Goal: Task Accomplishment & Management: Use online tool/utility

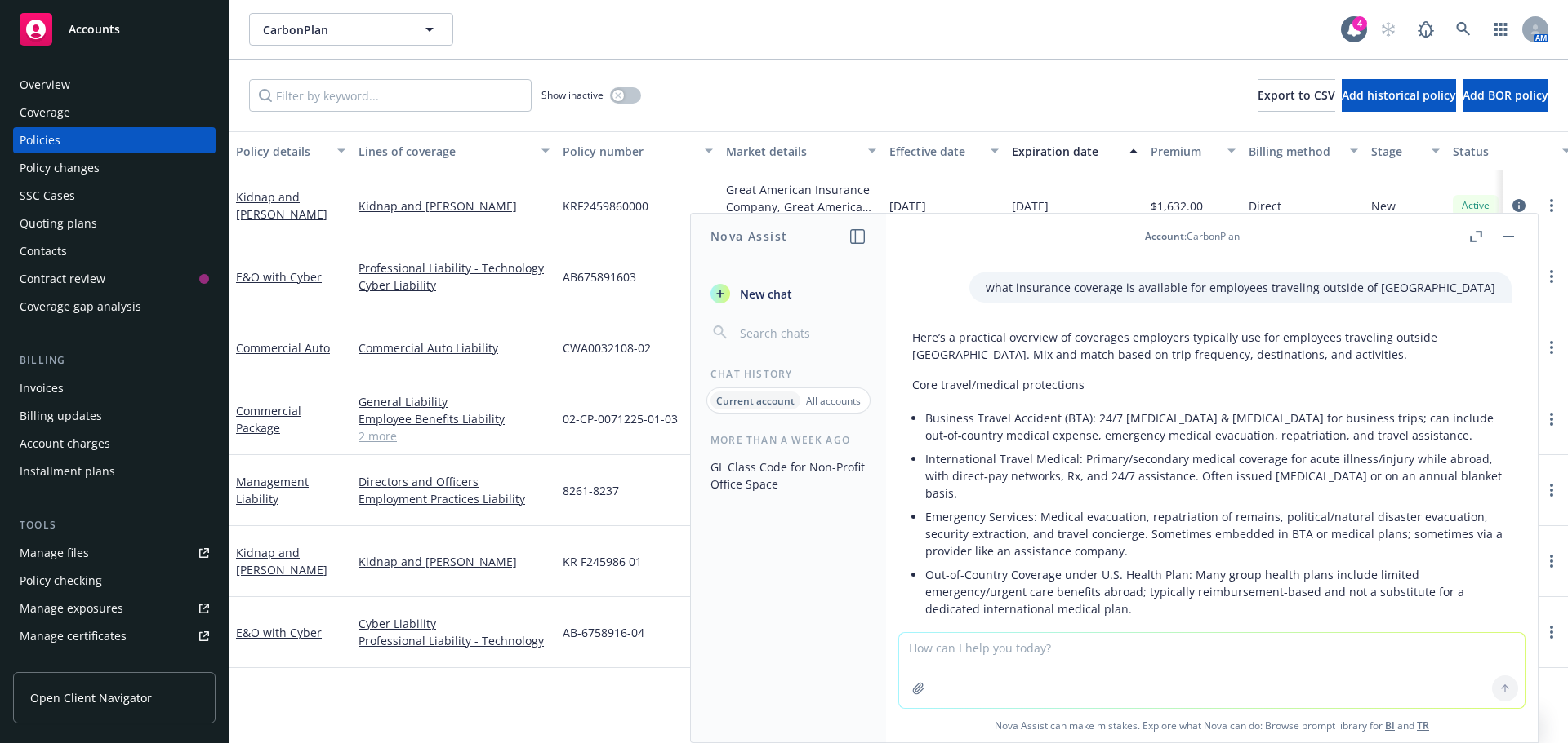
scroll to position [2173, 0]
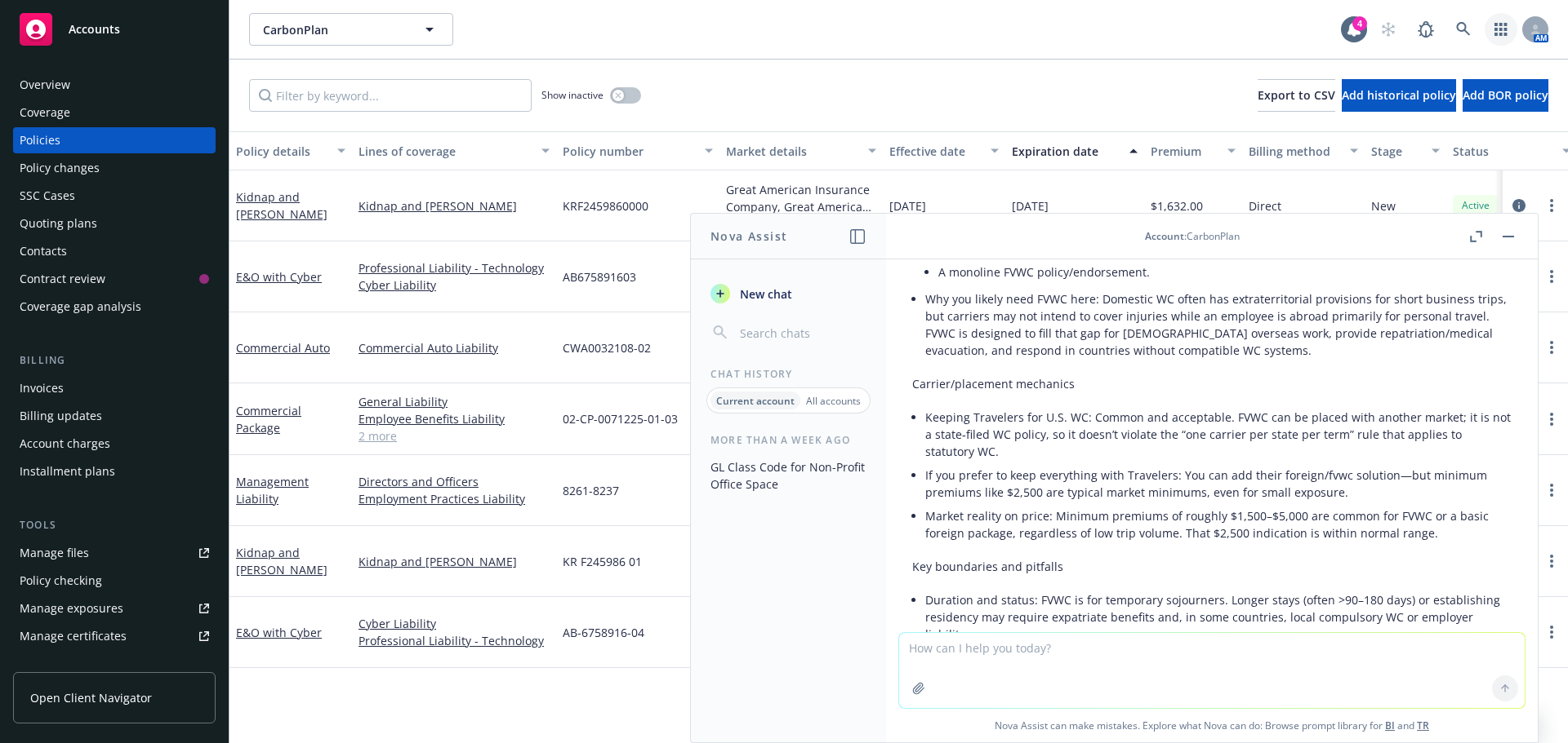
click at [1499, 28] on icon "button" at bounding box center [1500, 30] width 12 height 13
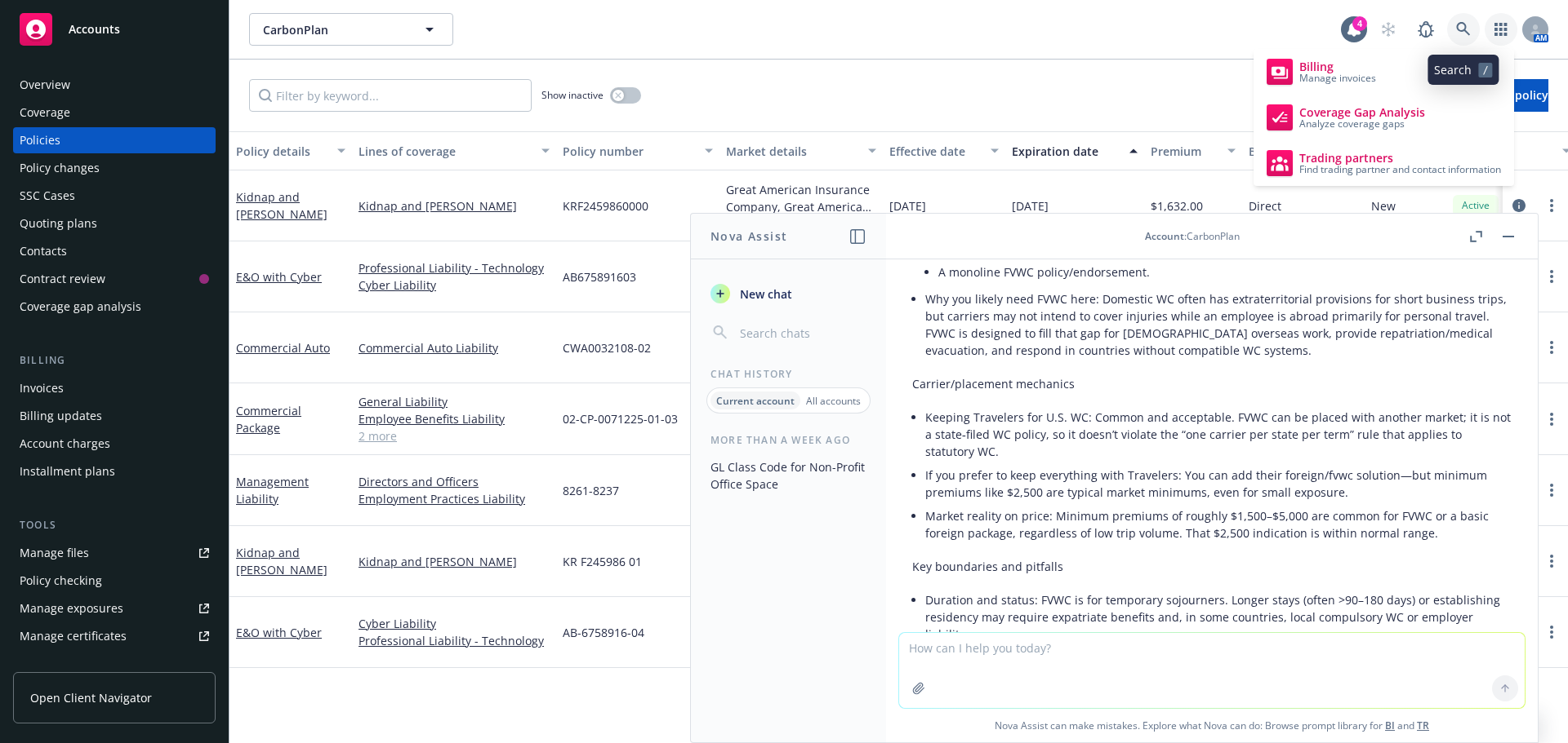
click at [1465, 29] on icon at bounding box center [1462, 29] width 14 height 14
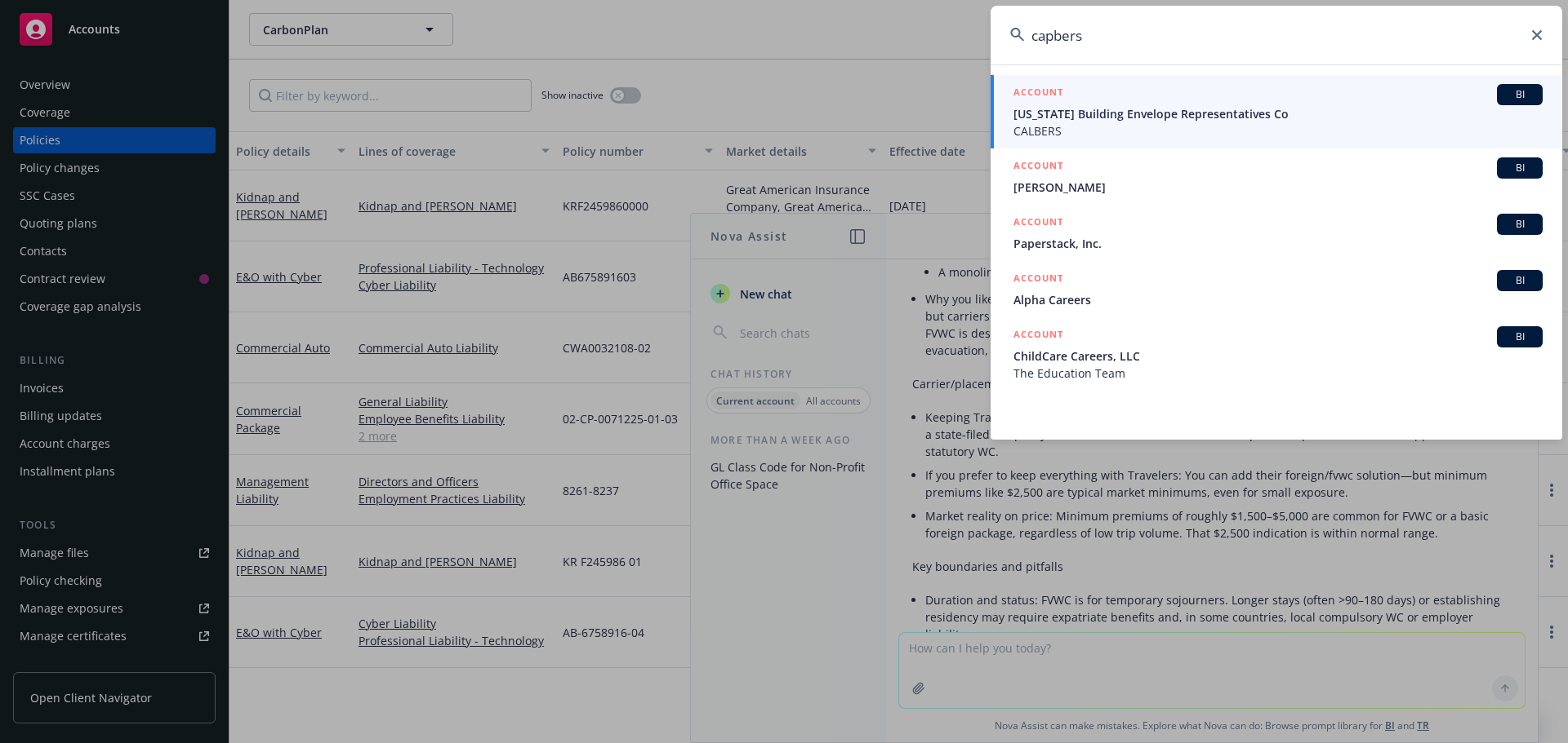
type input "capbers"
click at [1210, 112] on span "California Building Envelope Representatives Co" at bounding box center [1277, 113] width 529 height 17
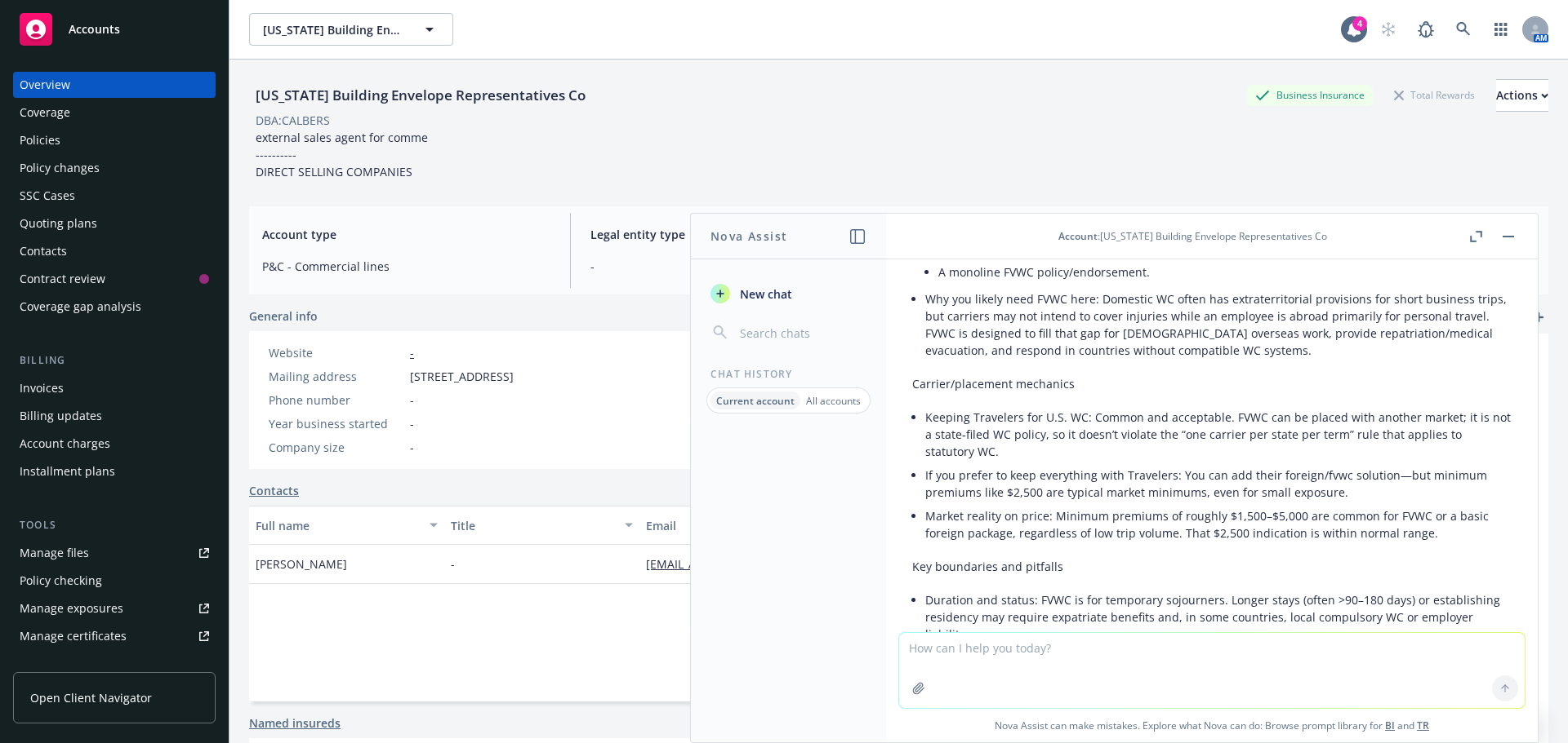
click at [91, 137] on div "Policies" at bounding box center [114, 141] width 190 height 26
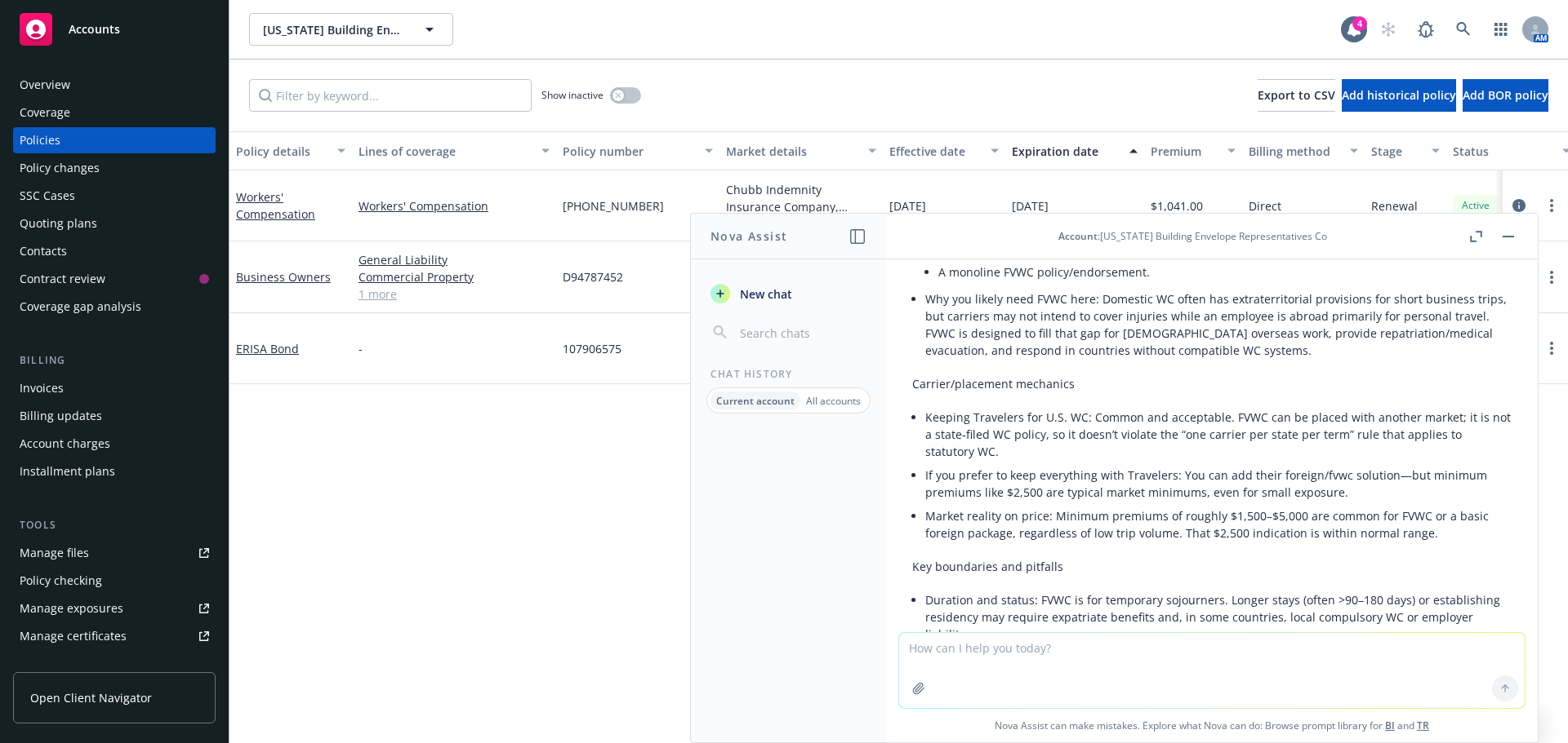
click at [1503, 233] on button "button" at bounding box center [1508, 237] width 20 height 20
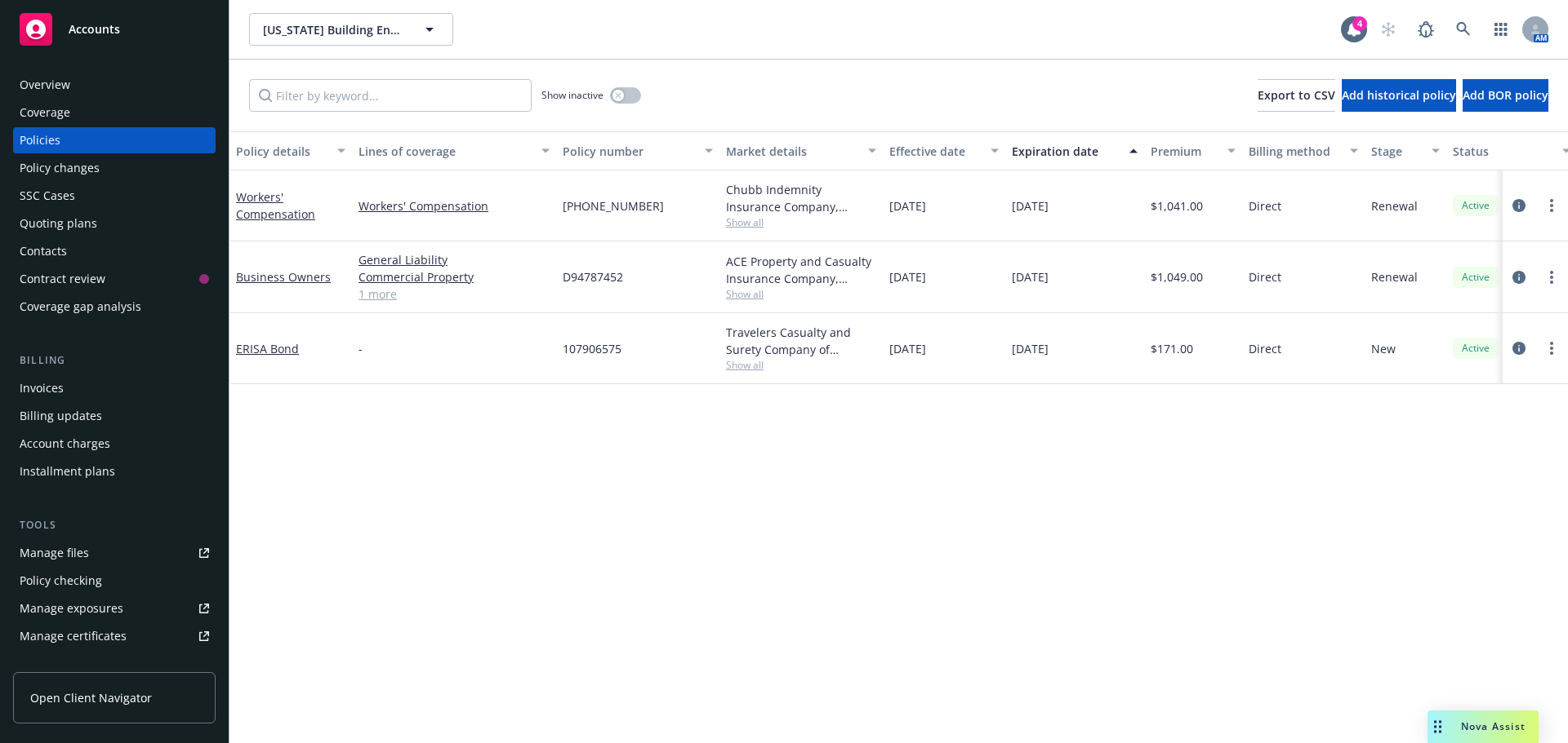
click at [1474, 727] on span "Nova Assist" at bounding box center [1493, 726] width 65 height 14
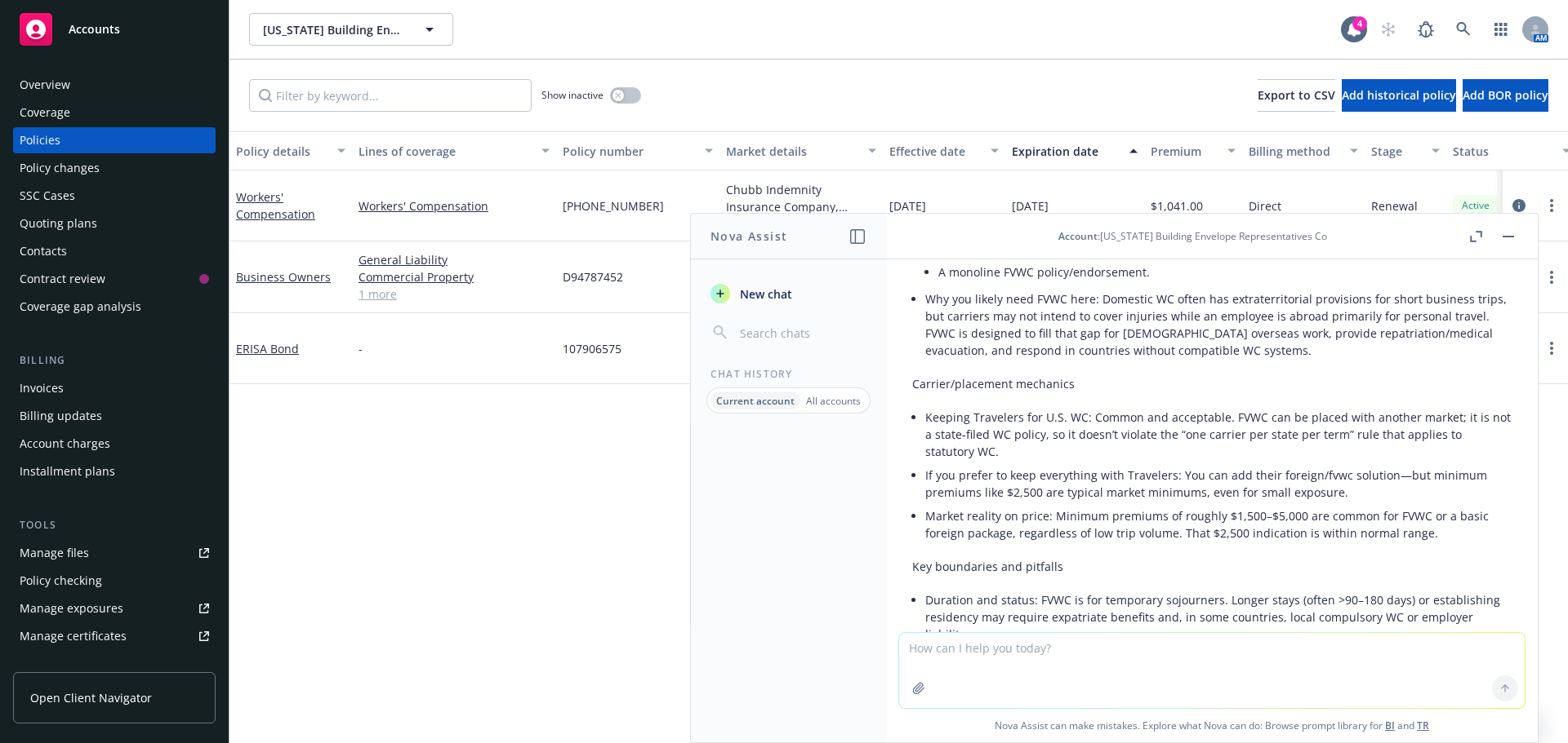
drag, startPoint x: 1163, startPoint y: 631, endPoint x: 1153, endPoint y: 637, distance: 11.7
click at [1162, 632] on div at bounding box center [1211, 670] width 627 height 77
click at [1149, 640] on textarea at bounding box center [1211, 670] width 625 height 75
type textarea "explain defense limits inside the limit compared to separate limits for profess…"
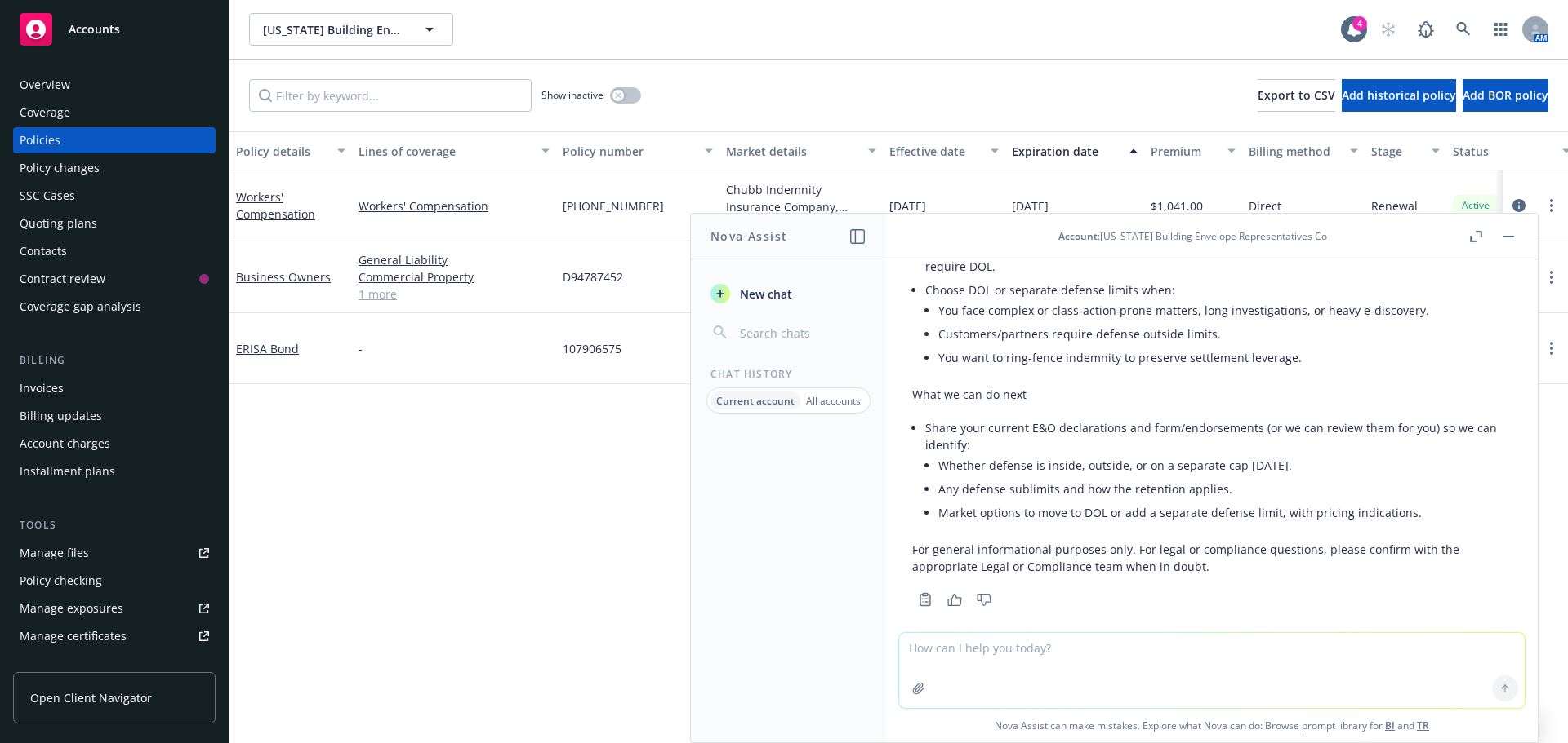
scroll to position [4796, 0]
drag, startPoint x: 1106, startPoint y: 653, endPoint x: 1104, endPoint y: 673, distance: 20.1
click at [1106, 660] on textarea at bounding box center [1211, 670] width 625 height 75
click at [1104, 673] on textarea at bounding box center [1211, 670] width 625 height 75
type textarea "put this in a brief summary email to an insurance client"
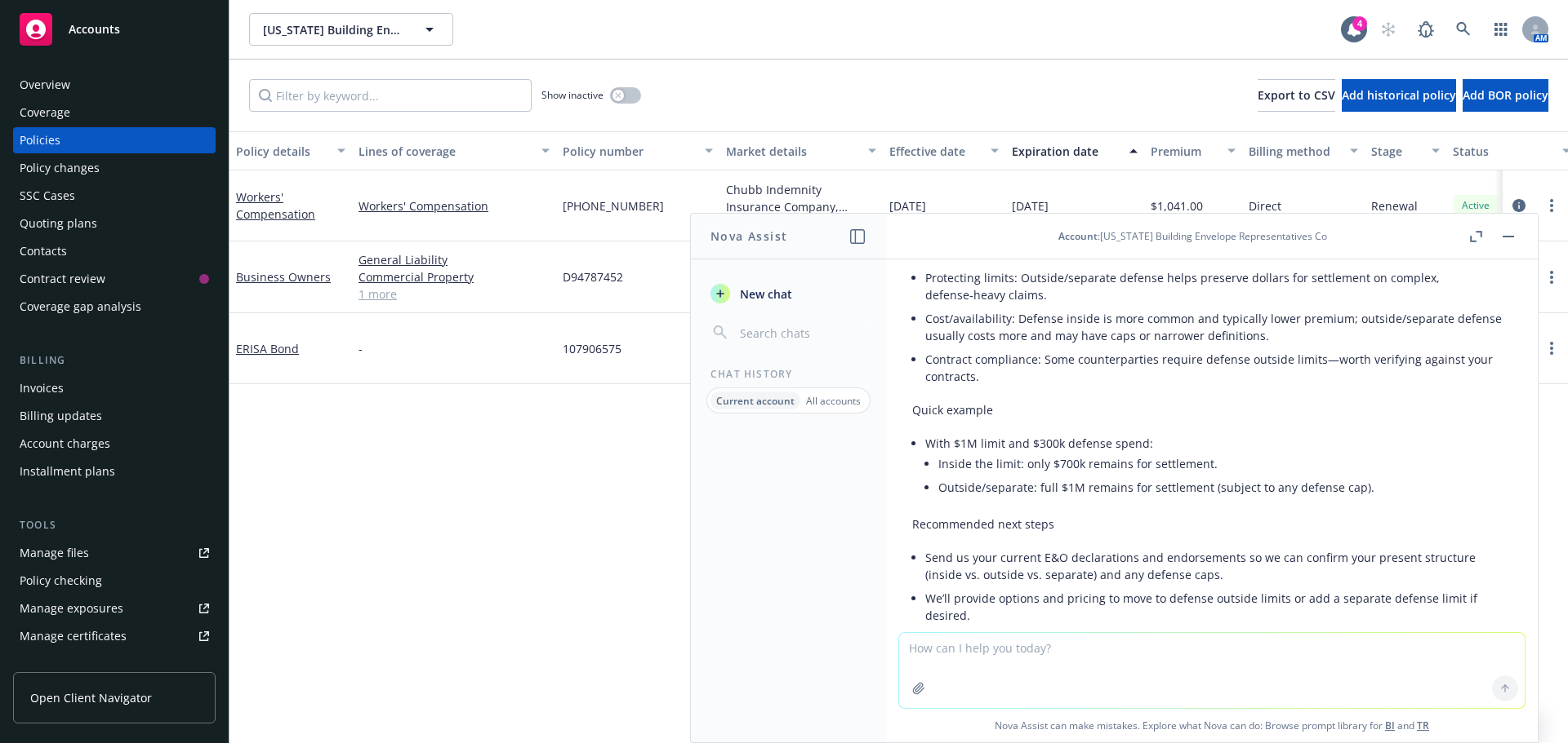
scroll to position [5161, 0]
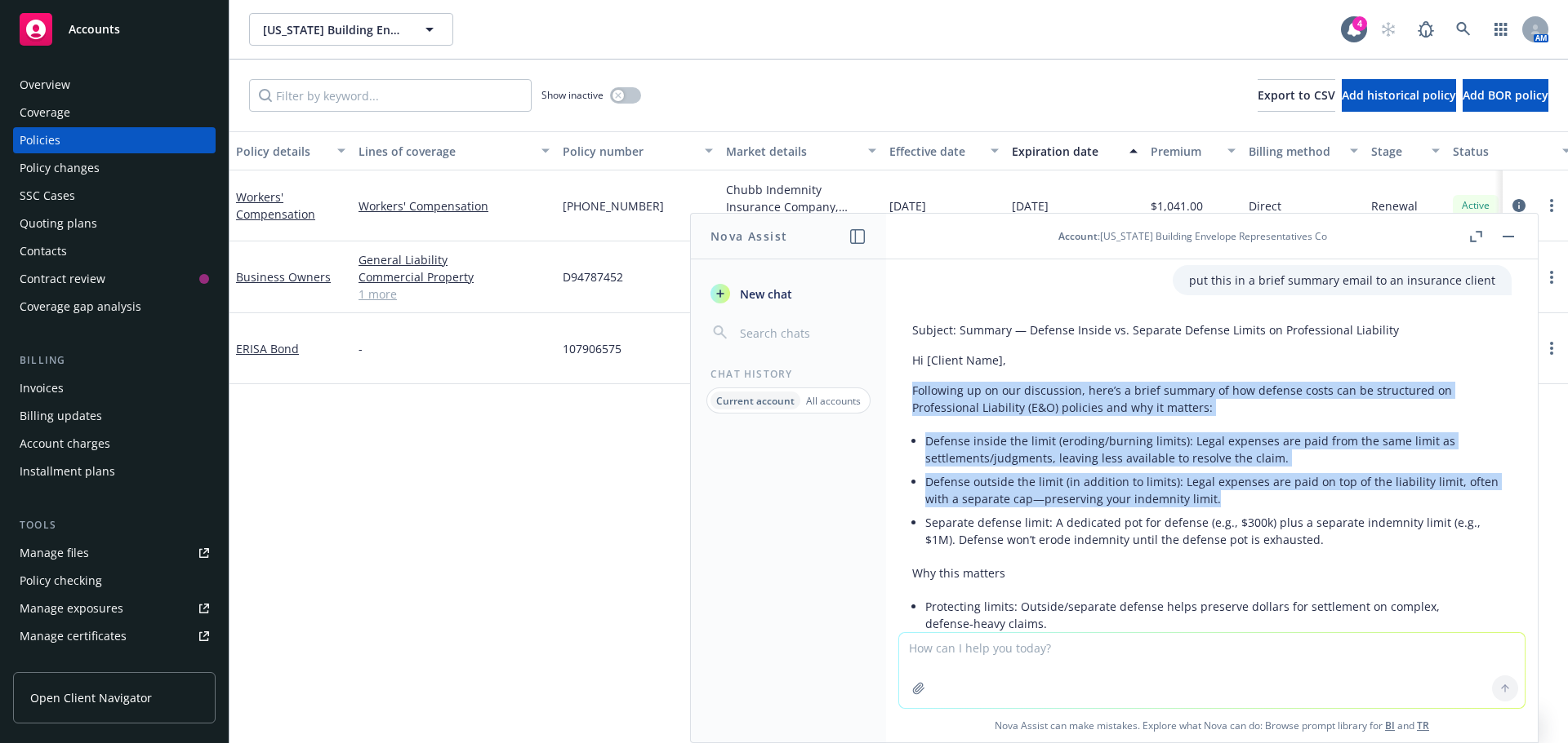
drag, startPoint x: 1217, startPoint y: 480, endPoint x: 904, endPoint y: 379, distance: 328.9
click at [904, 379] on div "Subject: Summary — Defense Inside vs. Separate Defense Limits on Professional L…" at bounding box center [1211, 707] width 625 height 785
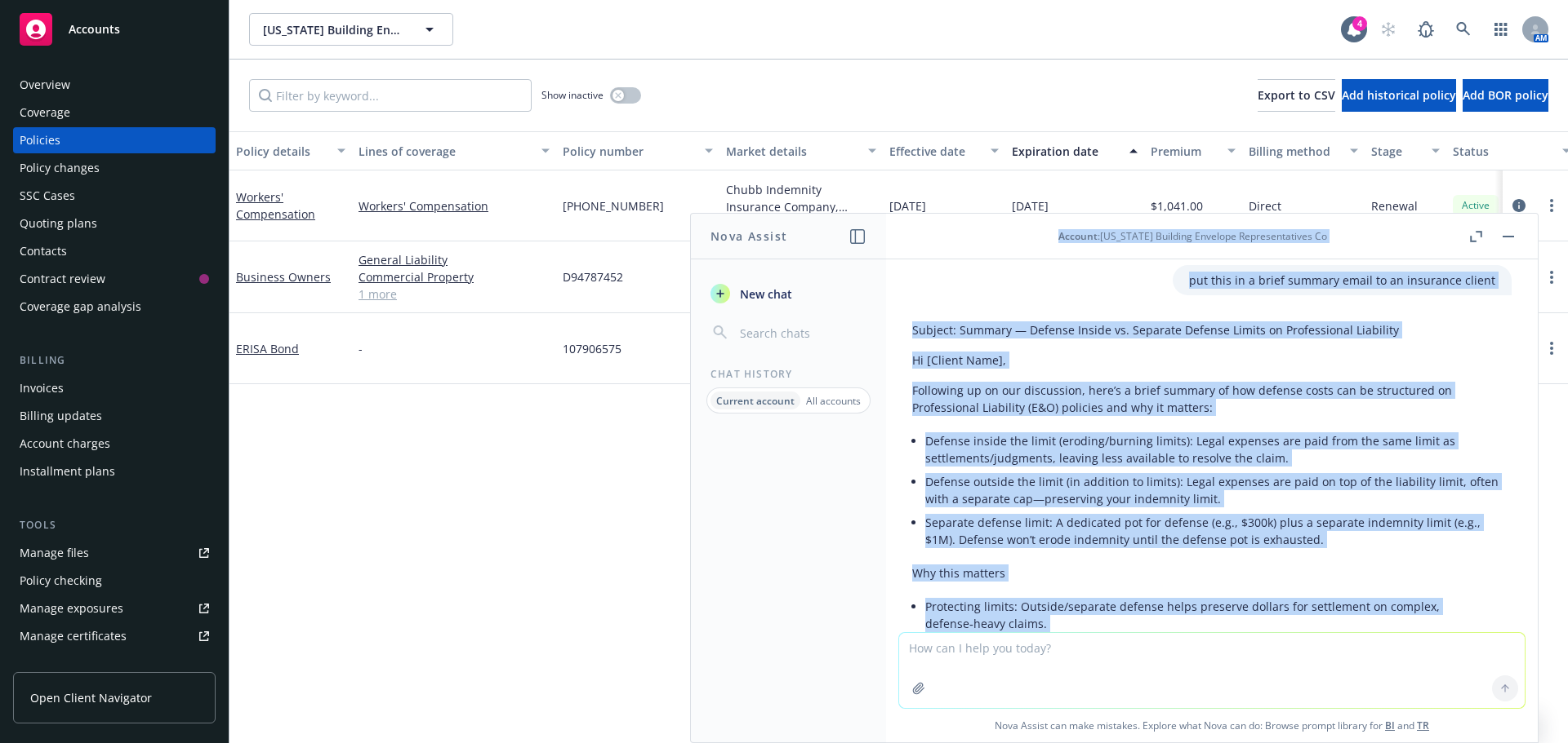
scroll to position [4988, 0]
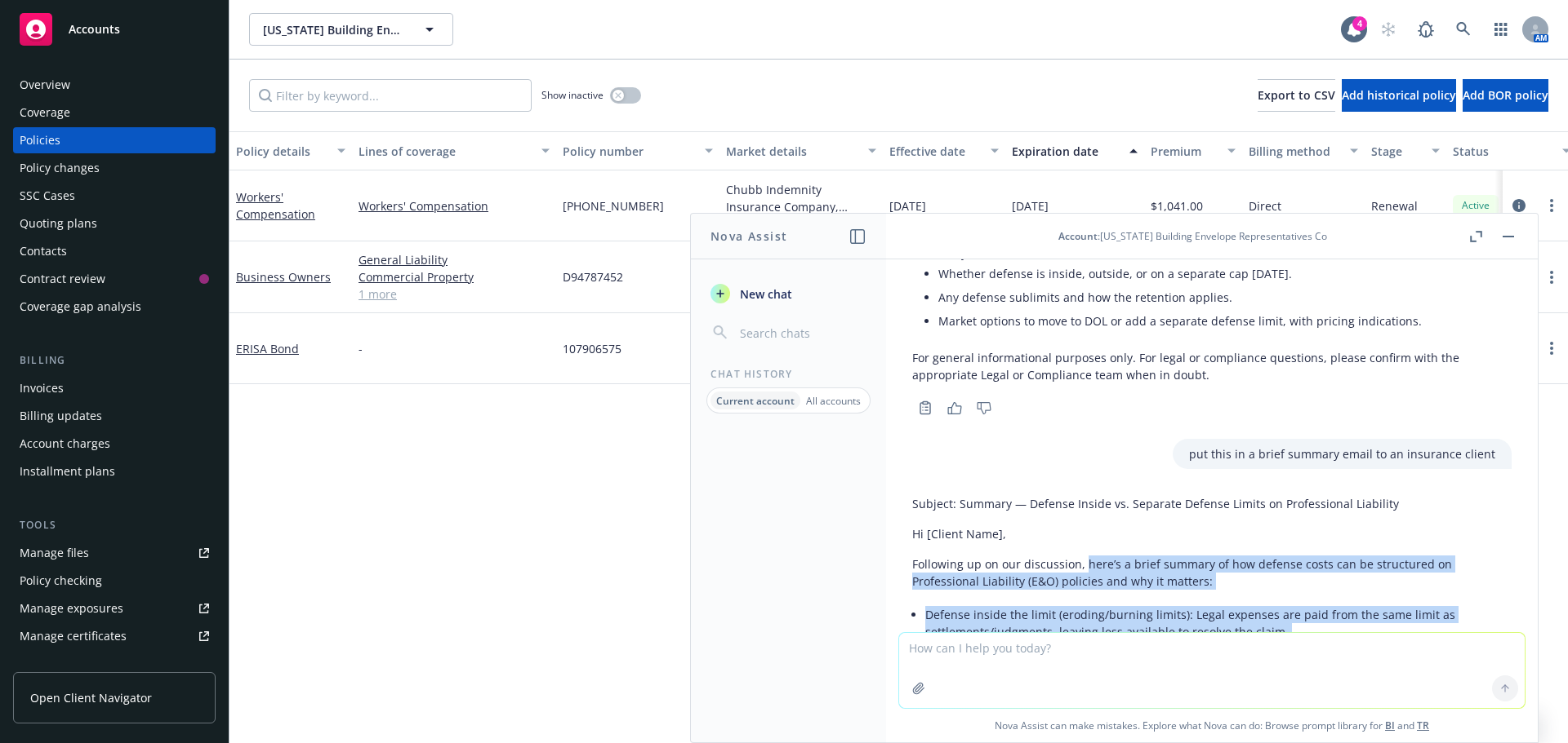
drag, startPoint x: 1382, startPoint y: 573, endPoint x: 1085, endPoint y: 544, distance: 298.4
copy div "here’s a brief summary of how defense costs can be structured on Professional L…"
click at [1511, 242] on button "button" at bounding box center [1508, 237] width 20 height 20
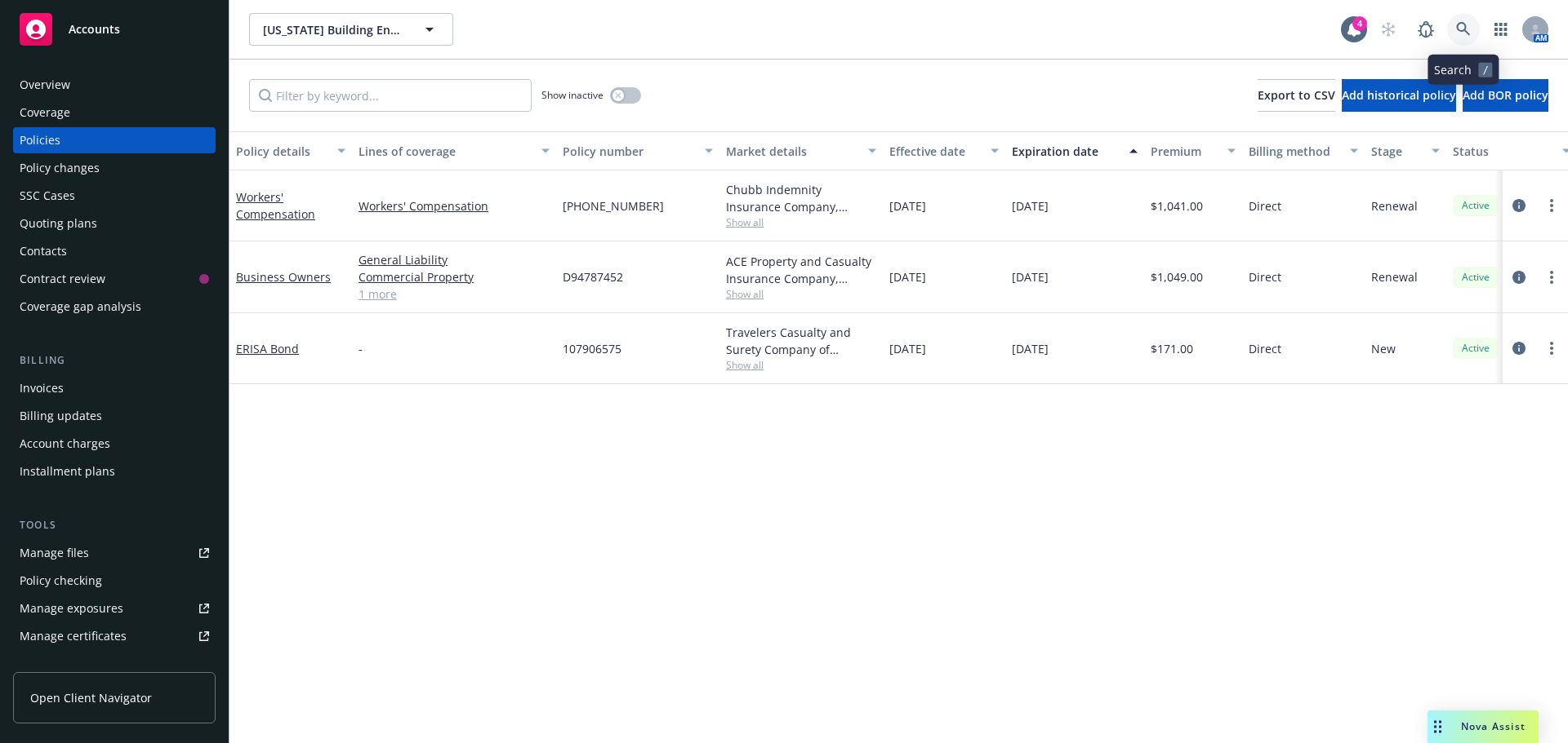
click at [1455, 29] on link at bounding box center [1463, 29] width 32 height 32
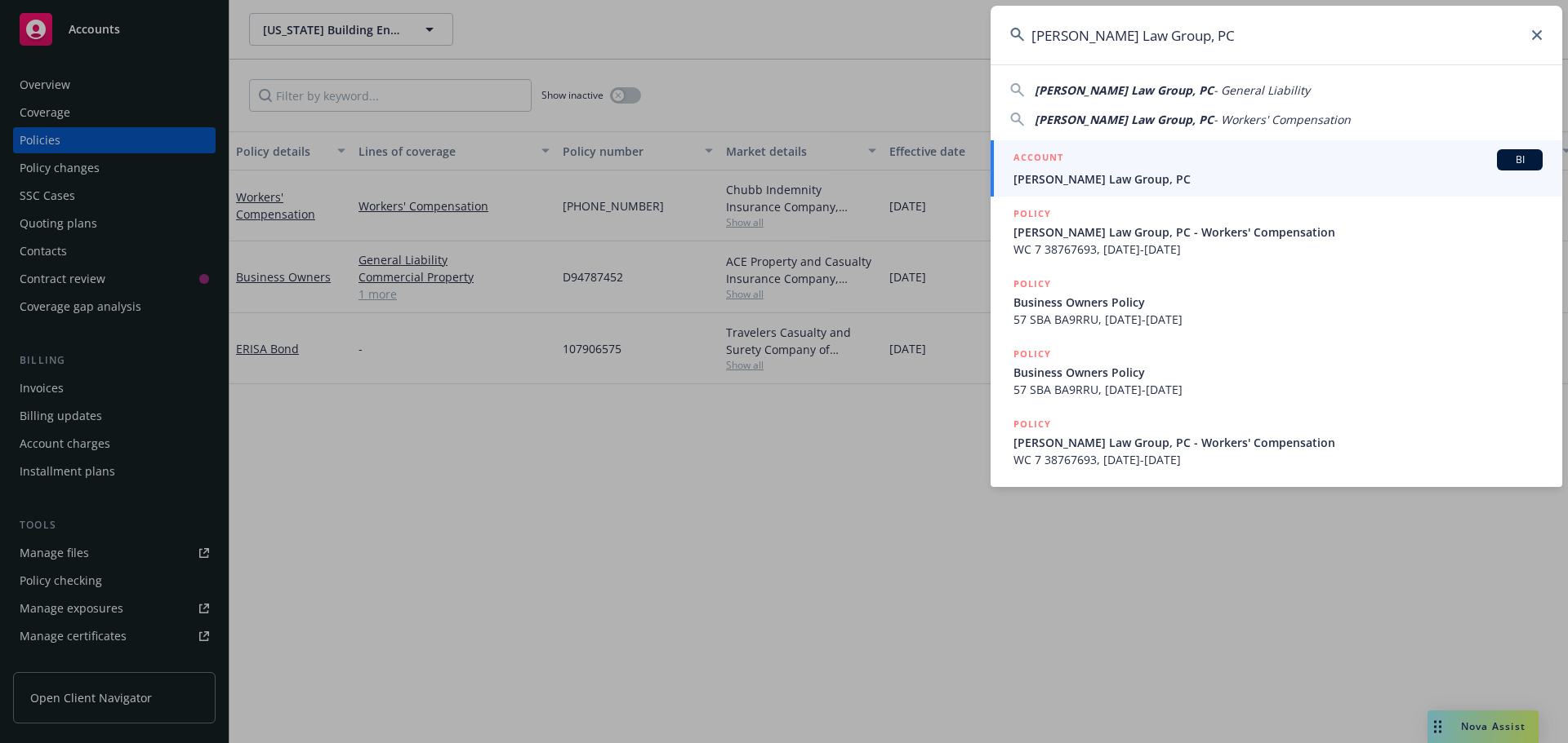
type input "Haight Law Group, PC"
click at [1096, 187] on span "Haight Law Group, PC" at bounding box center [1277, 179] width 529 height 17
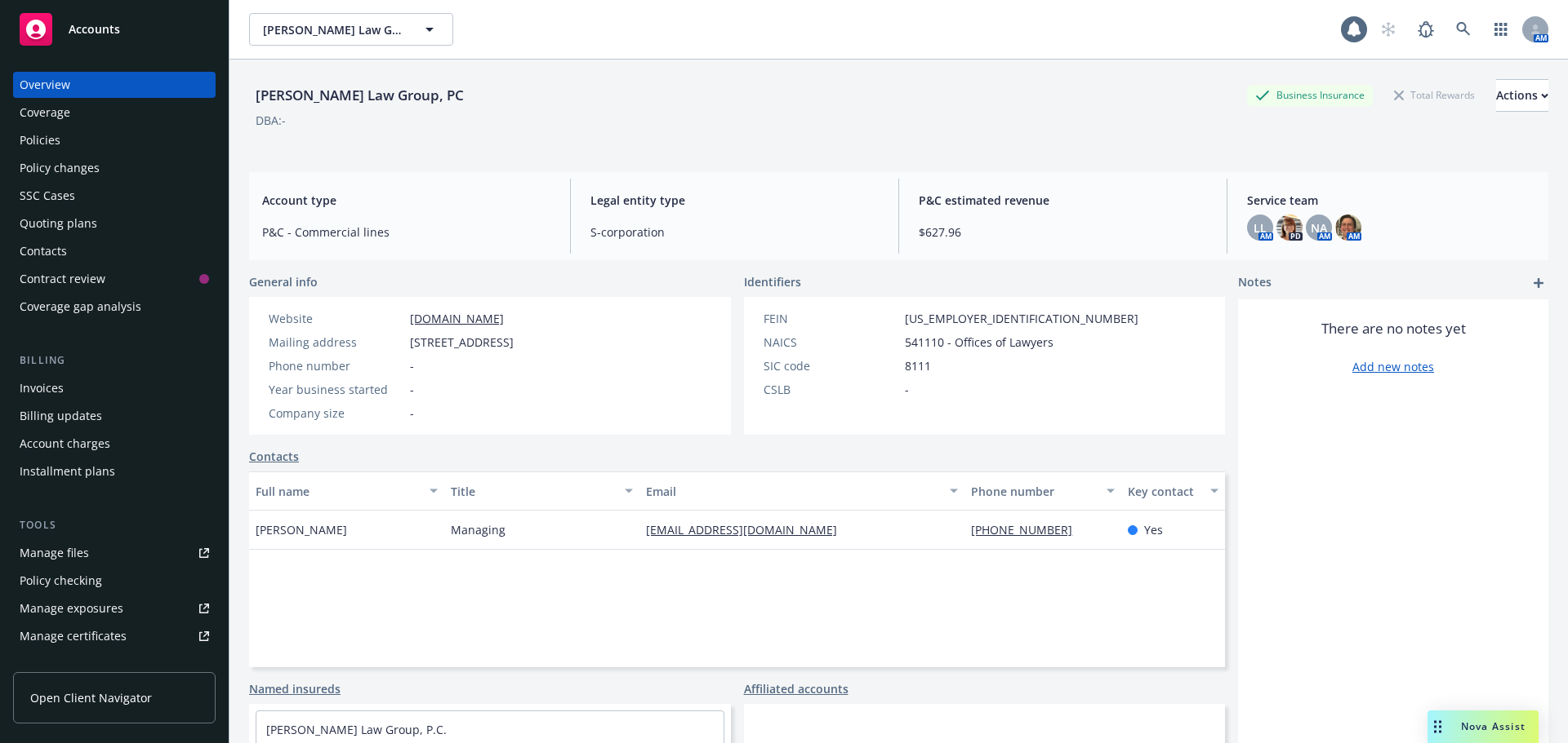
click at [46, 147] on div "Policies" at bounding box center [40, 141] width 41 height 26
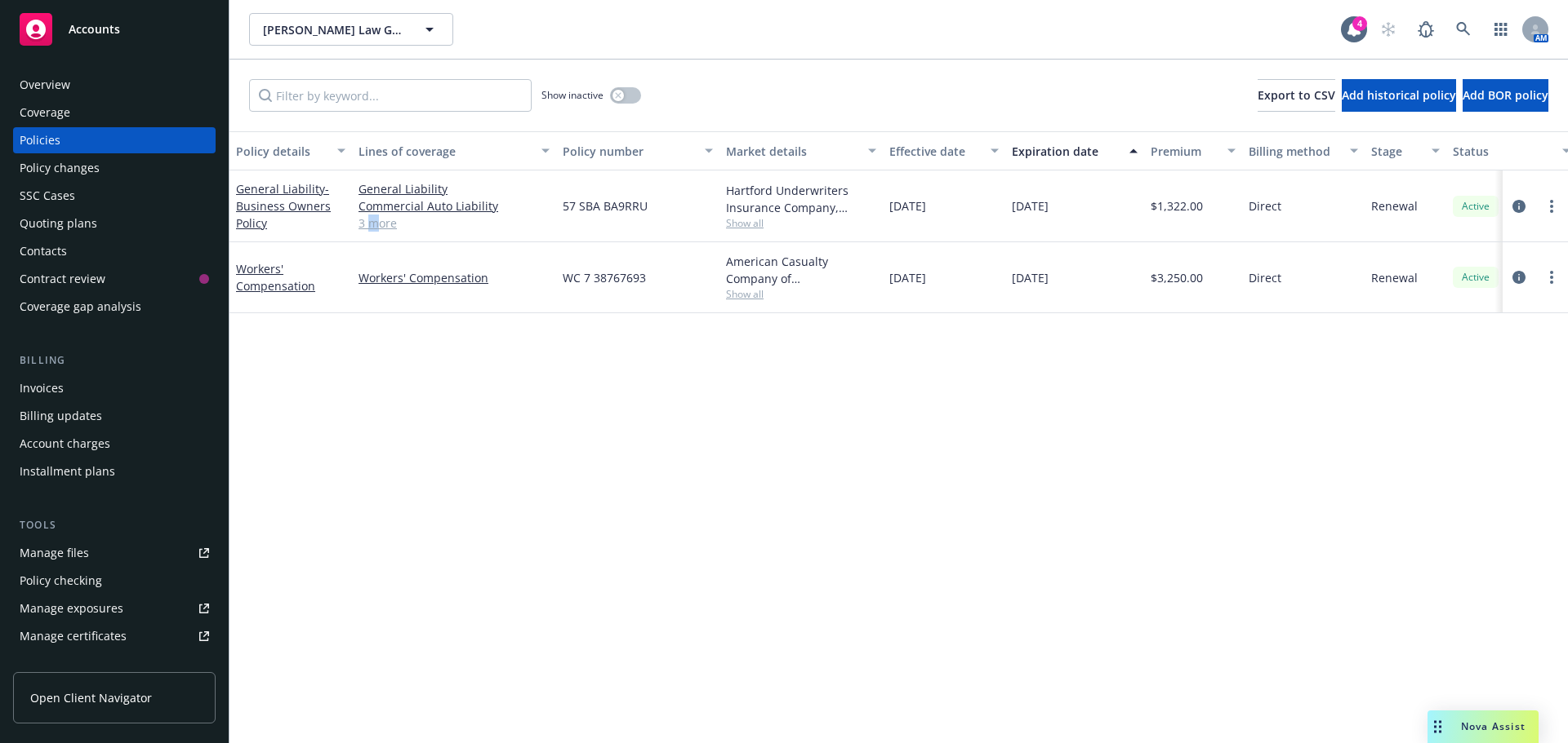
click at [373, 225] on link "3 more" at bounding box center [454, 223] width 191 height 17
click at [1461, 40] on link at bounding box center [1463, 29] width 32 height 32
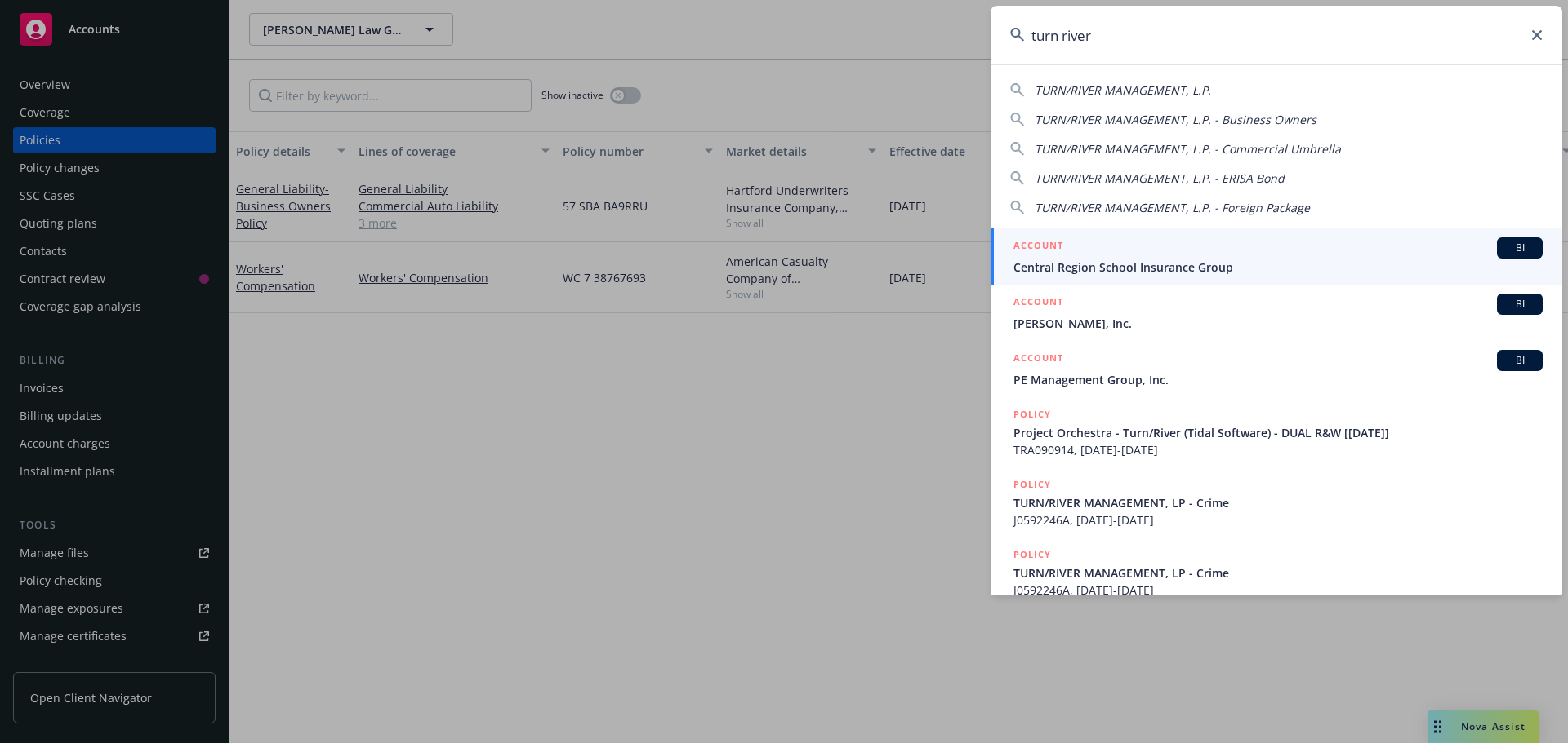
click at [1123, 68] on div "TURN/RIVER MANAGEMENT, L.P. TURN/RIVER MANAGEMENT, L.P. - Business Owners TURN/…" at bounding box center [1276, 330] width 571 height 531
click at [1126, 91] on span "TURN/RIVER MANAGEMENT, L.P." at bounding box center [1123, 90] width 176 height 16
type input "TURN/RIVER MANAGEMENT, L.P."
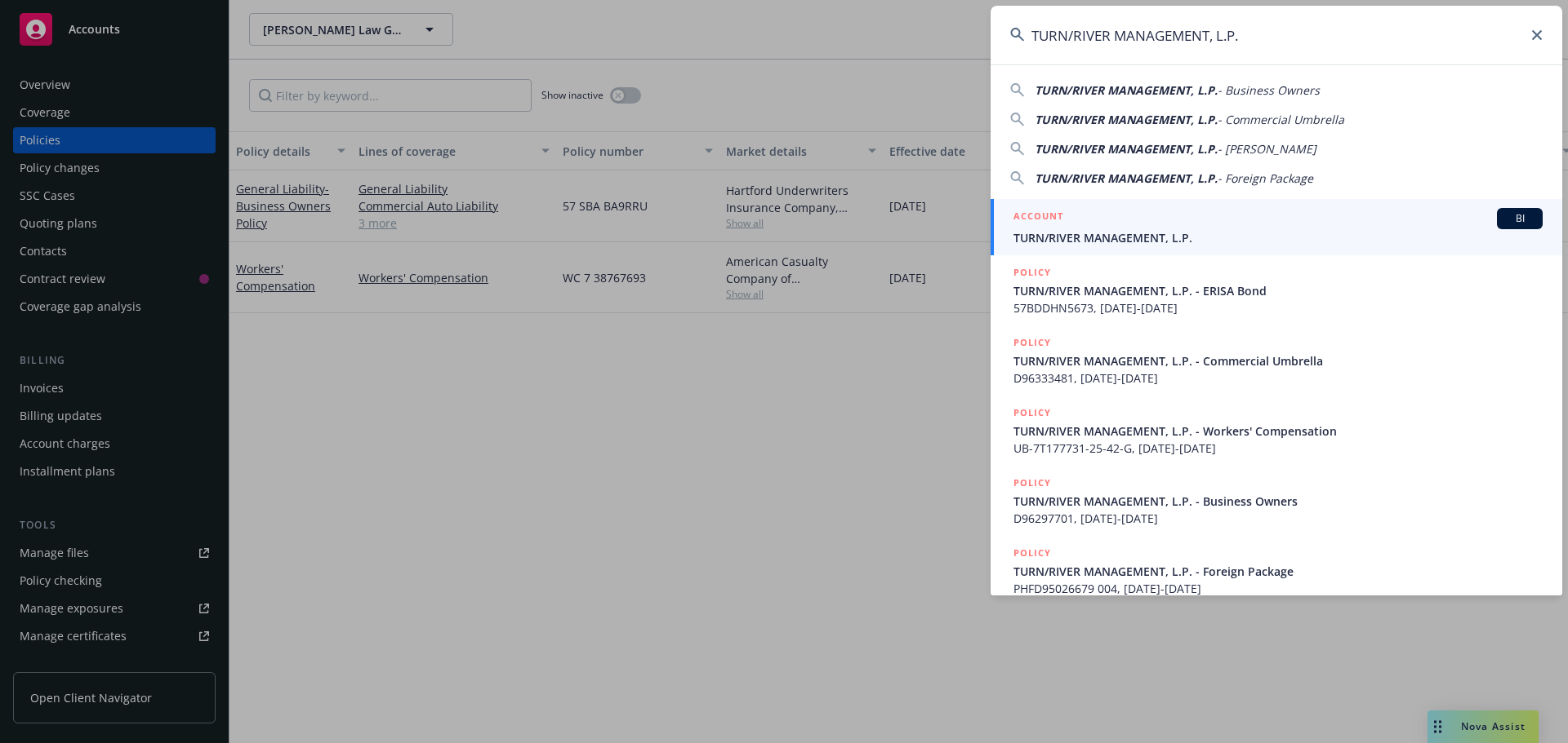
click at [1121, 232] on span "TURN/RIVER MANAGEMENT, L.P." at bounding box center [1277, 237] width 529 height 17
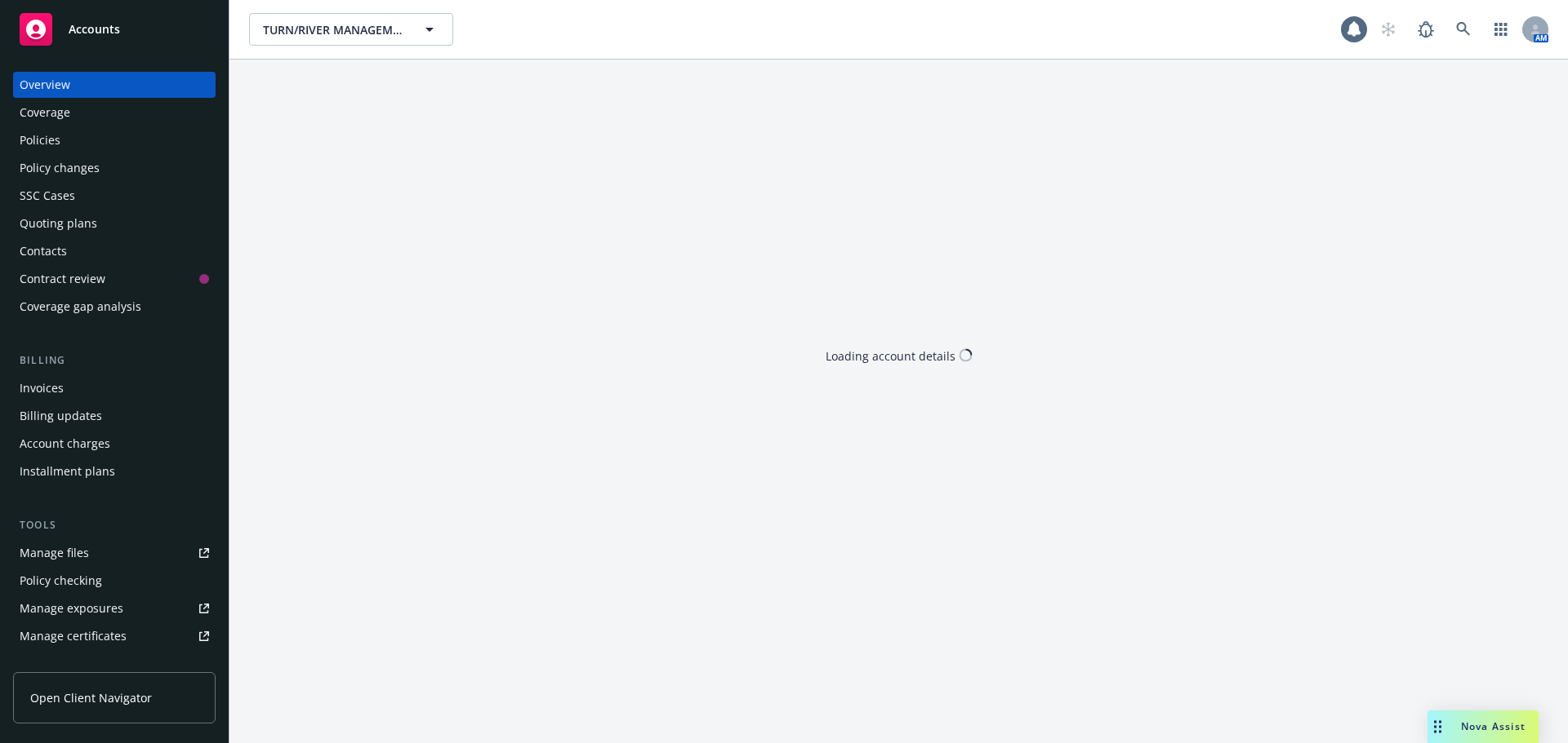
click at [58, 144] on div "Policies" at bounding box center [40, 141] width 41 height 26
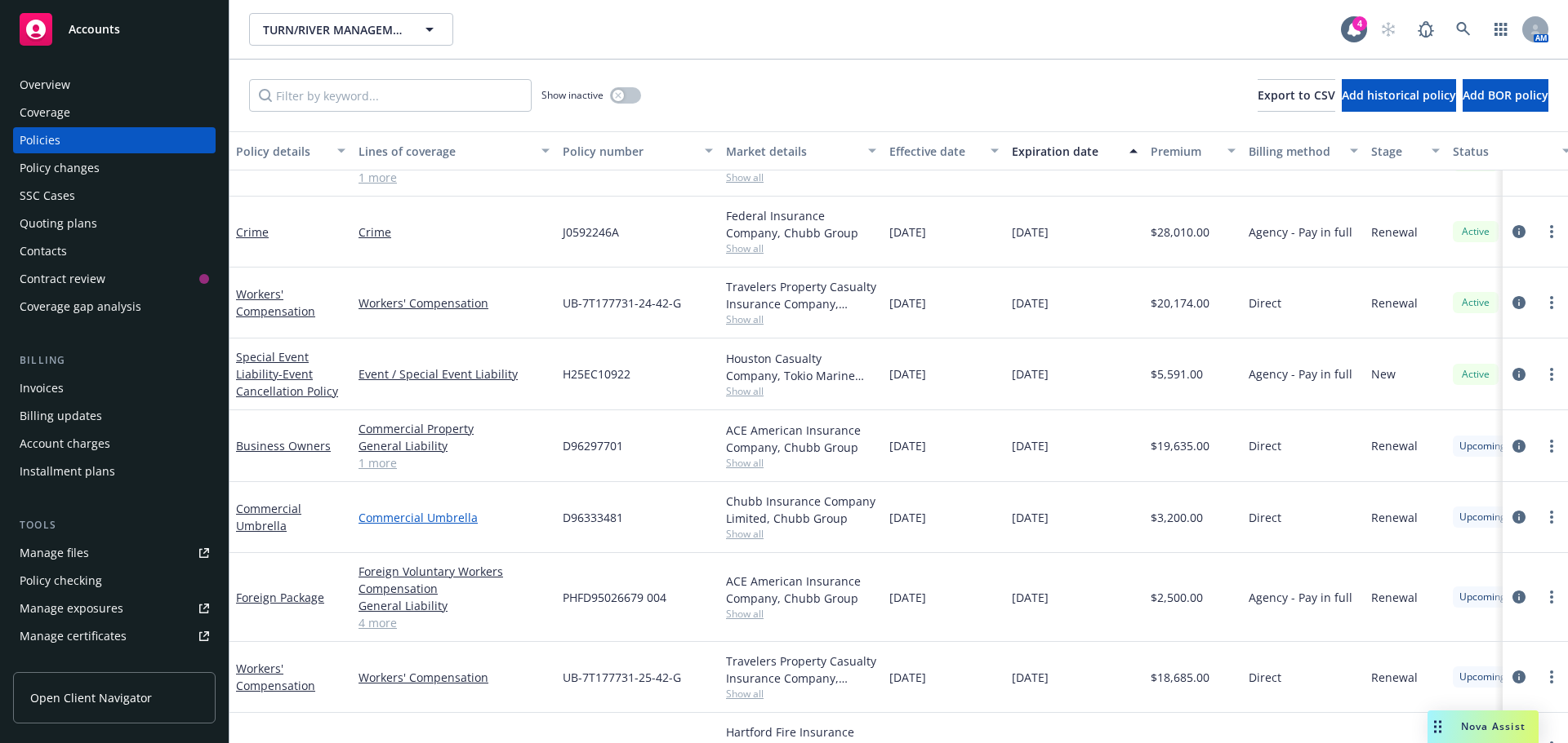
scroll to position [556, 0]
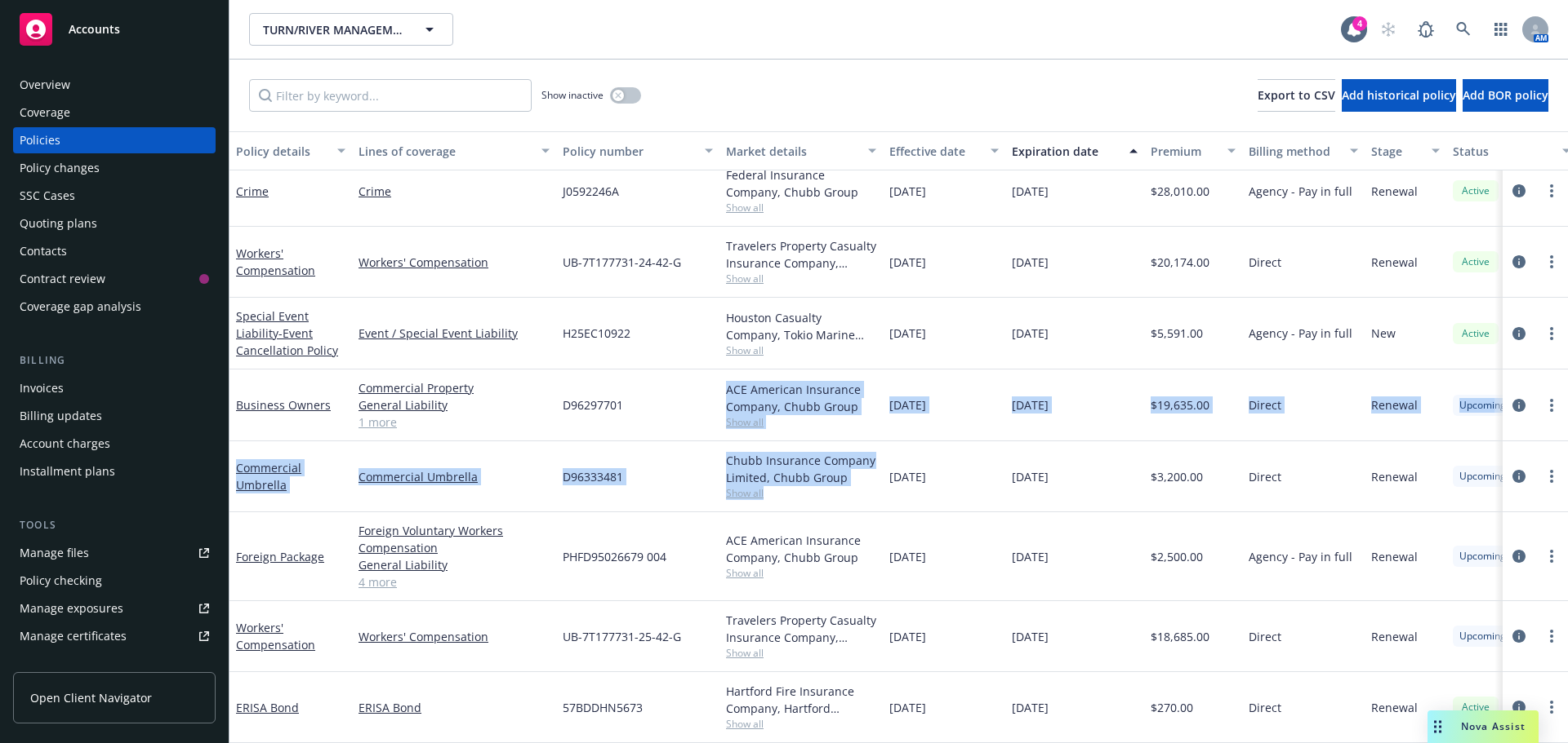
drag, startPoint x: 707, startPoint y: 381, endPoint x: 834, endPoint y: 485, distance: 164.1
click at [834, 485] on div "Business Owners Commercial Auto Liability General Liability Commercial Property…" at bounding box center [1017, 378] width 1575 height 587
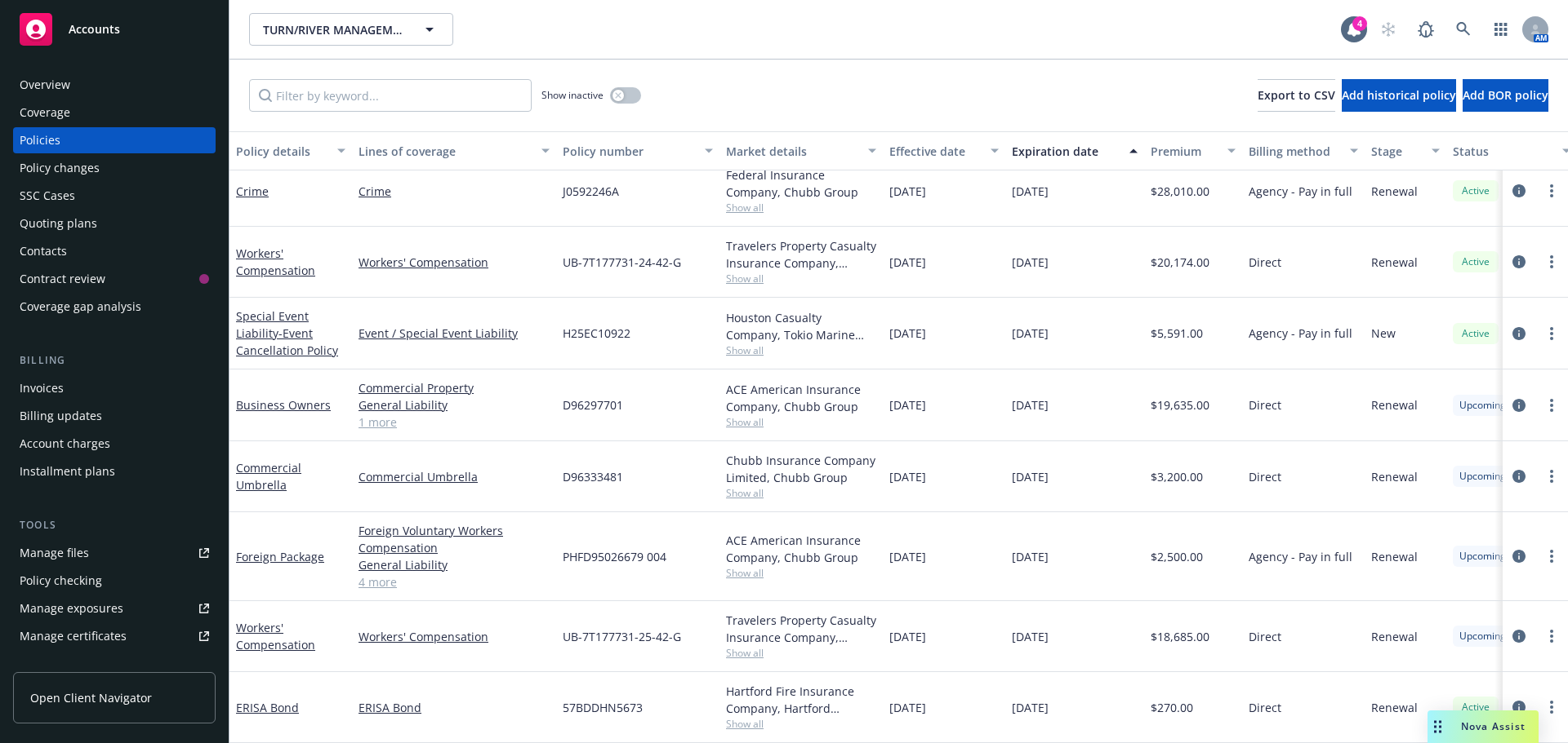
click at [352, 414] on div "Business Owners Commercial Property General Liability Commercial Auto Liability…" at bounding box center [1017, 405] width 1575 height 72
click at [361, 414] on link "1 more" at bounding box center [454, 422] width 191 height 17
click at [1456, 34] on icon at bounding box center [1463, 30] width 15 height 15
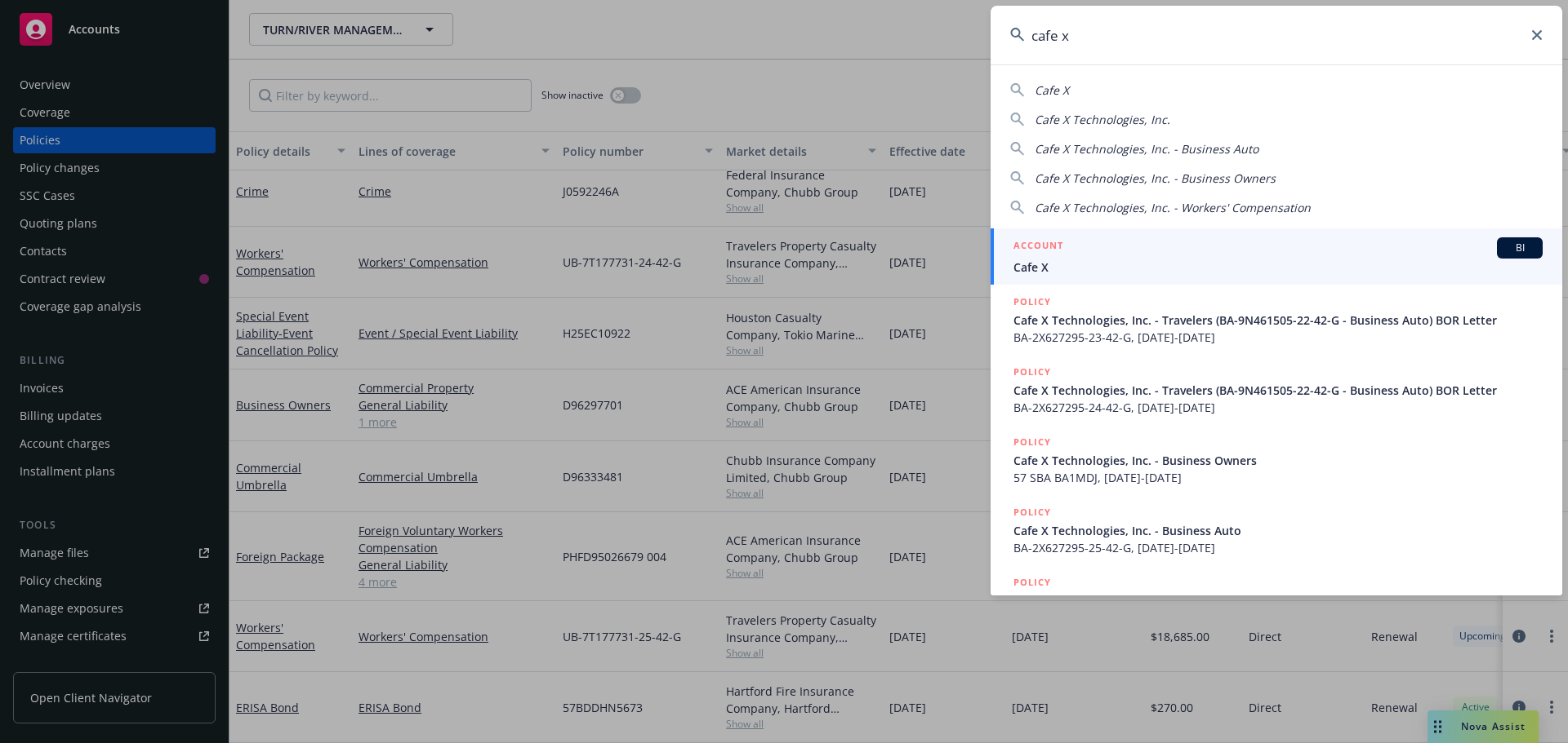
type input "cafe x"
click at [1125, 257] on div "ACCOUNT BI" at bounding box center [1277, 248] width 529 height 22
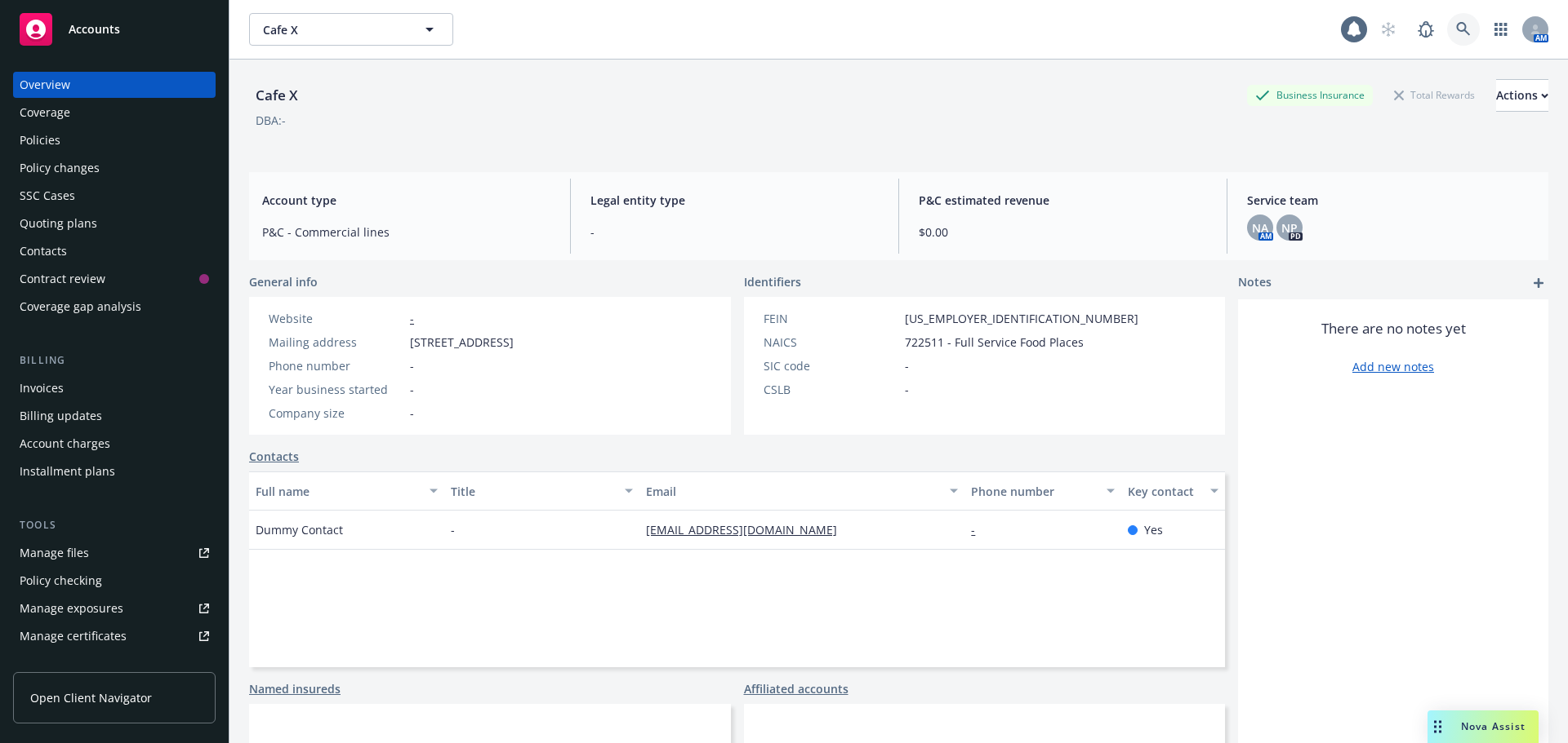
click at [1452, 41] on link at bounding box center [1463, 29] width 32 height 32
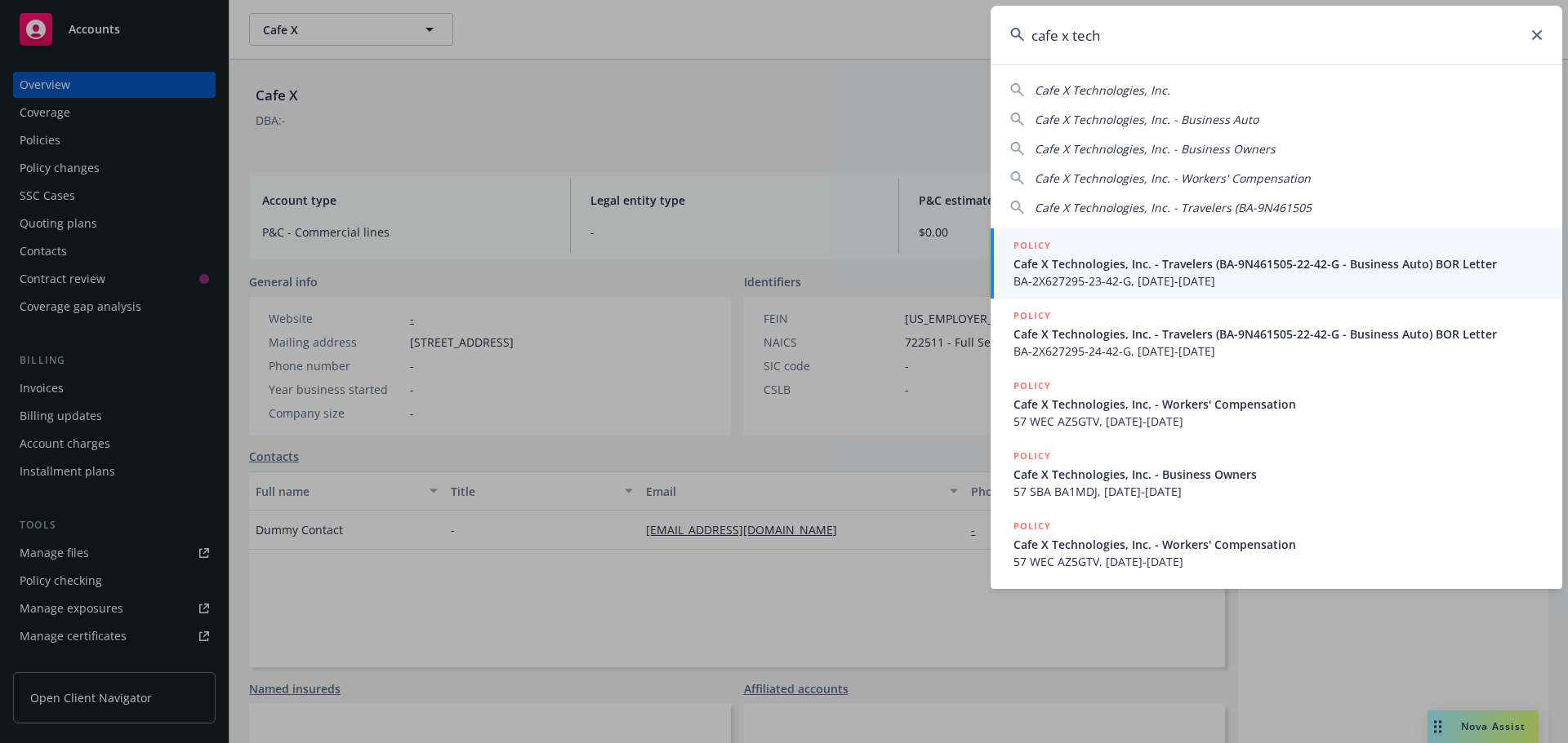
click at [1141, 78] on div "Cafe X Technologies, Inc. Cafe X Technologies, Inc. - Business Auto Cafe X Tech…" at bounding box center [1276, 146] width 571 height 141
click at [1136, 89] on span "Cafe X Technologies, Inc." at bounding box center [1103, 90] width 136 height 16
type input "Cafe X Technologies, Inc."
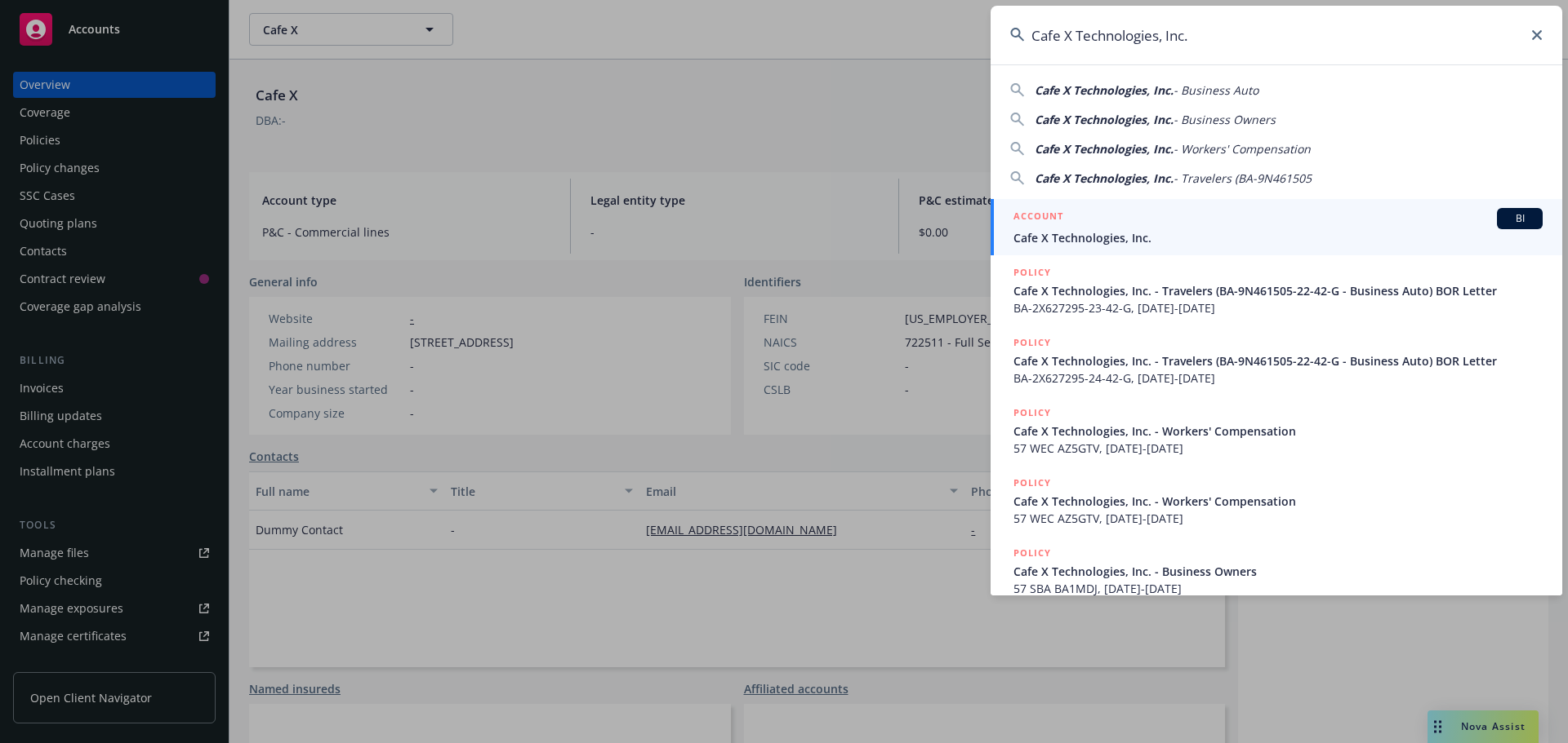
click at [1107, 238] on span "Cafe X Technologies, Inc." at bounding box center [1277, 237] width 529 height 17
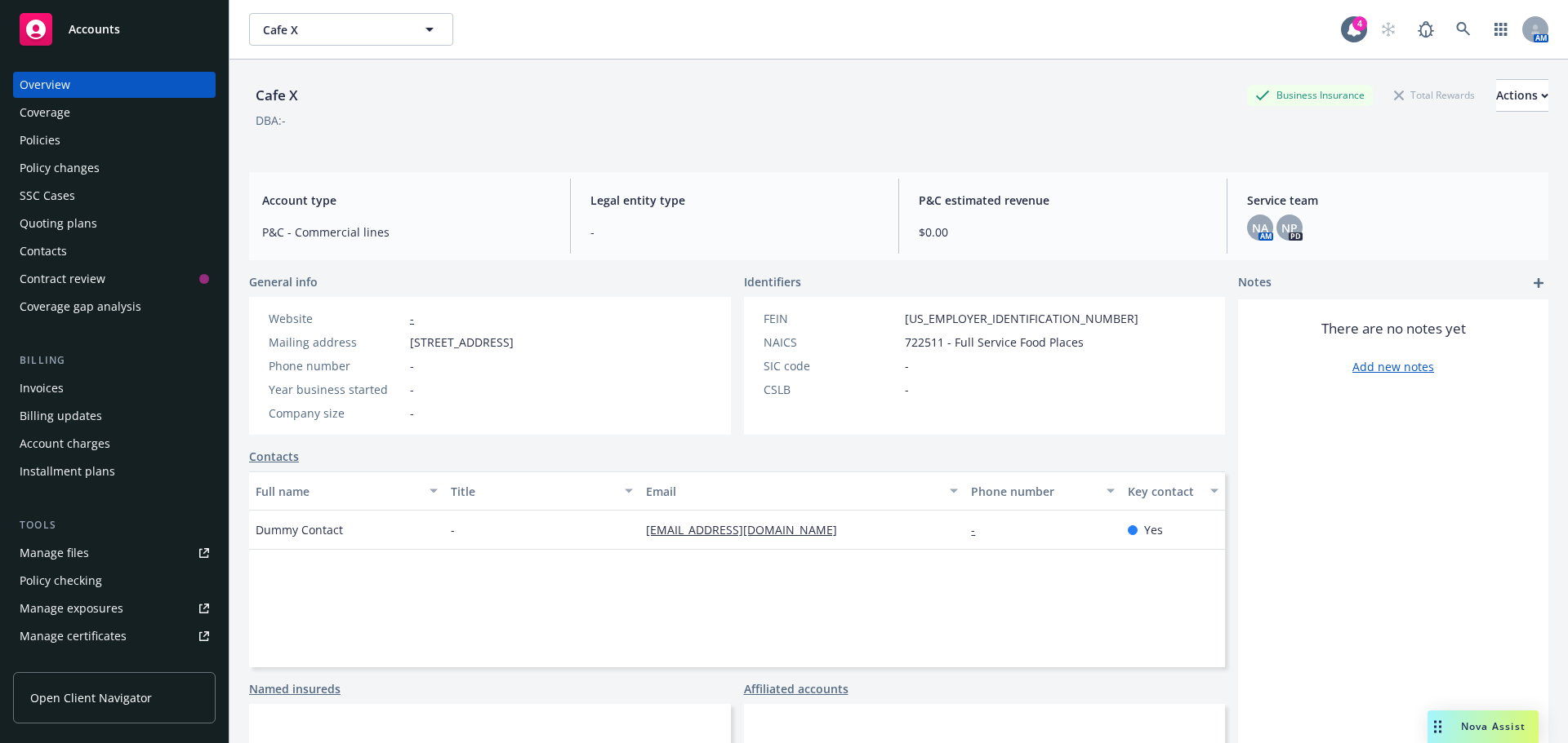
click at [43, 130] on div "Policies" at bounding box center [40, 141] width 41 height 26
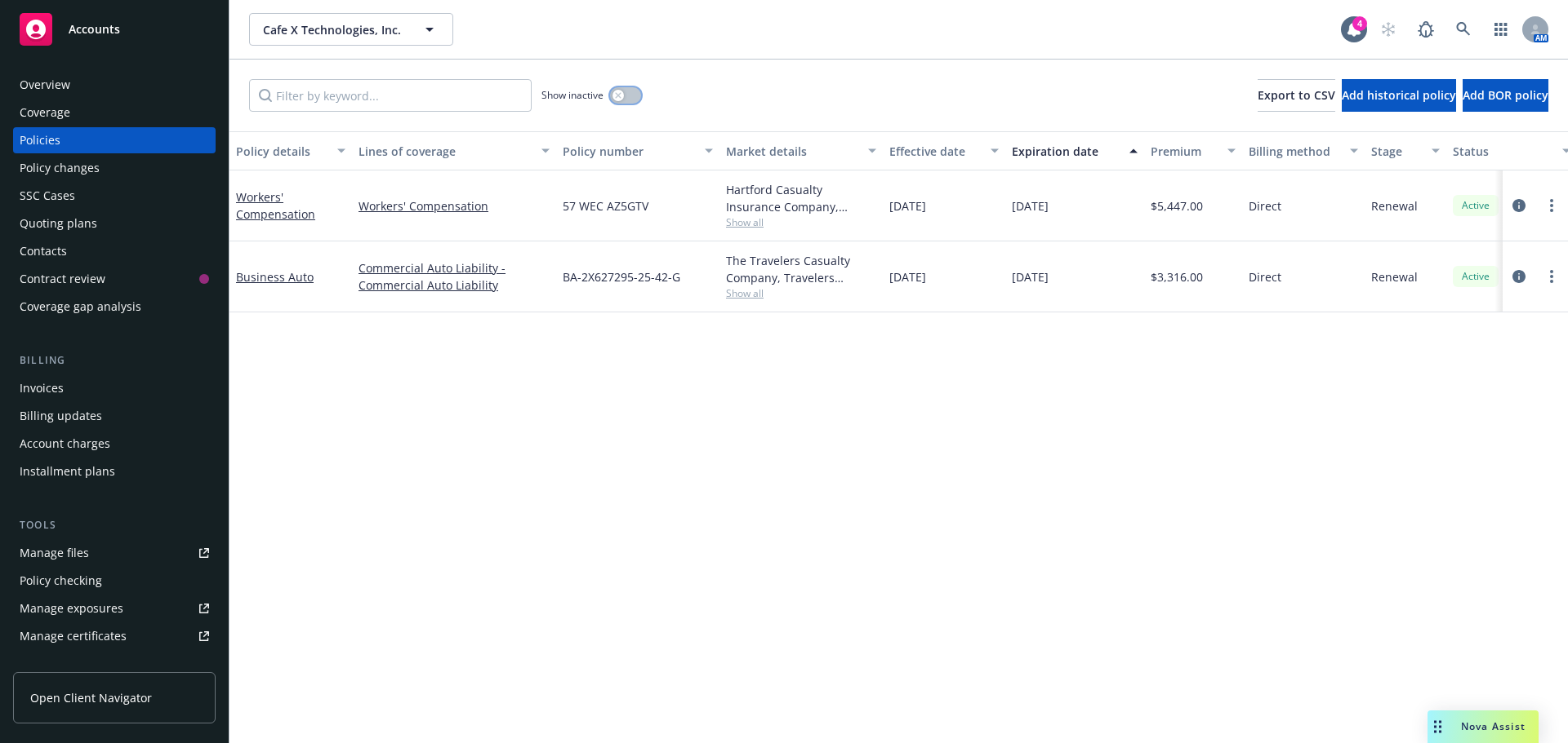
click at [630, 94] on button "button" at bounding box center [625, 96] width 31 height 17
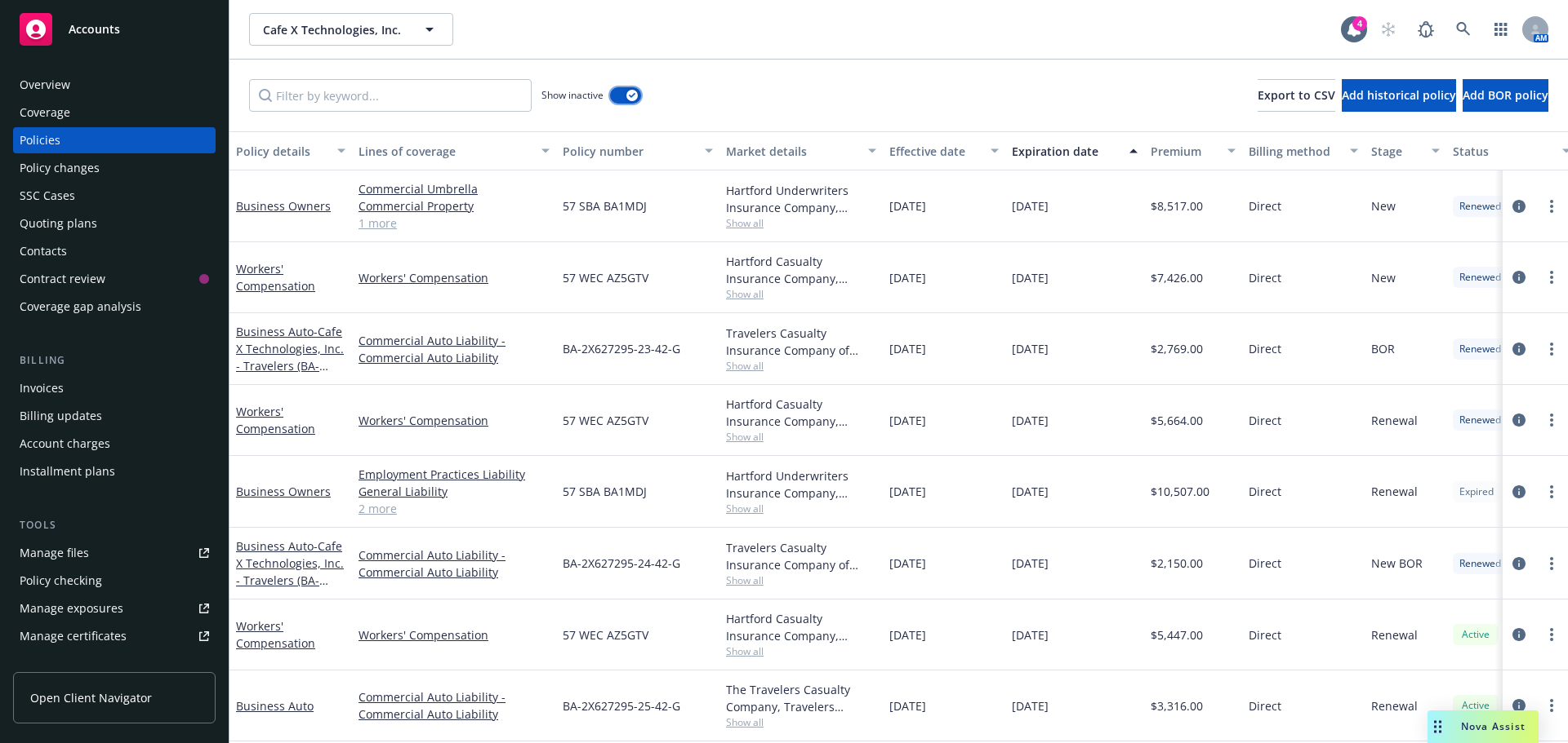
scroll to position [11, 0]
click at [85, 228] on div "Quoting plans" at bounding box center [59, 223] width 78 height 26
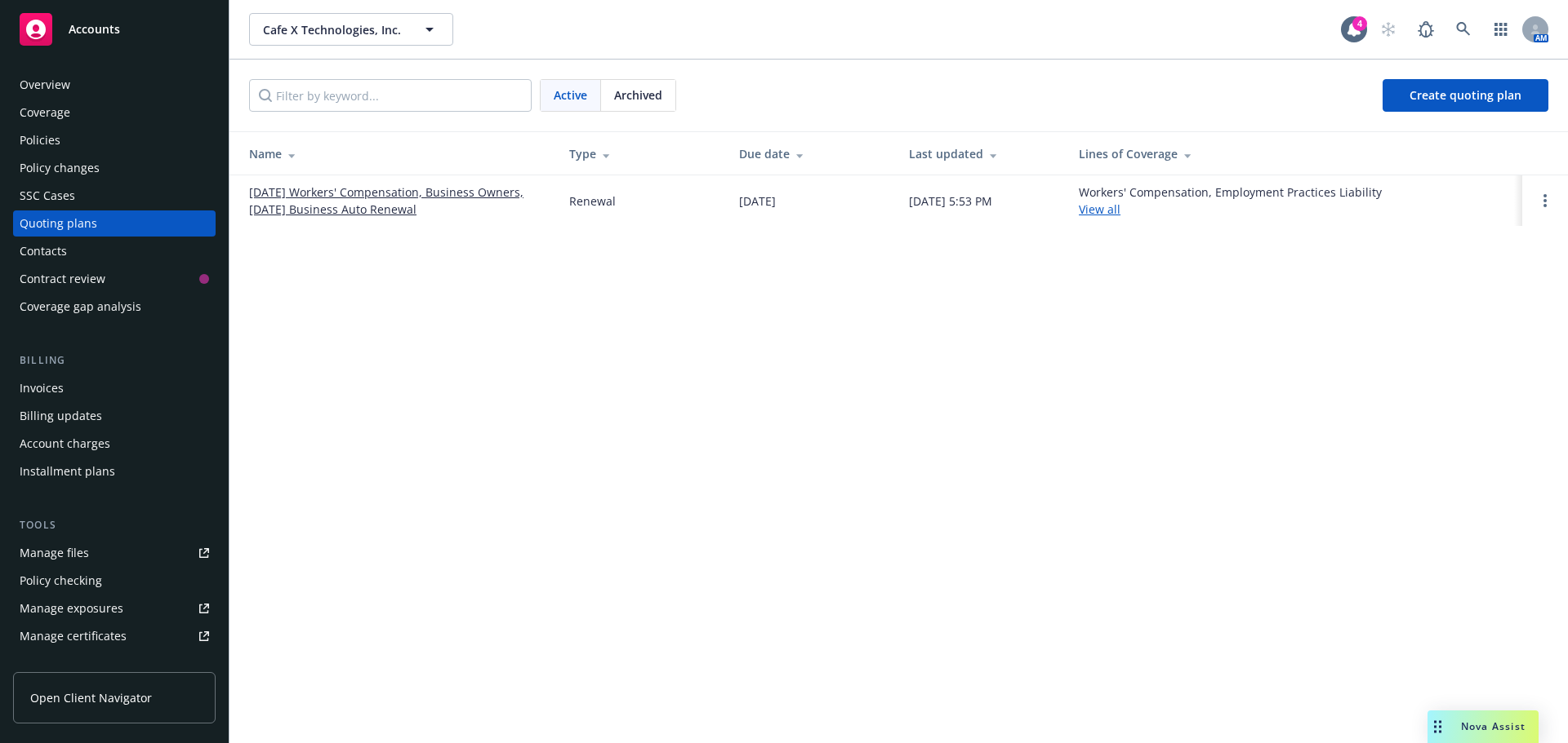
click at [344, 189] on link "09/12/25 Workers' Compensation, Business Owners, 09/15/25 Business Auto Renewal" at bounding box center [396, 200] width 294 height 34
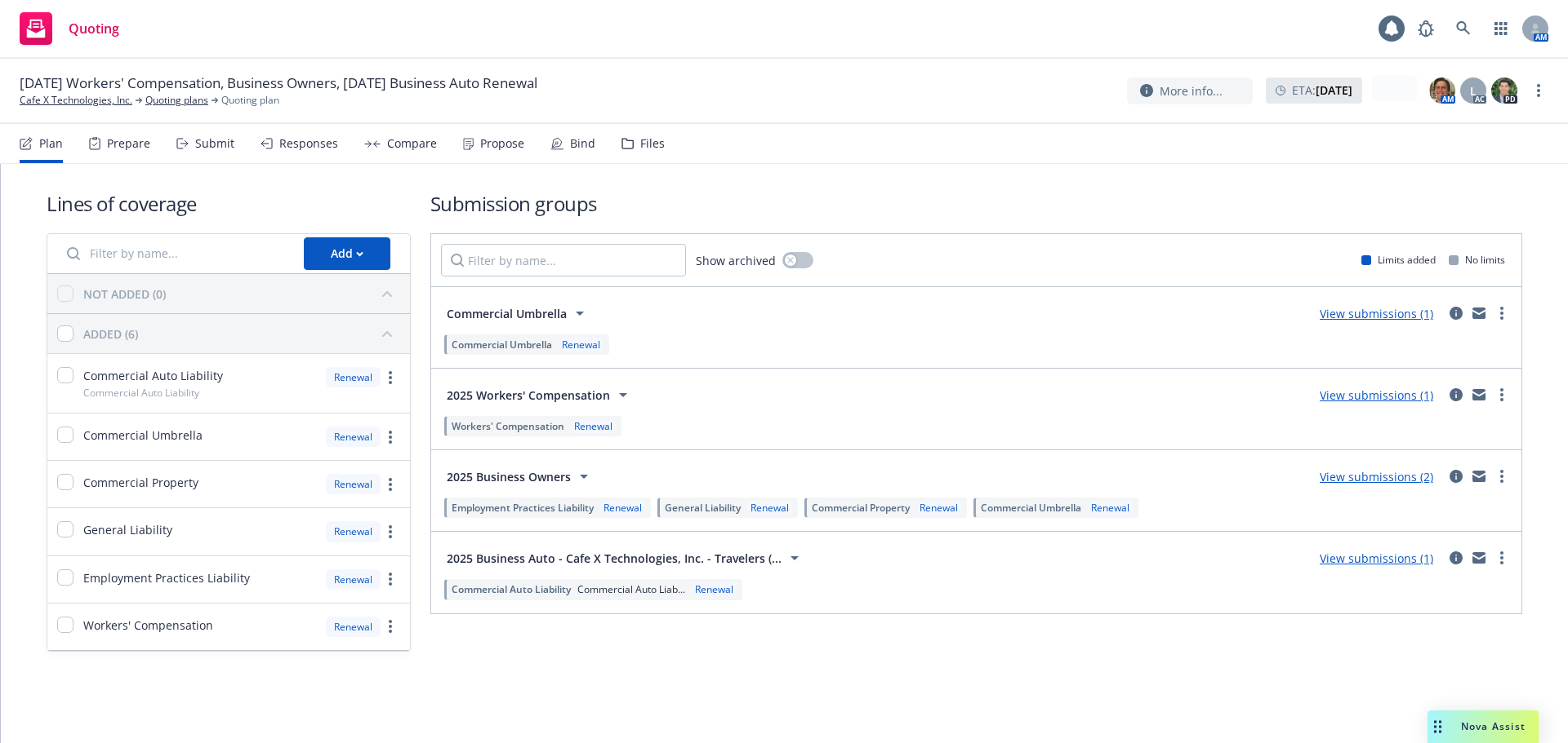
click at [486, 140] on div "Propose" at bounding box center [502, 144] width 44 height 13
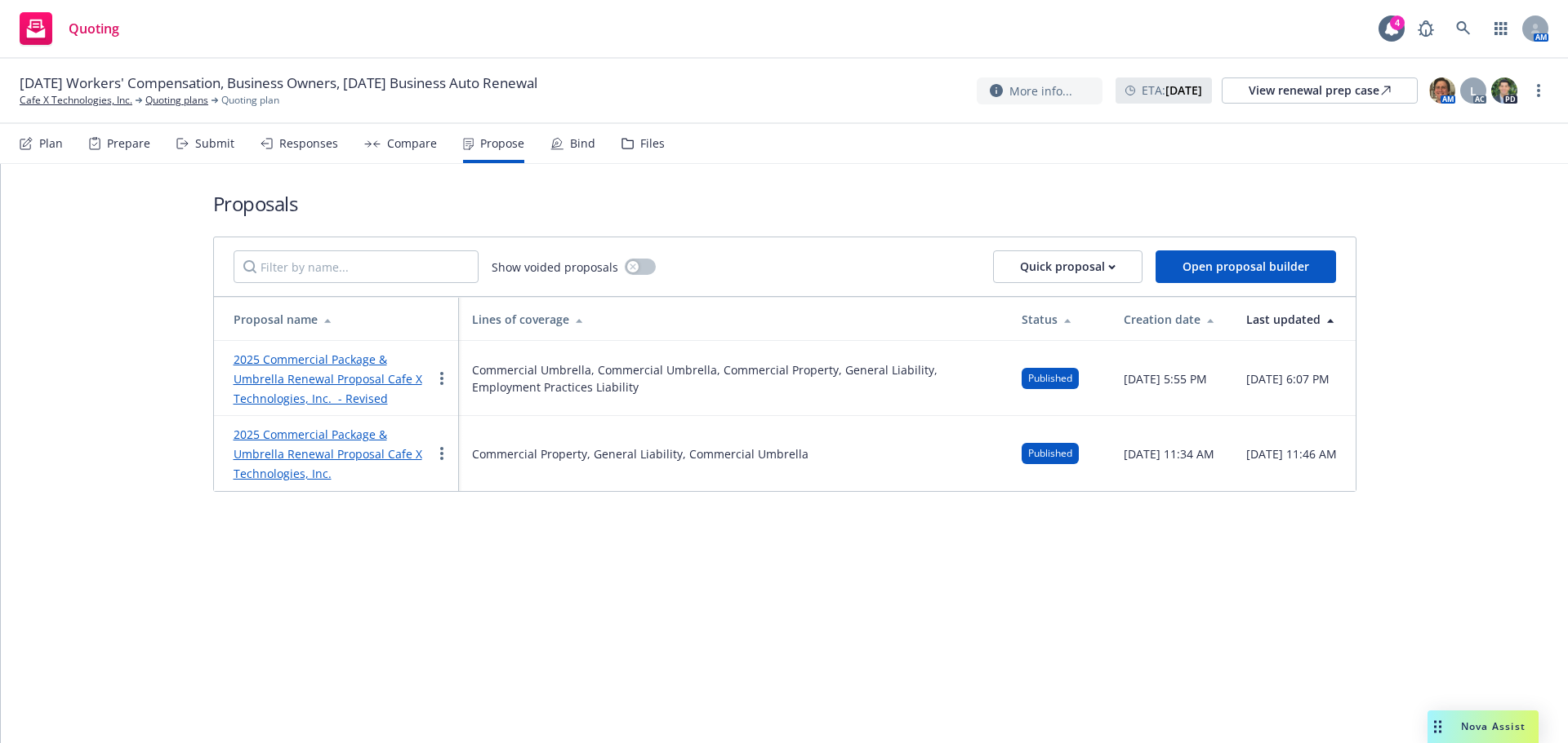
click at [348, 378] on link "2025 Commercial Package & Umbrella Renewal Proposal Cafe X Technologies, Inc. -…" at bounding box center [328, 379] width 189 height 55
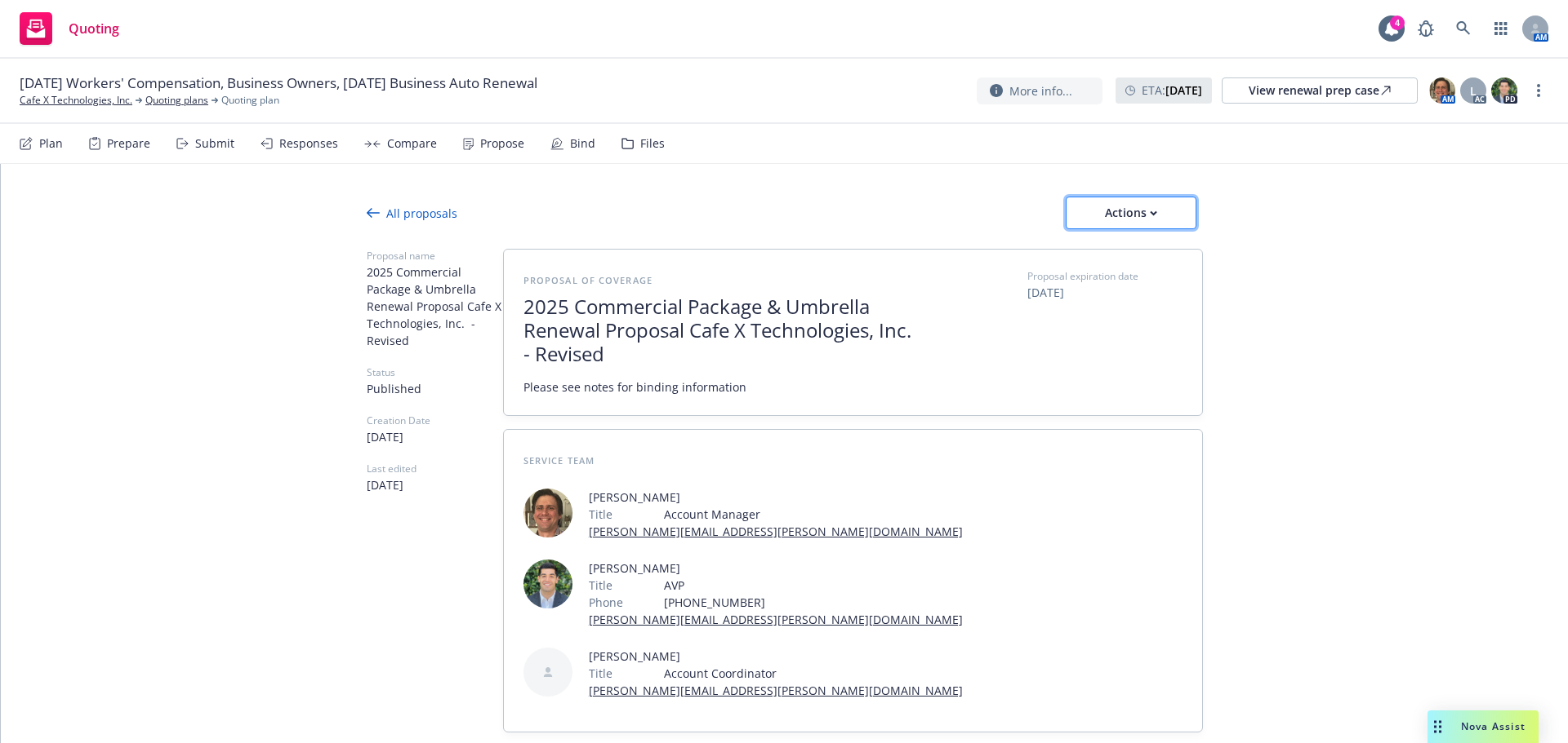
click at [1123, 214] on div "Actions" at bounding box center [1131, 213] width 77 height 31
click at [1124, 286] on span "See client view" at bounding box center [1119, 287] width 120 height 16
type textarea "x"
click at [1468, 31] on icon at bounding box center [1463, 29] width 15 height 15
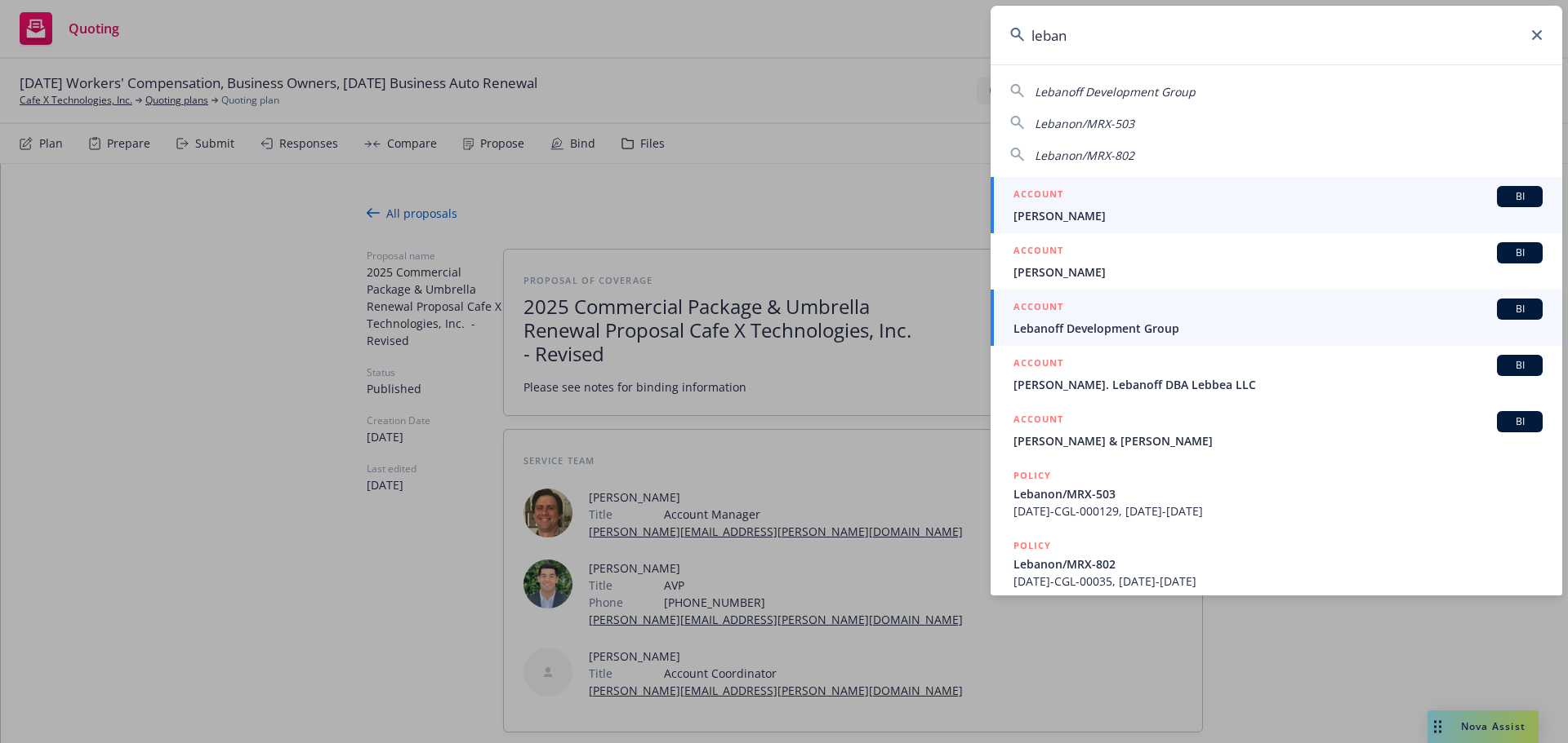
type input "leban"
click at [1146, 324] on span "Lebanoff Development Group" at bounding box center [1277, 328] width 529 height 17
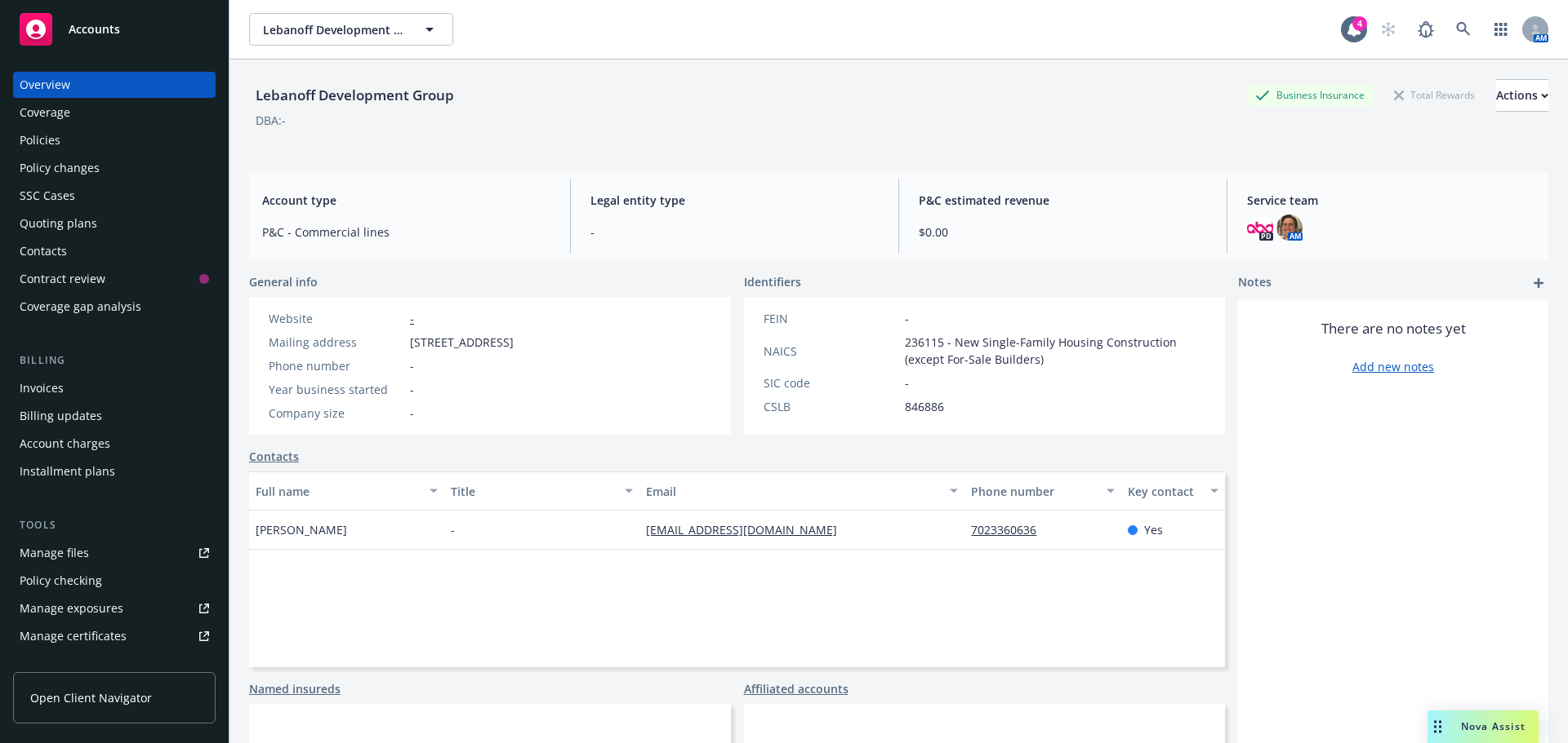
click at [89, 148] on div "Policies" at bounding box center [114, 141] width 190 height 26
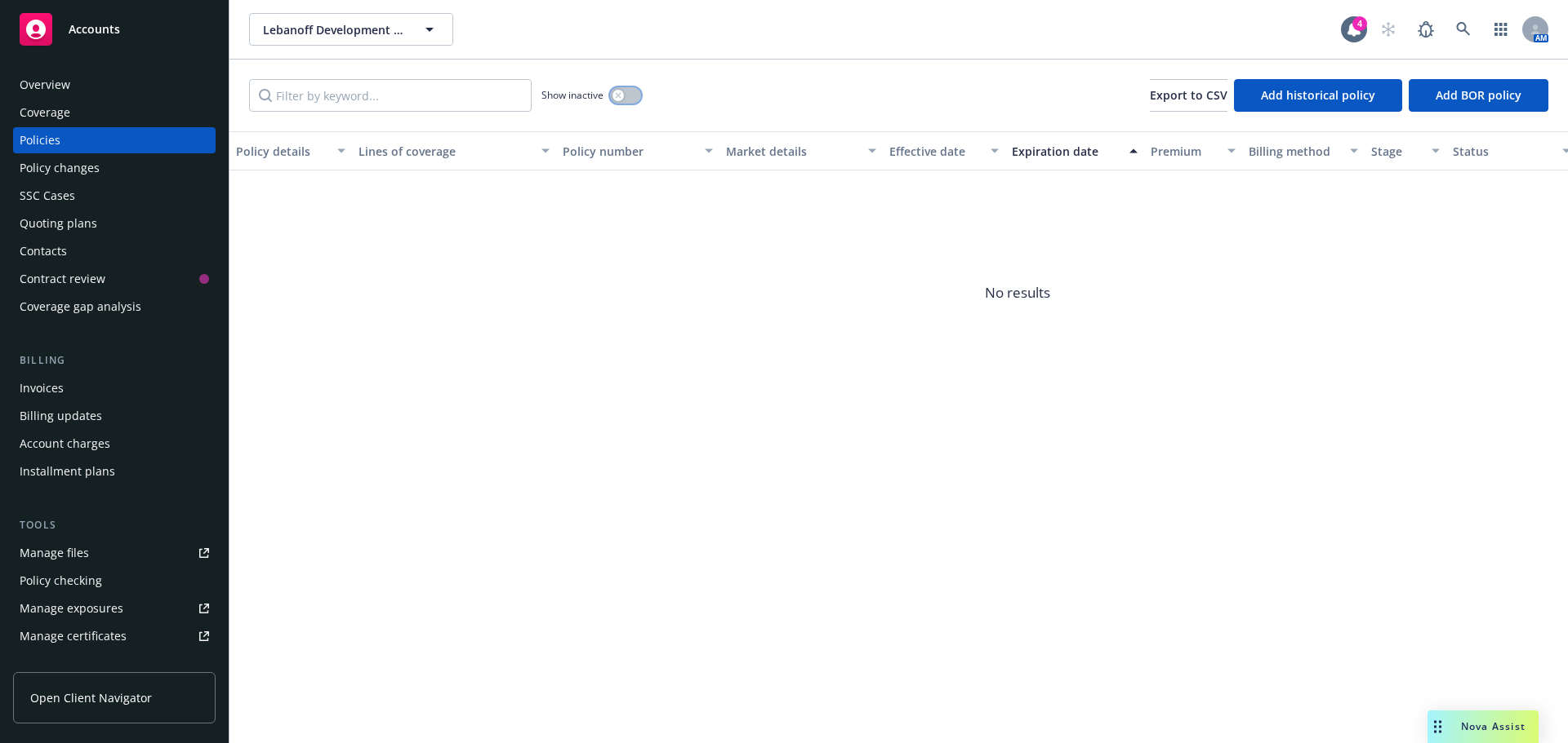
click at [621, 98] on icon "button" at bounding box center [618, 95] width 7 height 7
drag, startPoint x: 616, startPoint y: 105, endPoint x: 621, endPoint y: 98, distance: 8.6
click at [617, 103] on div "Show inactive" at bounding box center [591, 95] width 99 height 32
click at [622, 95] on button "button" at bounding box center [625, 96] width 31 height 17
click at [1471, 31] on link at bounding box center [1463, 29] width 32 height 32
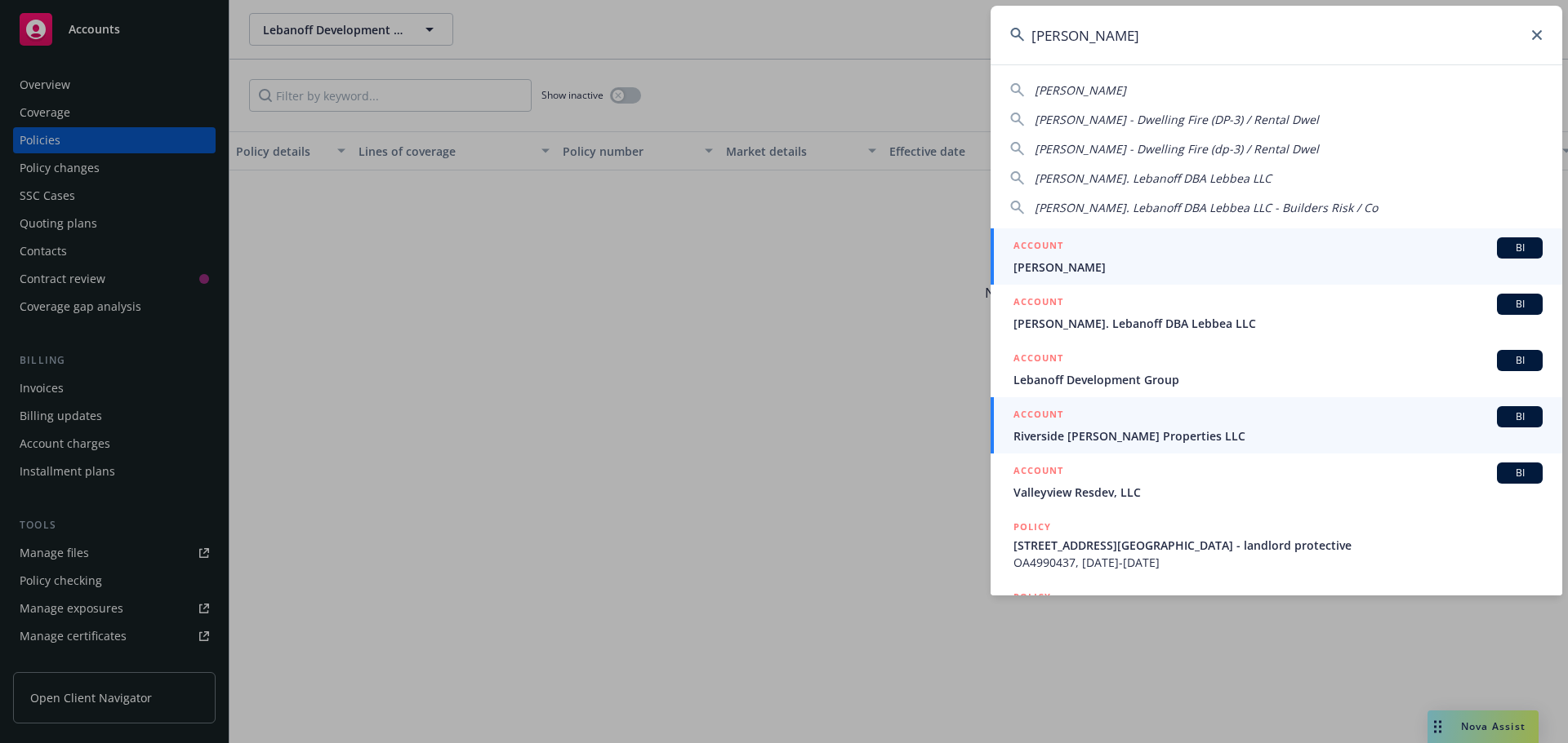
type input "marc lebanoff"
click at [1157, 431] on span "Riverside Doherty Properties LLC" at bounding box center [1277, 436] width 529 height 17
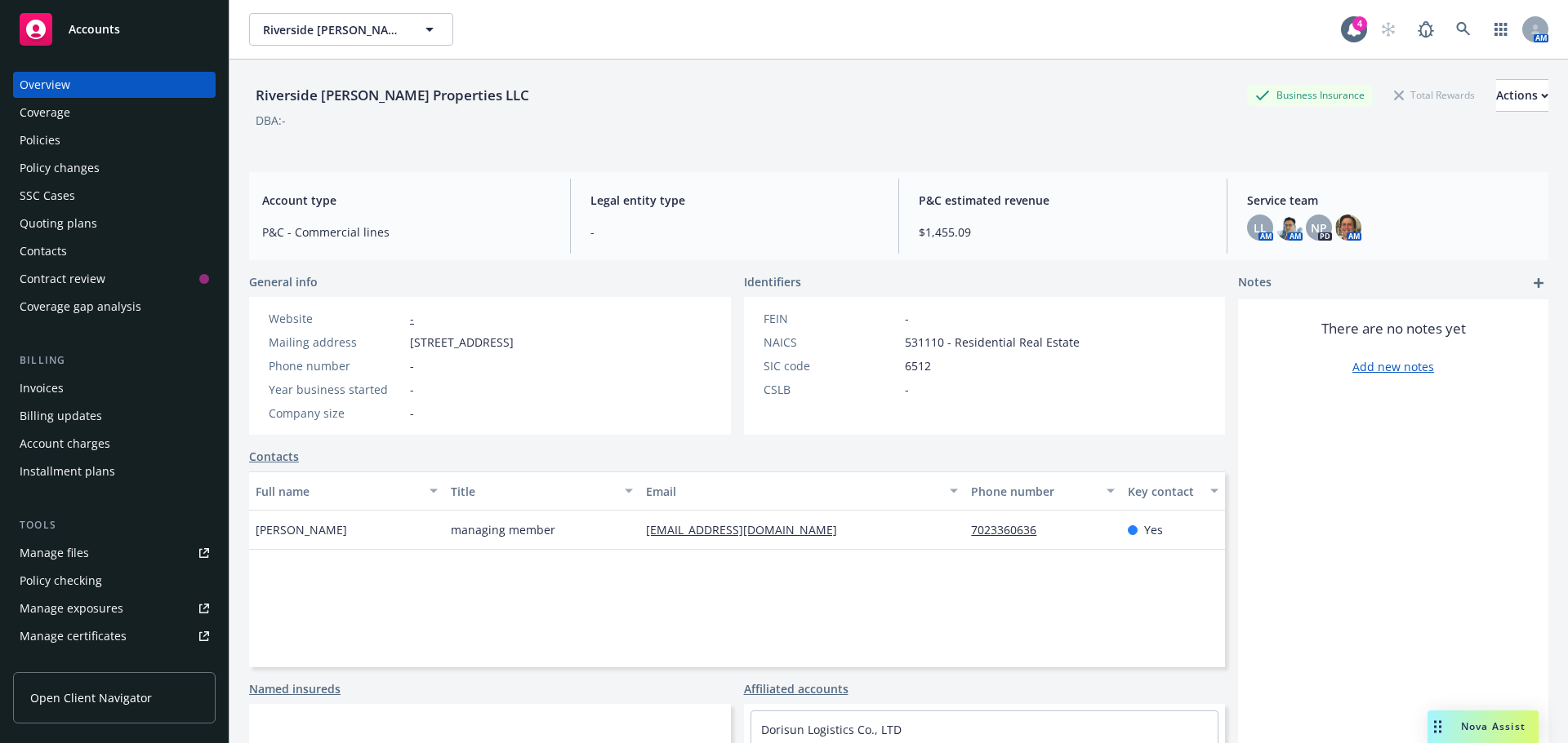
click at [69, 142] on div "Policies" at bounding box center [114, 141] width 190 height 26
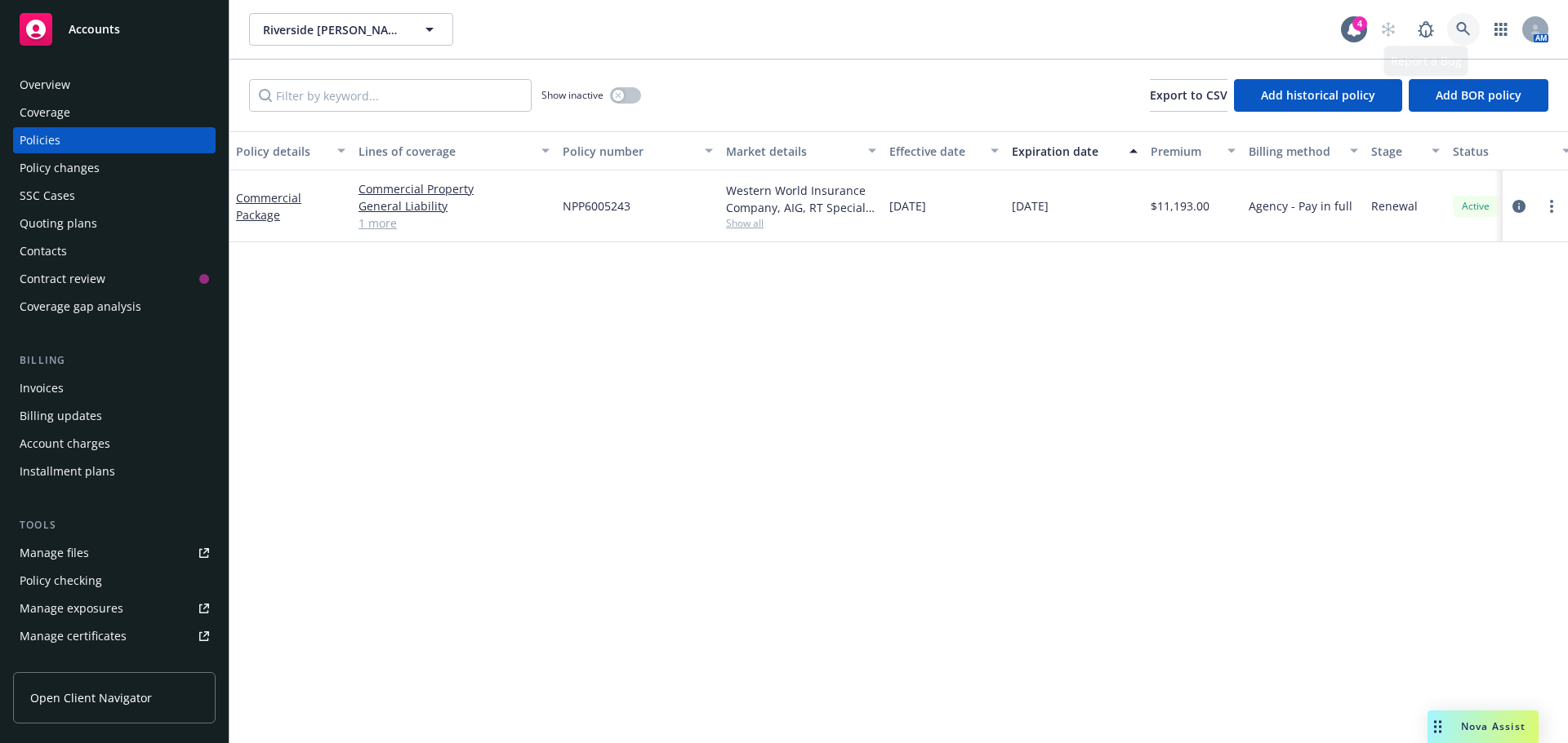
click at [1473, 27] on link at bounding box center [1463, 29] width 32 height 32
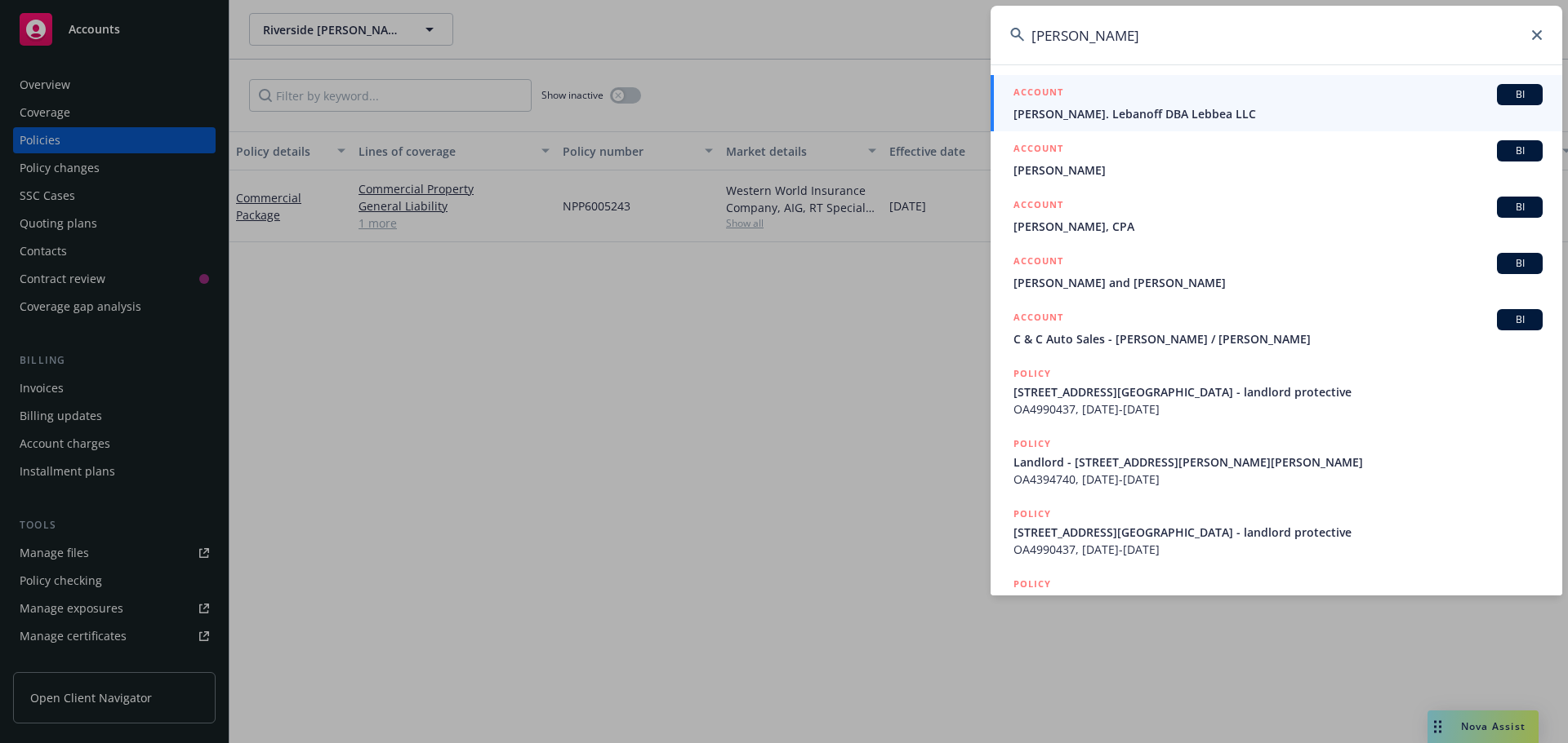
type input "marc lebn"
click at [1169, 113] on span "Marc. Lebanoff DBA Lebbea LLC" at bounding box center [1277, 113] width 529 height 17
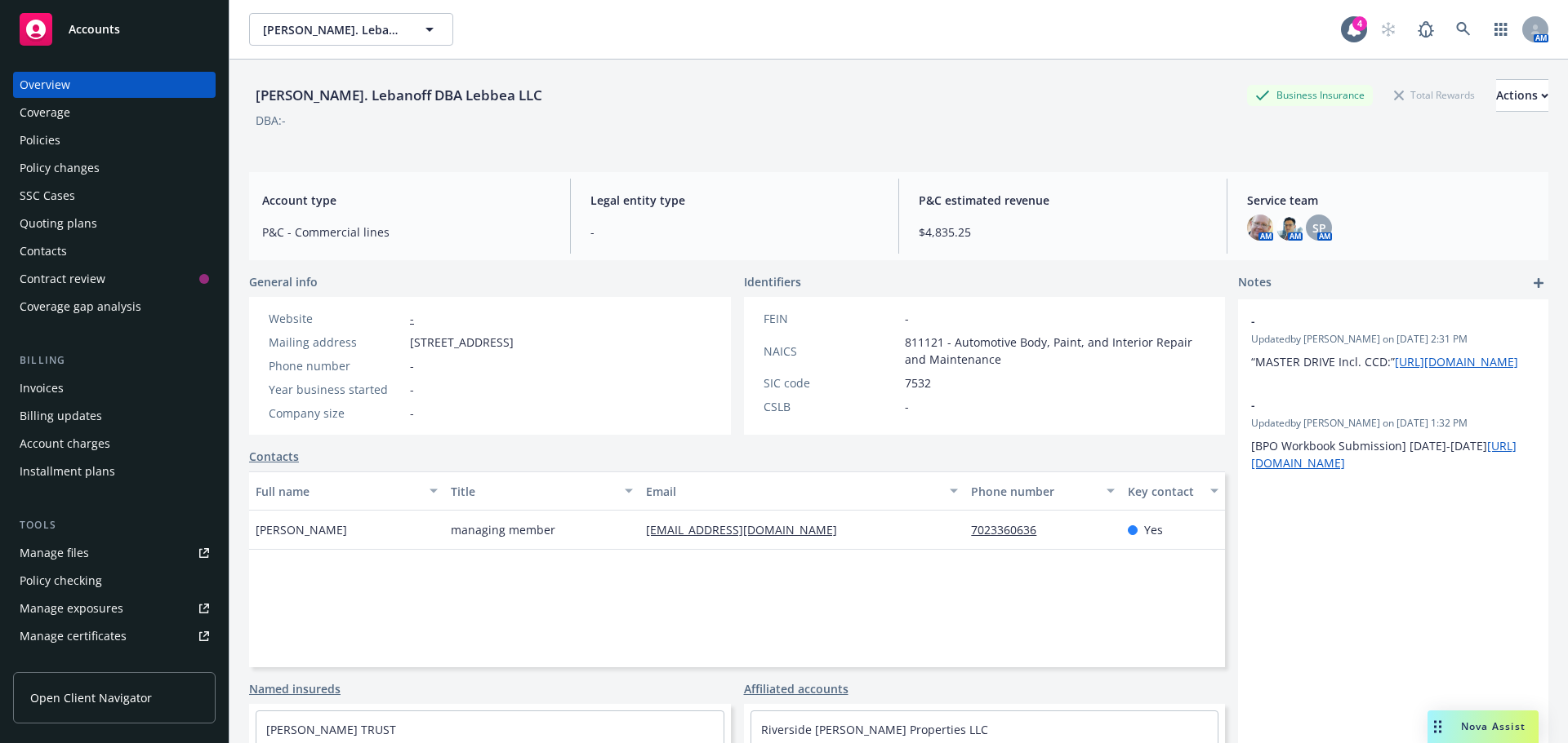
click at [87, 151] on div "Policies" at bounding box center [114, 141] width 190 height 26
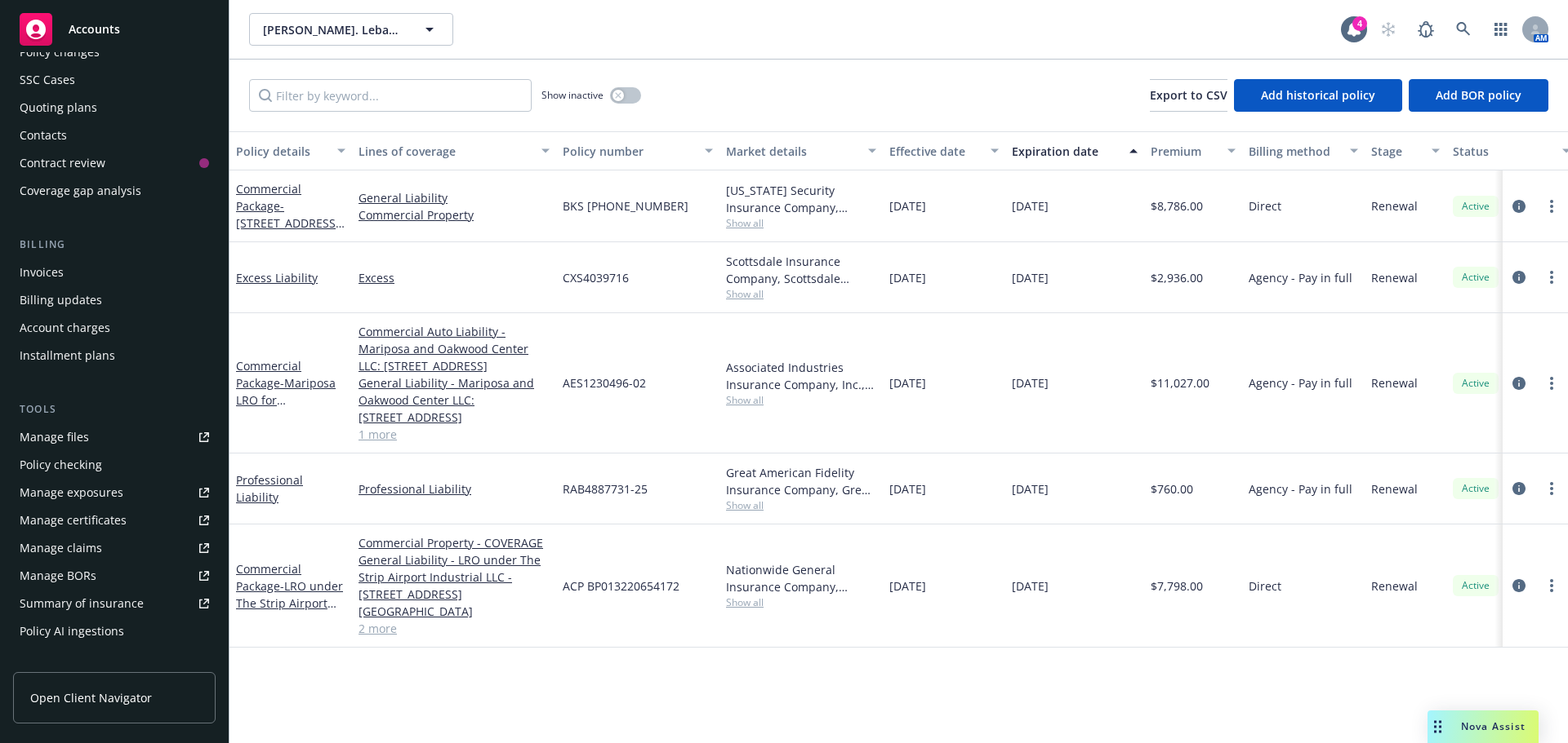
scroll to position [326, 0]
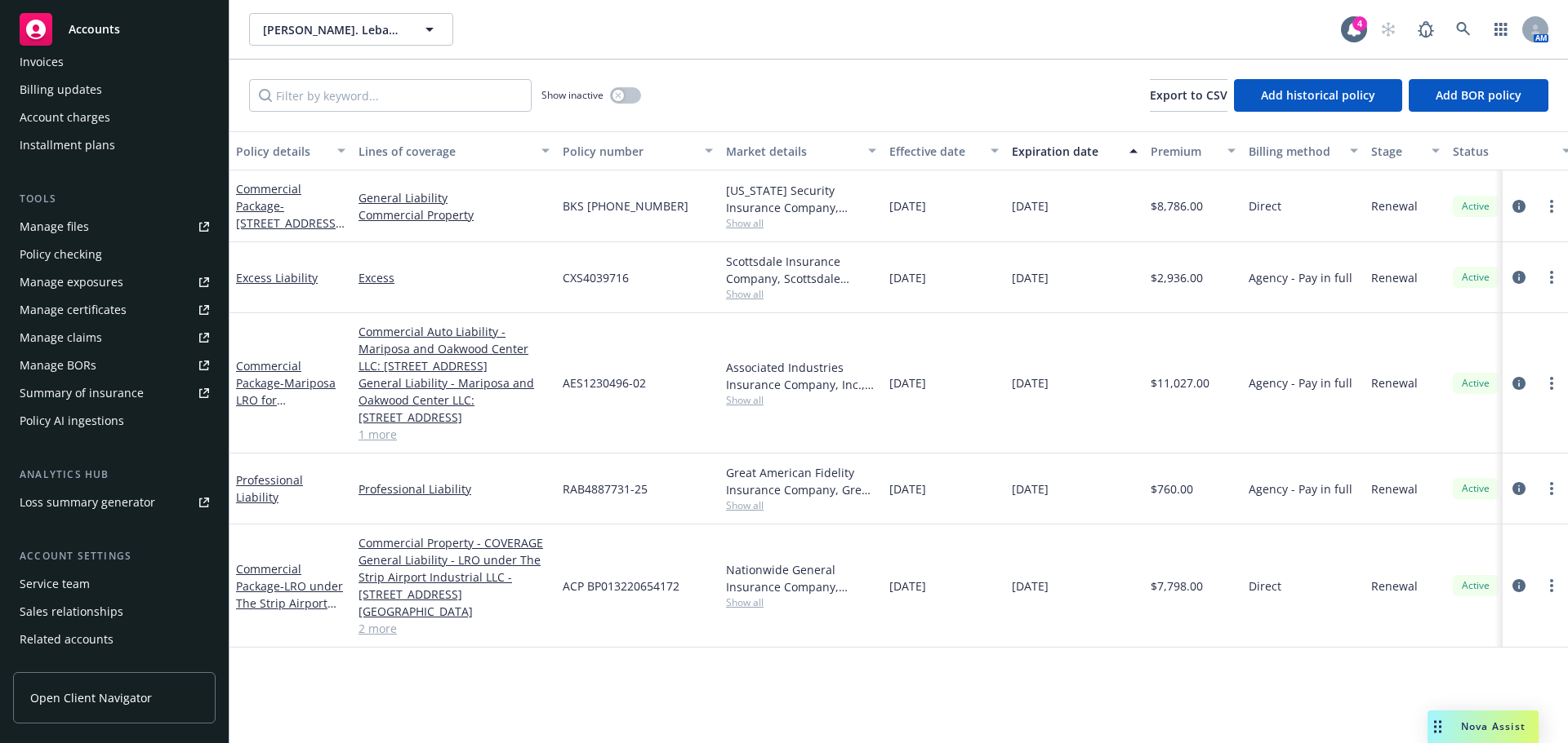
click at [97, 588] on div "Service team" at bounding box center [114, 584] width 190 height 26
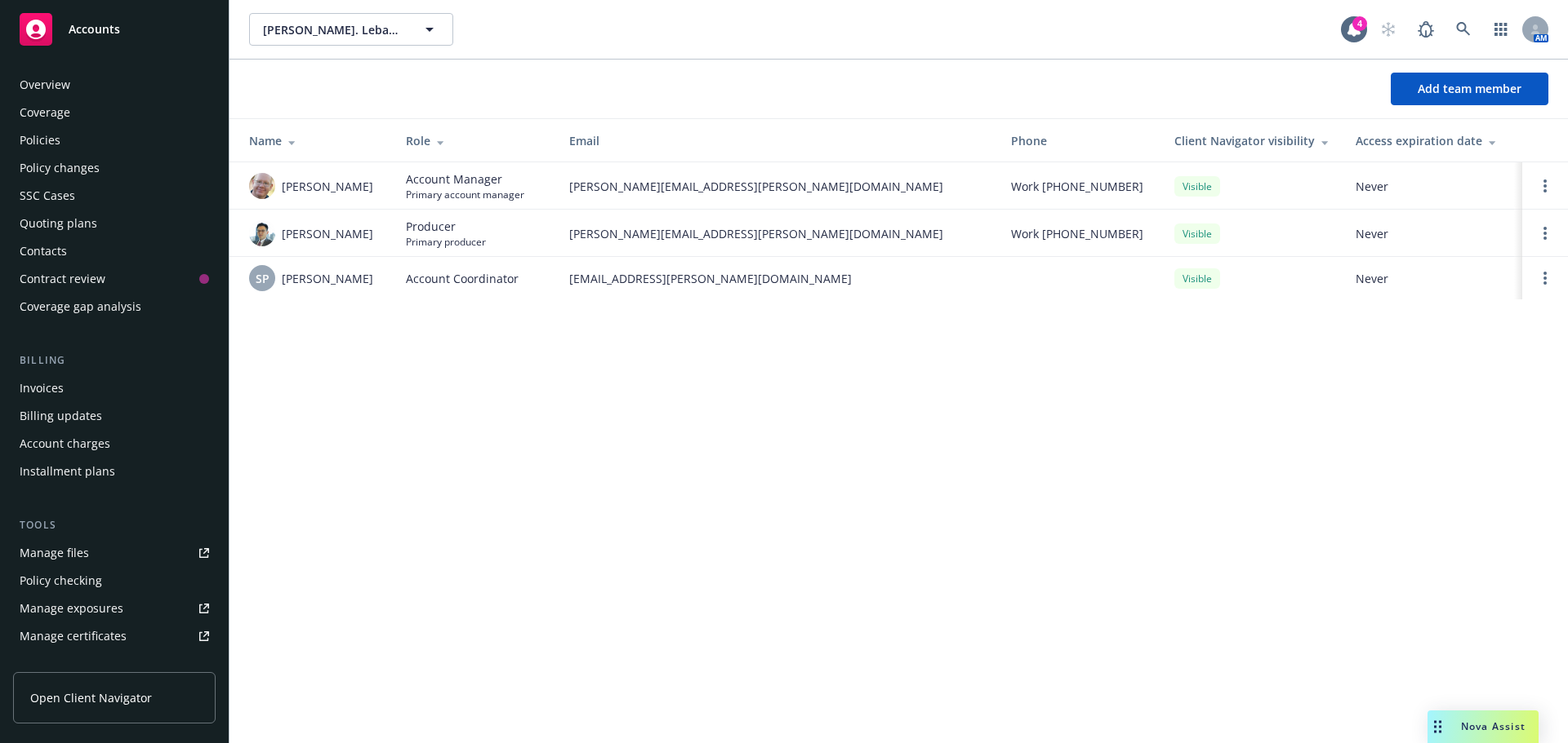
click at [48, 143] on div "Policies" at bounding box center [40, 141] width 41 height 26
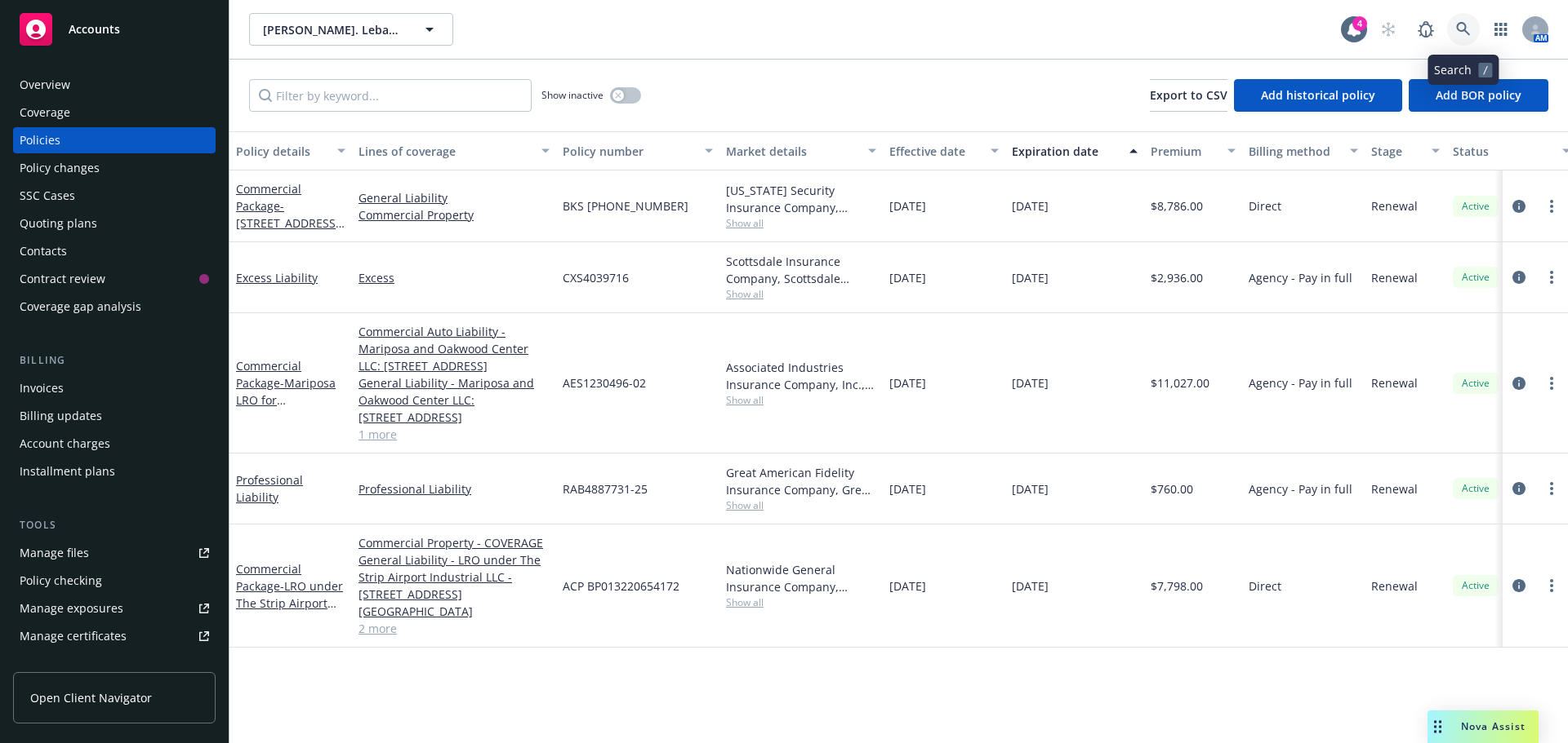
click at [1466, 33] on icon at bounding box center [1463, 30] width 15 height 15
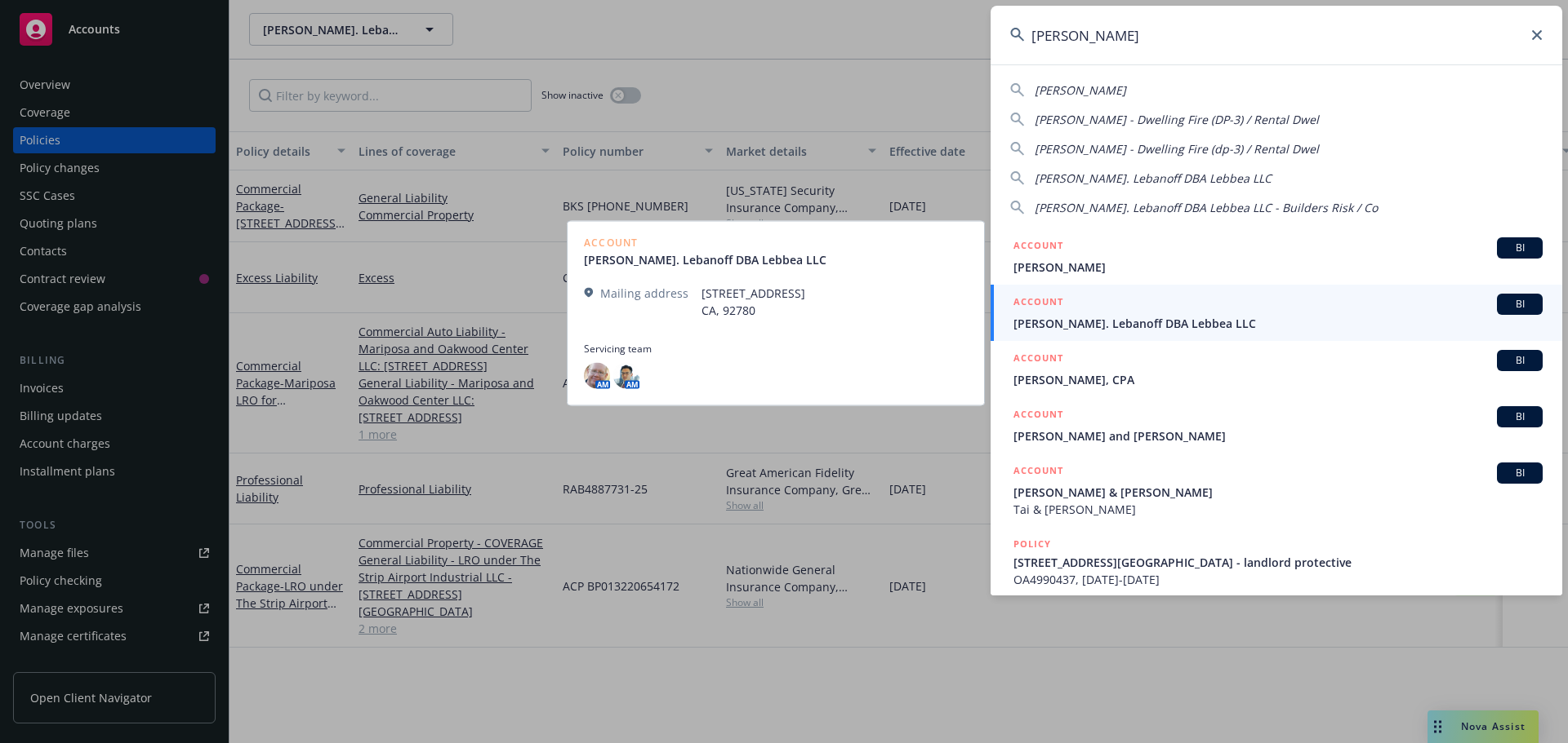
type input "marc leba"
click at [1132, 324] on span "Marc. Lebanoff DBA Lebbea LLC" at bounding box center [1277, 324] width 529 height 17
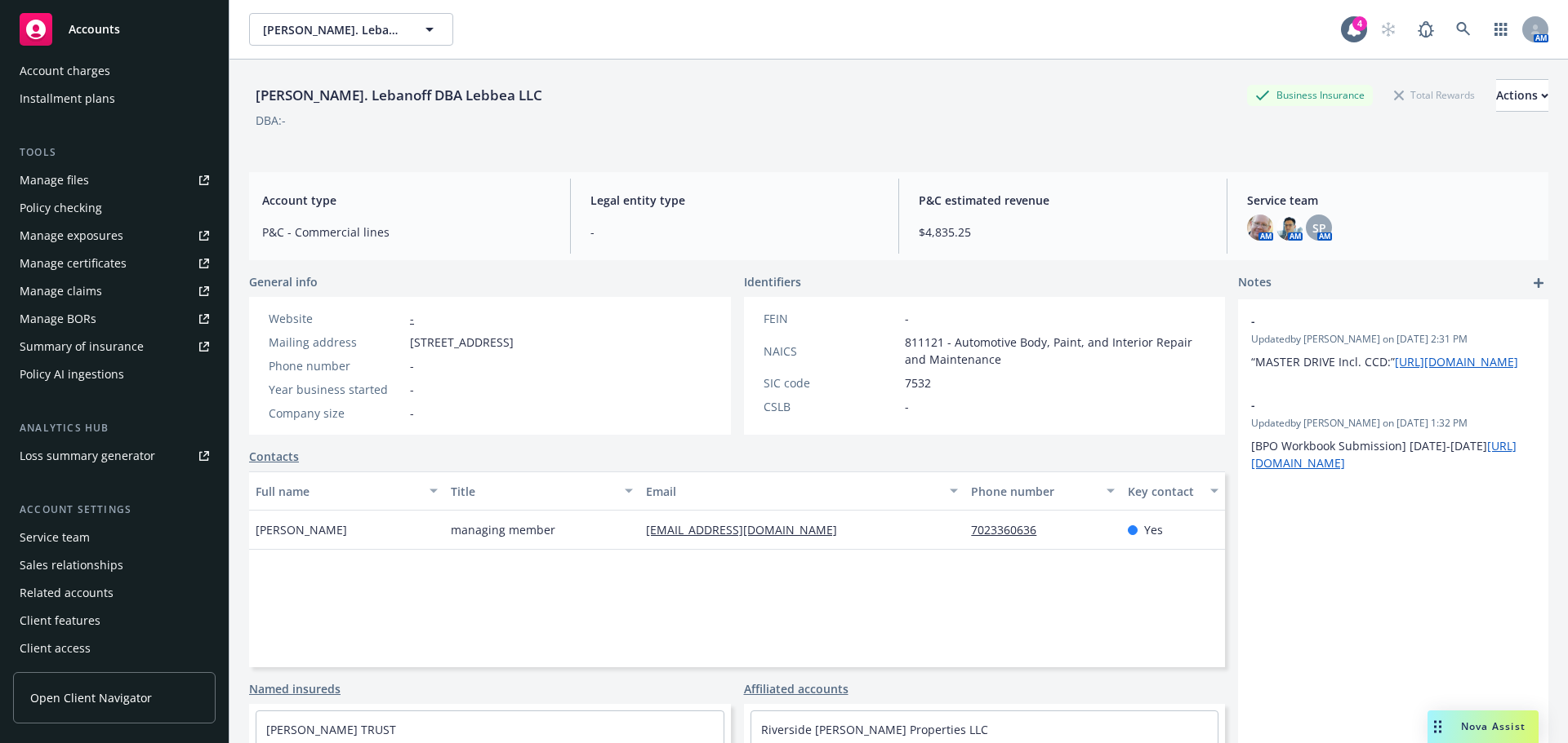
scroll to position [376, 0]
click at [78, 535] on div "Service team" at bounding box center [55, 535] width 70 height 26
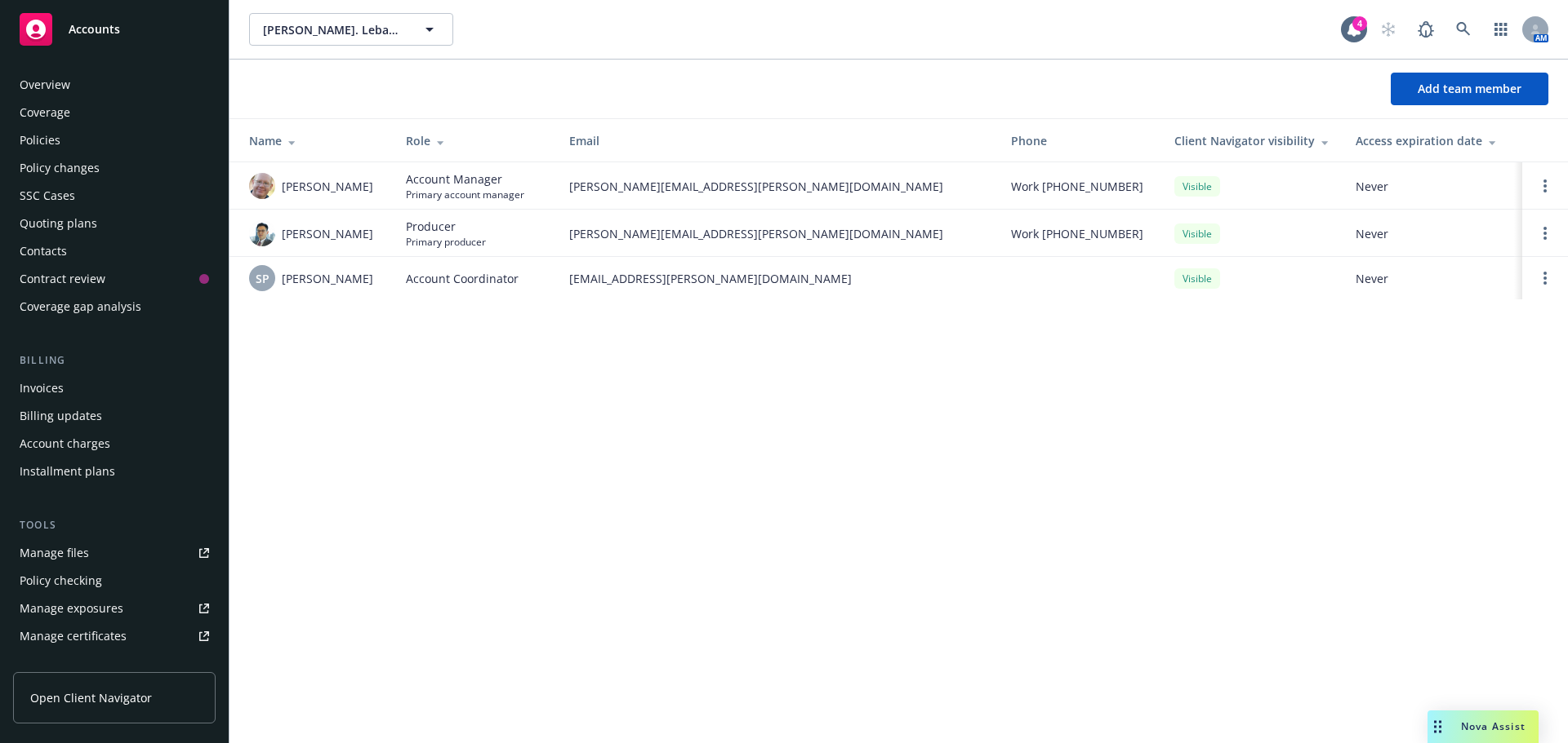
click at [60, 133] on div "Policies" at bounding box center [114, 141] width 190 height 26
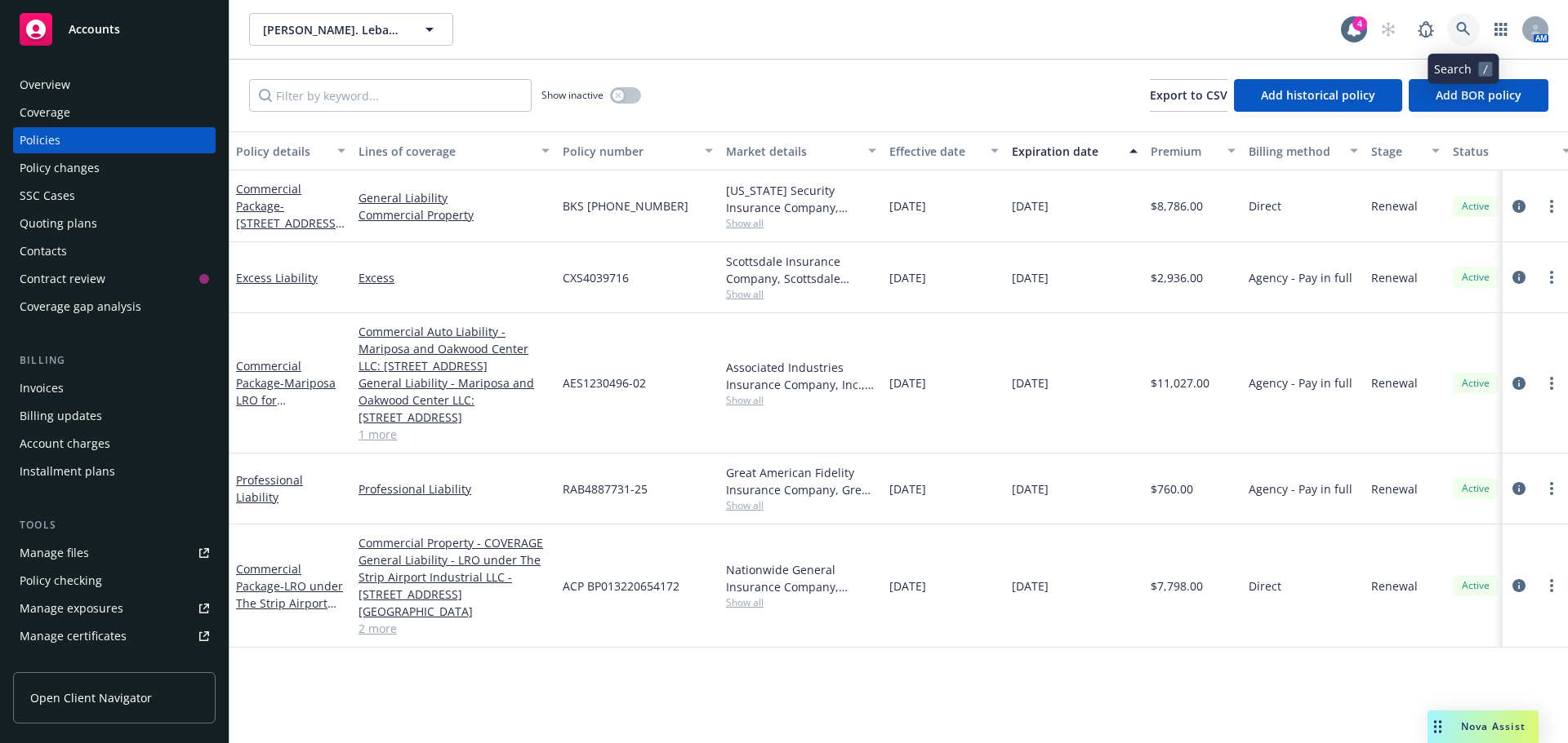
click at [1455, 34] on icon at bounding box center [1463, 30] width 15 height 15
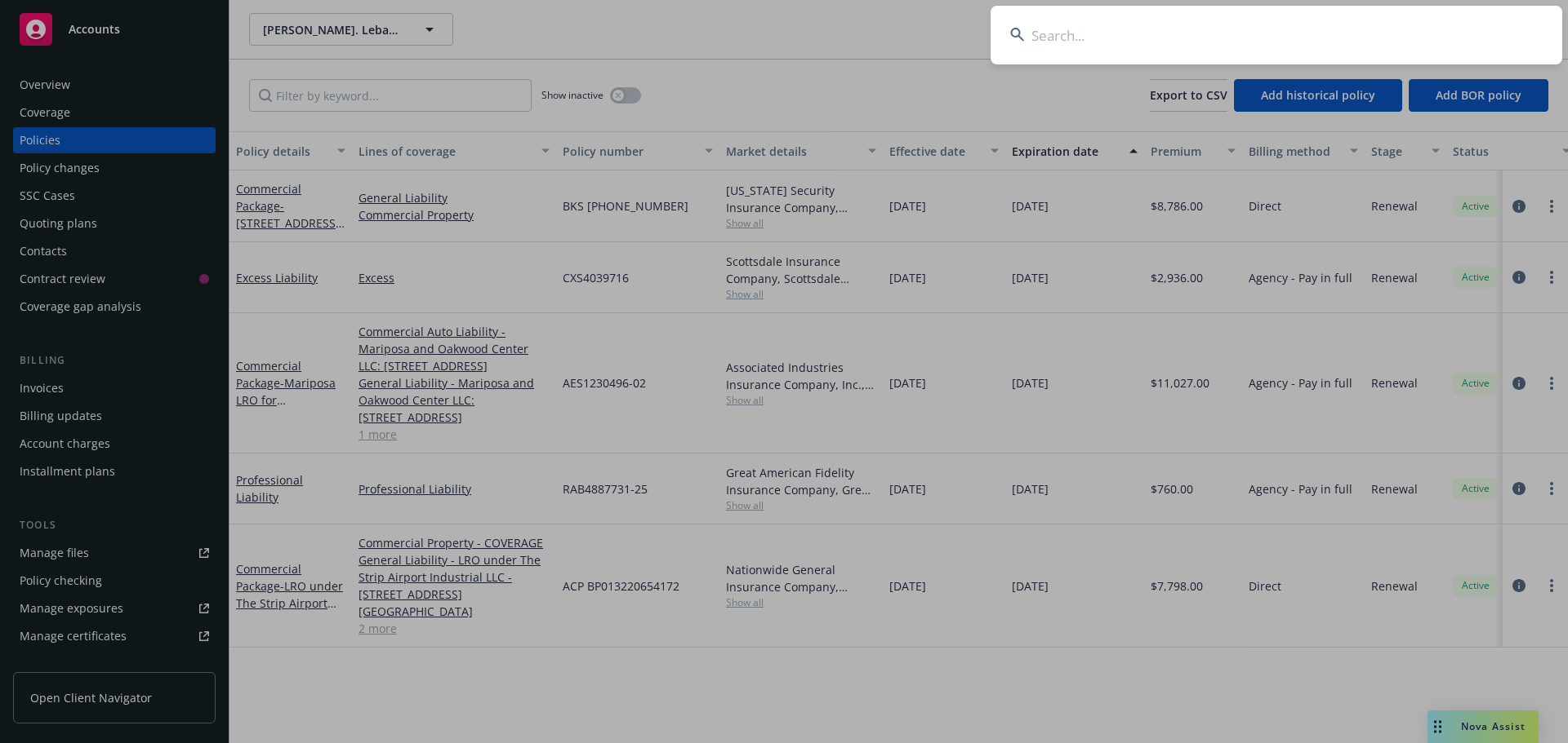
click at [1373, 28] on input at bounding box center [1276, 35] width 571 height 59
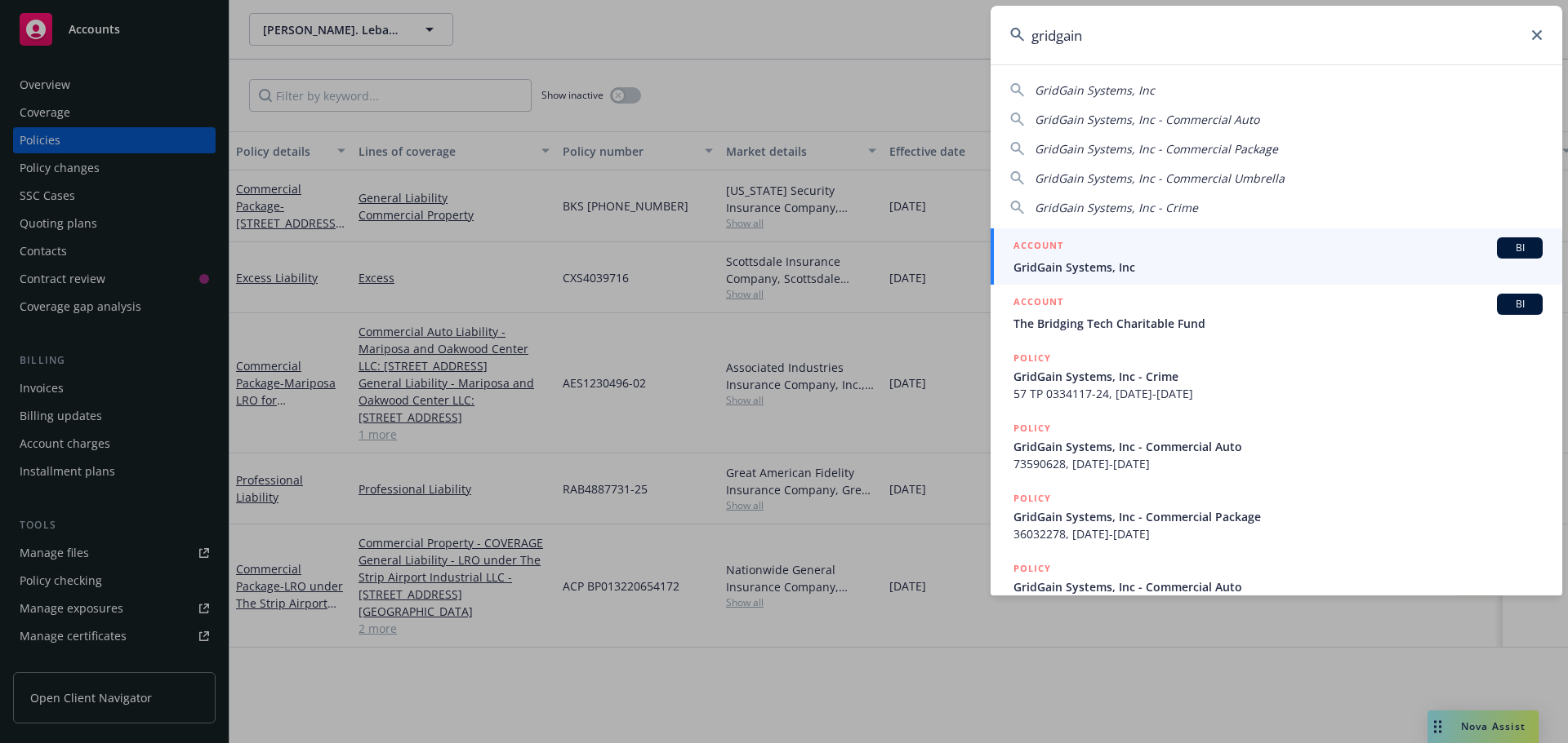
type input "gridgain"
click at [1183, 17] on input "gridgain" at bounding box center [1276, 35] width 571 height 59
click at [1129, 249] on div "ACCOUNT BI" at bounding box center [1277, 248] width 529 height 22
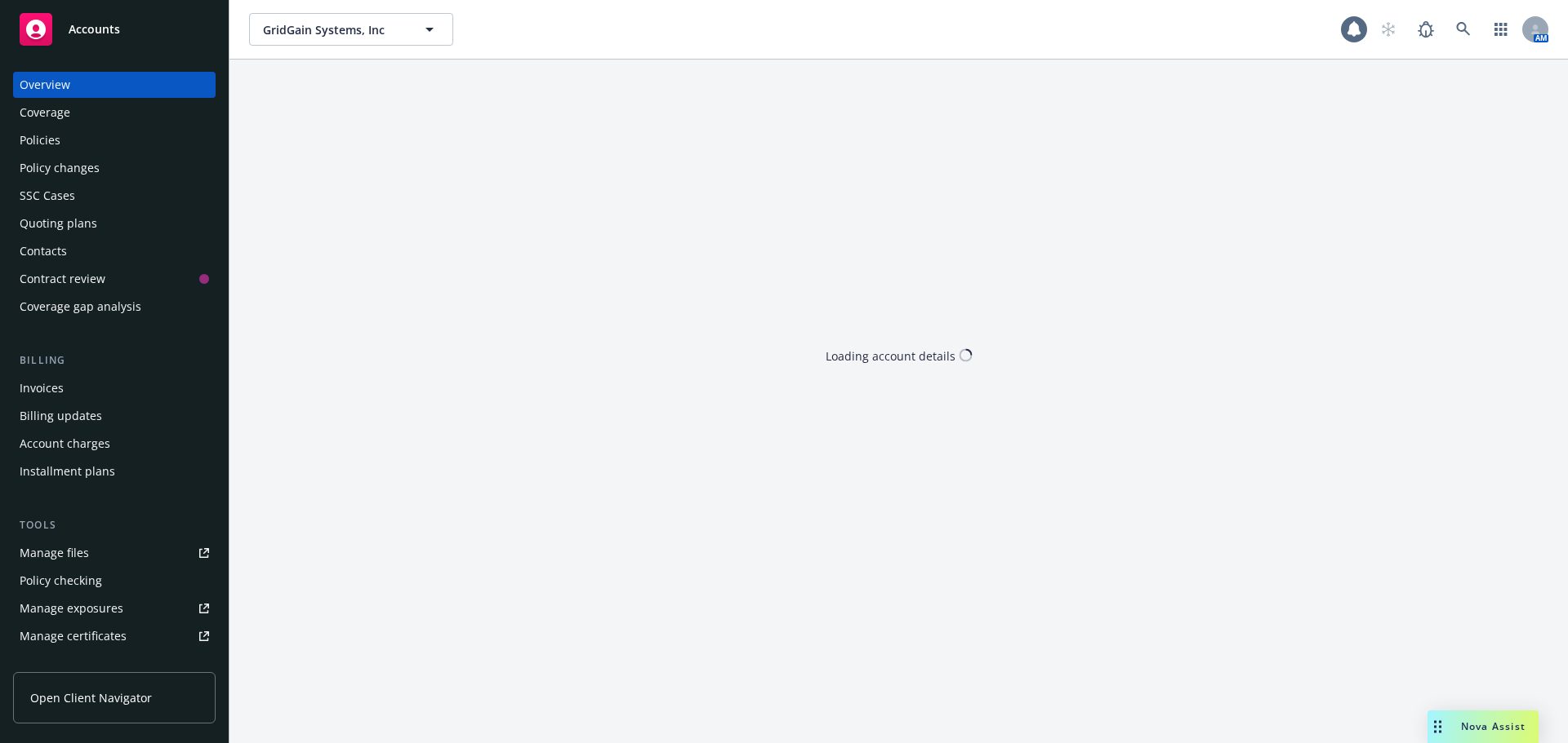
click at [63, 145] on div "Policies" at bounding box center [114, 141] width 190 height 26
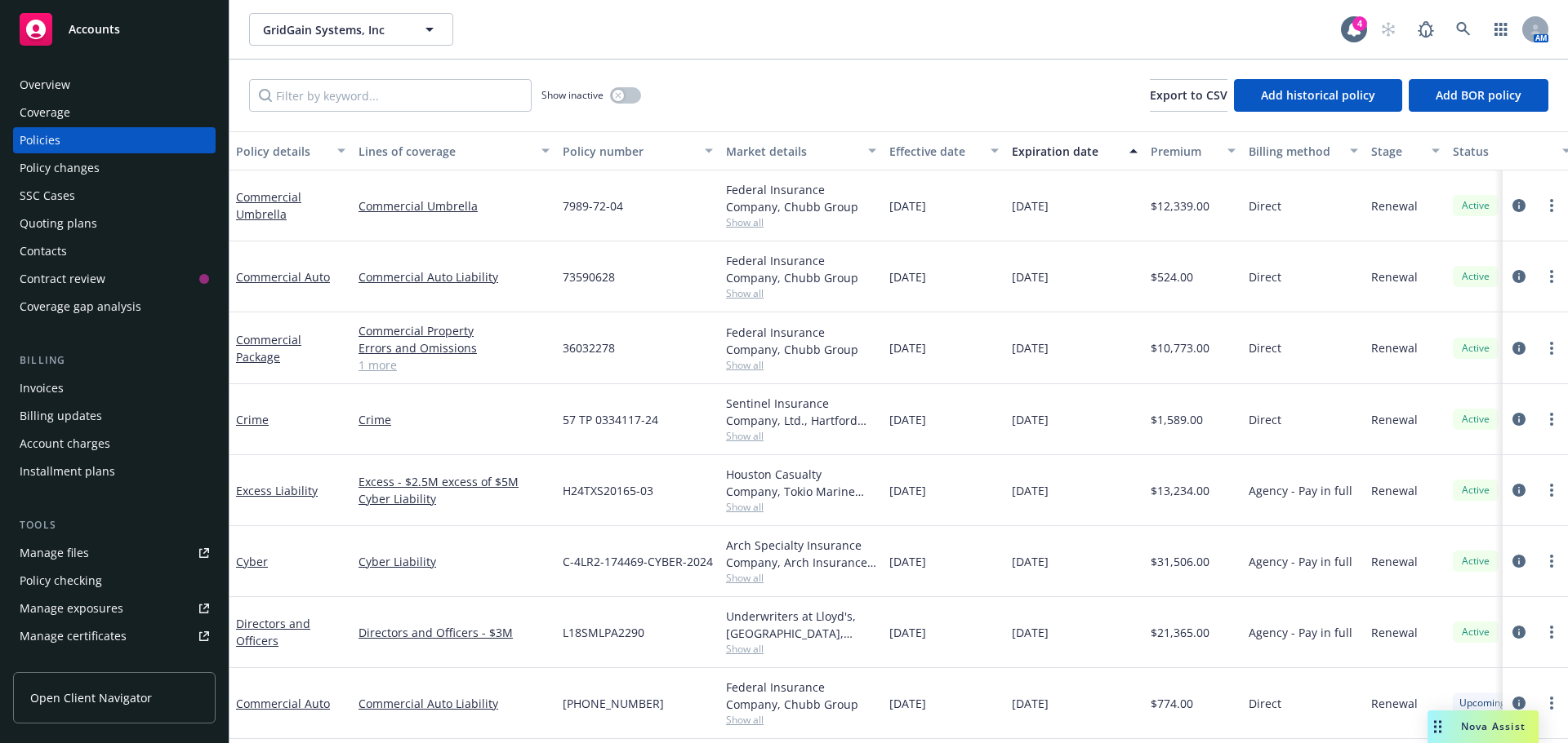
scroll to position [146, 0]
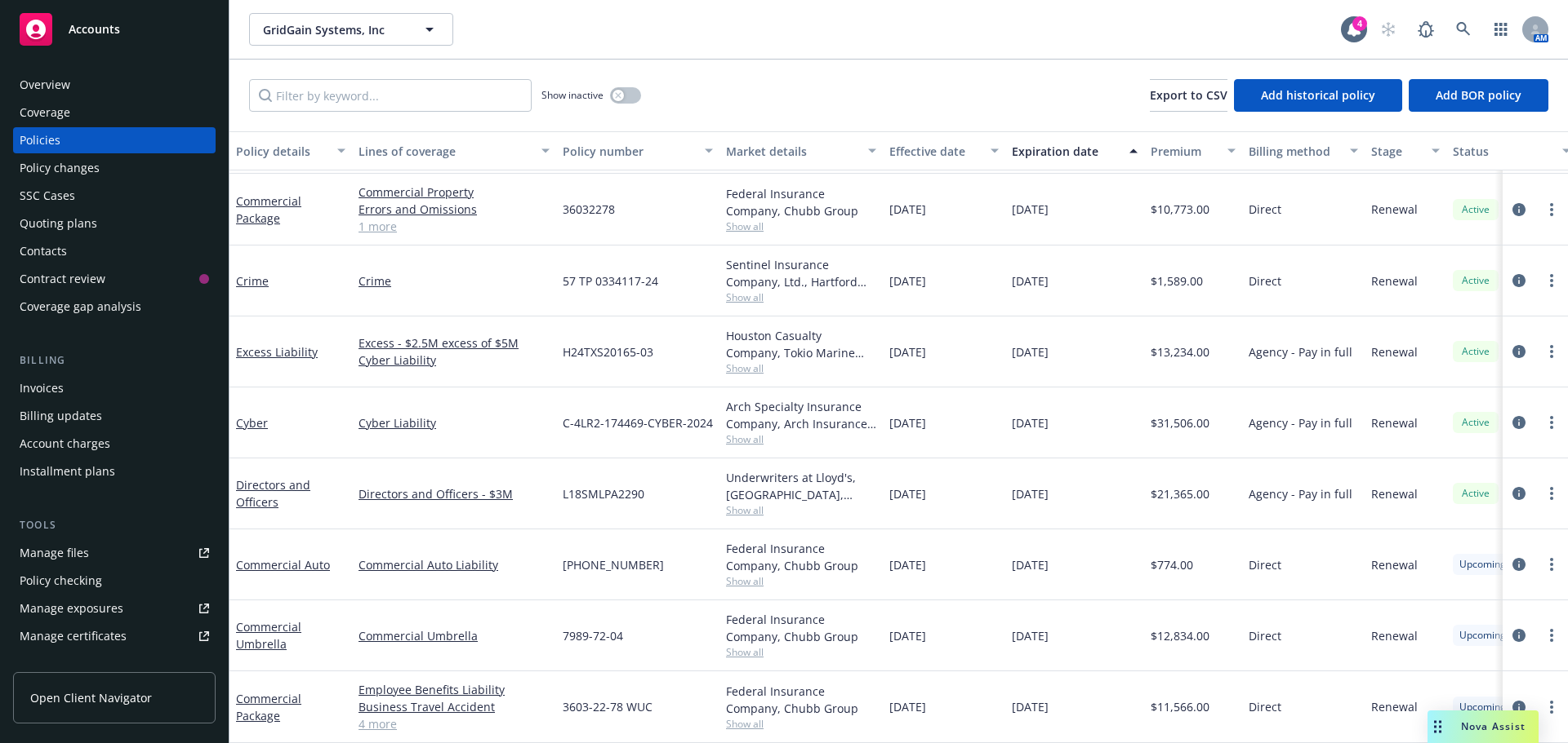
click at [1517, 722] on span "Nova Assist" at bounding box center [1493, 726] width 65 height 14
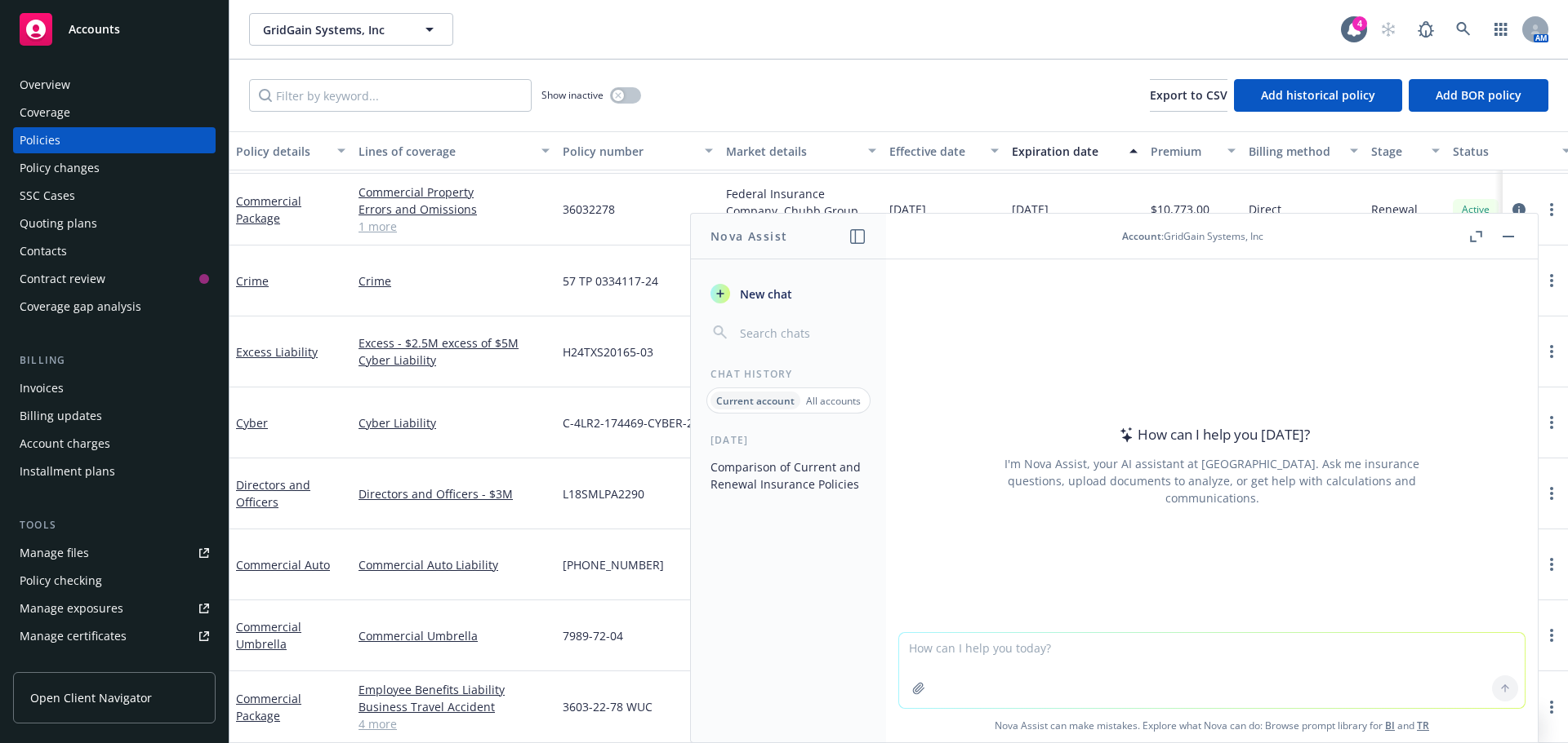
click at [1165, 665] on textarea at bounding box center [1211, 670] width 625 height 75
paste textarea "Nelumbo, Inc."
type textarea "deep research Nelumbo, Inc."
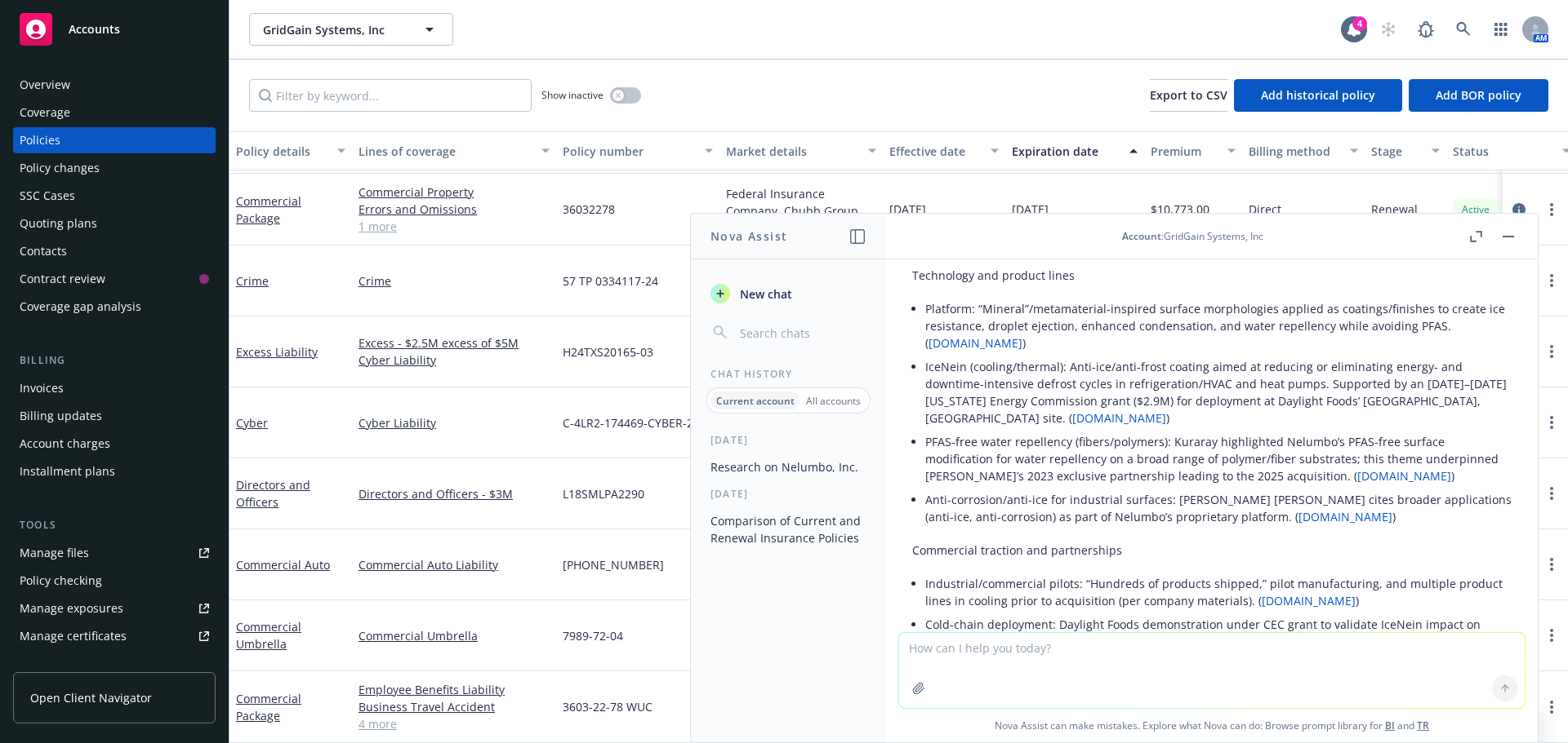
scroll to position [451, 0]
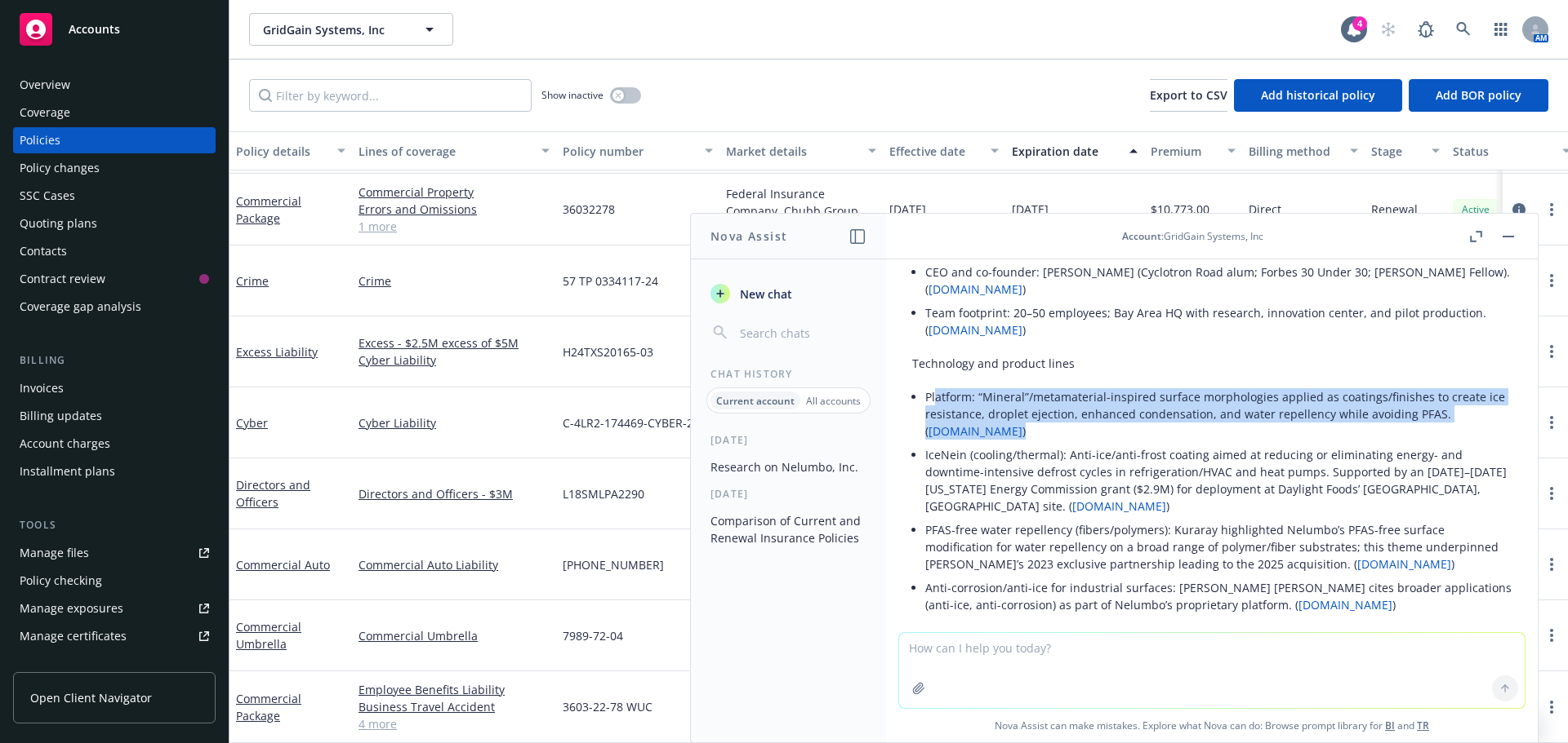
drag, startPoint x: 1018, startPoint y: 420, endPoint x: 936, endPoint y: 385, distance: 89.2
click at [936, 385] on li "Platform: “Mineral”/metamaterial-inspired surface morphologies applied as coati…" at bounding box center [1218, 414] width 586 height 58
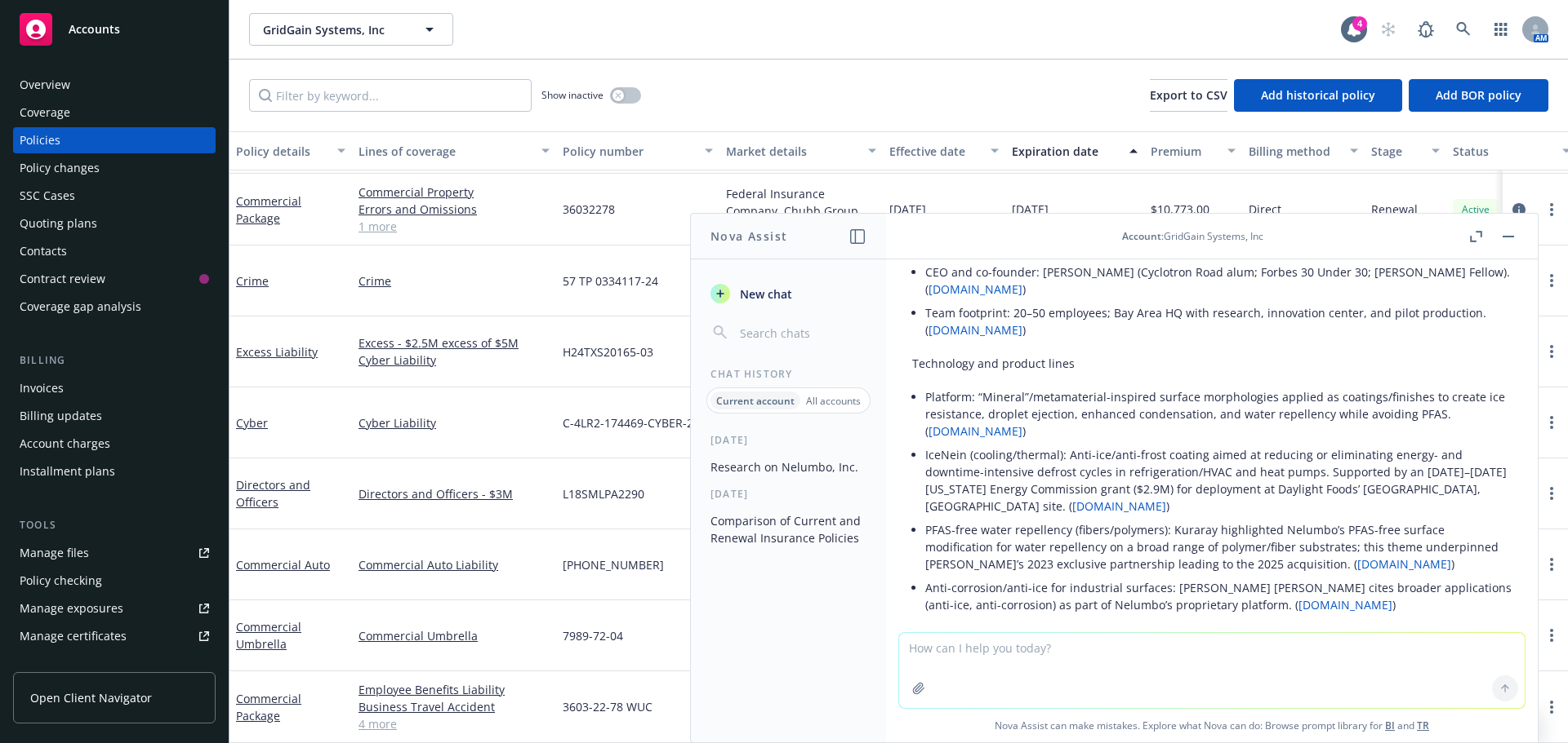
click at [1109, 455] on li "IceNein (cooling/thermal): Anti-ice/anti-frost coating aimed at reducing or eli…" at bounding box center [1218, 481] width 586 height 75
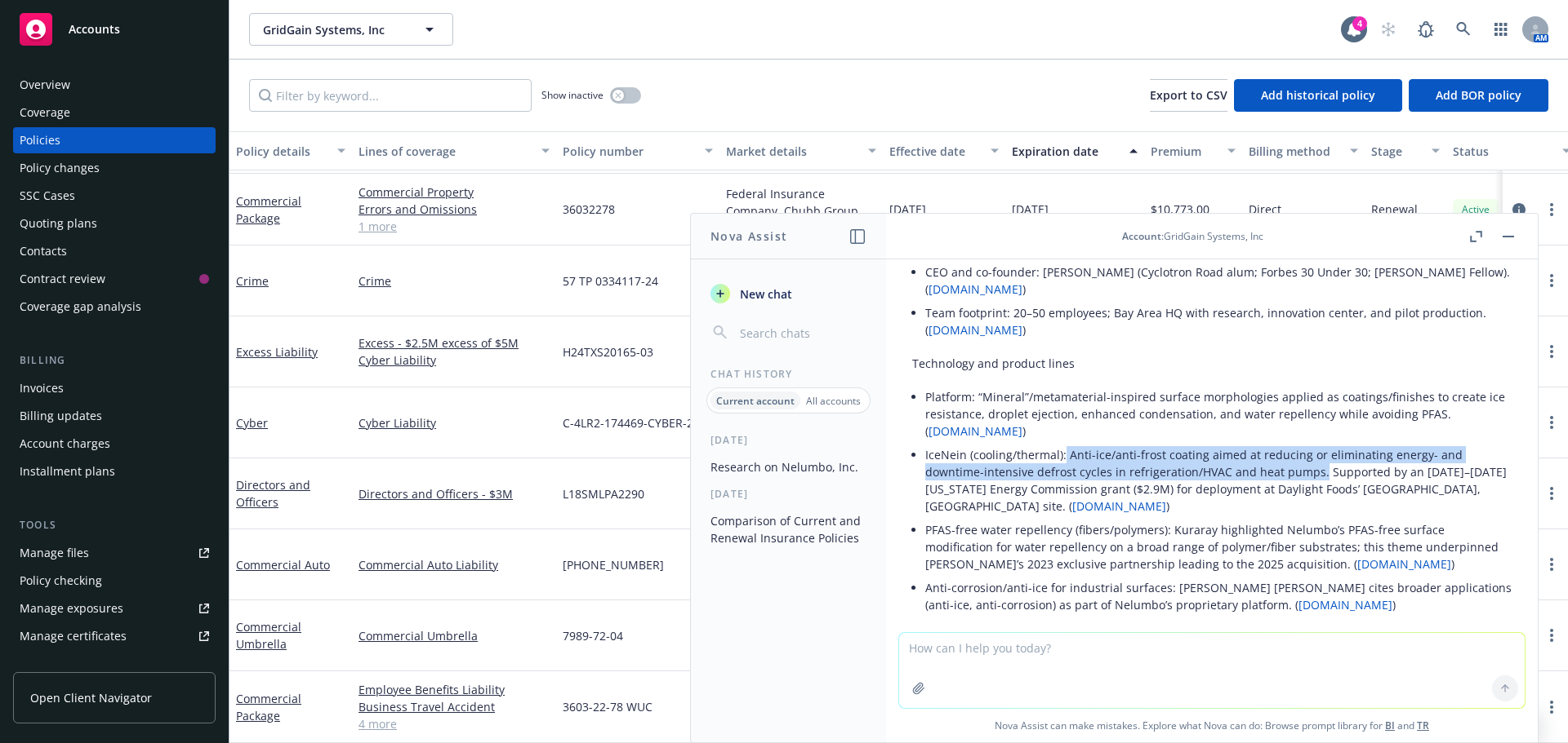
drag, startPoint x: 1080, startPoint y: 442, endPoint x: 1315, endPoint y: 461, distance: 235.8
click at [1315, 461] on li "IceNein (cooling/thermal): Anti-ice/anti-frost coating aimed at reducing or eli…" at bounding box center [1218, 481] width 586 height 75
copy li "Anti-ice/anti-frost coating aimed at reducing or eliminating energy- and downti…"
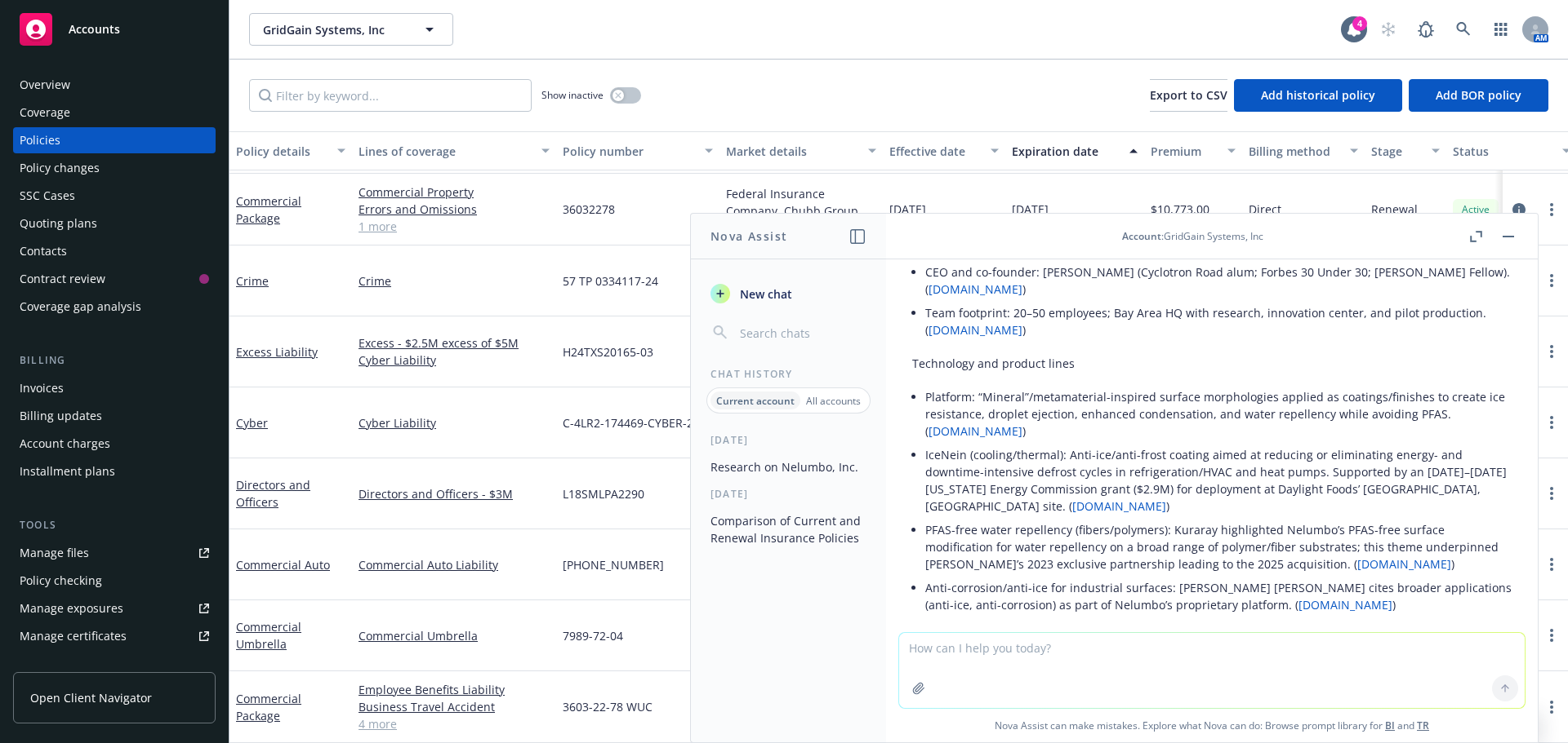
drag, startPoint x: 1205, startPoint y: 464, endPoint x: 1214, endPoint y: 460, distance: 9.8
click at [1208, 463] on li "IceNein (cooling/thermal): Anti-ice/anti-frost coating aimed at reducing or eli…" at bounding box center [1218, 481] width 586 height 75
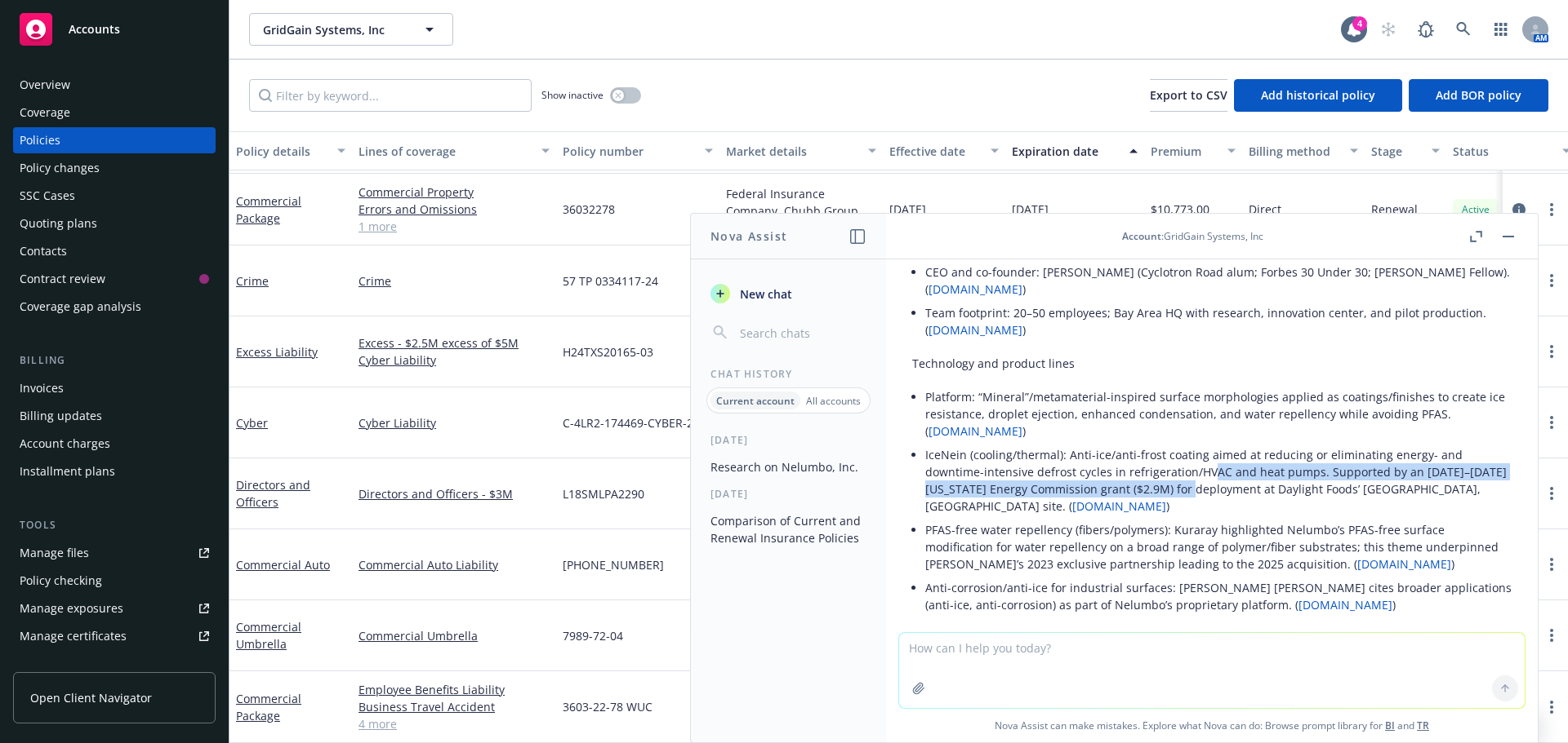
click at [1317, 451] on li "IceNein (cooling/thermal): Anti-ice/anti-frost coating aimed at reducing or eli…" at bounding box center [1218, 481] width 586 height 75
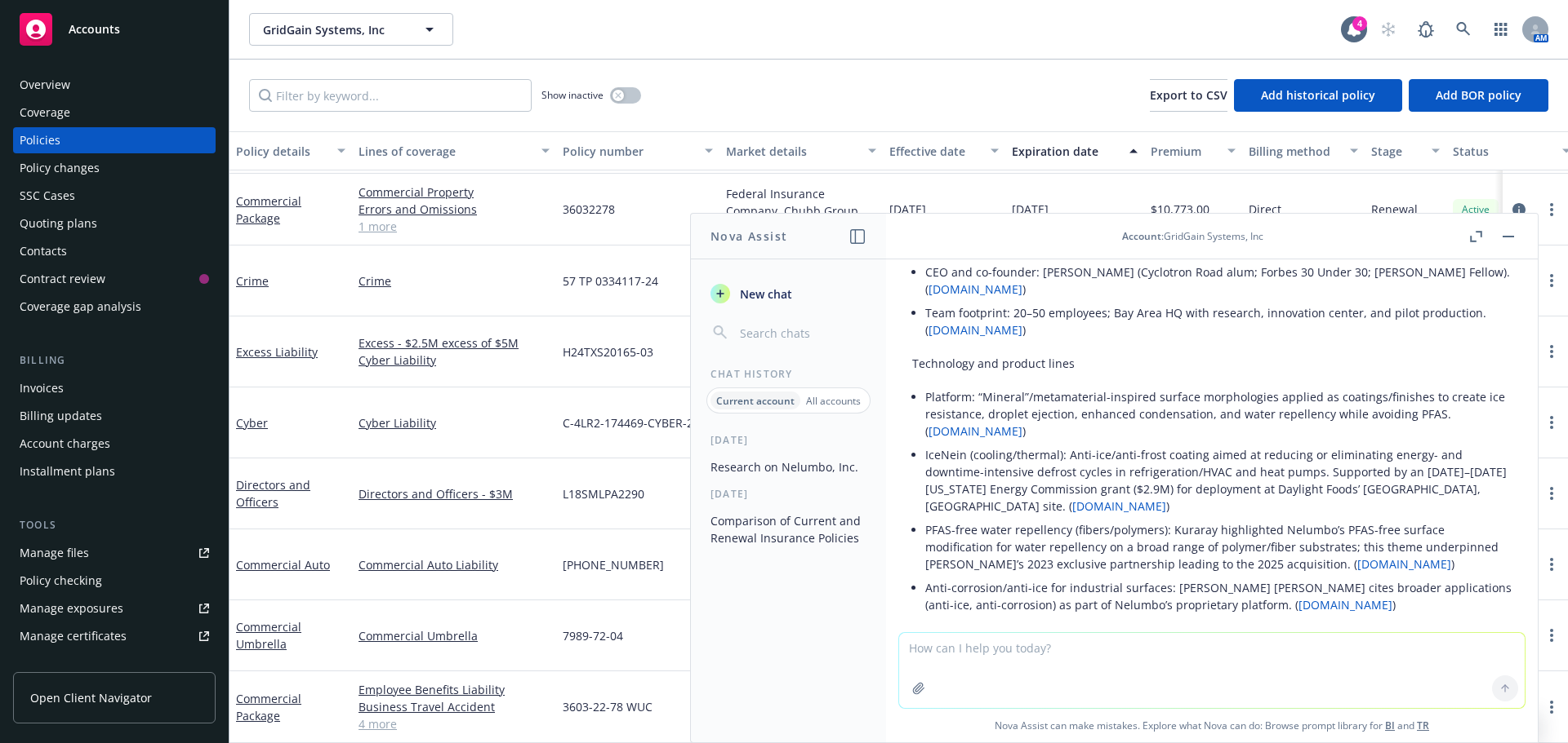
click at [1322, 466] on li "IceNein (cooling/thermal): Anti-ice/anti-frost coating aimed at reducing or eli…" at bounding box center [1218, 481] width 586 height 75
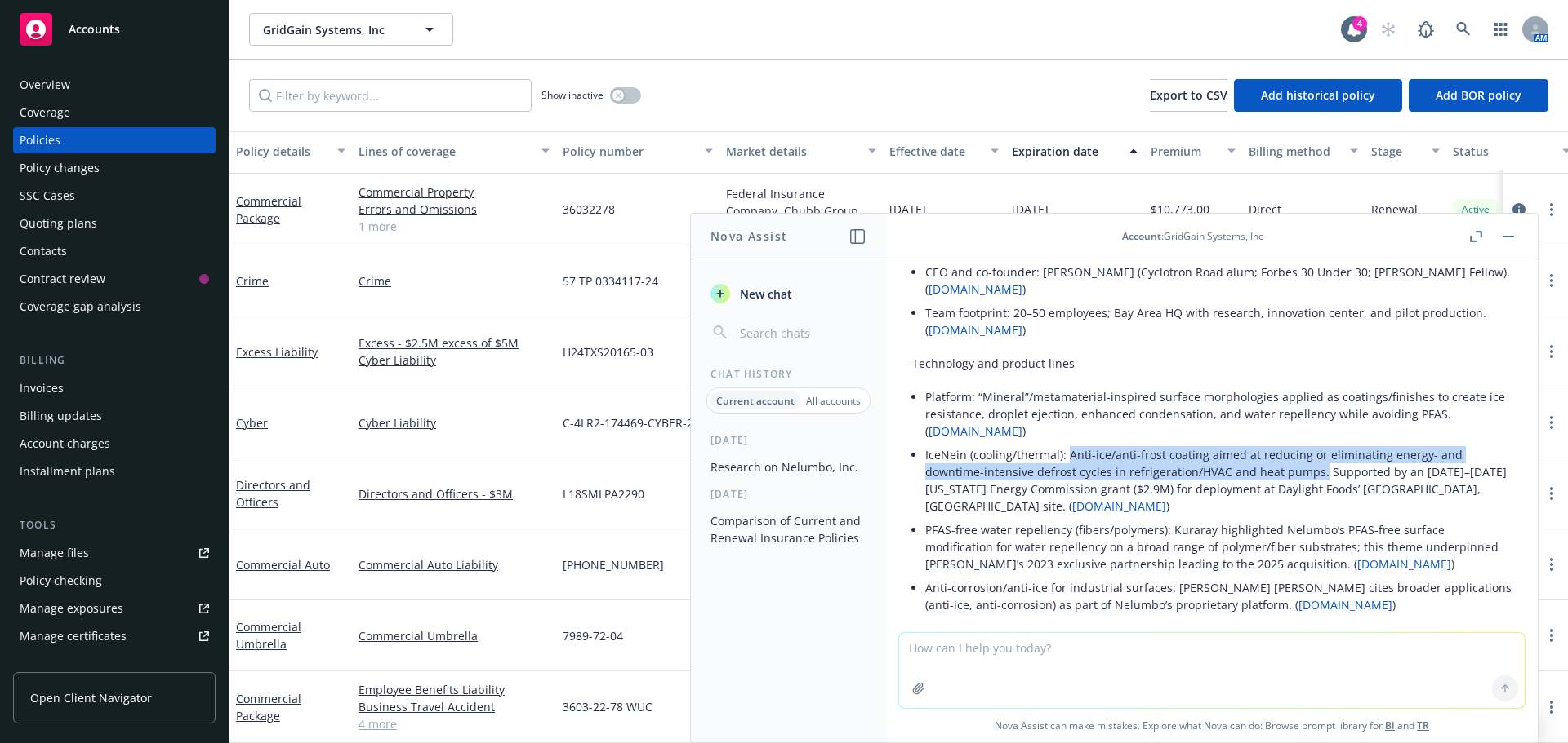
drag, startPoint x: 1317, startPoint y: 455, endPoint x: 1066, endPoint y: 442, distance: 251.3
click at [1066, 443] on li "IceNein (cooling/thermal): Anti-ice/anti-frost coating aimed at reducing or eli…" at bounding box center [1218, 481] width 586 height 75
copy li "Anti-ice/anti-frost coating aimed at reducing or eliminating energy- and downti…"
drag, startPoint x: 1469, startPoint y: 17, endPoint x: 1455, endPoint y: 27, distance: 17.2
click at [1464, 22] on span at bounding box center [1463, 29] width 32 height 32
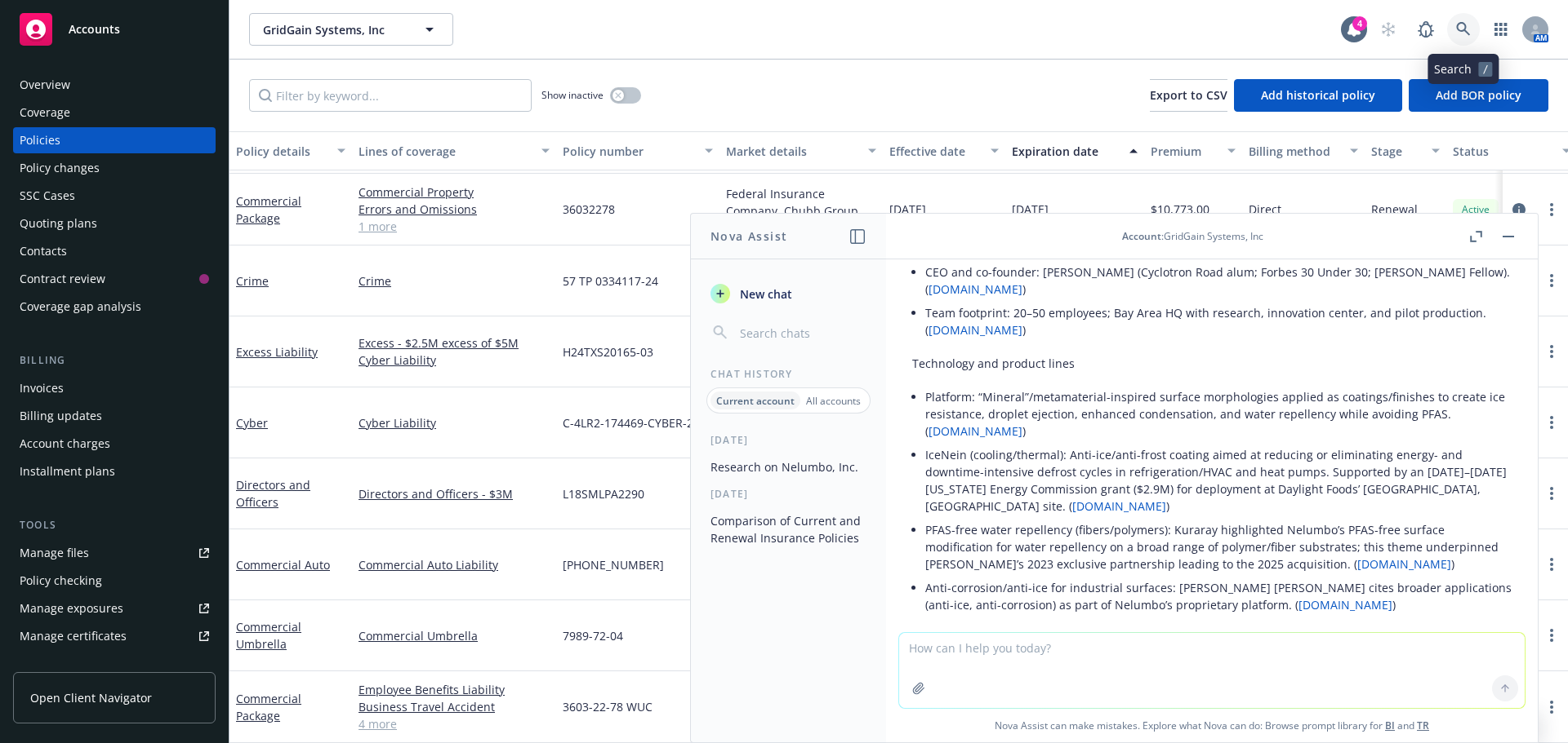
click at [1456, 34] on icon at bounding box center [1463, 30] width 15 height 15
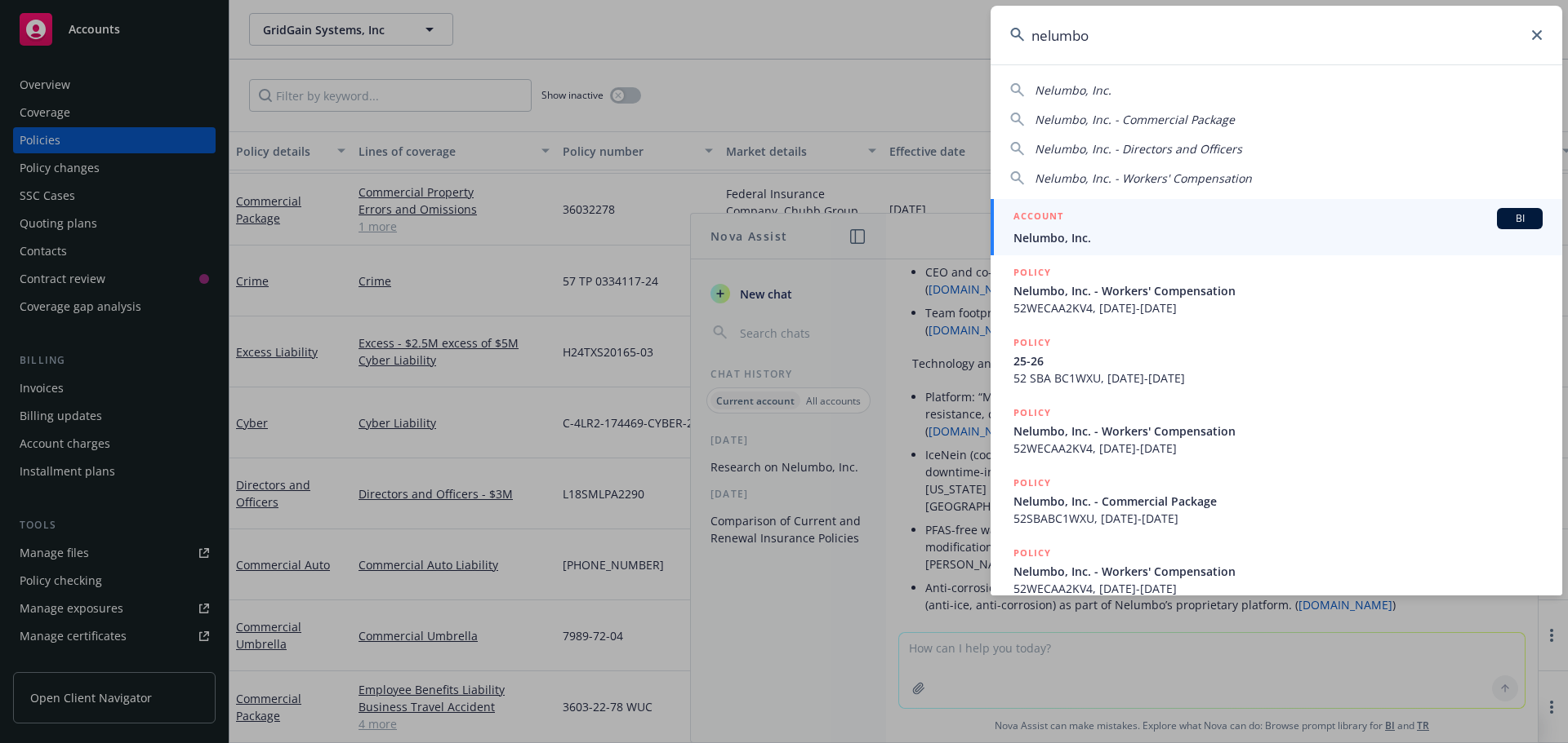
type input "nelumbo"
click at [1057, 220] on h5 "ACCOUNT" at bounding box center [1038, 218] width 50 height 20
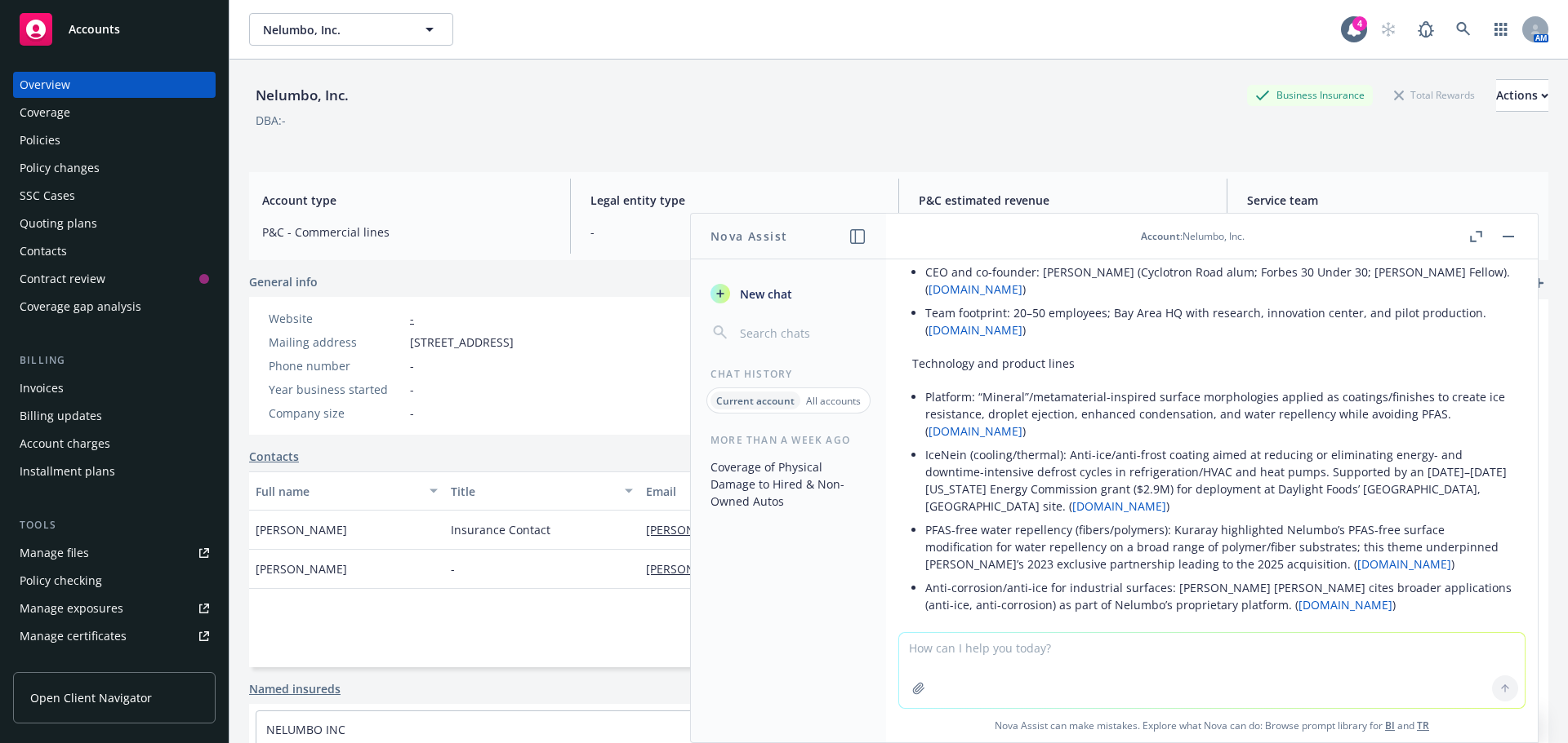
click at [1502, 235] on button "button" at bounding box center [1508, 237] width 20 height 20
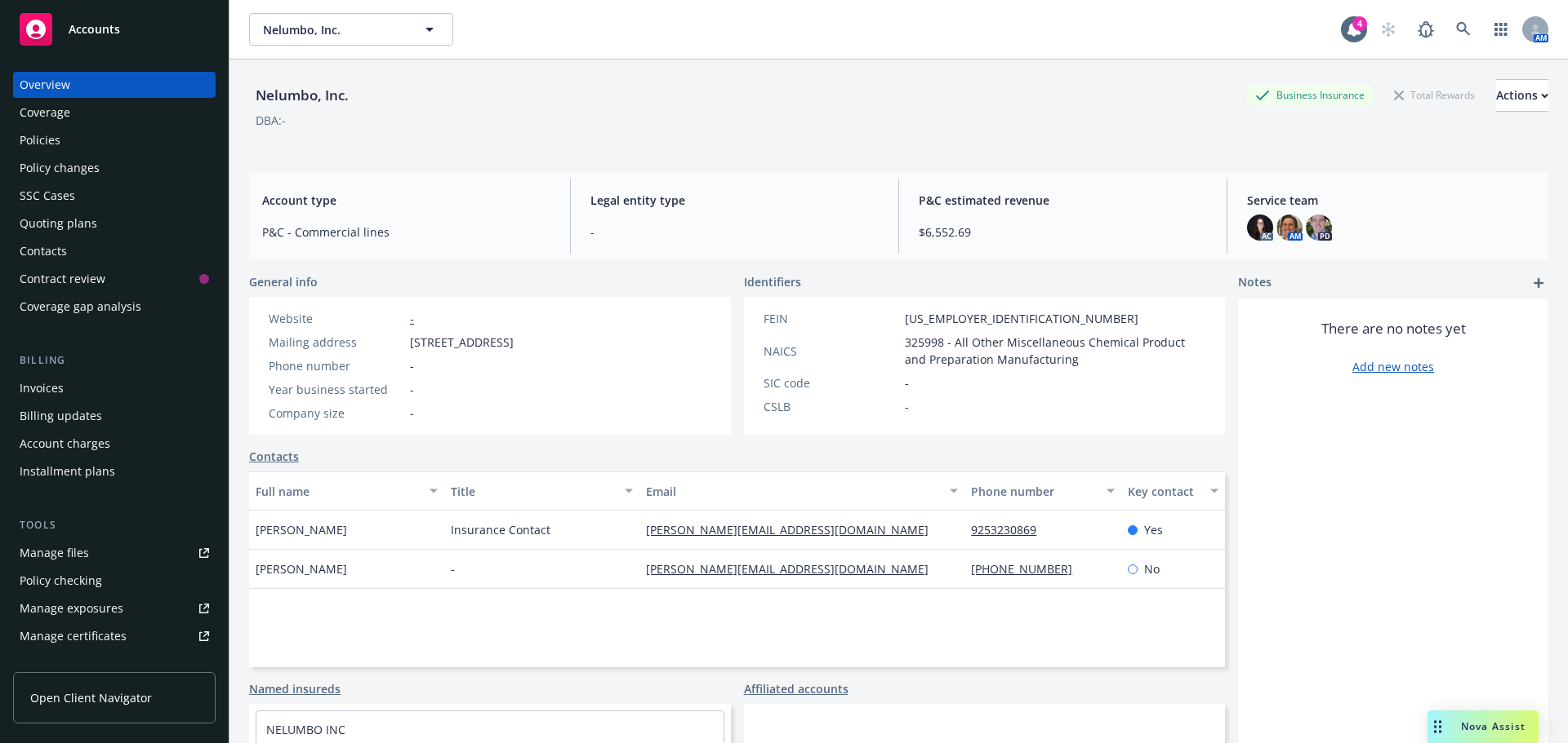
click at [31, 146] on div "Policies" at bounding box center [40, 141] width 41 height 26
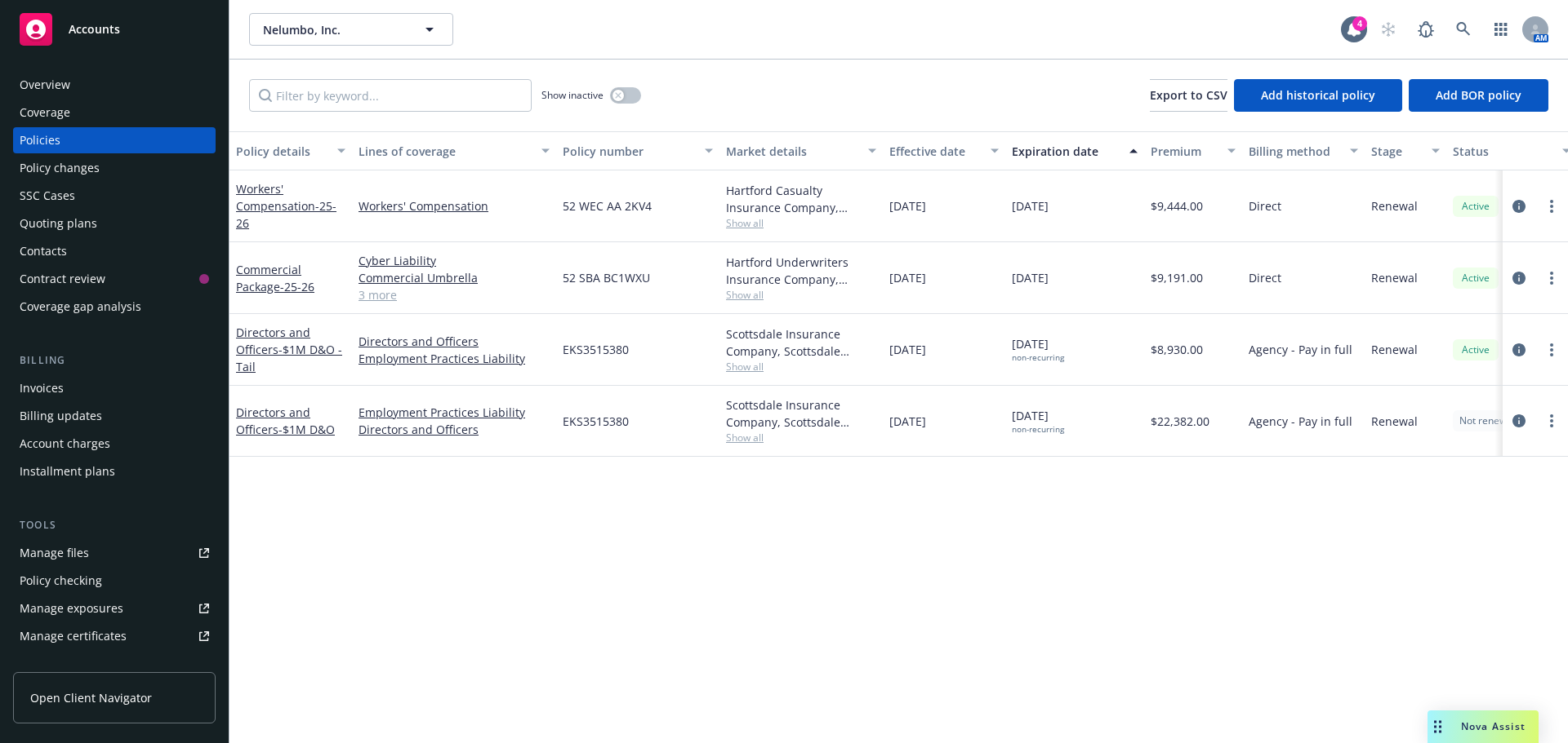
click at [363, 297] on link "3 more" at bounding box center [454, 295] width 191 height 17
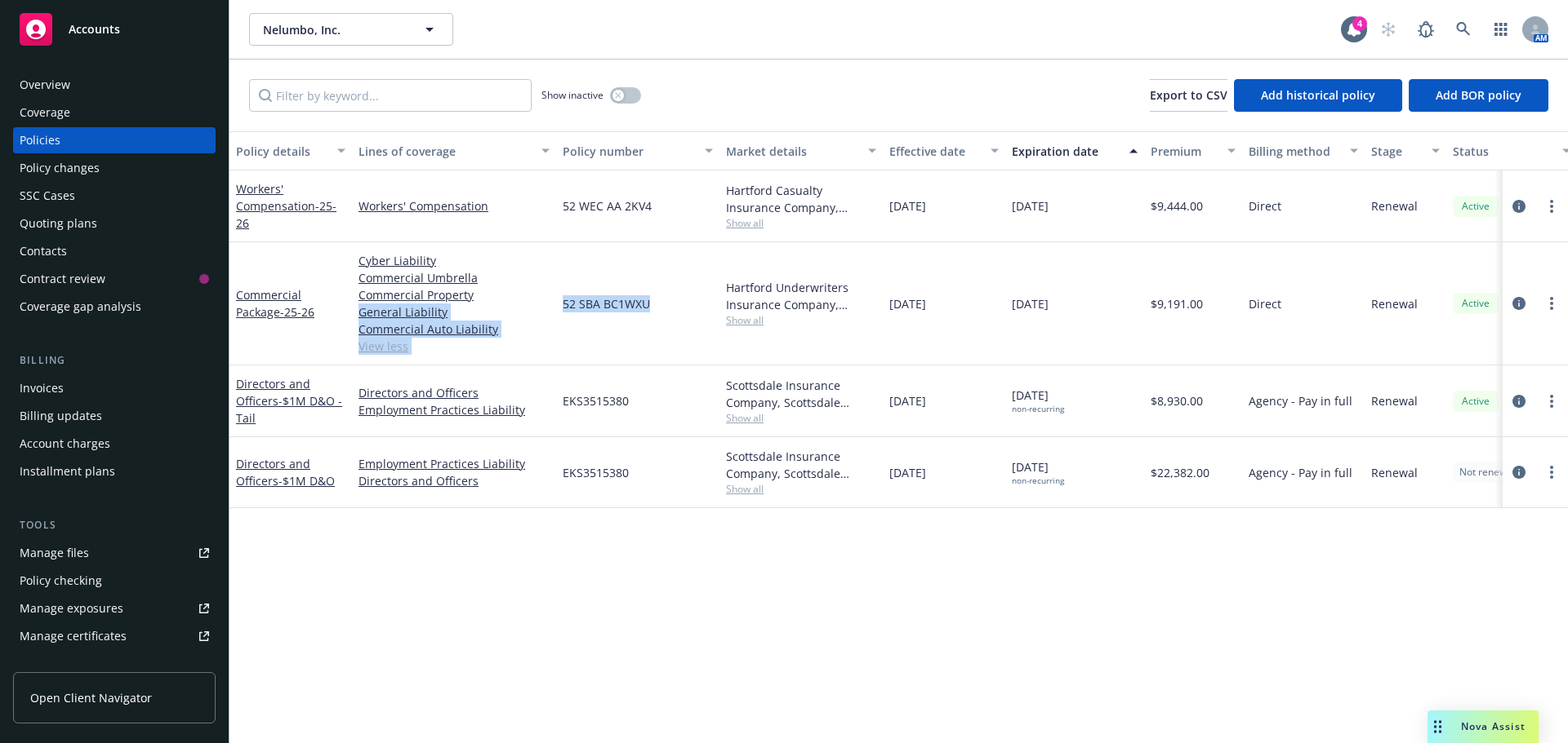
drag, startPoint x: 690, startPoint y: 309, endPoint x: 577, endPoint y: 228, distance: 139.0
click at [551, 301] on div "Commercial Package - 25-26 Cyber Liability Commercial Umbrella Commercial Prope…" at bounding box center [1017, 304] width 1575 height 123
copy div "General Liability Commercial Auto Liability View less 52 SBA BC1WXU"
click at [589, 318] on div "52 SBA BC1WXU" at bounding box center [637, 304] width 163 height 123
click at [593, 297] on span "52 SBA BC1WXU" at bounding box center [607, 304] width 88 height 17
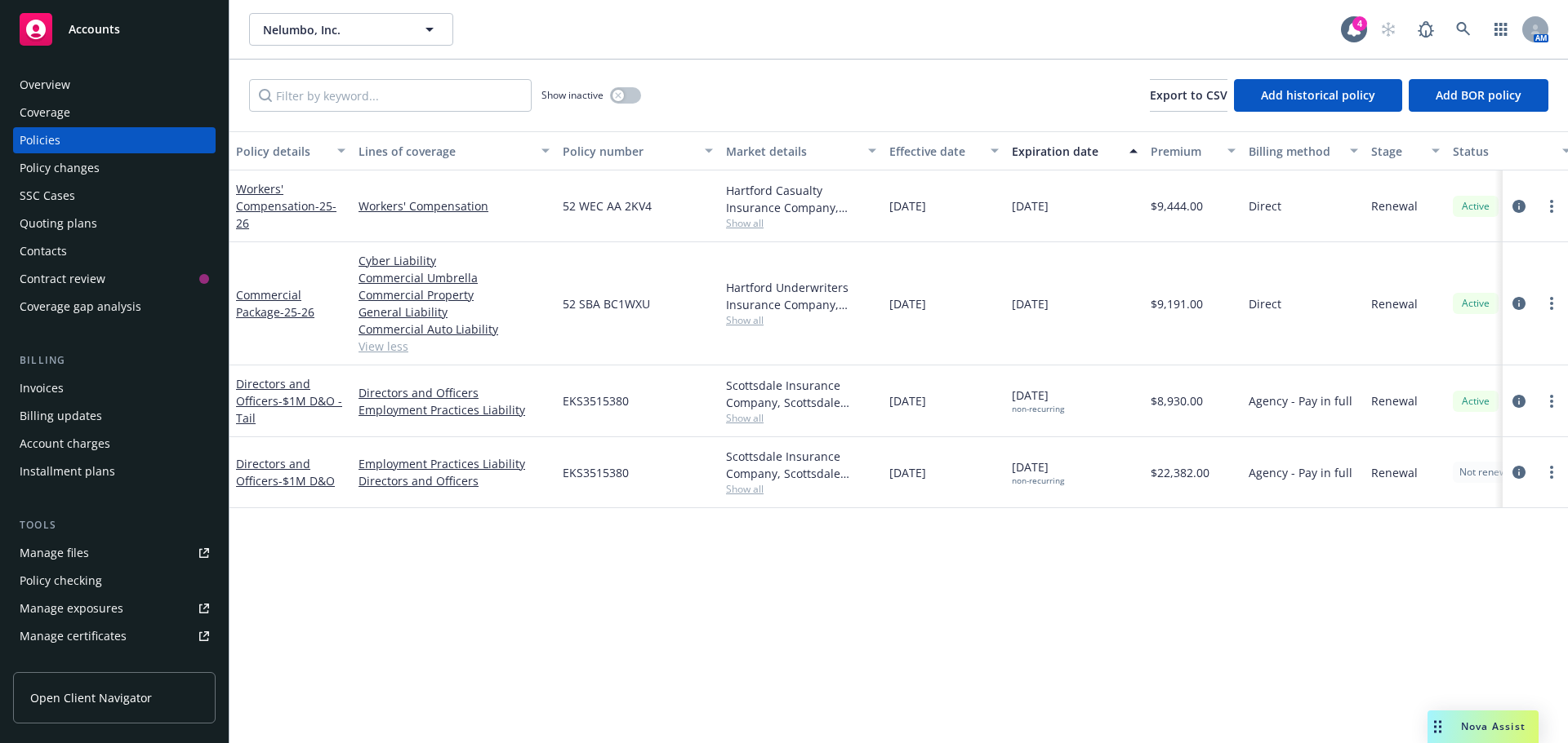
click at [572, 301] on span "52 SBA BC1WXU" at bounding box center [607, 304] width 88 height 17
drag, startPoint x: 563, startPoint y: 304, endPoint x: 671, endPoint y: 250, distance: 120.7
click at [646, 303] on span "52 SBA BC1WXU" at bounding box center [607, 304] width 88 height 17
copy span "52 SBA BC1WXU"
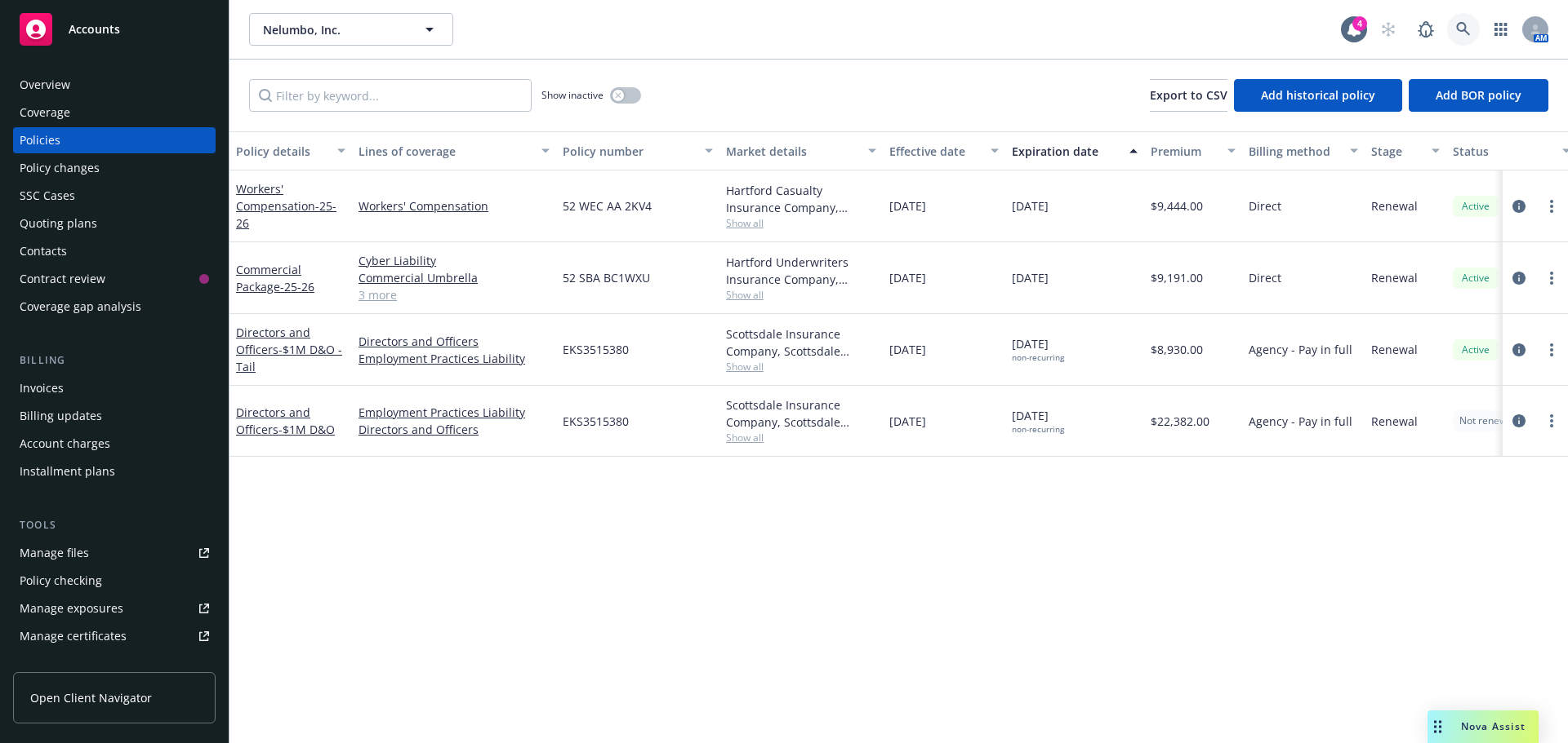
click at [1456, 22] on icon at bounding box center [1463, 30] width 15 height 15
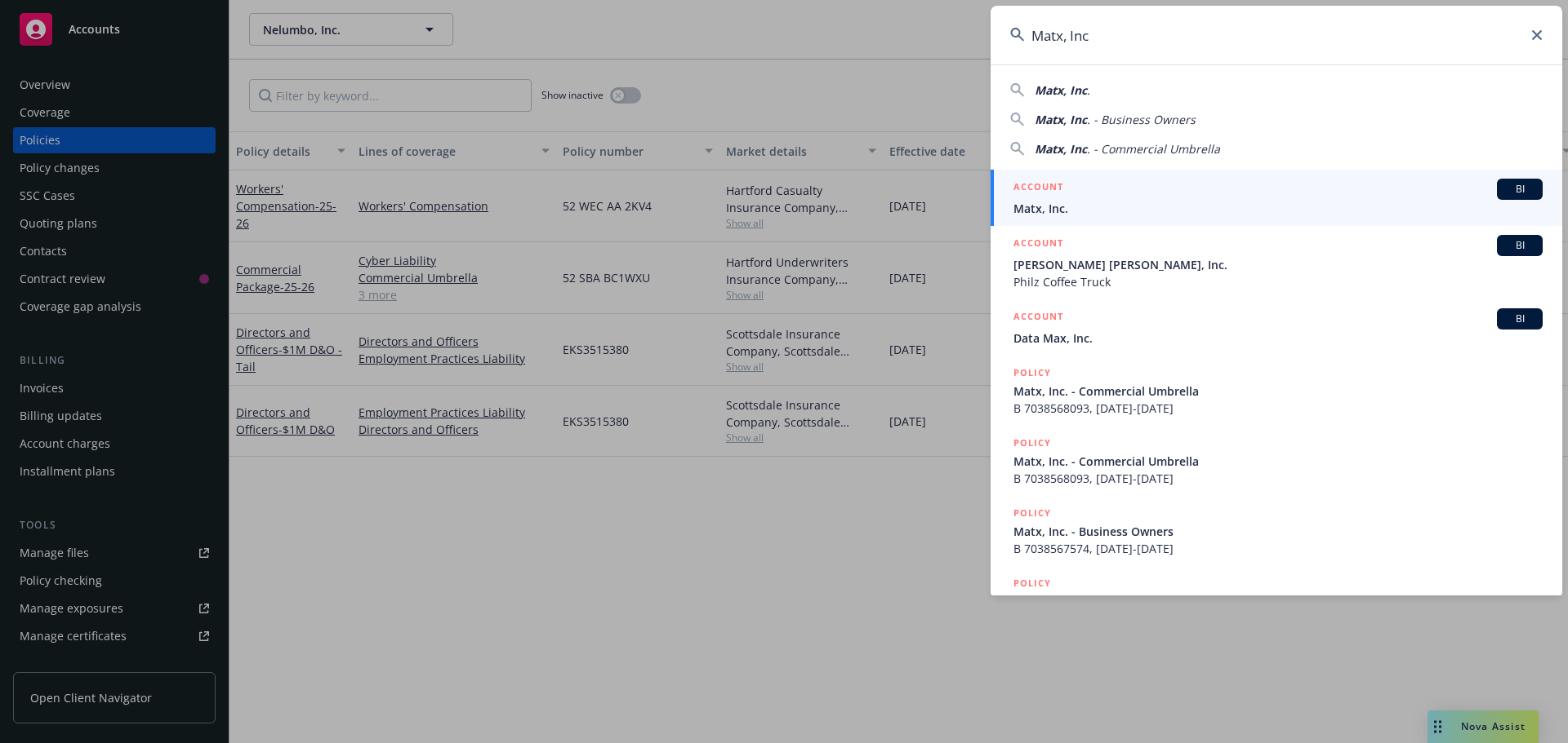
type input "Matx, Inc"
click at [1215, 193] on div "ACCOUNT BI" at bounding box center [1277, 189] width 529 height 22
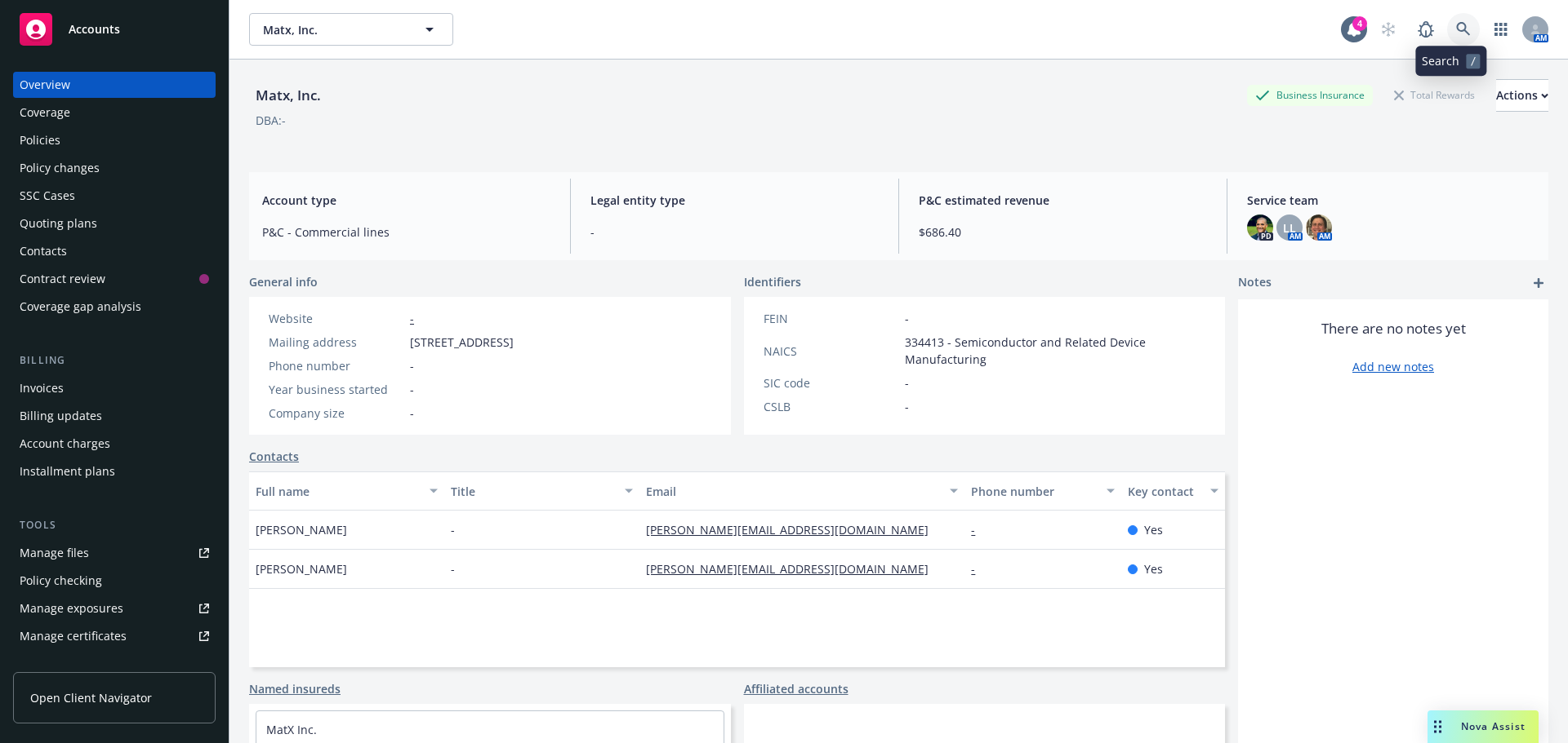
click at [1455, 30] on icon at bounding box center [1463, 30] width 15 height 15
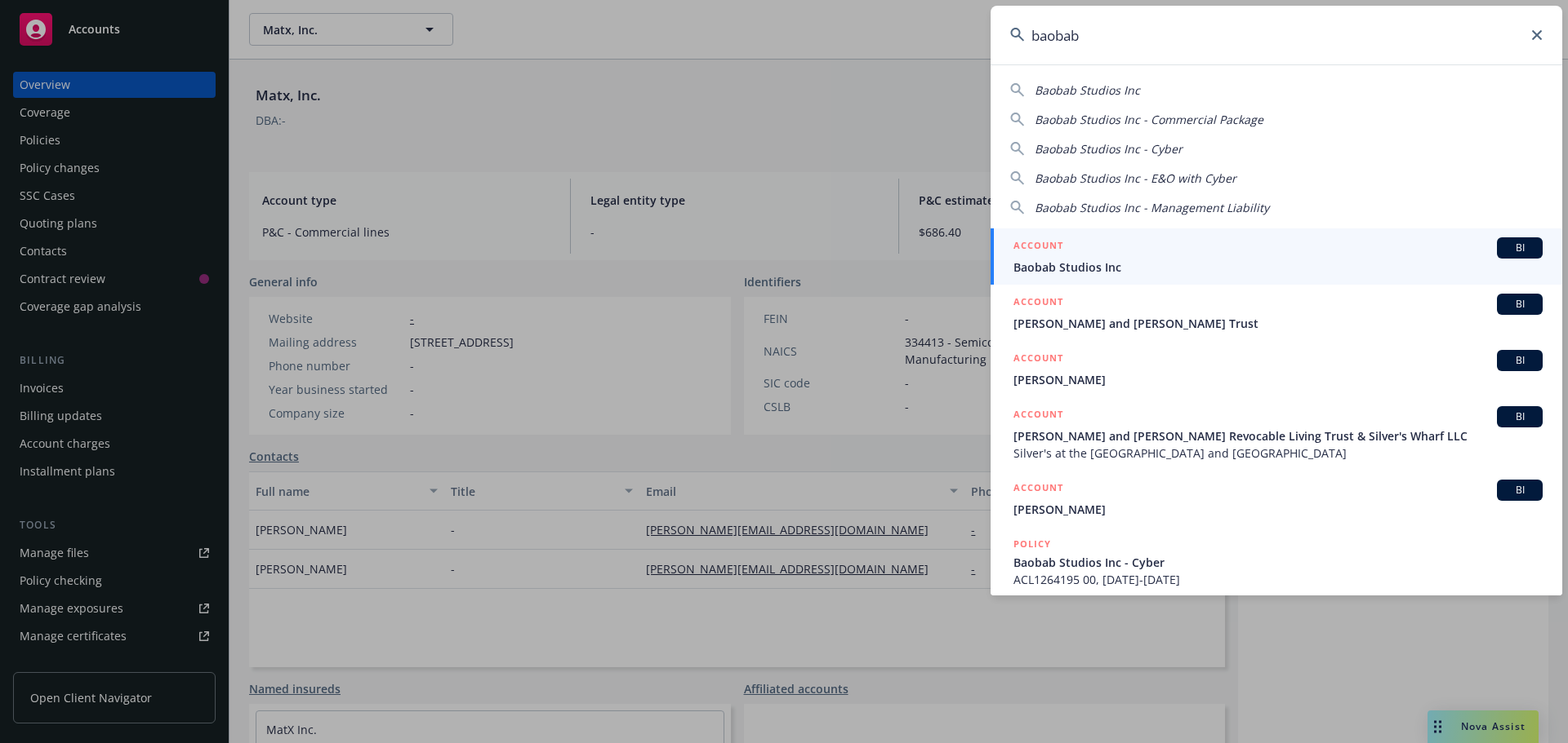
type input "baobab"
click at [1138, 266] on span "Baobab Studios Inc" at bounding box center [1277, 267] width 529 height 17
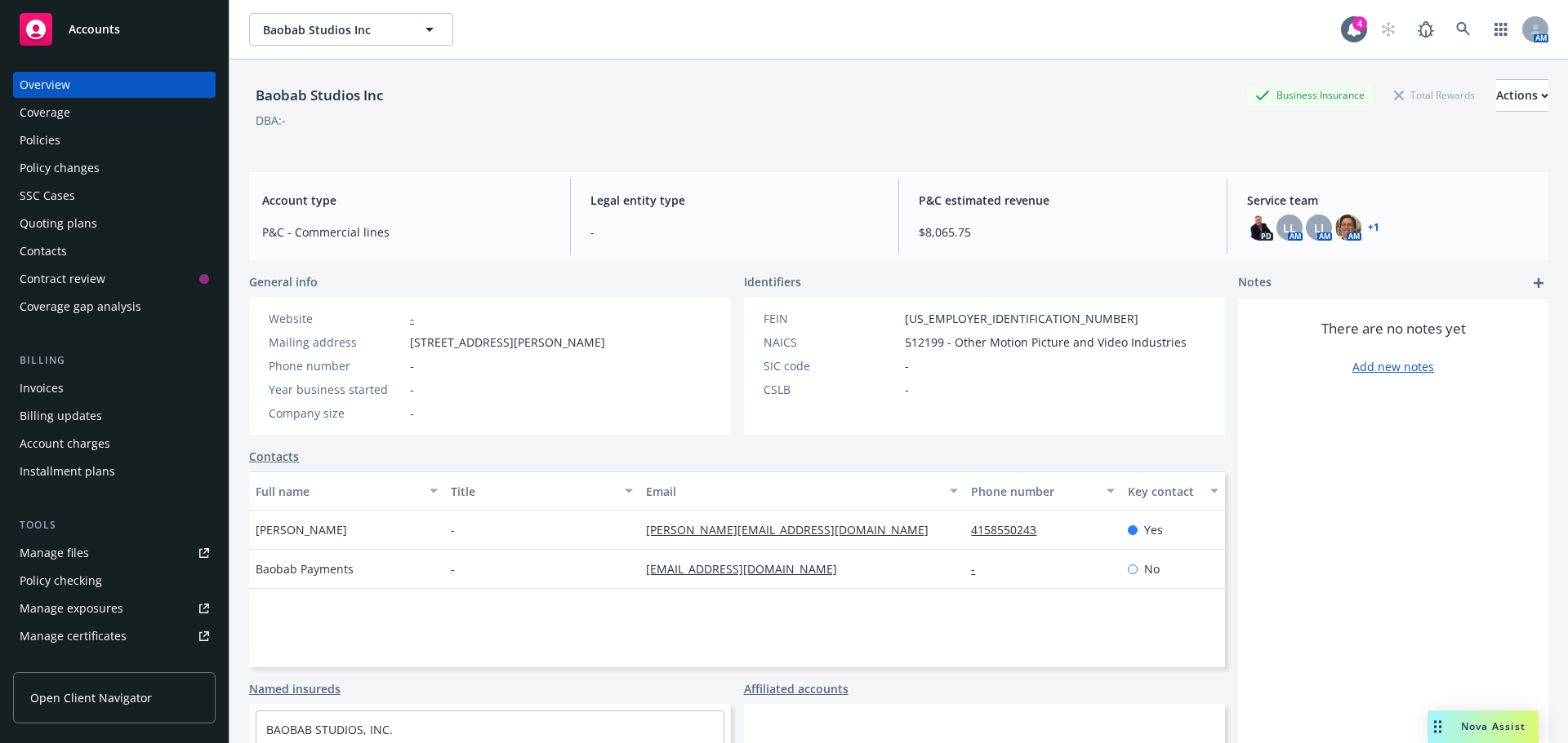
click at [54, 136] on div "Policies" at bounding box center [40, 141] width 41 height 26
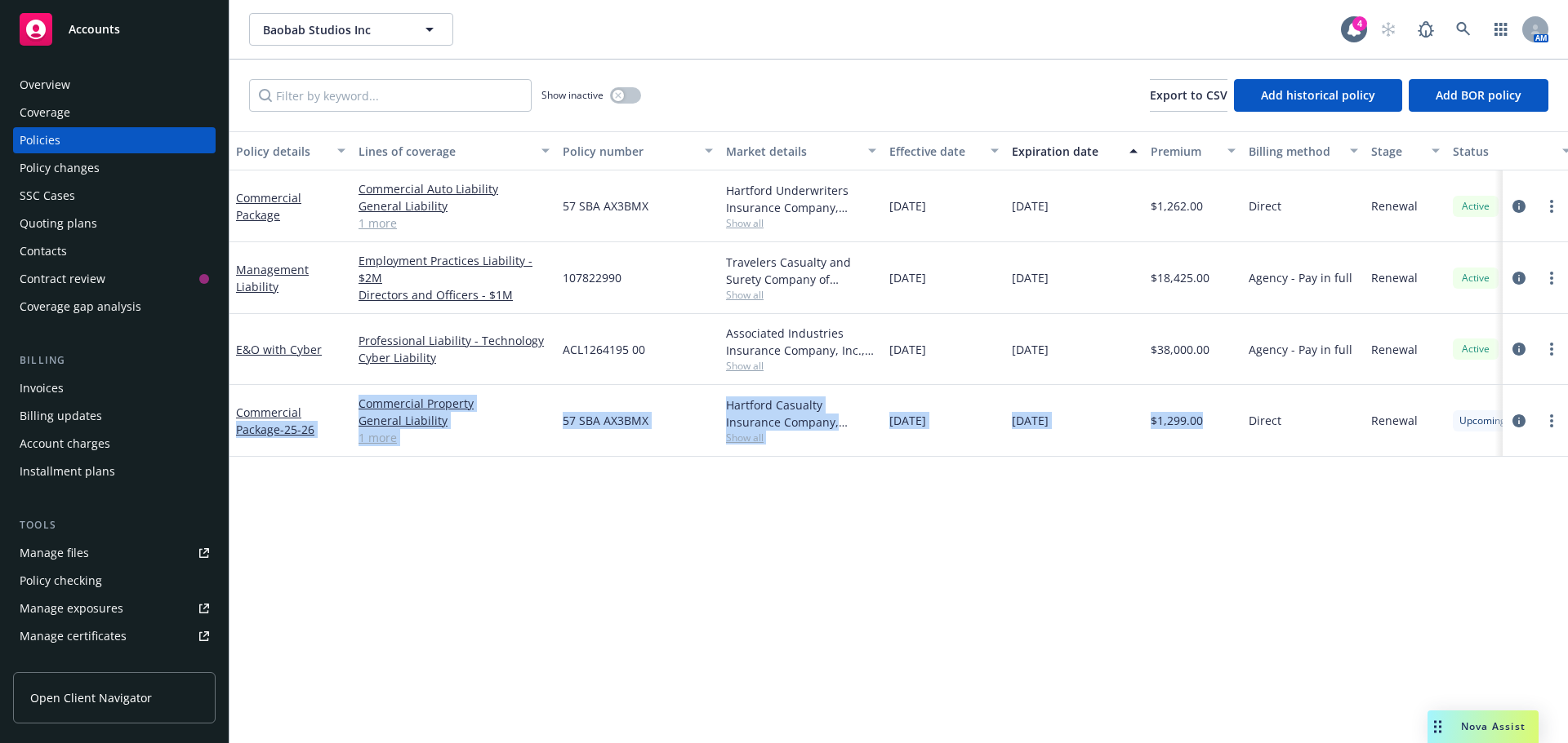
drag, startPoint x: 1235, startPoint y: 416, endPoint x: 403, endPoint y: 391, distance: 832.4
click at [318, 392] on div "Commercial Package - 25-26 Commercial Property General Liability Commercial Aut…" at bounding box center [1017, 420] width 1575 height 72
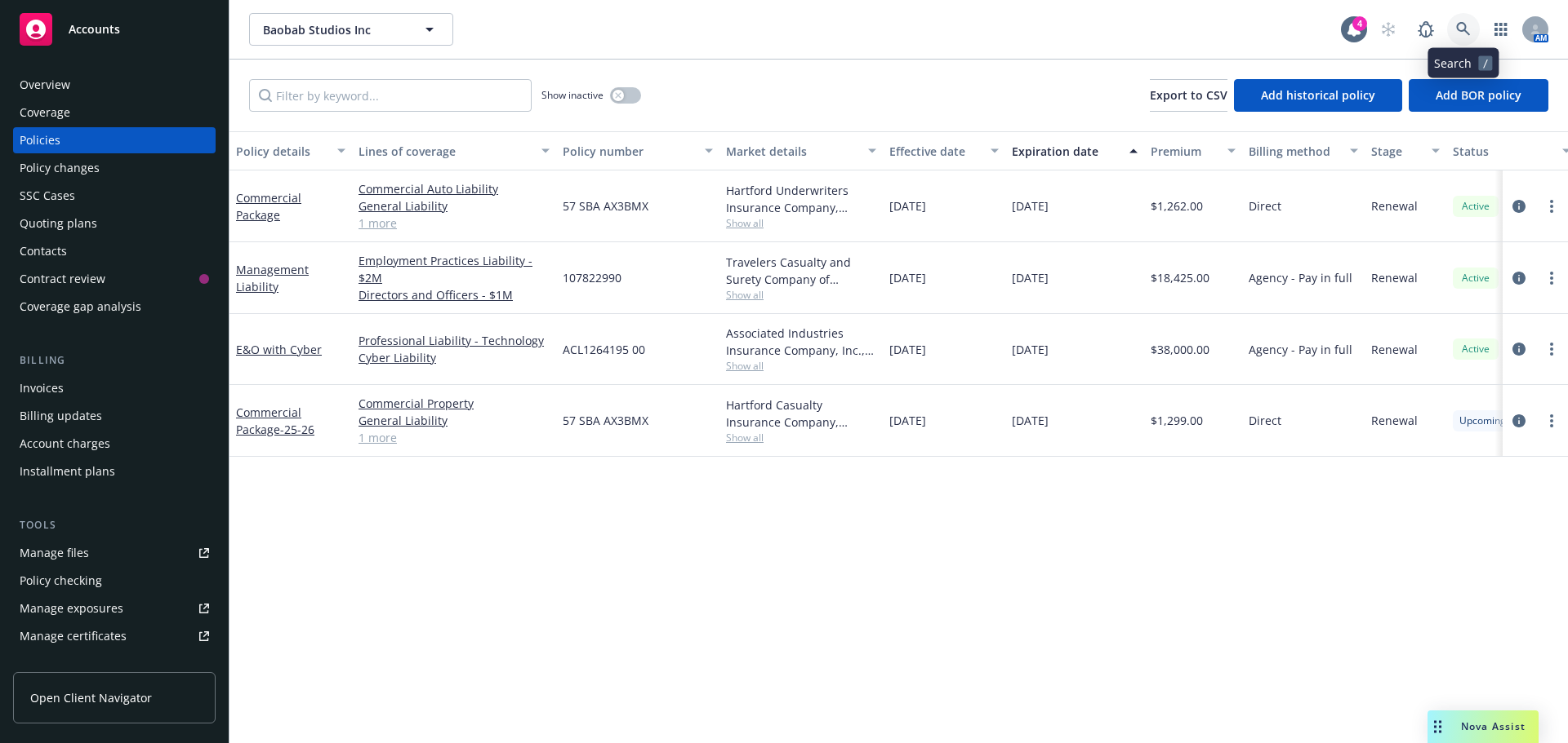
click at [1462, 21] on link at bounding box center [1463, 29] width 32 height 32
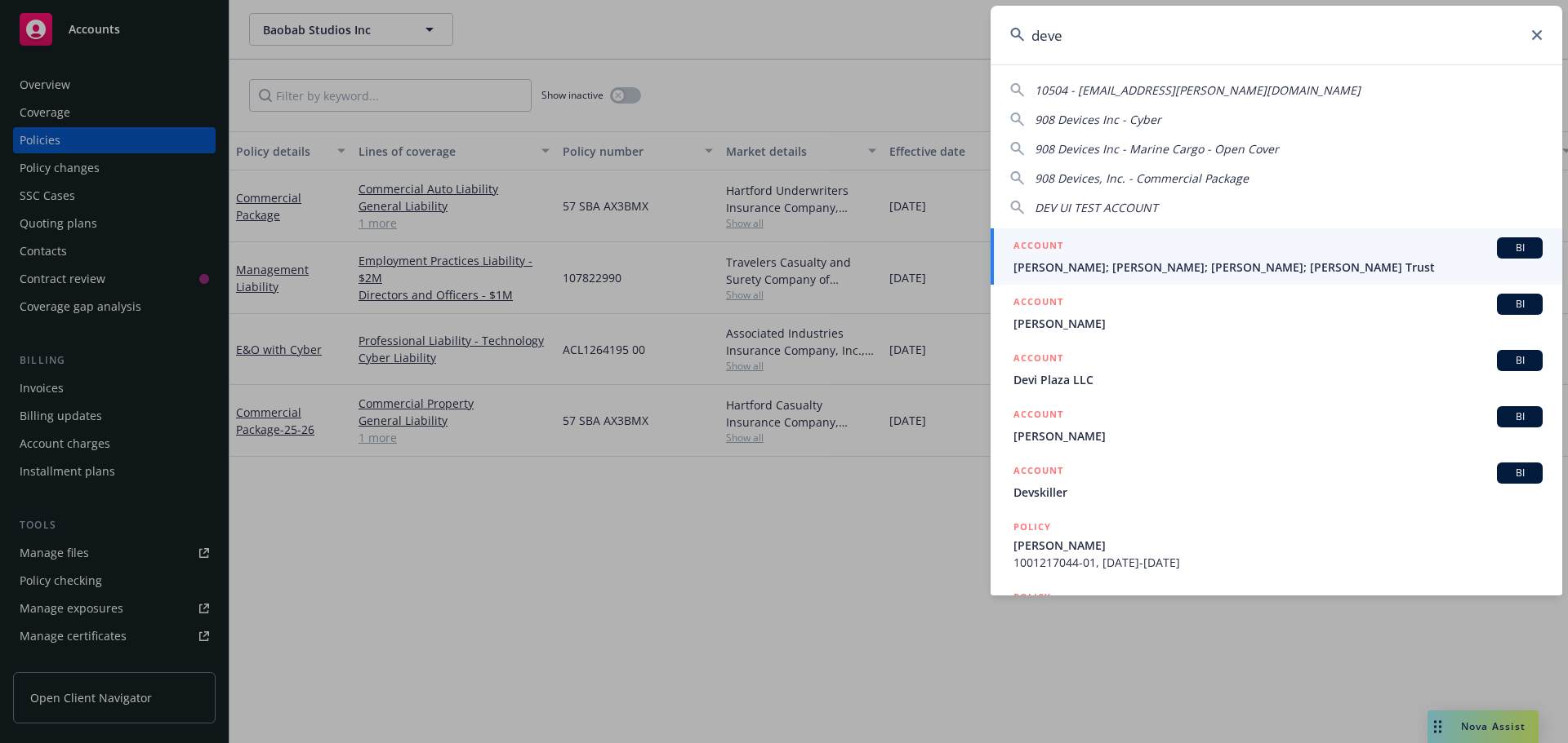
type input "deves"
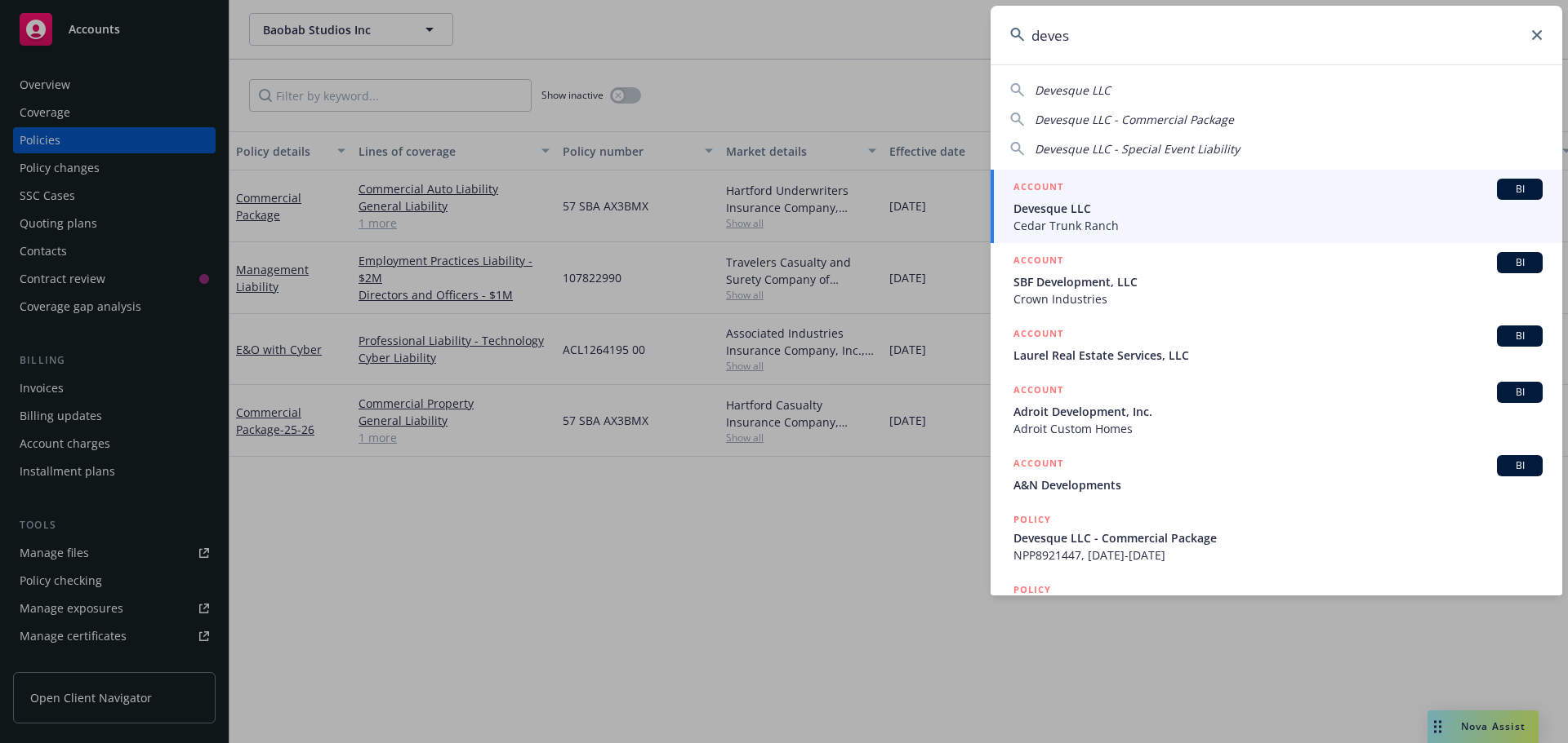
click at [1076, 213] on span "Devesque LLC" at bounding box center [1277, 209] width 529 height 17
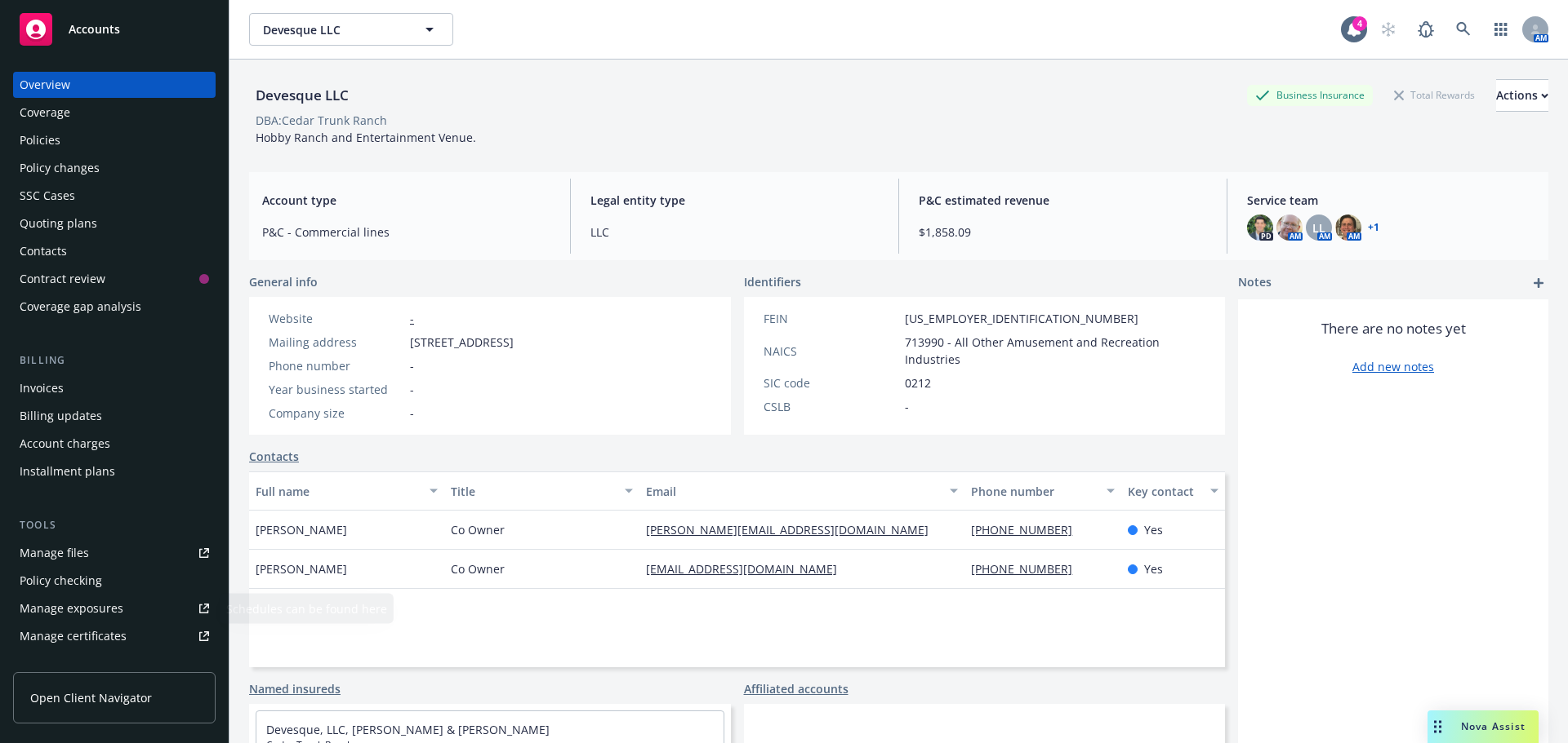
click at [68, 246] on div "Contacts" at bounding box center [114, 252] width 190 height 26
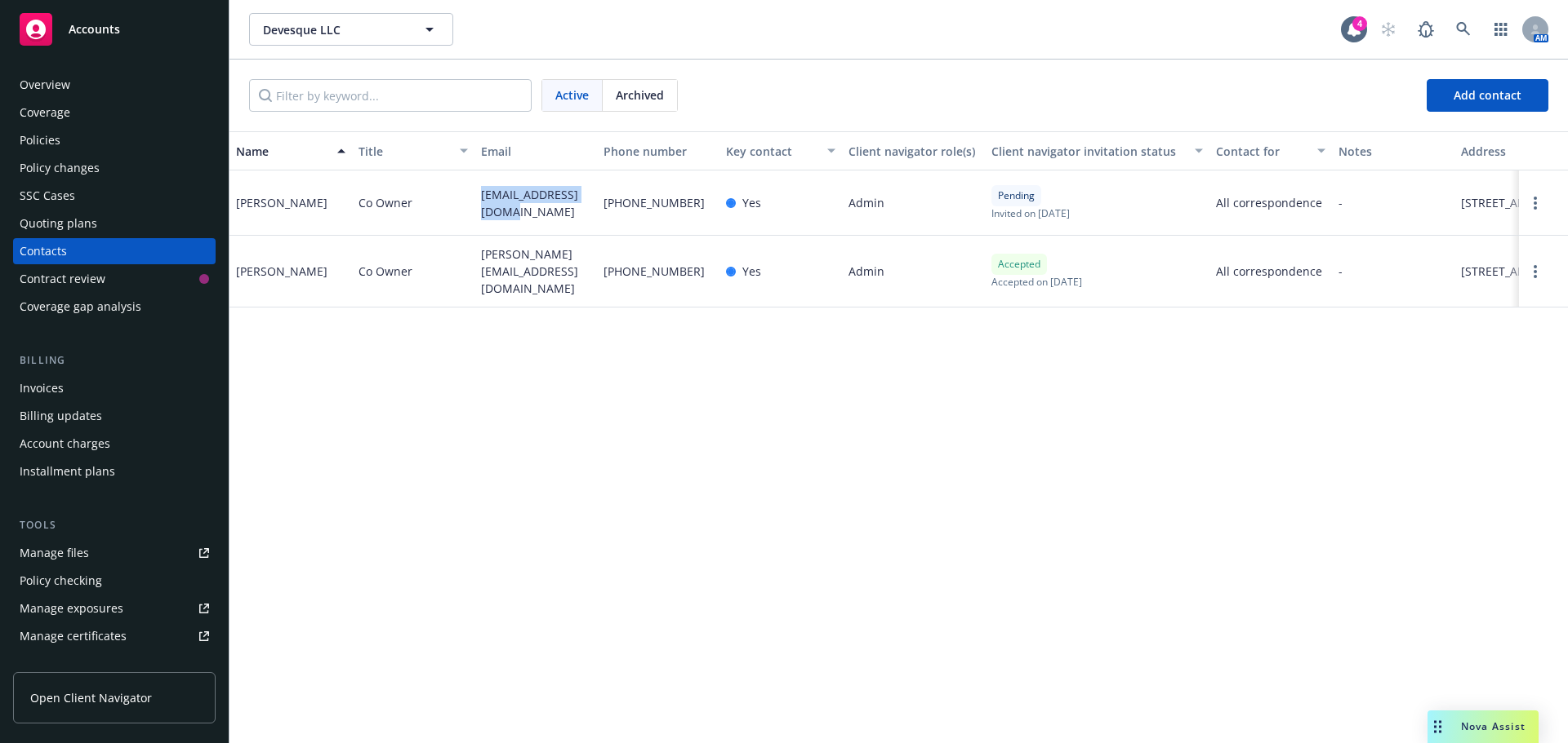
drag, startPoint x: 471, startPoint y: 205, endPoint x: 873, endPoint y: 207, distance: 402.0
click at [552, 227] on div "Devon Levesque Co Owner devon@thedmlgroup.co 603-715-7151 Yes Admin Pending Inv…" at bounding box center [898, 203] width 1338 height 65
copy div "devon@thedmlgroup.co"
drag, startPoint x: 479, startPoint y: 267, endPoint x: 582, endPoint y: 280, distance: 103.8
click at [582, 280] on div "jim@kitulife.com" at bounding box center [536, 271] width 123 height 72
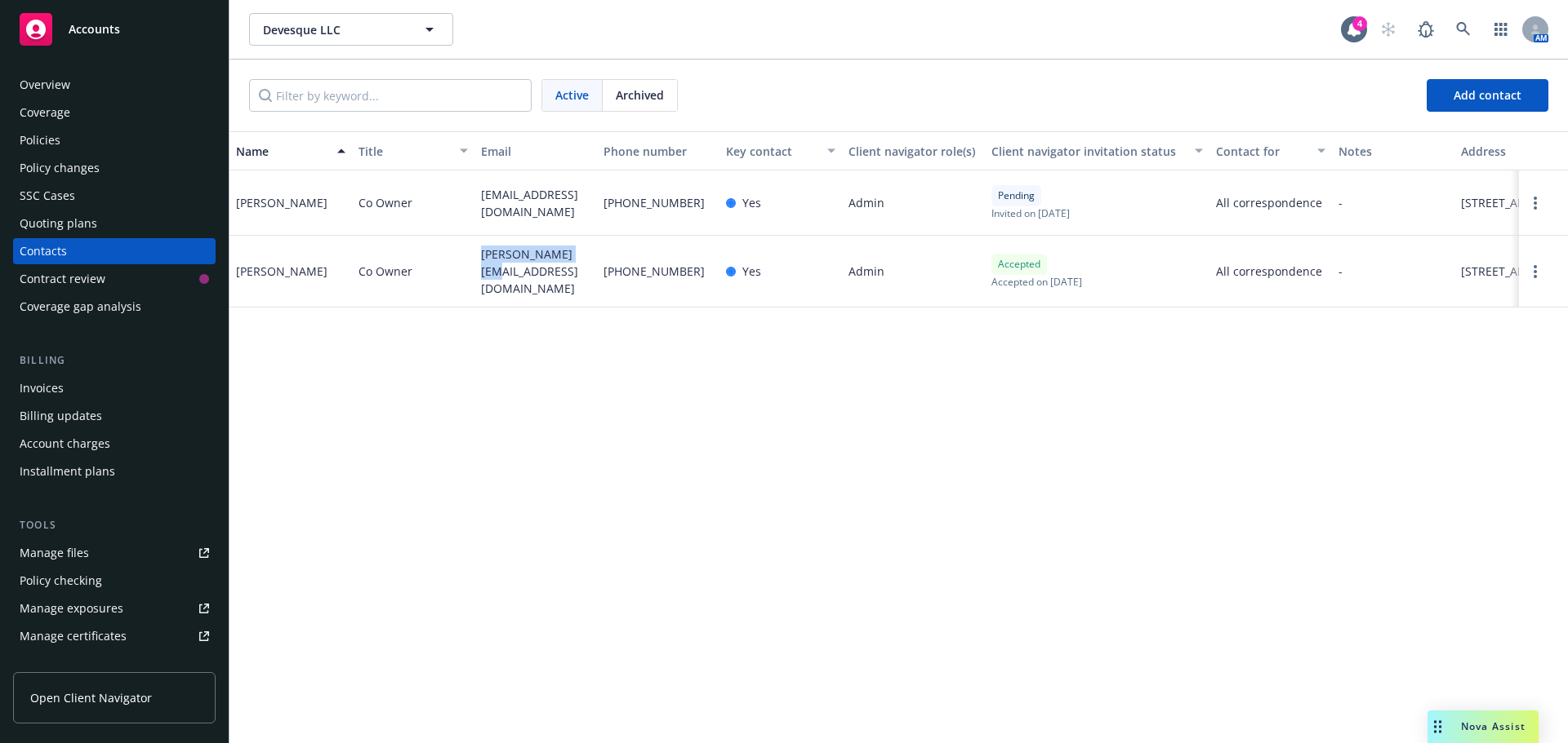
copy span "jim@kitulife.com"
click at [56, 144] on div "Policies" at bounding box center [40, 141] width 41 height 26
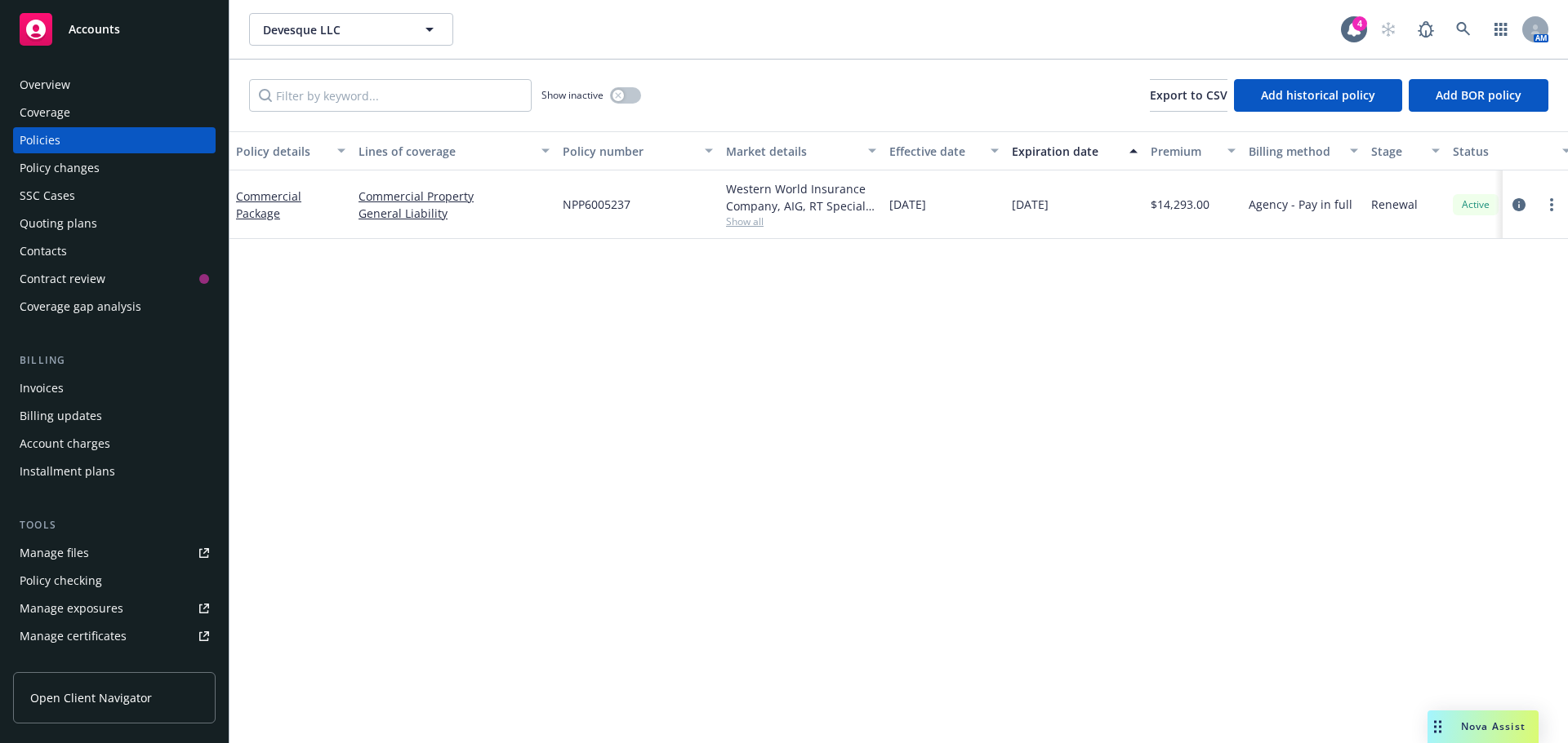
drag, startPoint x: 58, startPoint y: 246, endPoint x: 84, endPoint y: 246, distance: 26.0
click at [58, 246] on div "Contacts" at bounding box center [43, 252] width 47 height 26
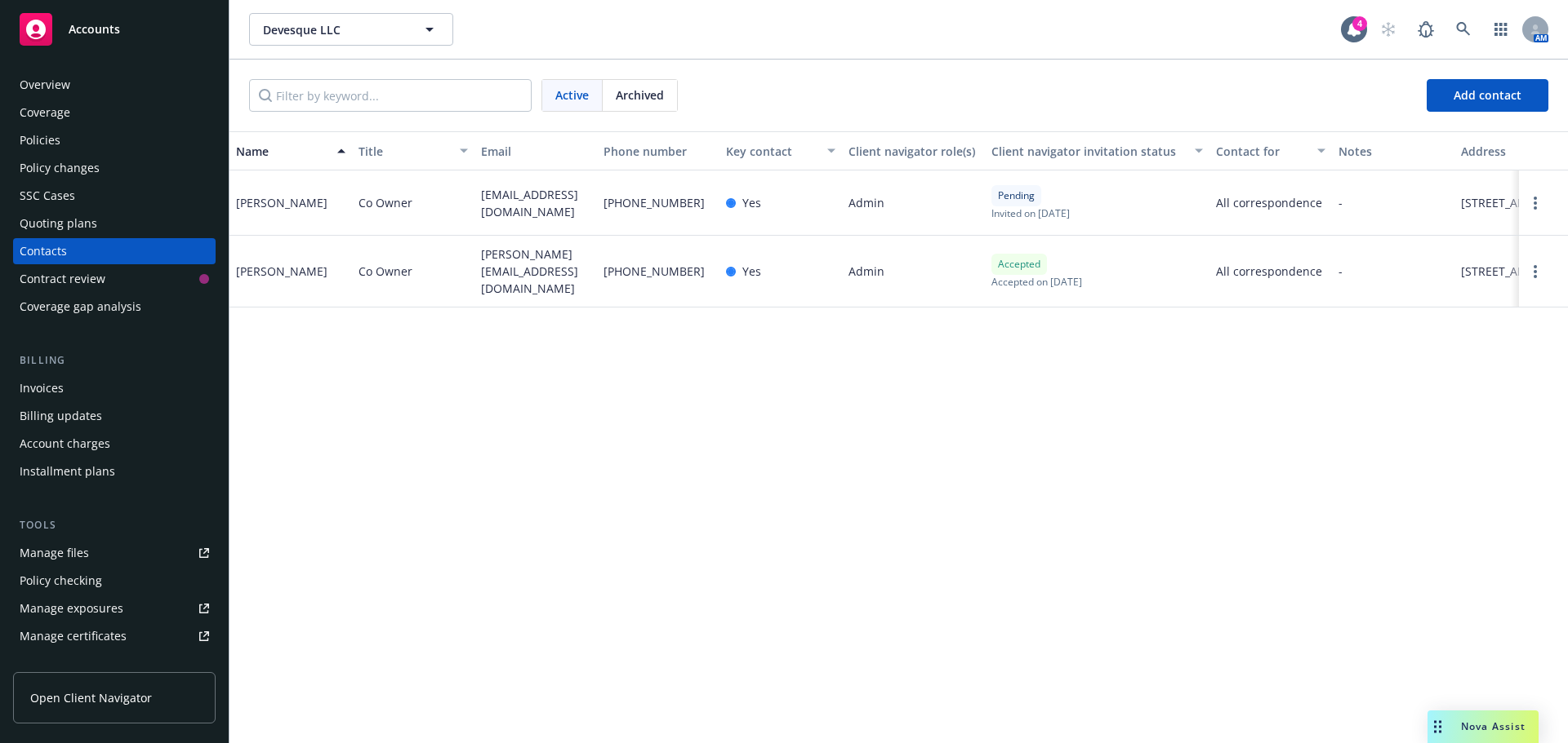
click at [73, 79] on div "Overview" at bounding box center [114, 85] width 190 height 26
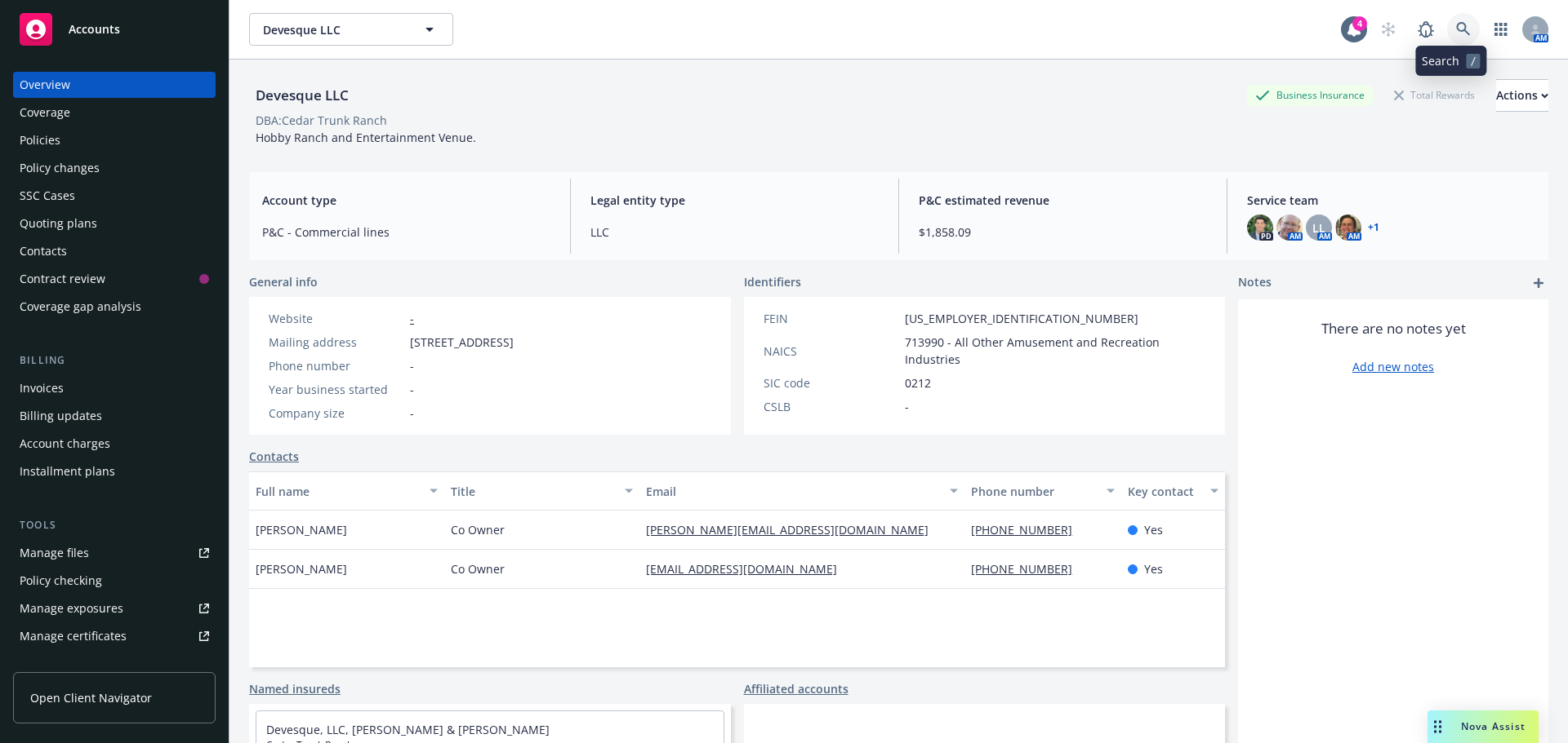
click at [1455, 34] on icon at bounding box center [1463, 30] width 15 height 15
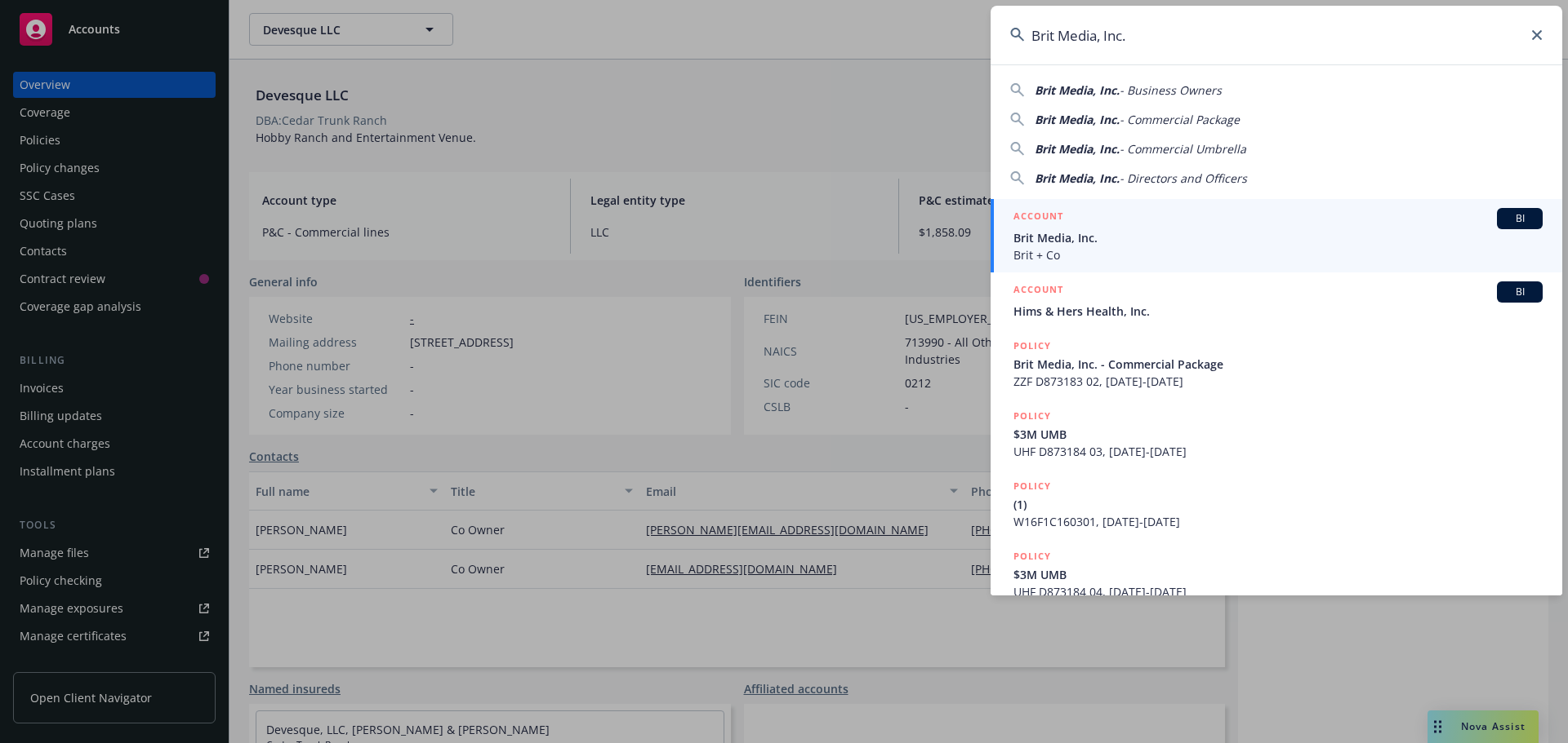
type input "Brit Media, Inc."
drag, startPoint x: 1089, startPoint y: 250, endPoint x: 1080, endPoint y: 235, distance: 17.5
click at [1089, 250] on span "Brit + Co" at bounding box center [1277, 255] width 529 height 17
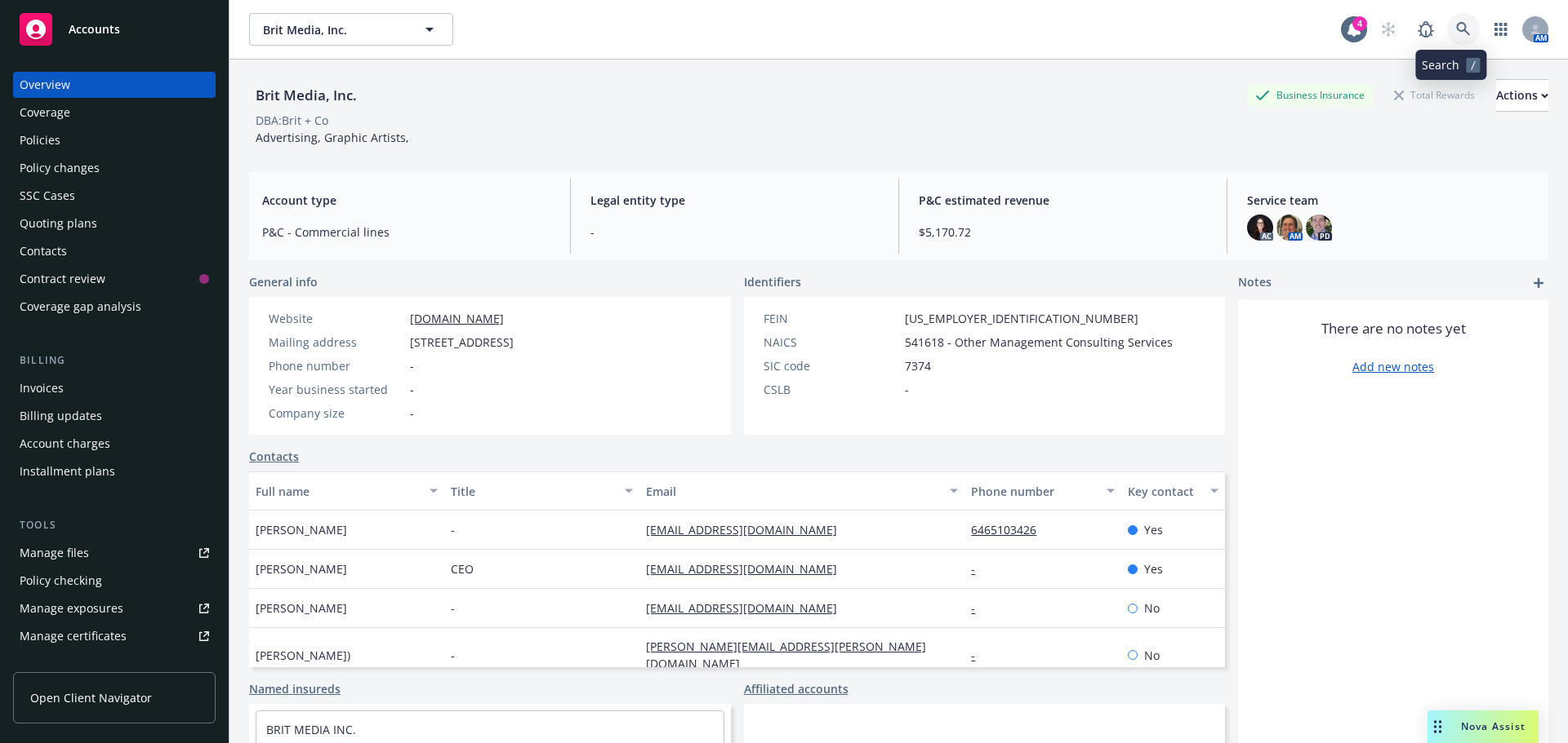
click at [1455, 29] on icon at bounding box center [1463, 30] width 15 height 15
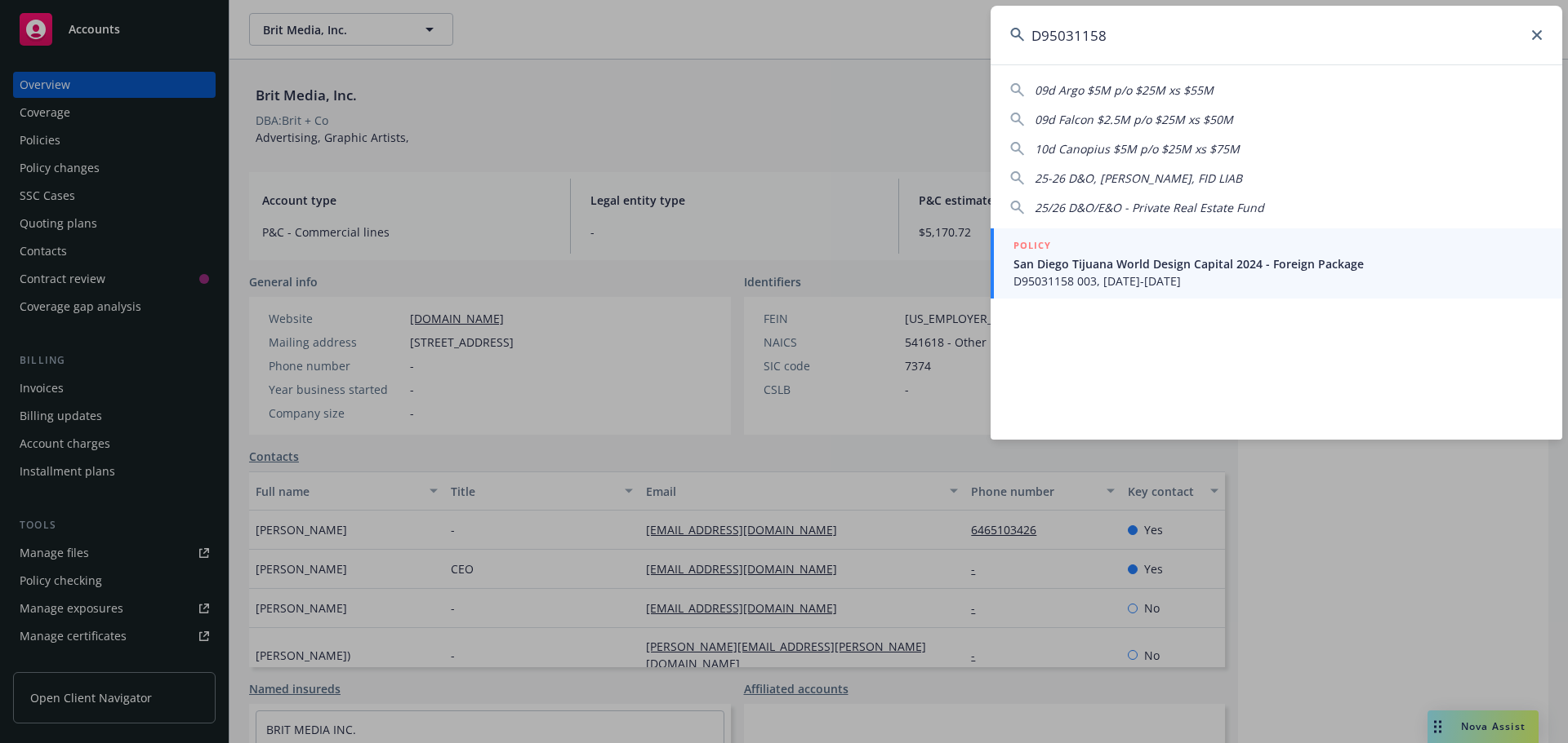
click at [1118, 273] on span "D95031158 003, 05/02/2025-05/02/2026" at bounding box center [1277, 280] width 529 height 17
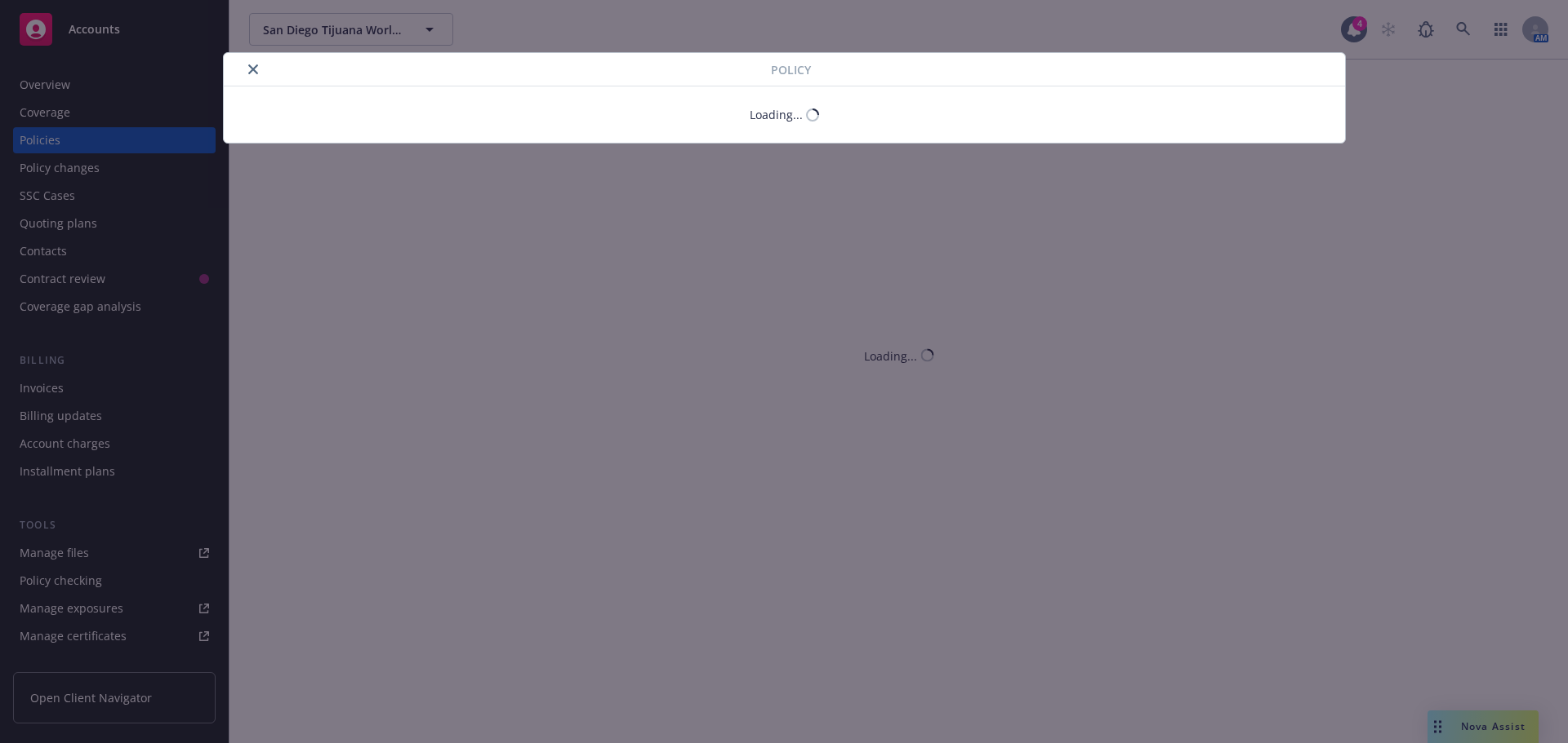
click at [254, 68] on icon "close" at bounding box center [253, 70] width 10 height 10
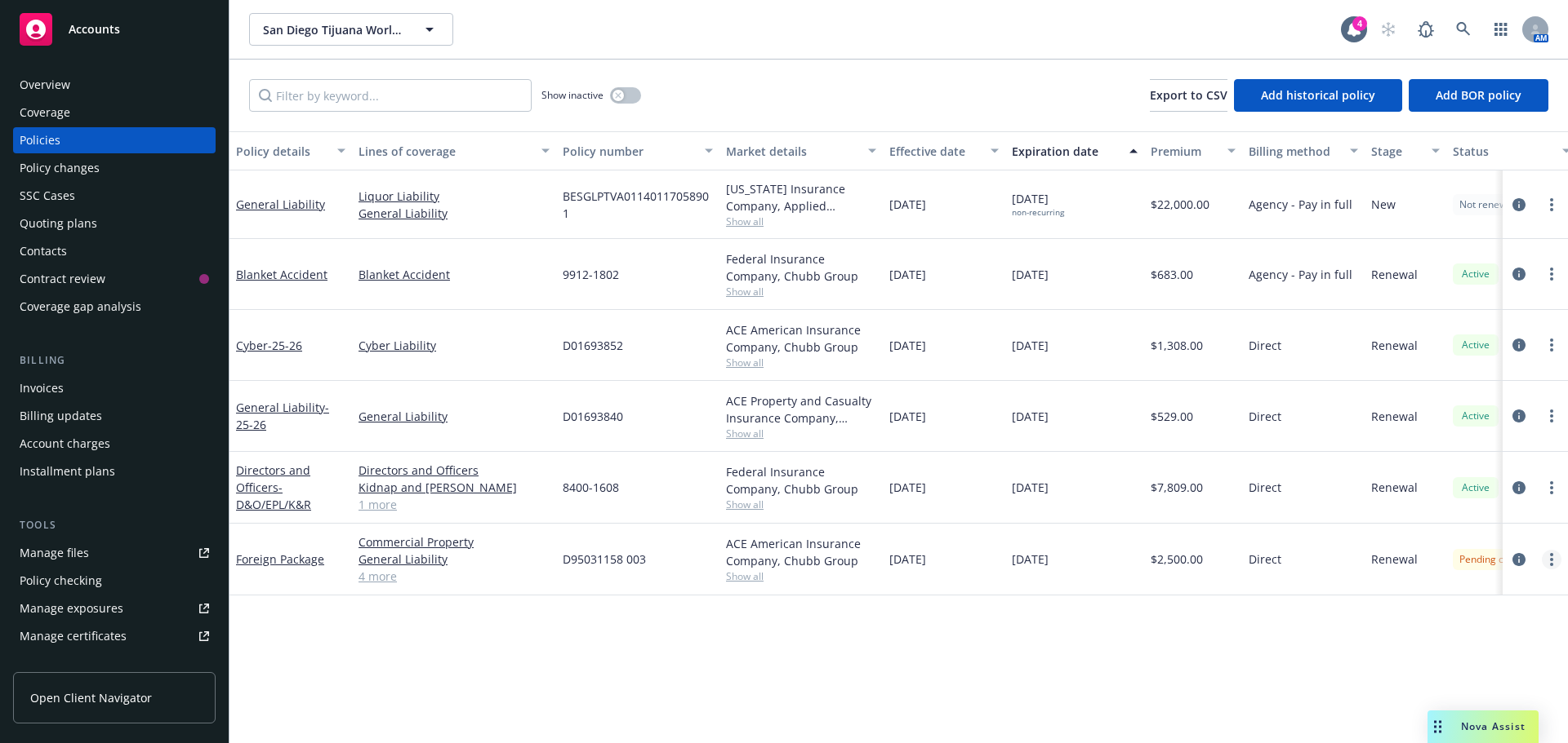
click at [1552, 557] on icon "more" at bounding box center [1551, 560] width 3 height 13
click at [1434, 371] on div "Manage lines of coverage Renew with incumbent End policy Set prior policies Set…" at bounding box center [1471, 424] width 192 height 261
click at [1459, 682] on div "Policy details Lines of coverage Policy number Market details Effective date Ex…" at bounding box center [898, 438] width 1338 height 612
click at [1520, 557] on icon "circleInformation" at bounding box center [1518, 560] width 13 height 13
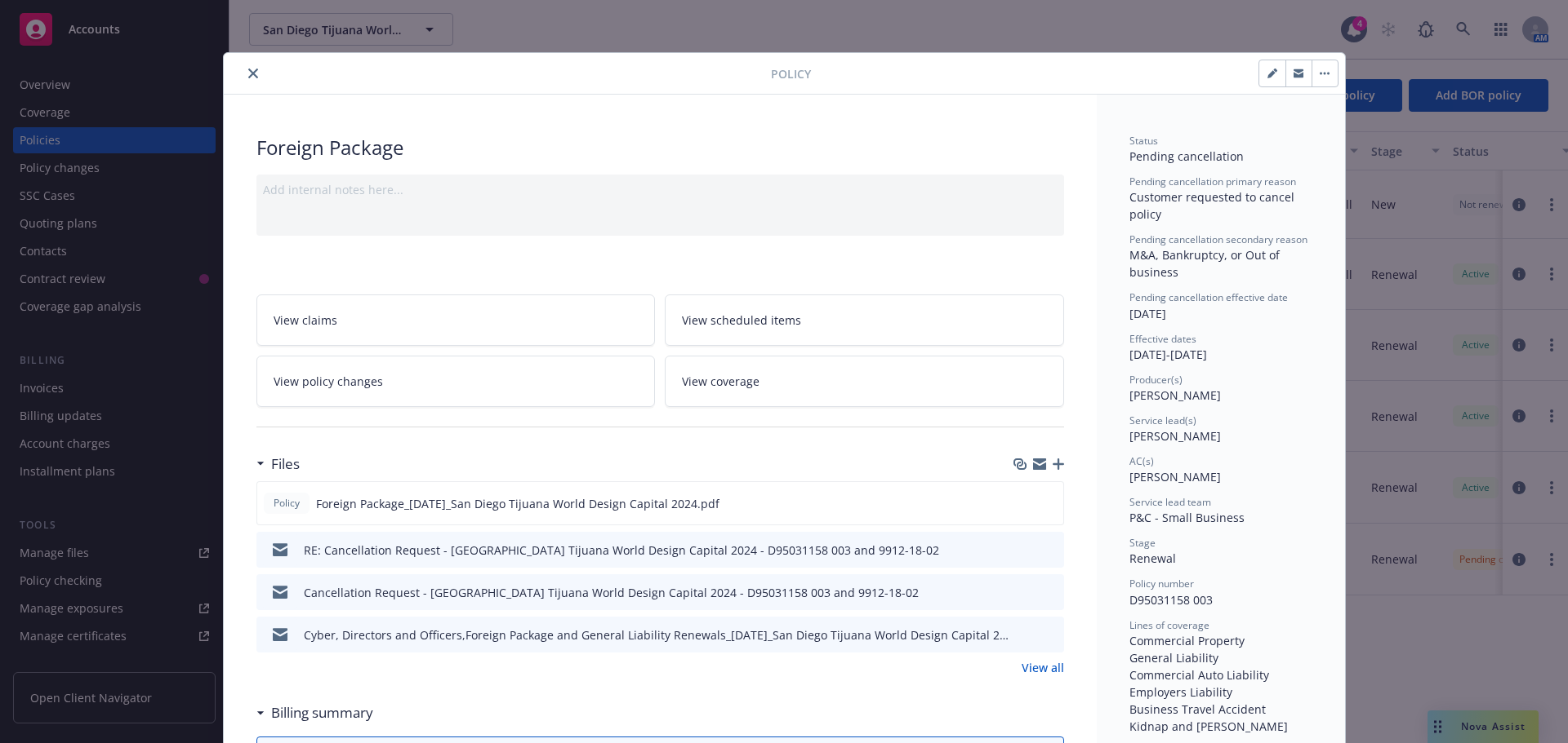
scroll to position [49, 0]
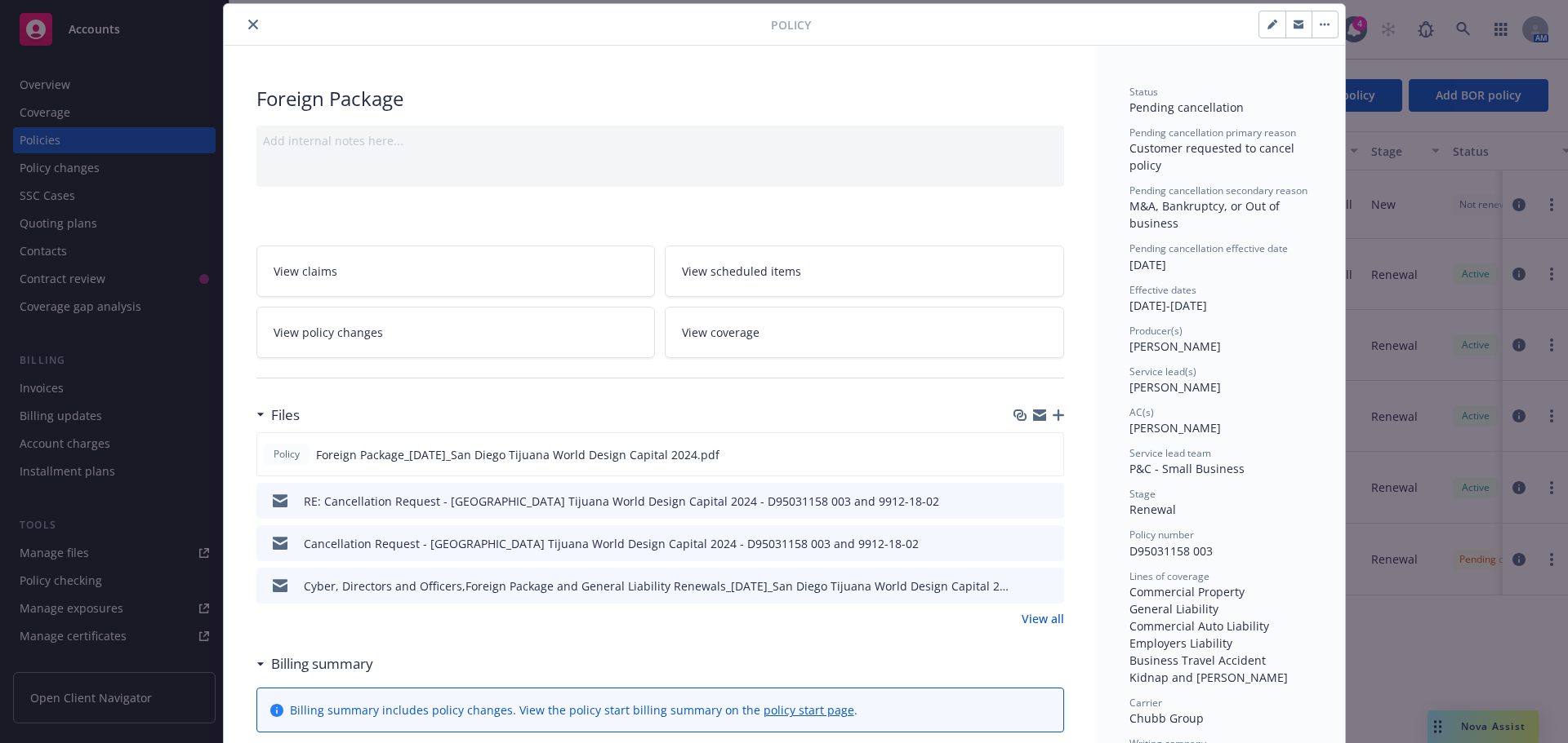
click at [248, 22] on icon "close" at bounding box center [253, 25] width 10 height 10
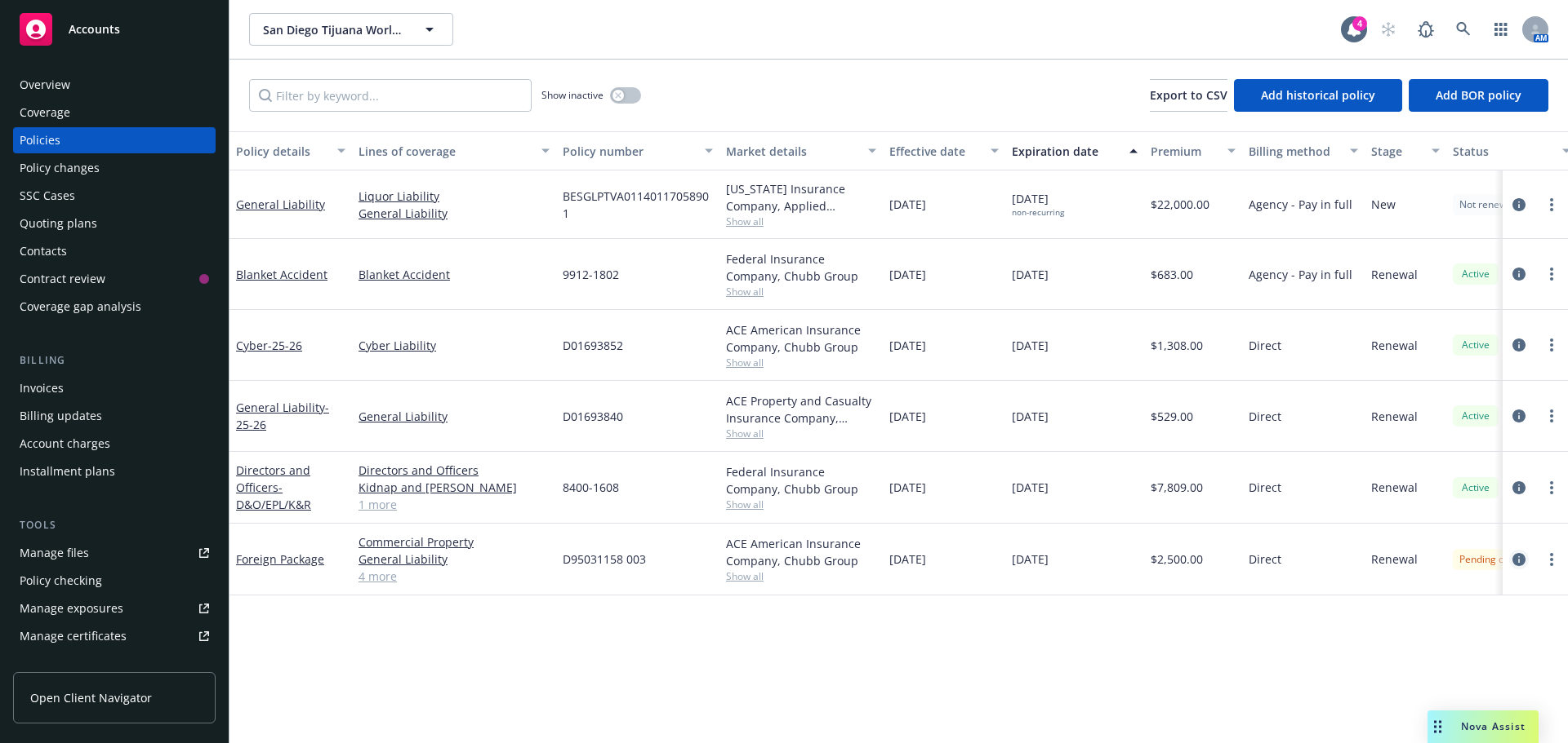
click at [1519, 558] on icon "circleInformation" at bounding box center [1518, 560] width 13 height 13
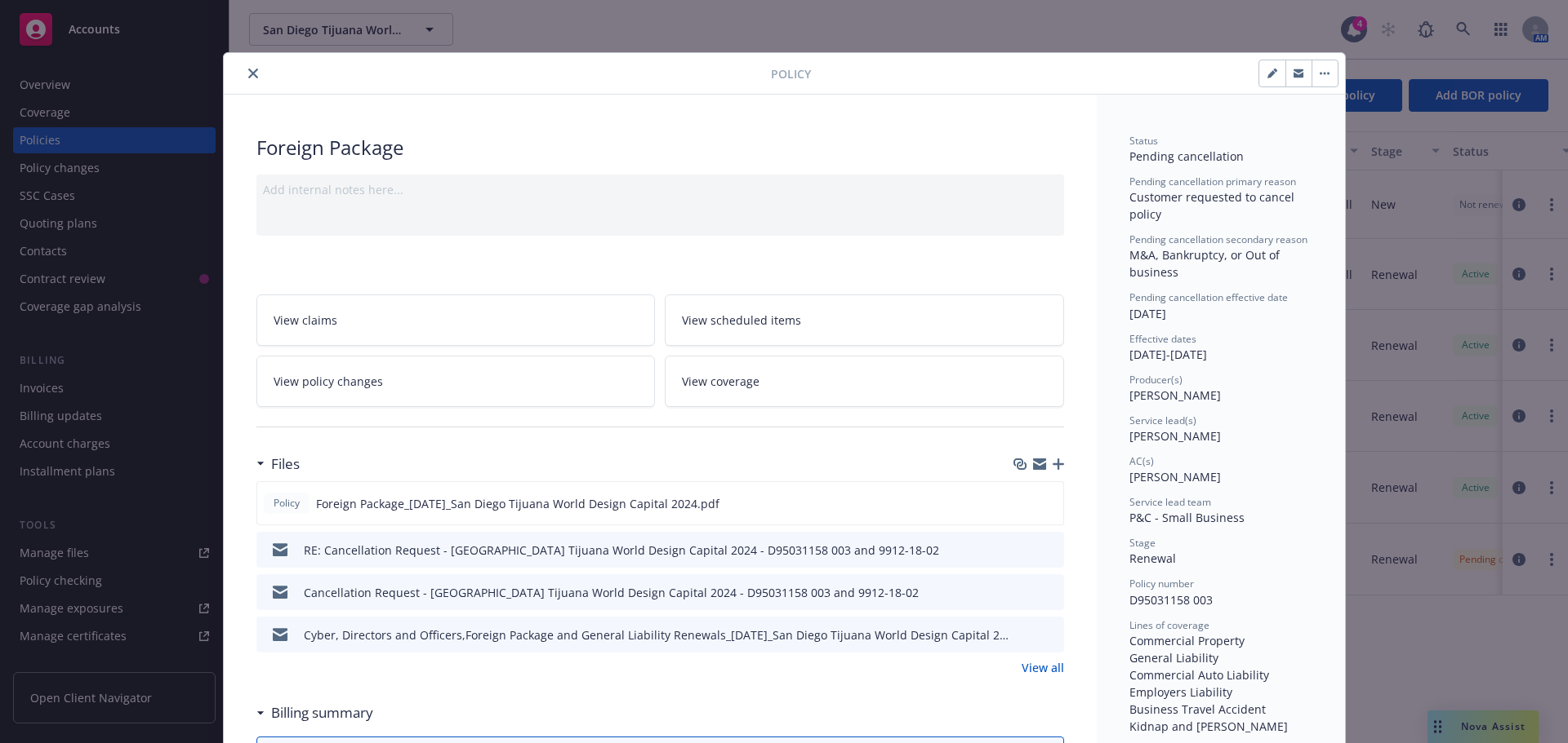
scroll to position [49, 0]
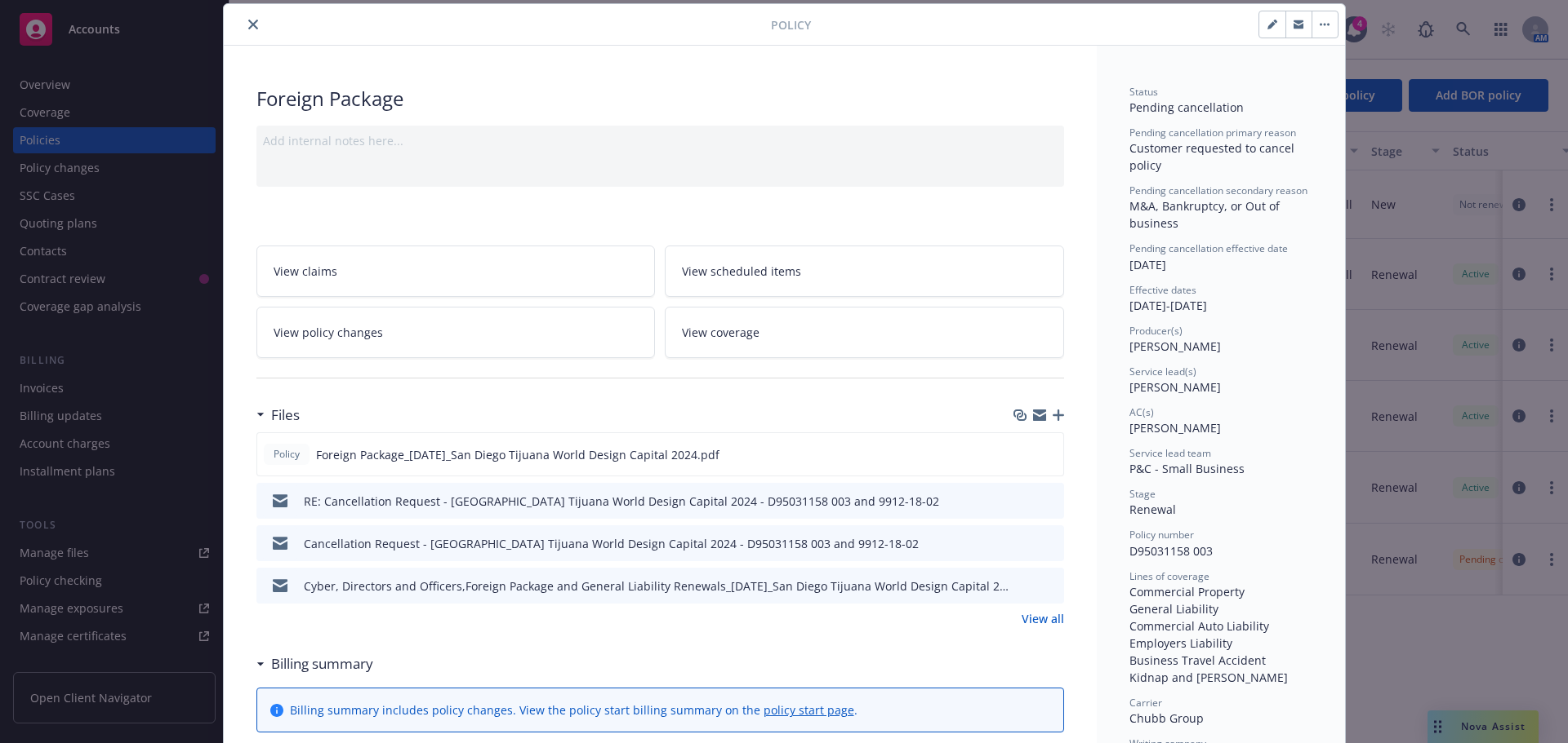
click at [449, 344] on link "View policy changes" at bounding box center [456, 333] width 399 height 51
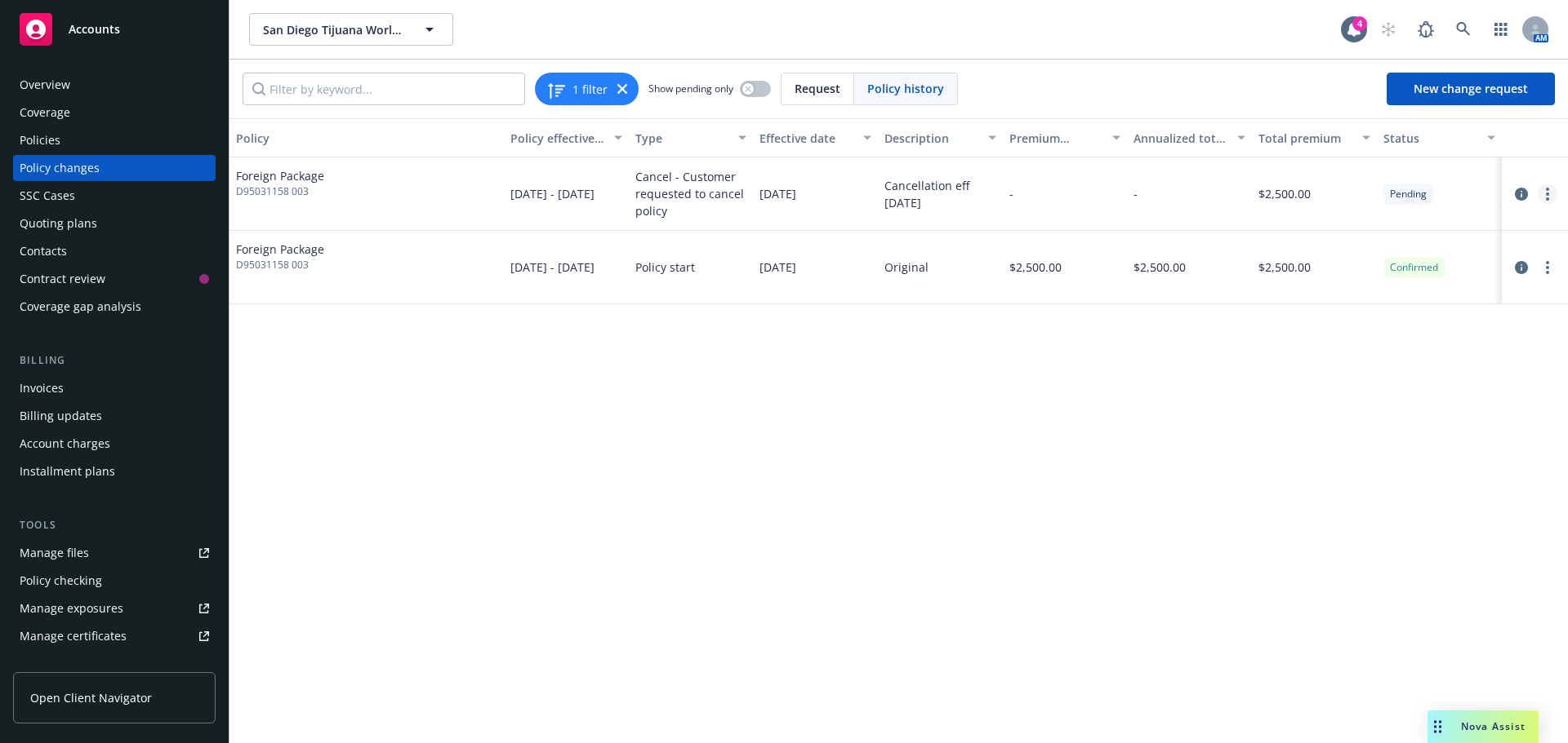
click at [1541, 197] on link "more" at bounding box center [1547, 194] width 20 height 20
click at [1417, 290] on link "Edit/Rescind policy change" at bounding box center [1416, 292] width 280 height 32
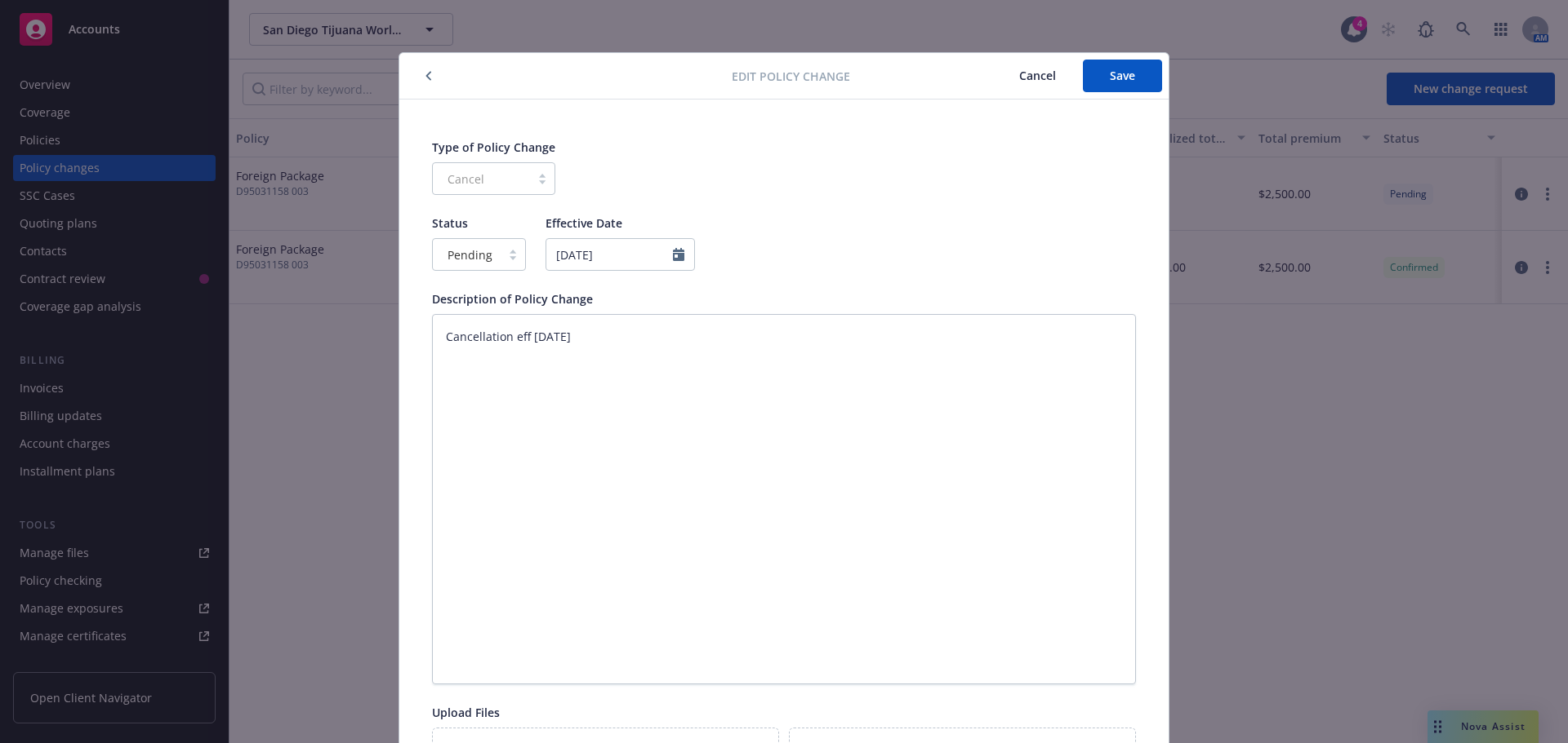
scroll to position [49, 0]
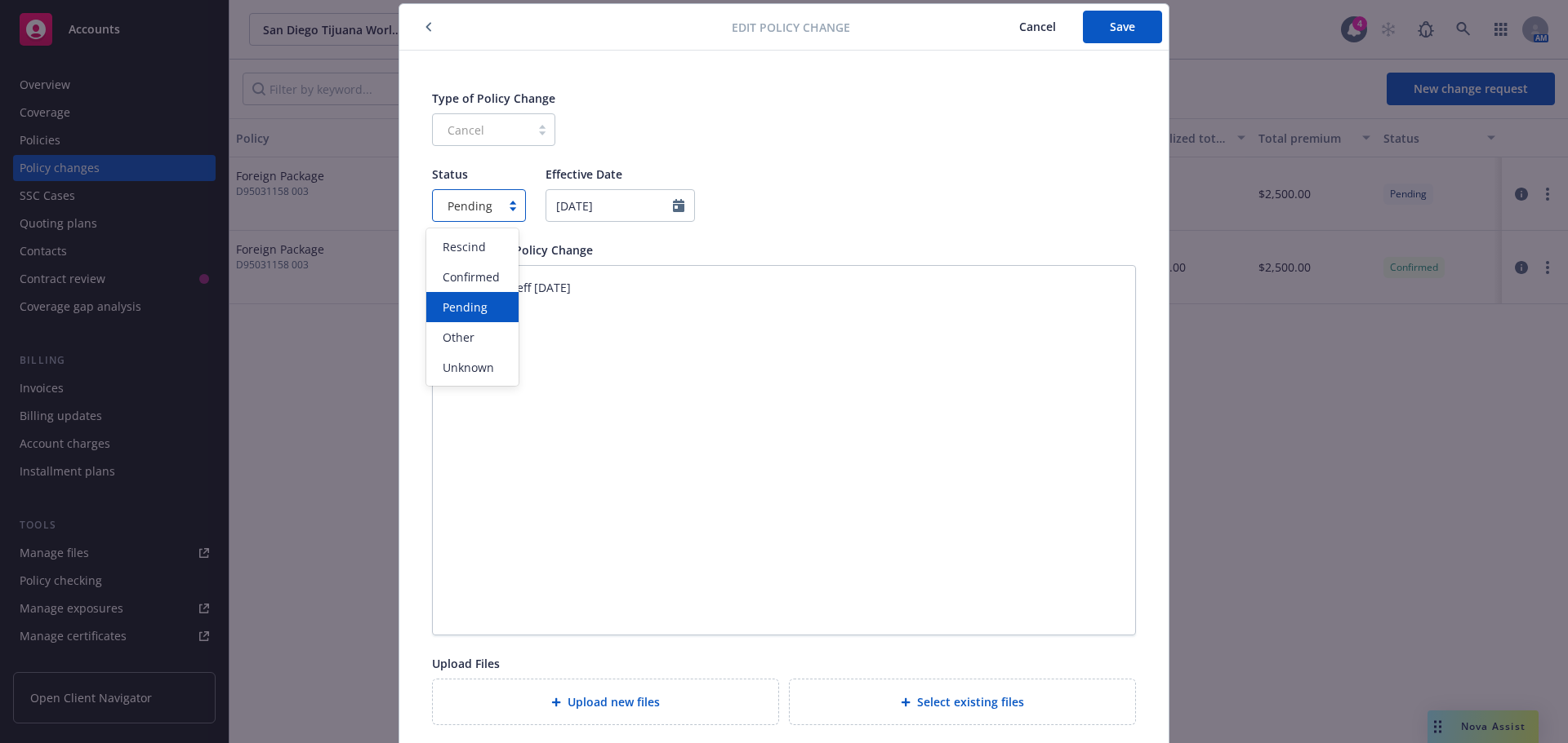
click at [466, 199] on span "Pending" at bounding box center [469, 206] width 45 height 17
click at [491, 280] on span "Confirmed" at bounding box center [471, 276] width 57 height 17
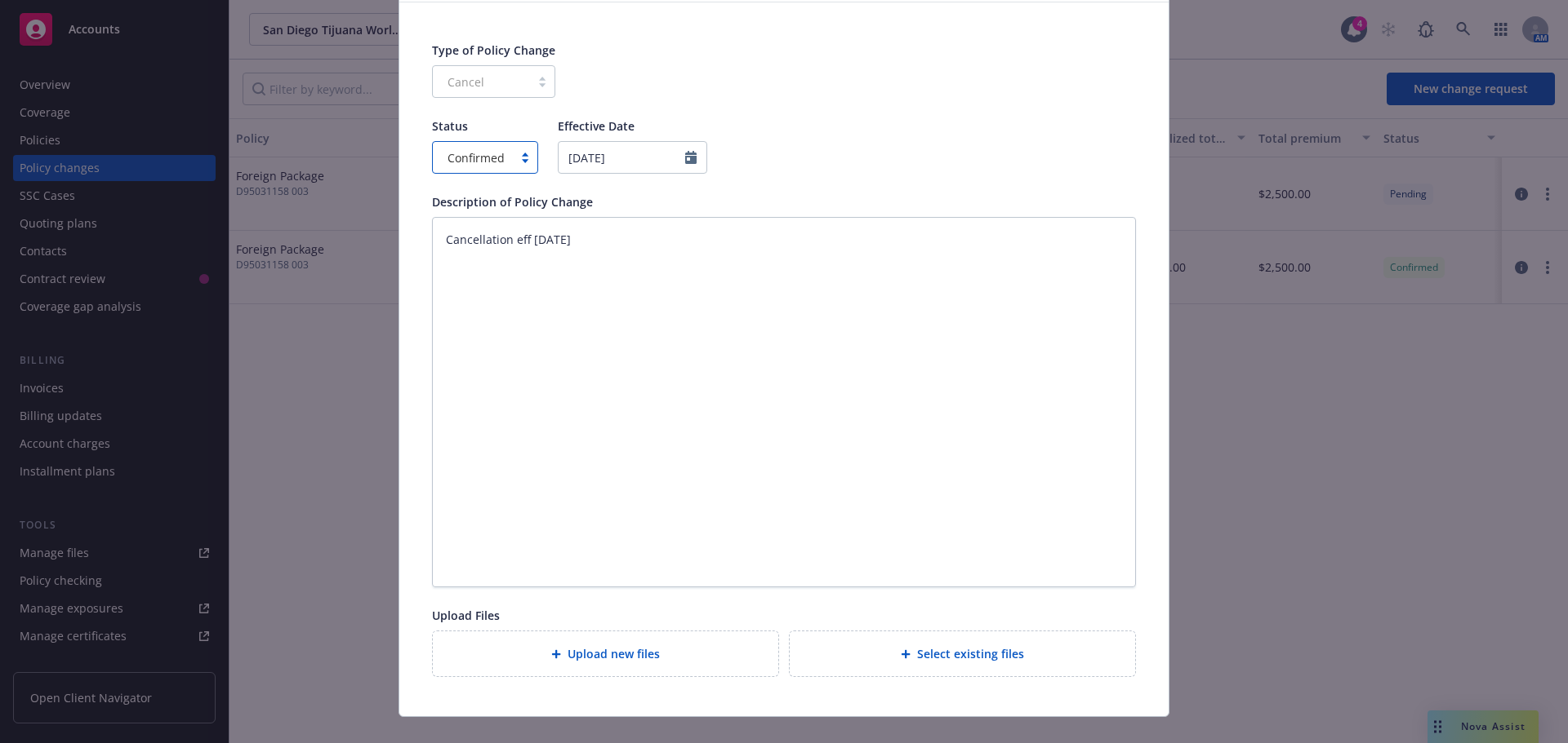
scroll to position [123, 0]
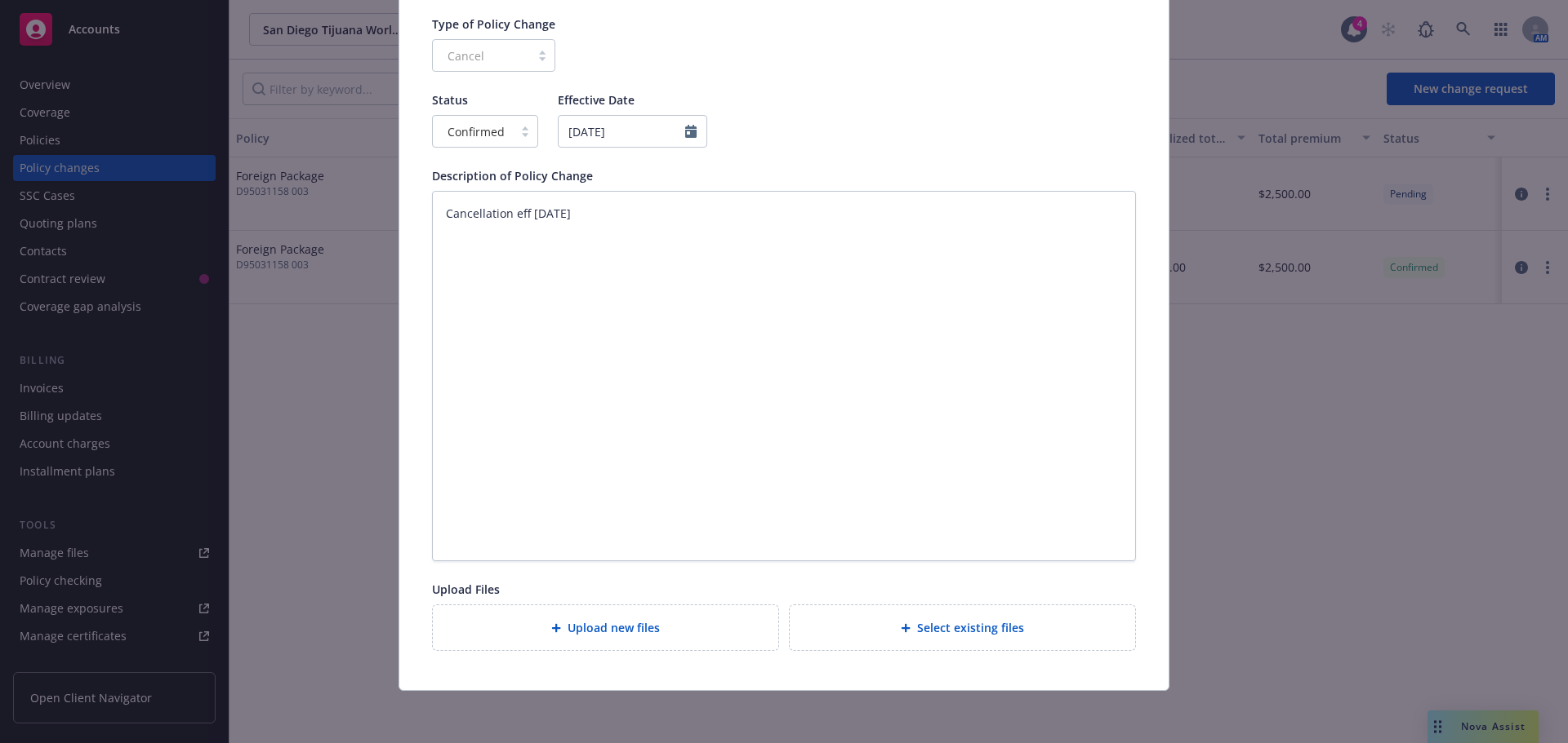
click at [622, 609] on div "Upload new files" at bounding box center [605, 628] width 345 height 45
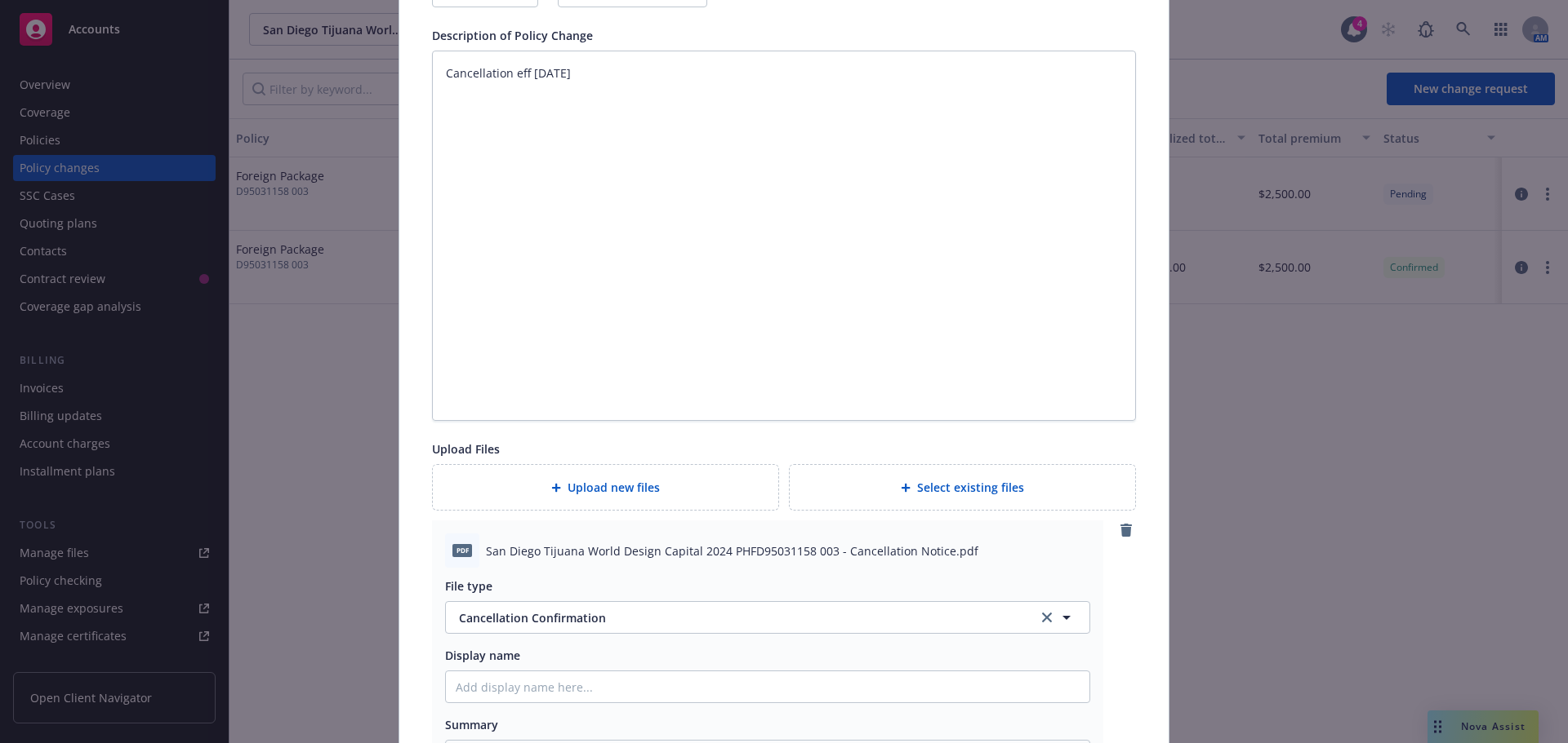
scroll to position [0, 0]
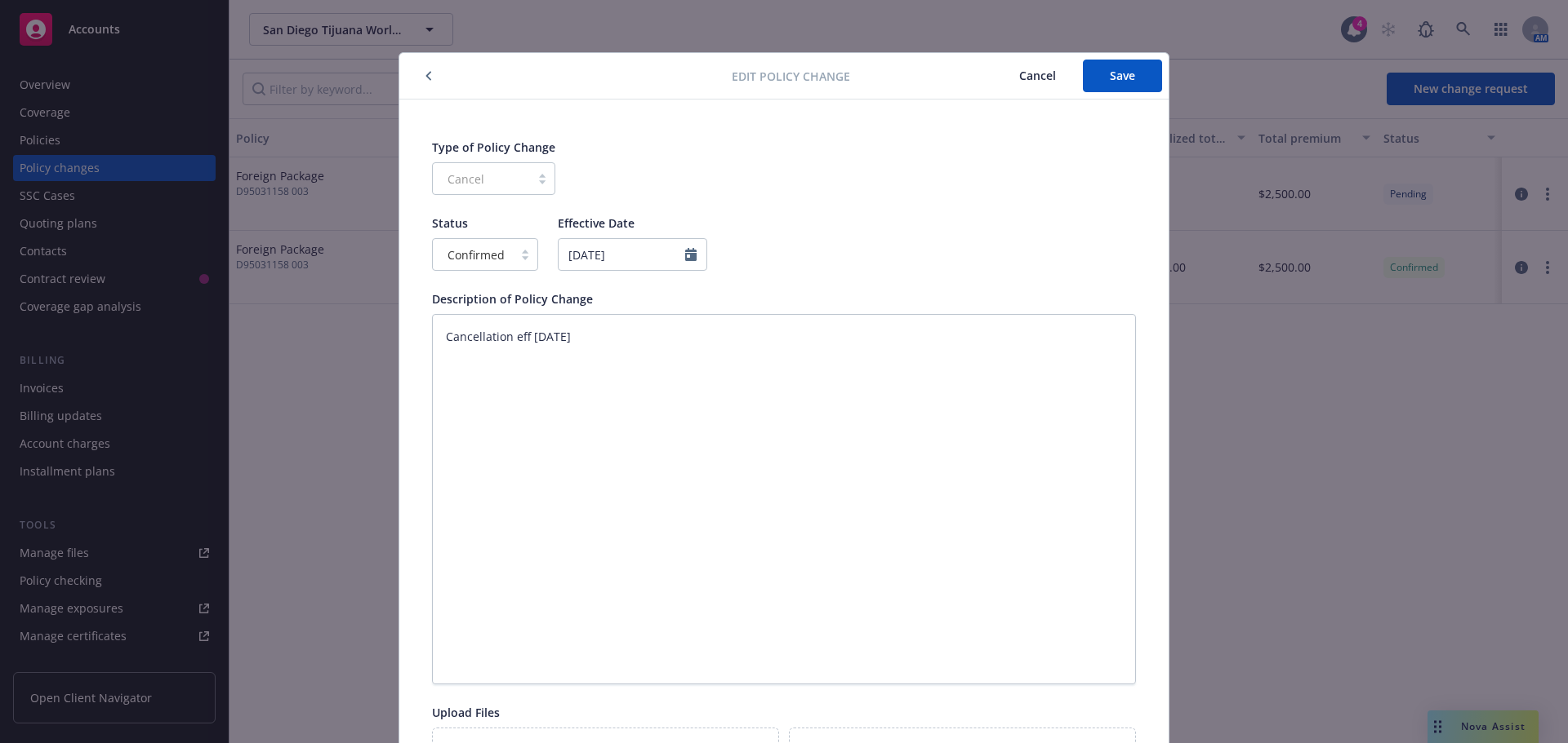
click at [1119, 93] on div "Edit policy change Cancel Save" at bounding box center [783, 76] width 769 height 46
click at [1121, 79] on span "Save" at bounding box center [1122, 75] width 26 height 16
type textarea "x"
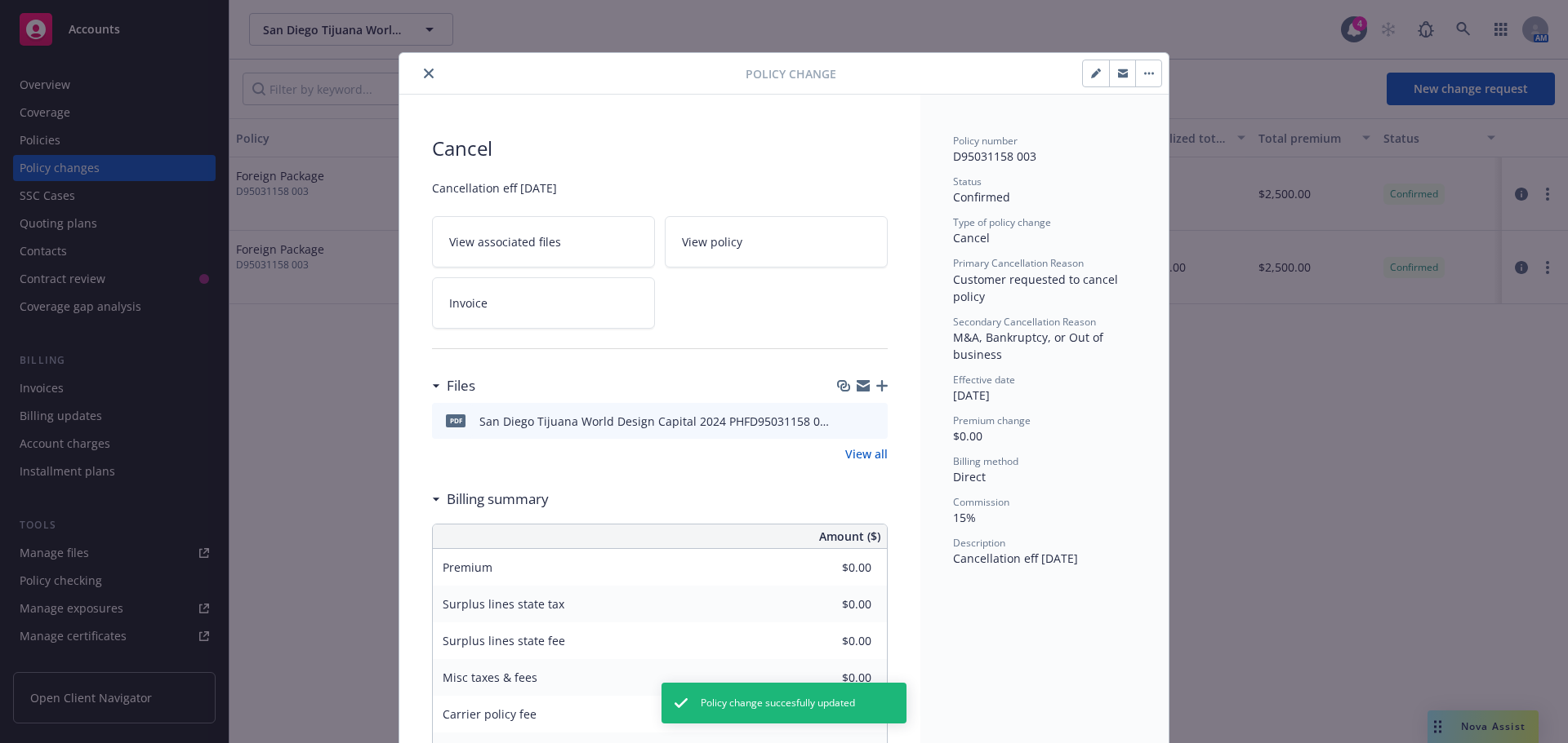
drag, startPoint x: 421, startPoint y: 69, endPoint x: 412, endPoint y: 74, distance: 10.3
click at [424, 69] on icon "close" at bounding box center [429, 74] width 10 height 10
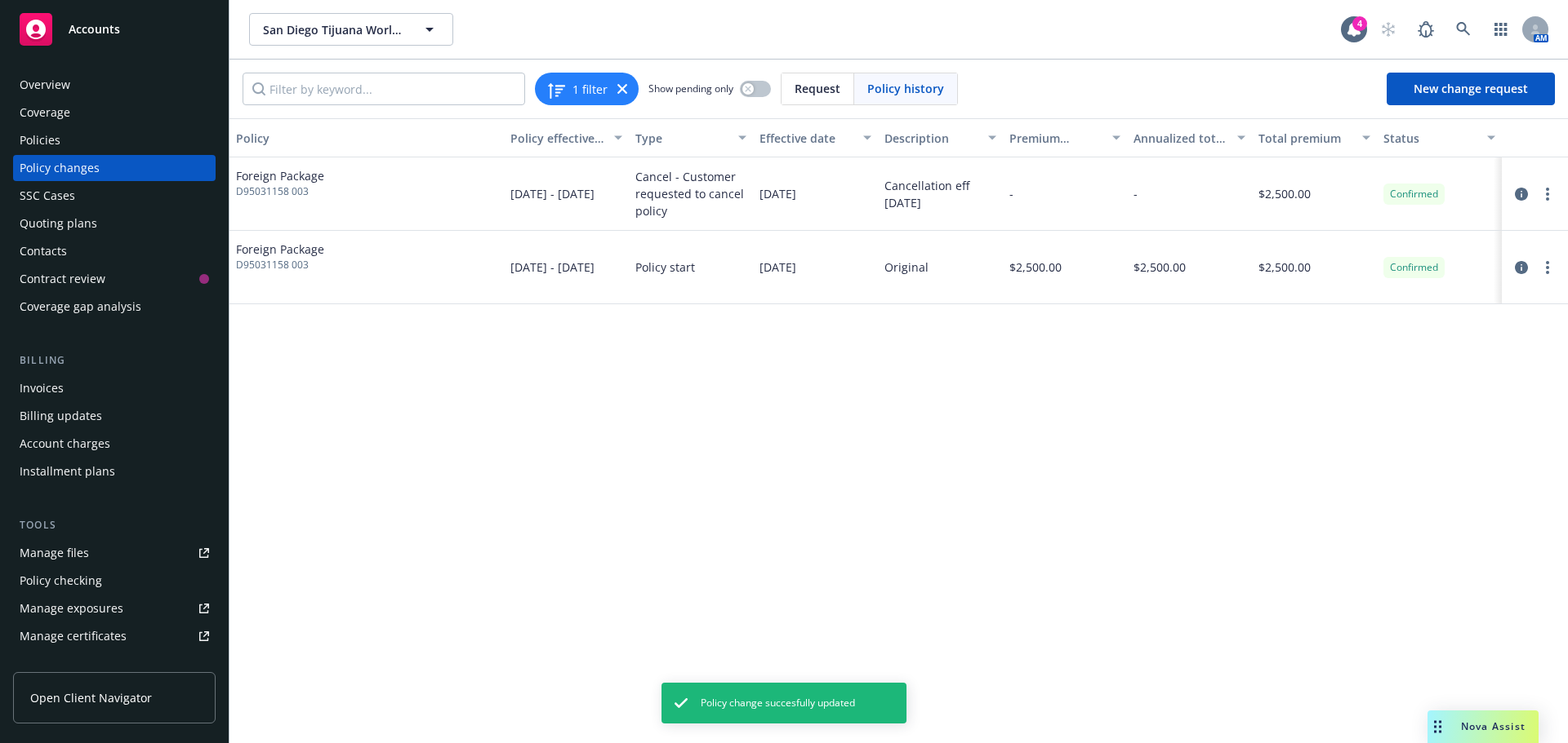
click at [83, 82] on div "Overview" at bounding box center [114, 85] width 190 height 26
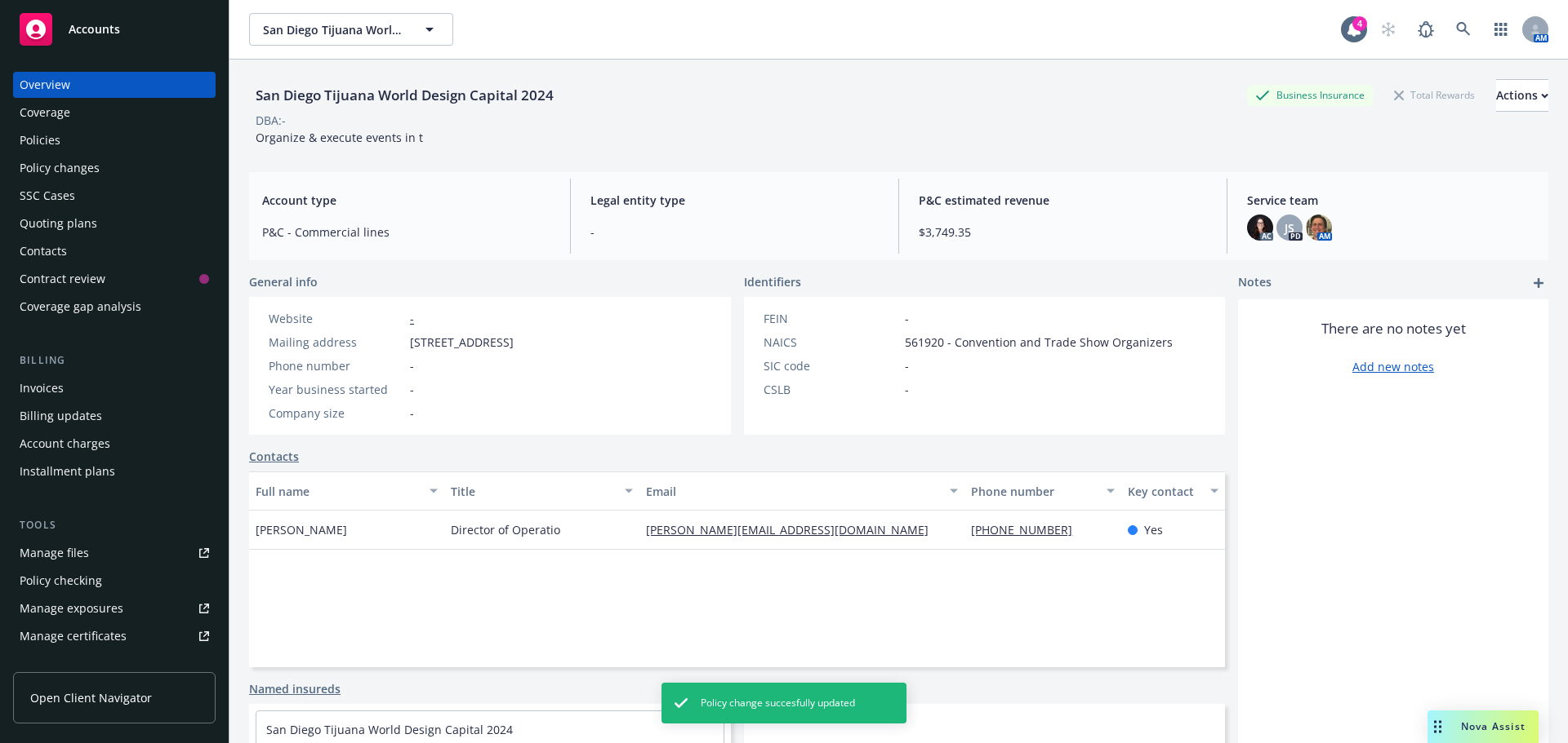
click at [81, 141] on div "Policies" at bounding box center [114, 141] width 190 height 26
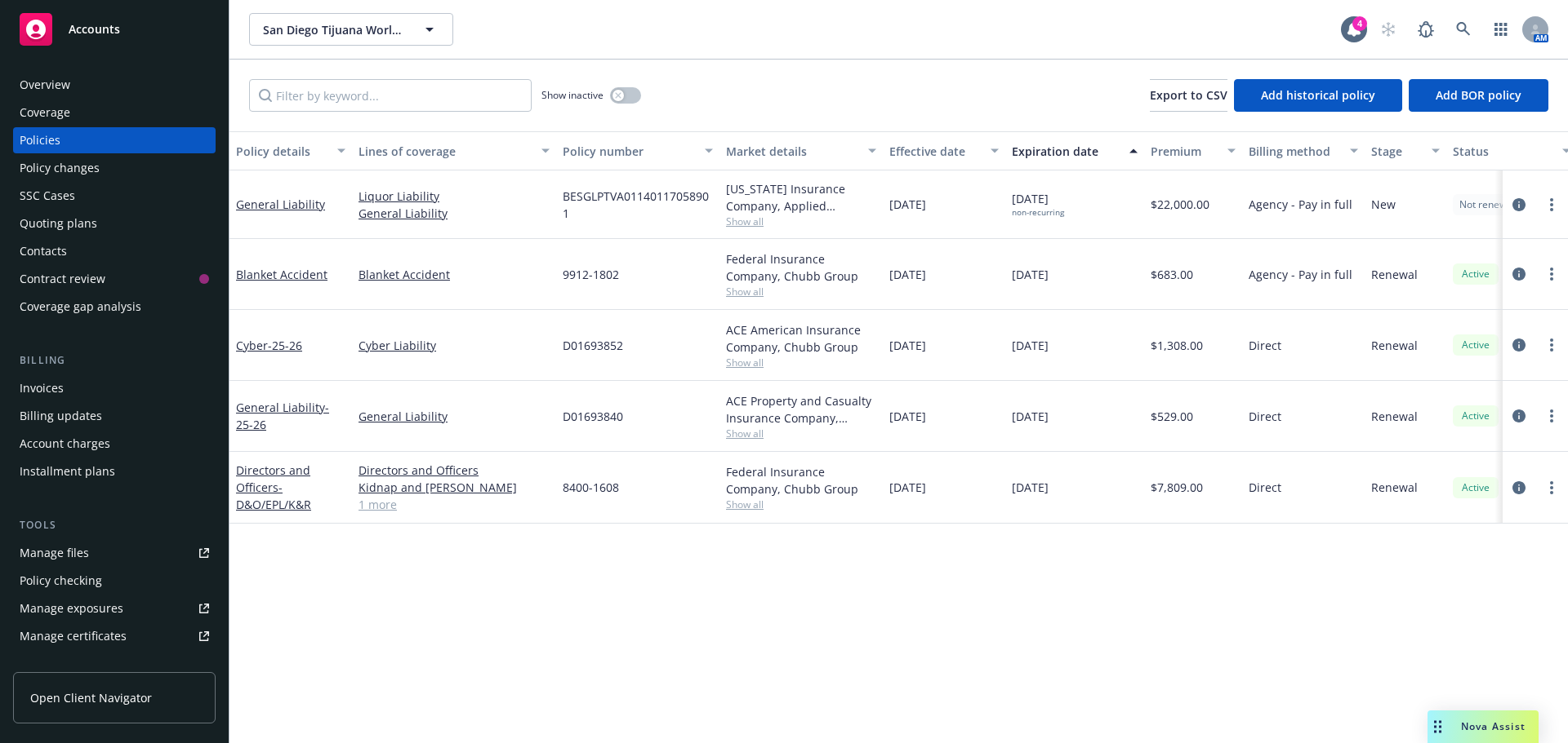
click at [758, 213] on div "Texas Insurance Company, Applied Underwriters, Take1 Insurance" at bounding box center [801, 197] width 150 height 34
click at [758, 218] on span "Show all" at bounding box center [801, 221] width 150 height 14
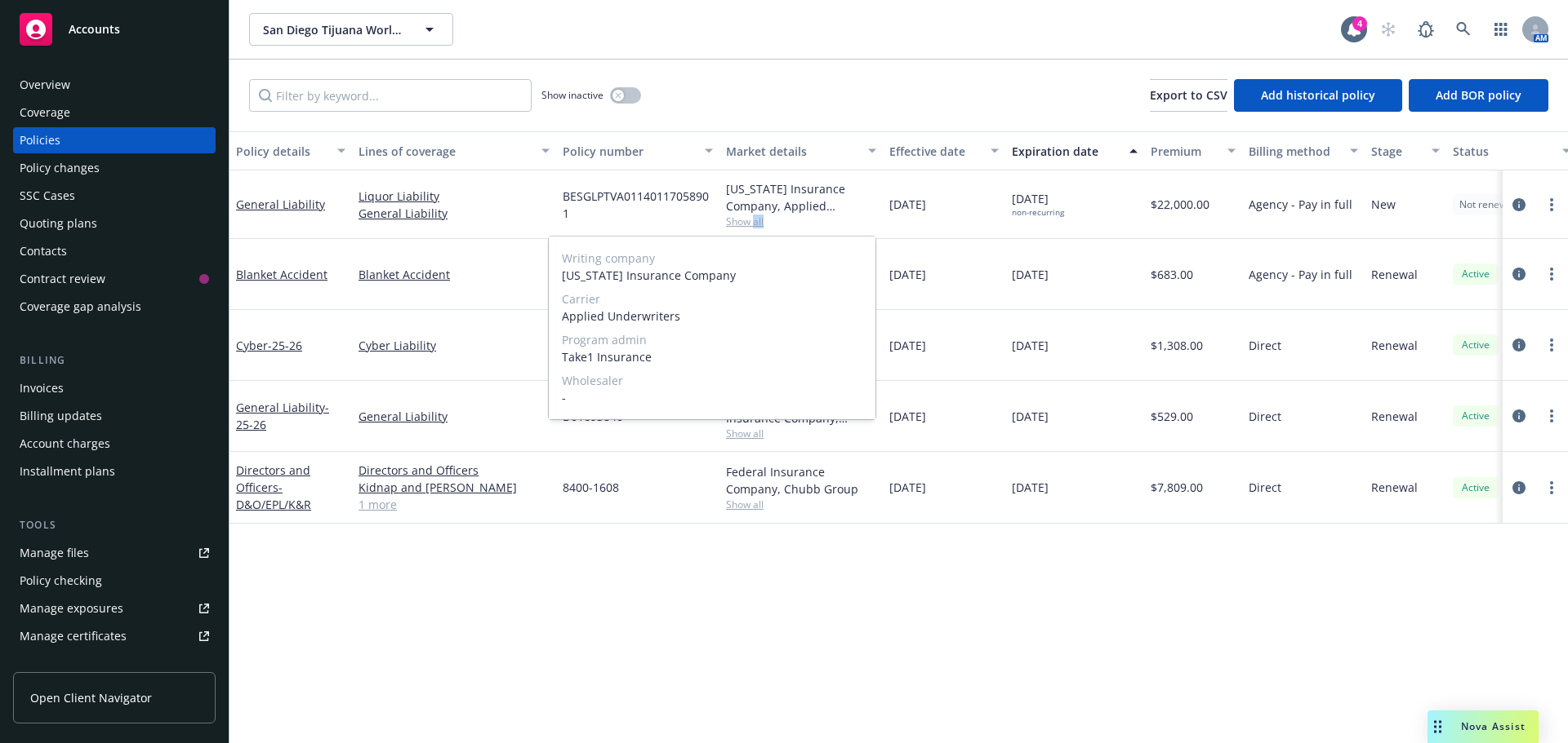
click at [757, 223] on span "Show all" at bounding box center [801, 221] width 150 height 14
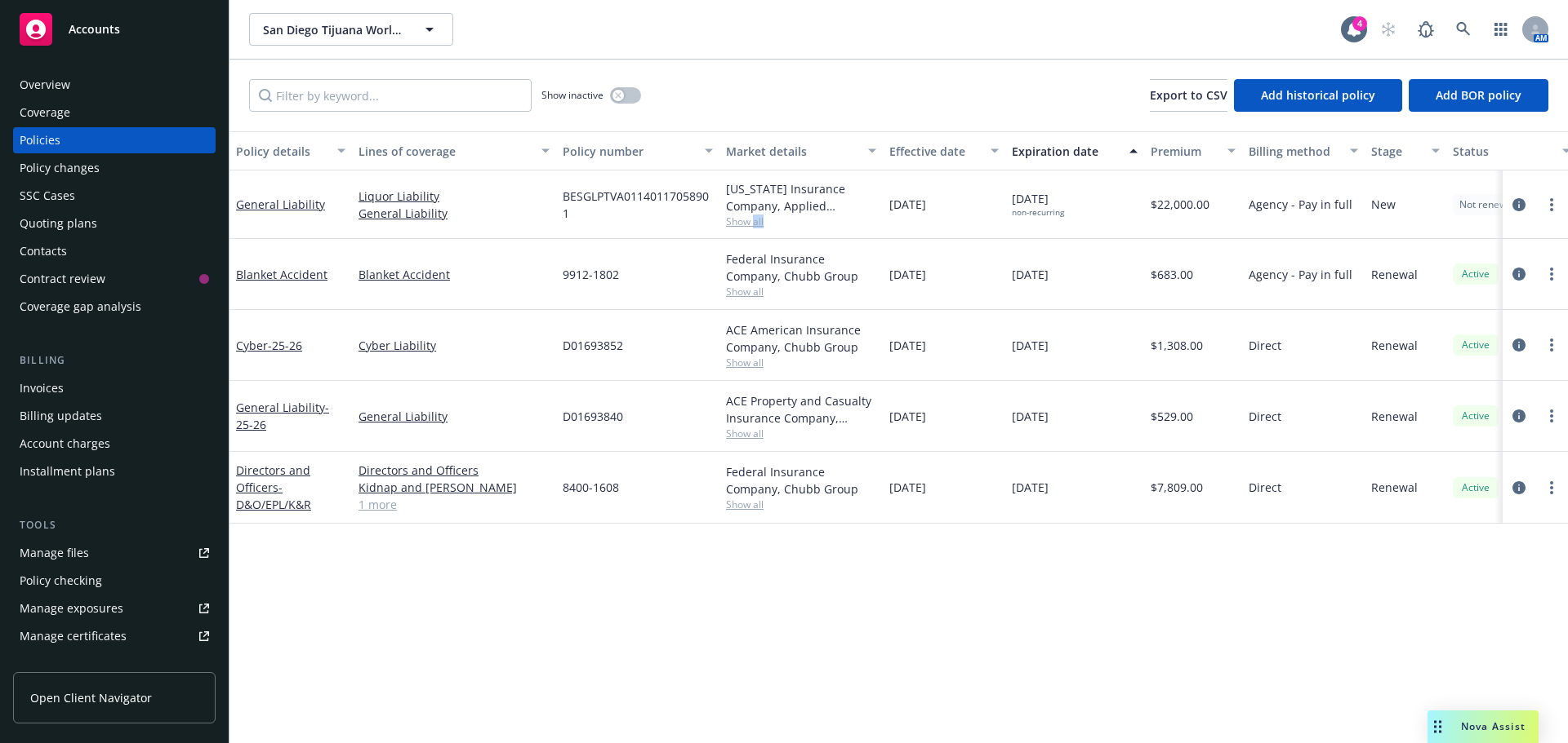
click at [756, 224] on span "Show all" at bounding box center [801, 221] width 150 height 14
click at [503, 587] on div "Policy details Lines of coverage Policy number Market details Effective date Ex…" at bounding box center [898, 438] width 1338 height 612
click at [65, 383] on div "Invoices" at bounding box center [114, 389] width 190 height 26
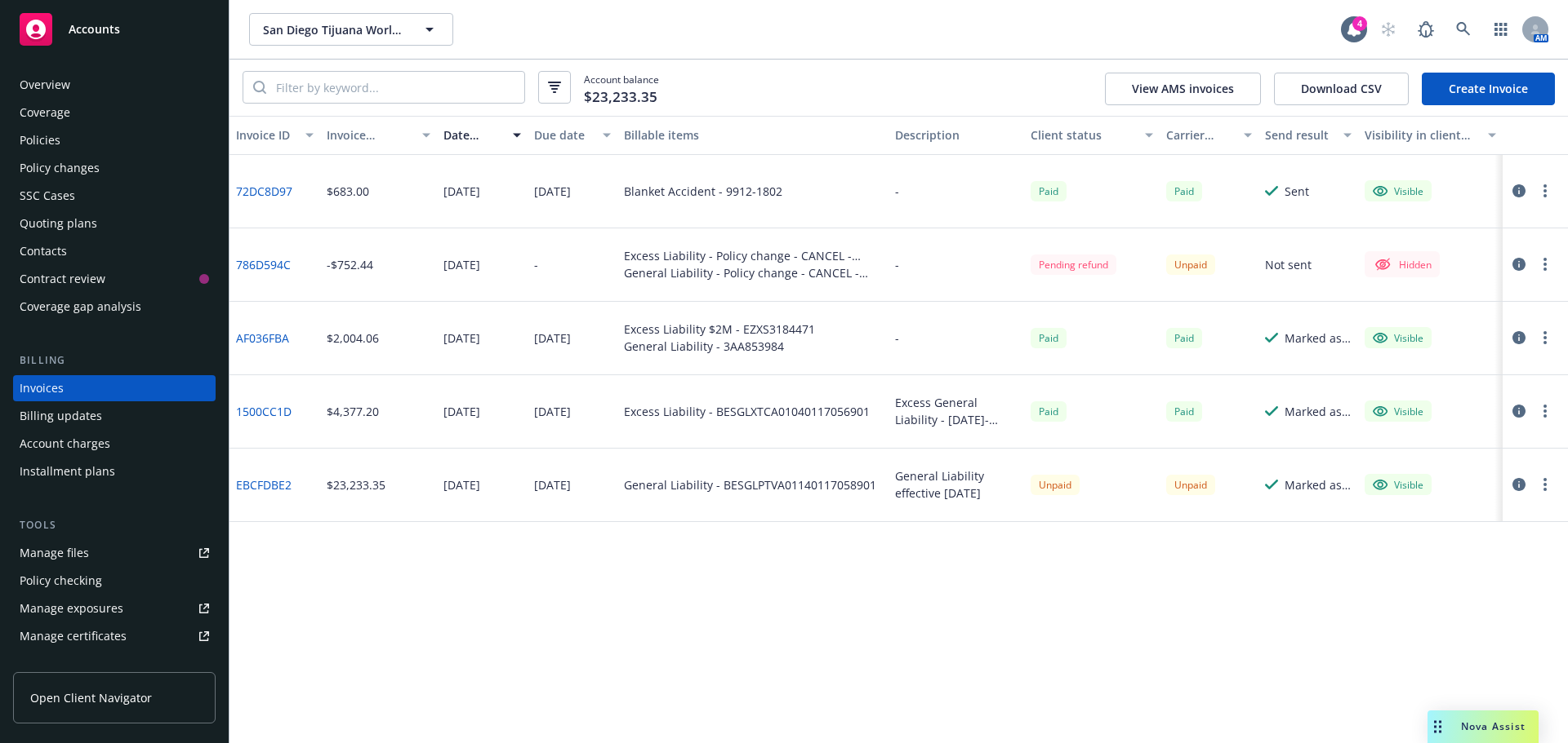
click at [51, 83] on div "Overview" at bounding box center [45, 85] width 51 height 26
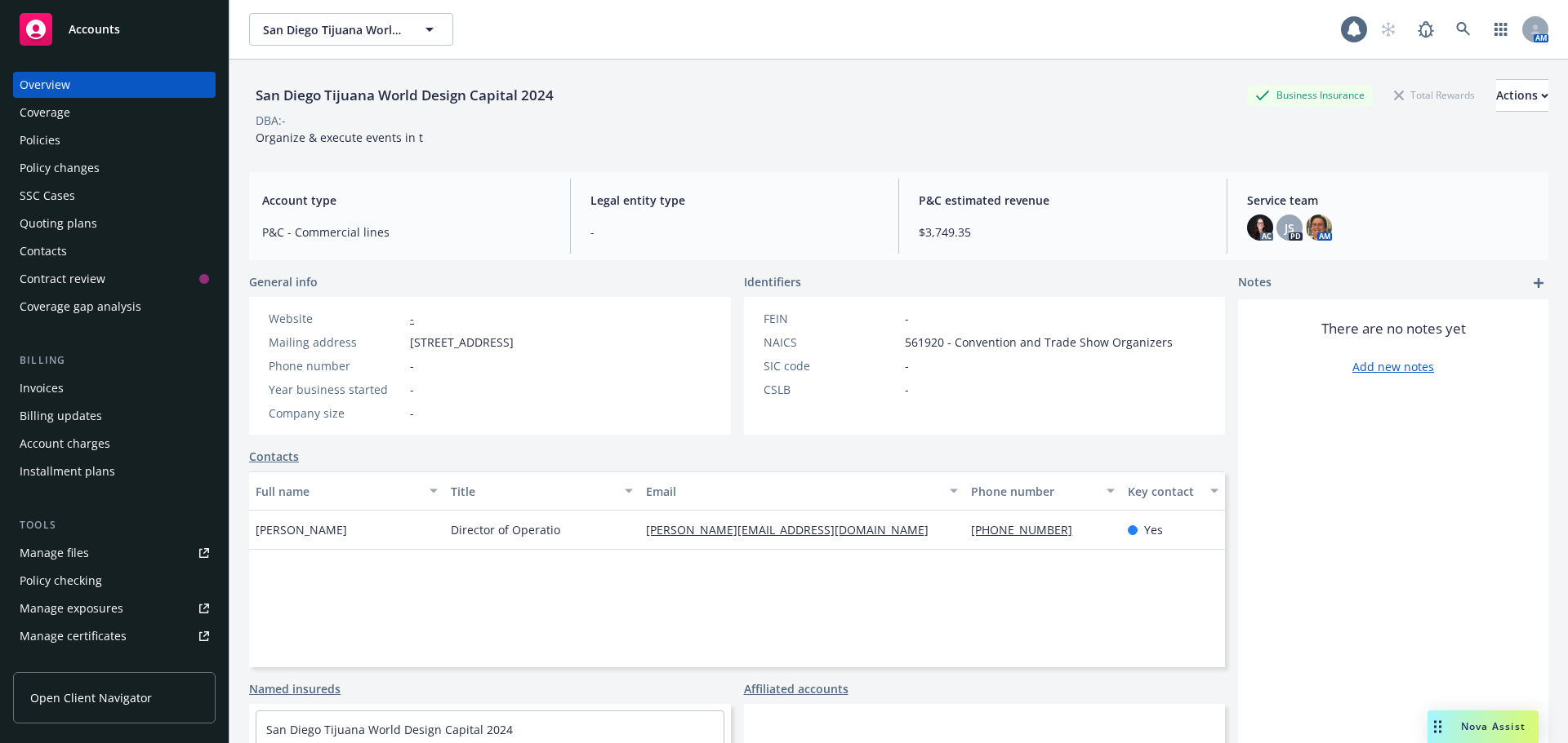
click at [36, 124] on div "Coverage" at bounding box center [45, 113] width 51 height 26
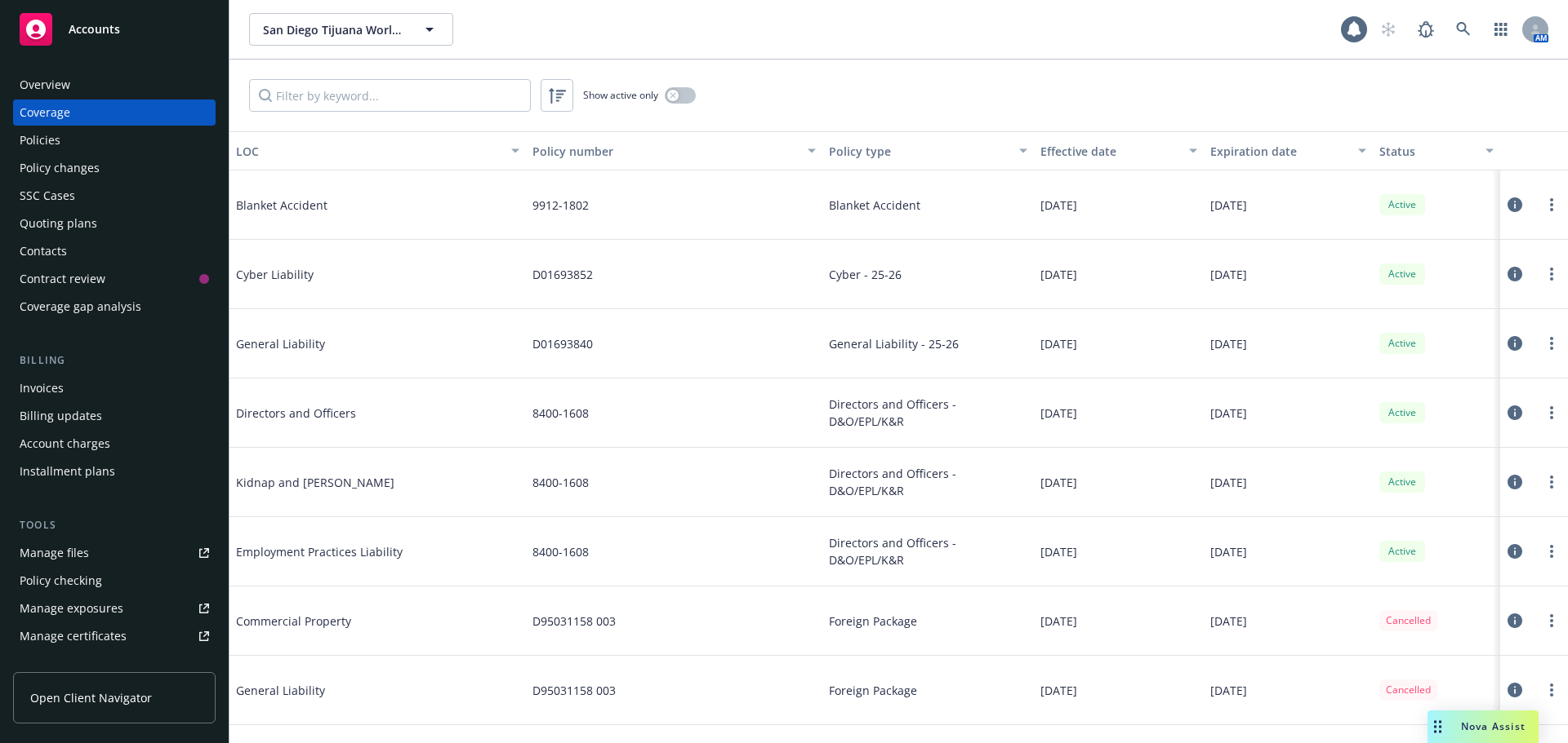
click at [31, 137] on div "Policies" at bounding box center [40, 141] width 41 height 26
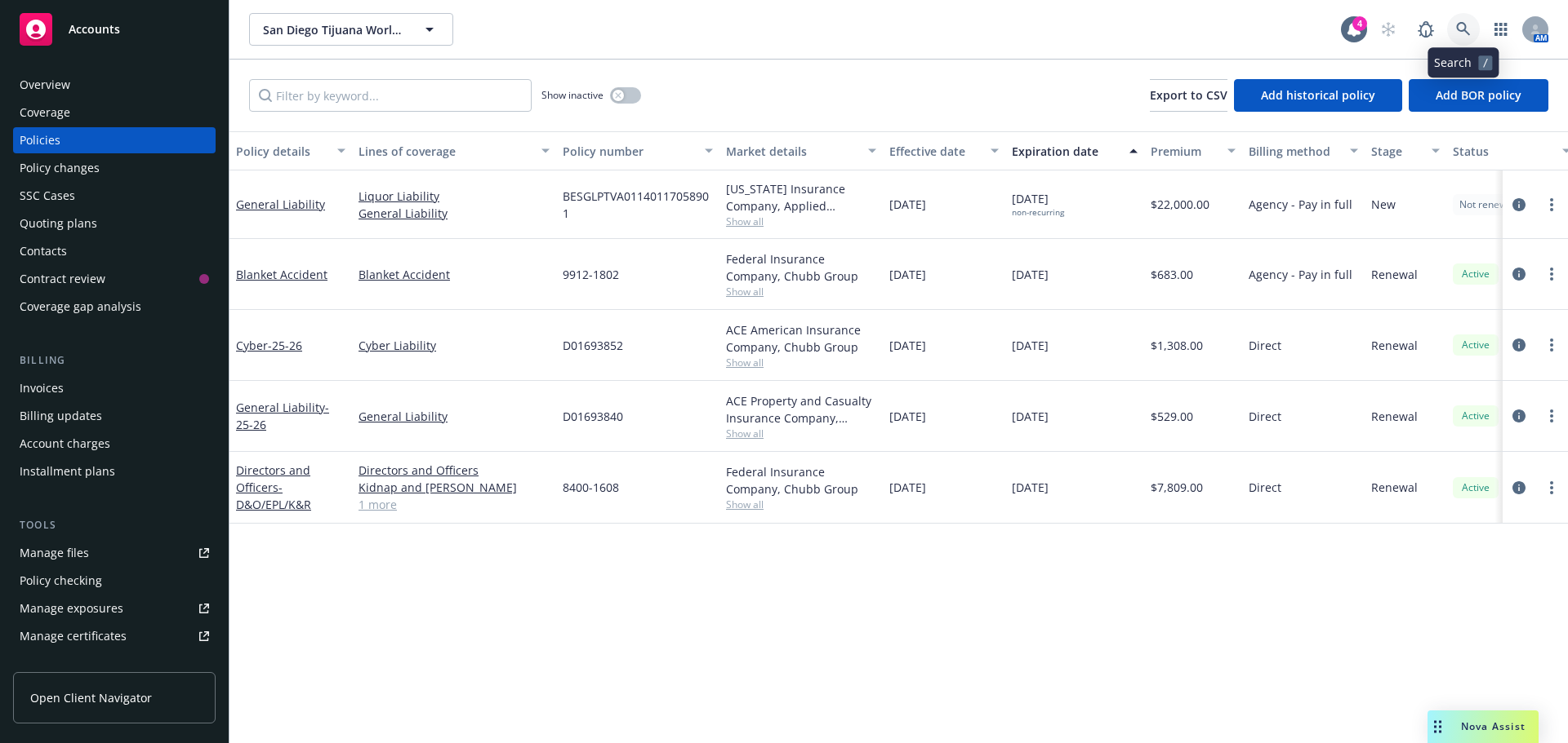
click at [1460, 39] on link at bounding box center [1463, 29] width 32 height 32
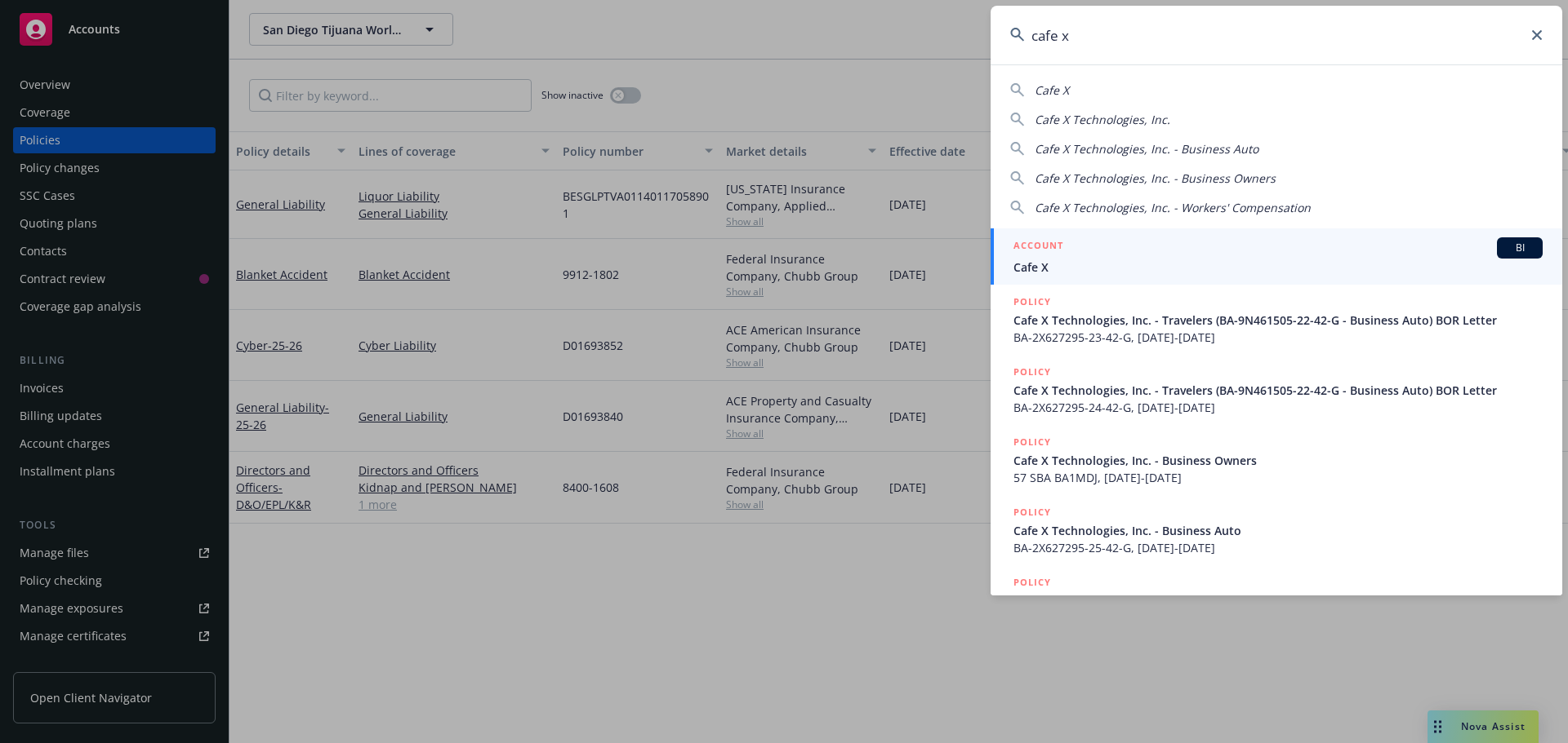
type input "cafe x"
click at [1114, 326] on span "Cafe X Technologies, Inc. - Travelers (BA-9N461505-22-42-G - Business Auto) BOR…" at bounding box center [1277, 320] width 529 height 17
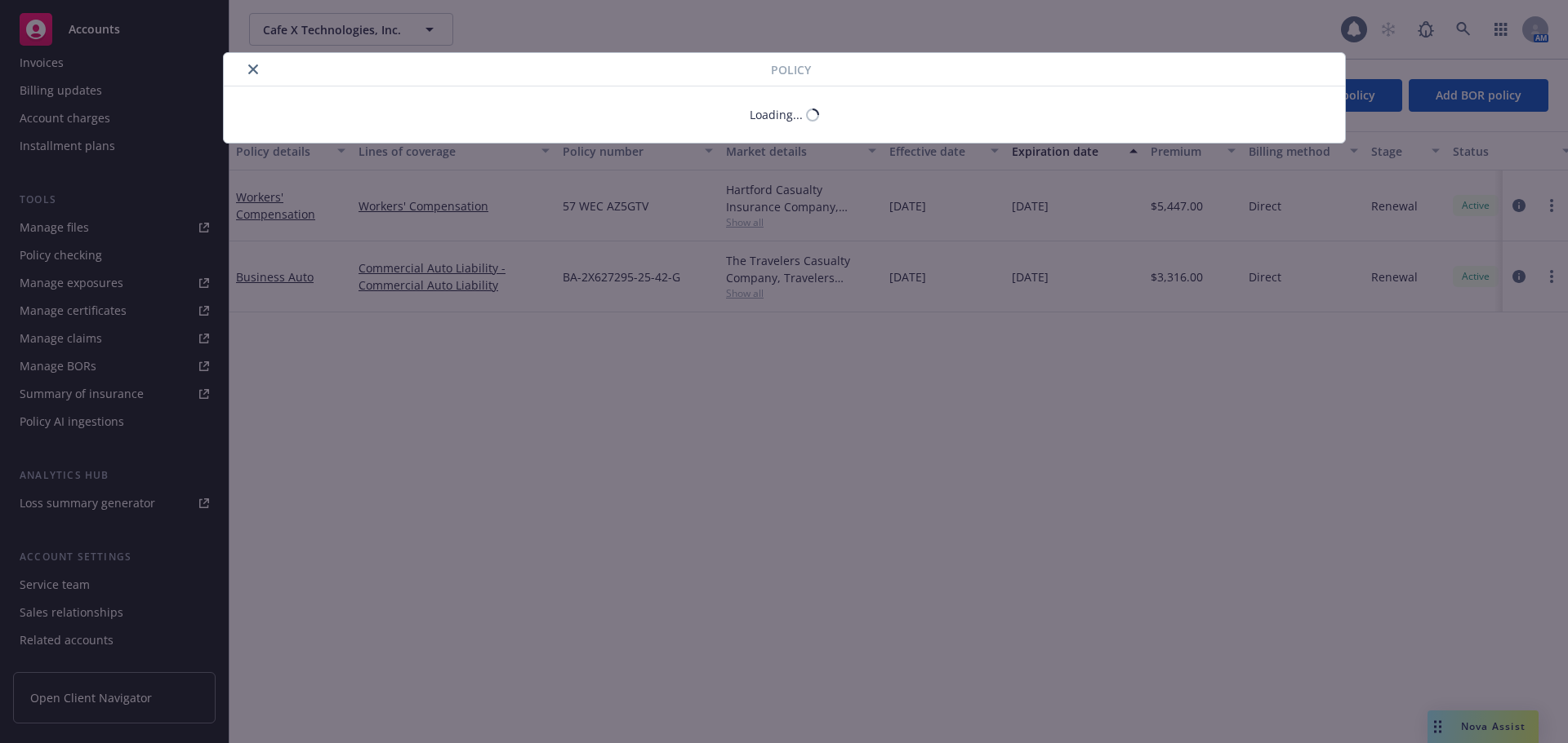
scroll to position [326, 0]
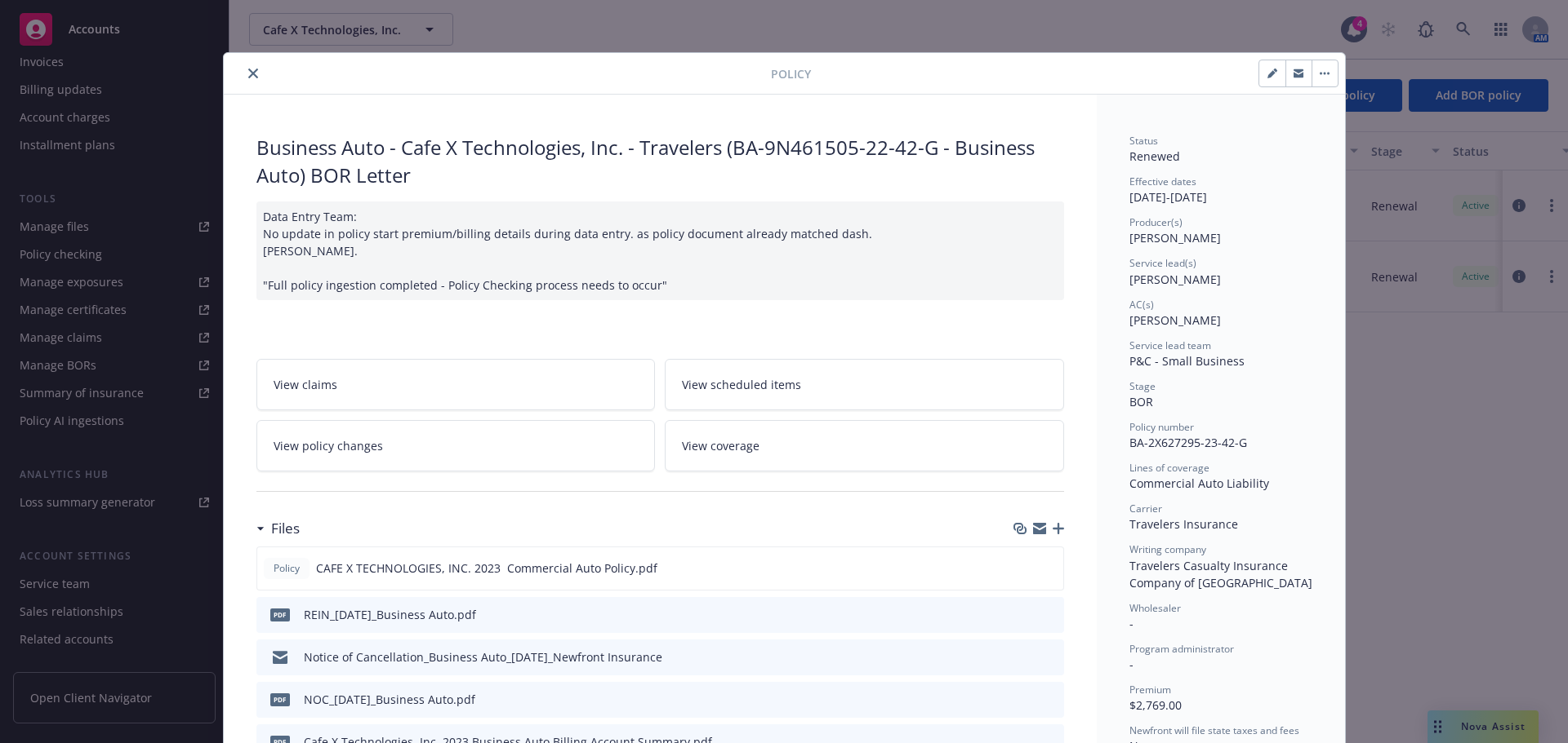
click at [243, 79] on button "close" at bounding box center [253, 74] width 20 height 20
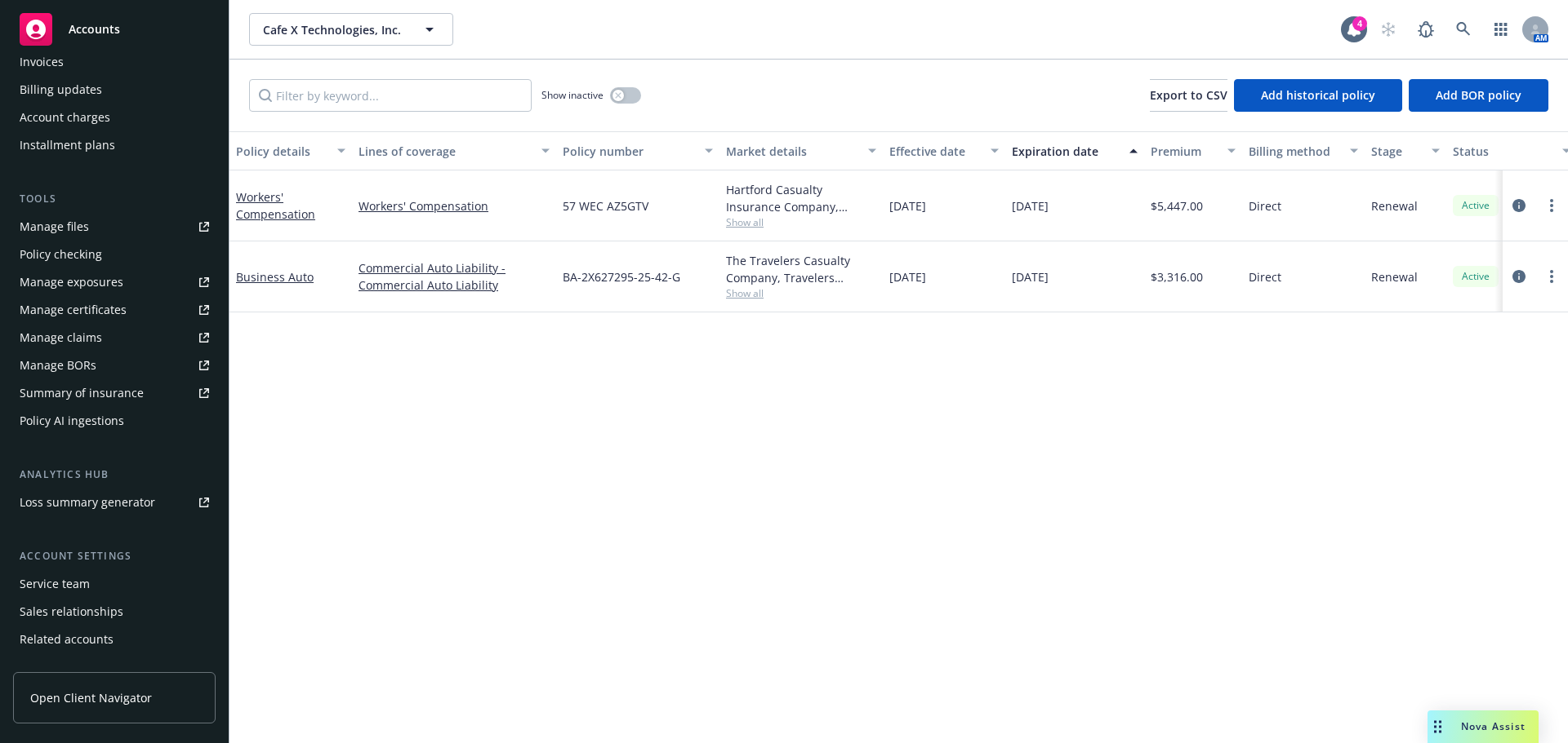
click at [47, 574] on div "Service team" at bounding box center [55, 584] width 70 height 26
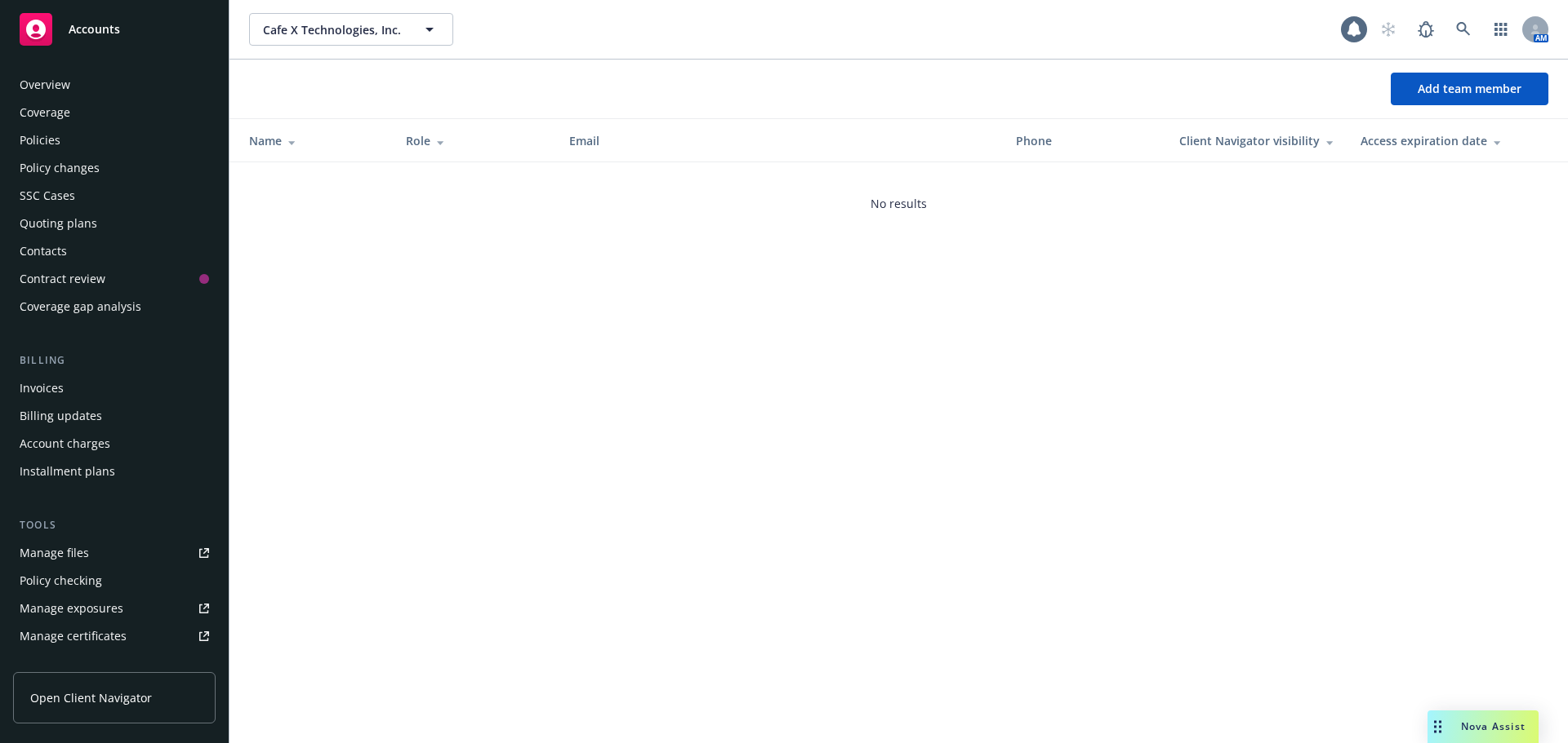
scroll to position [376, 0]
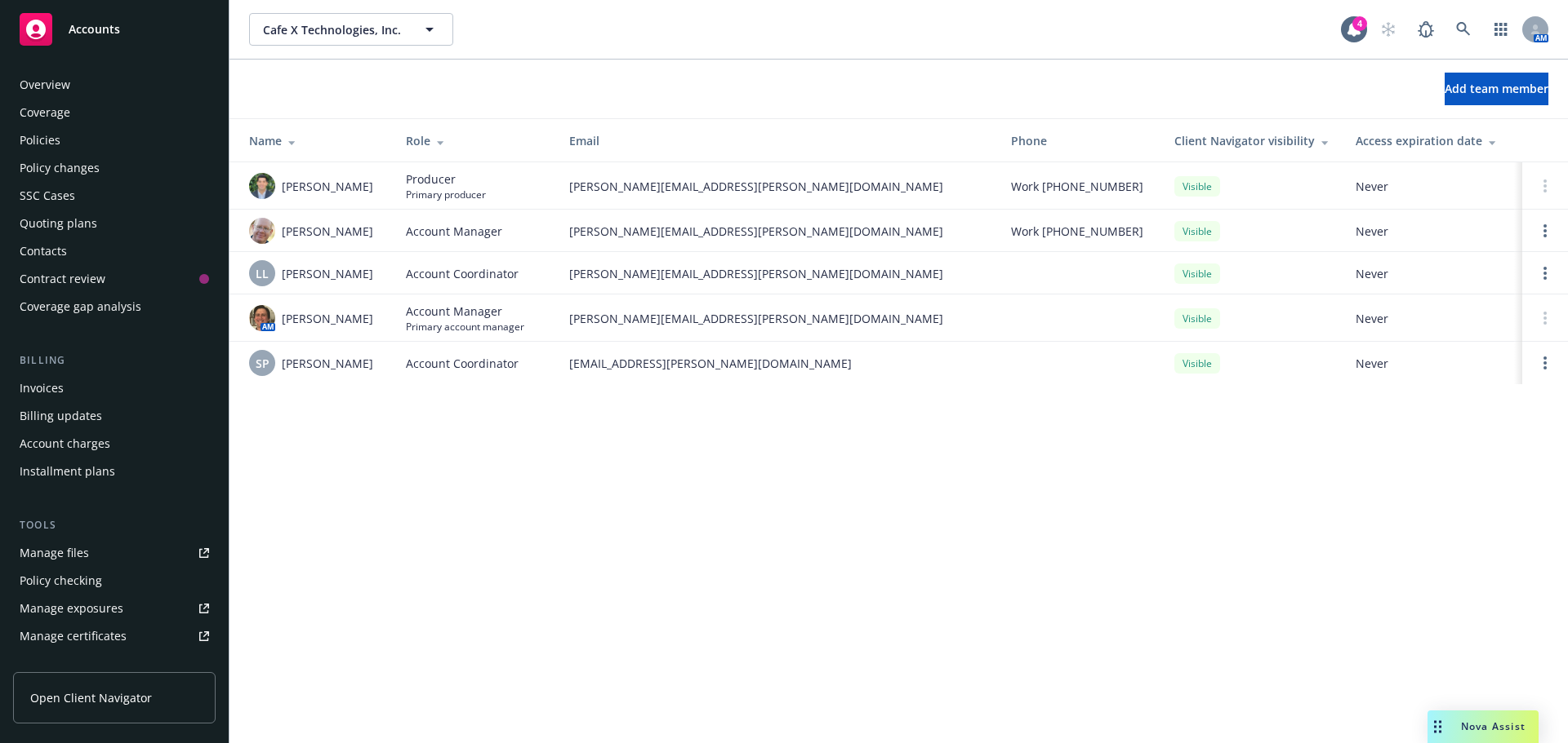
scroll to position [376, 0]
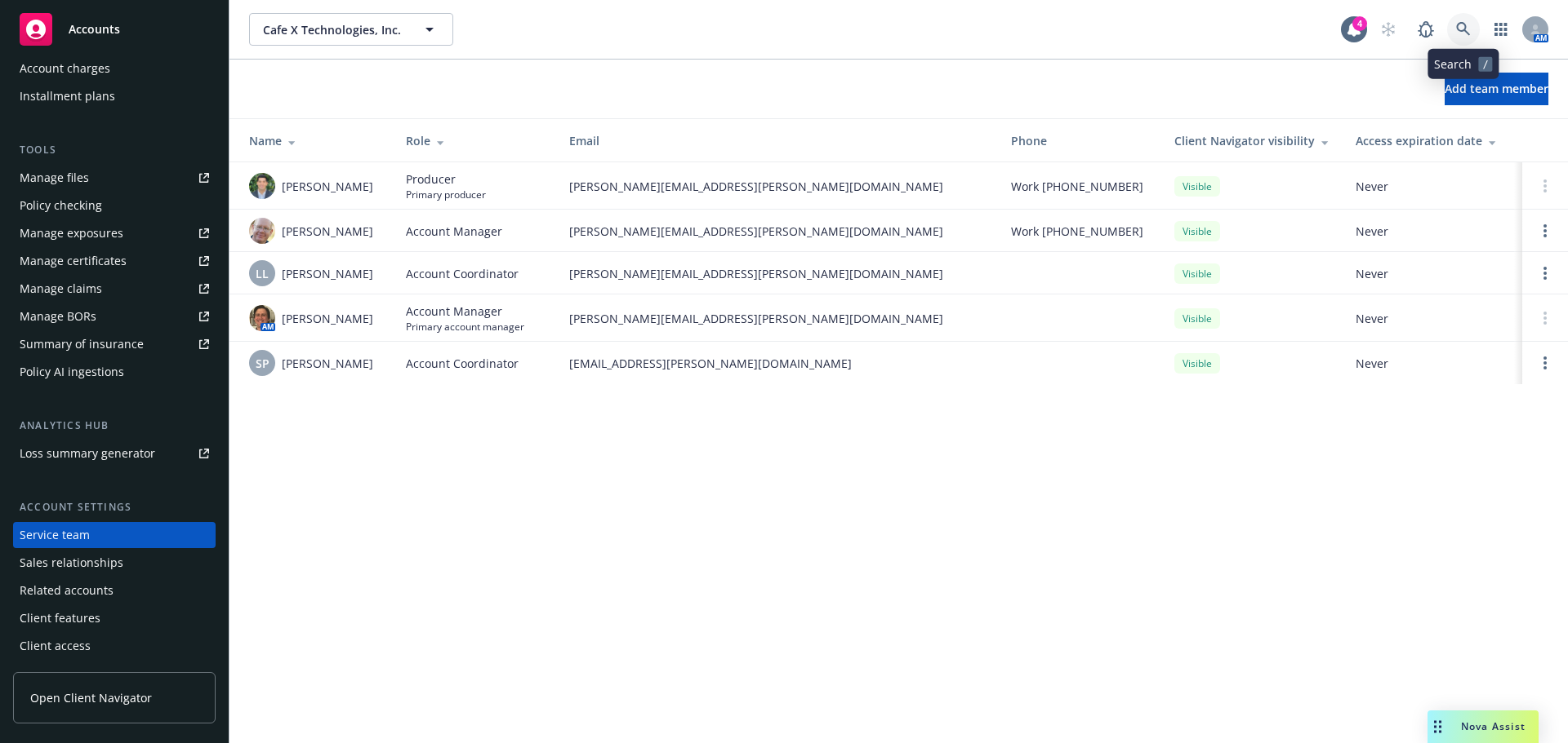
click at [1453, 30] on link at bounding box center [1463, 29] width 32 height 32
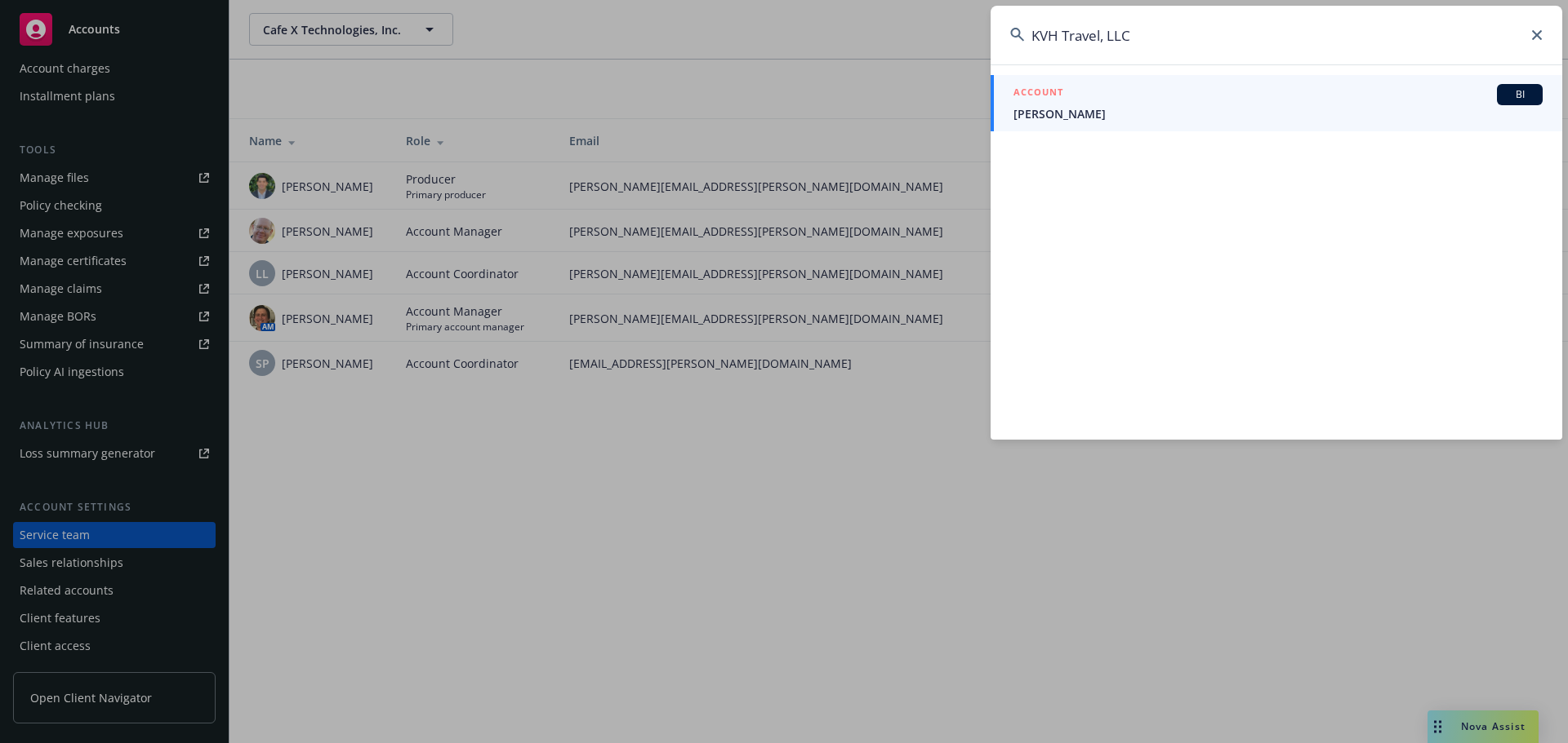
type input "KVH Travel, LLC"
click at [1095, 101] on div "ACCOUNT BI" at bounding box center [1277, 95] width 529 height 22
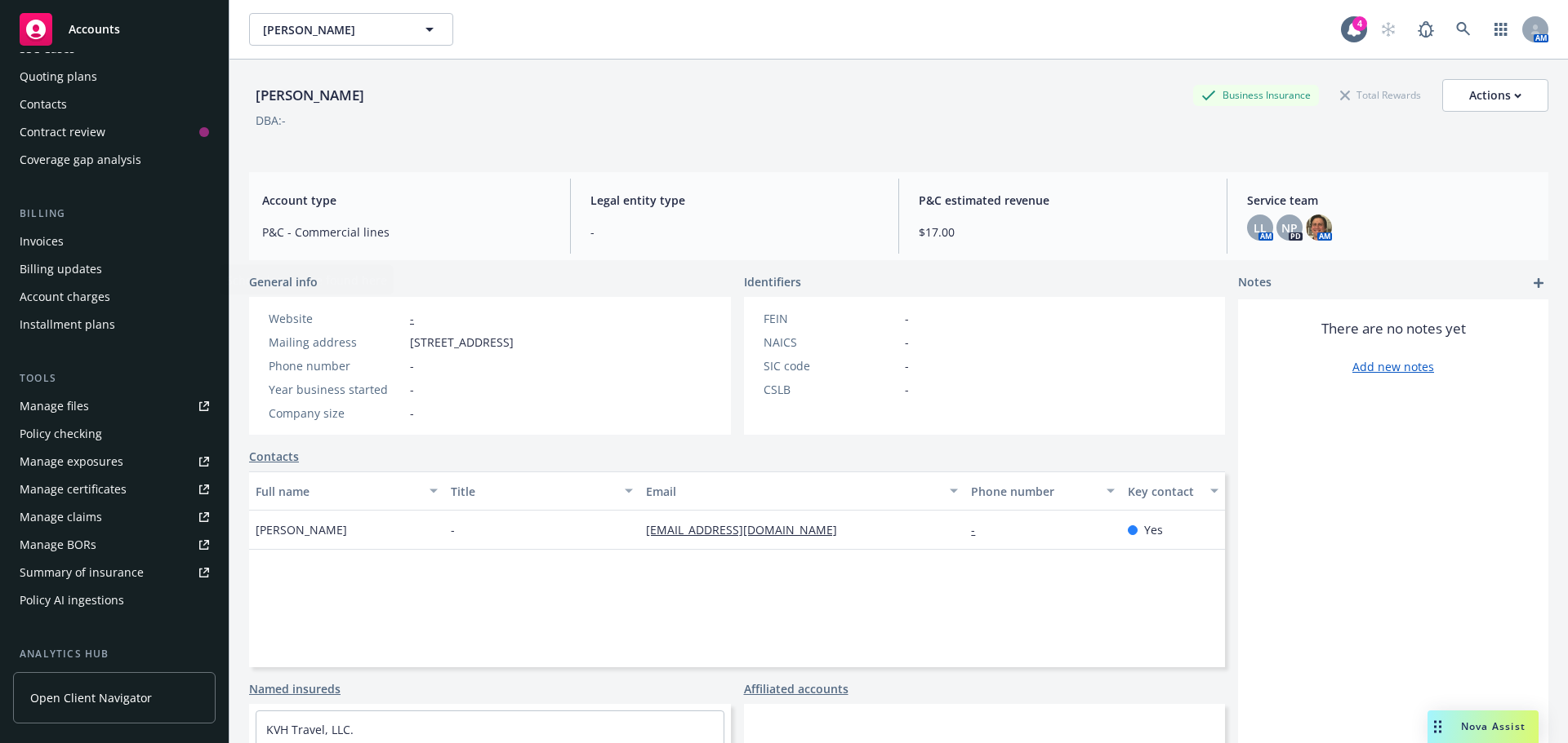
scroll to position [376, 0]
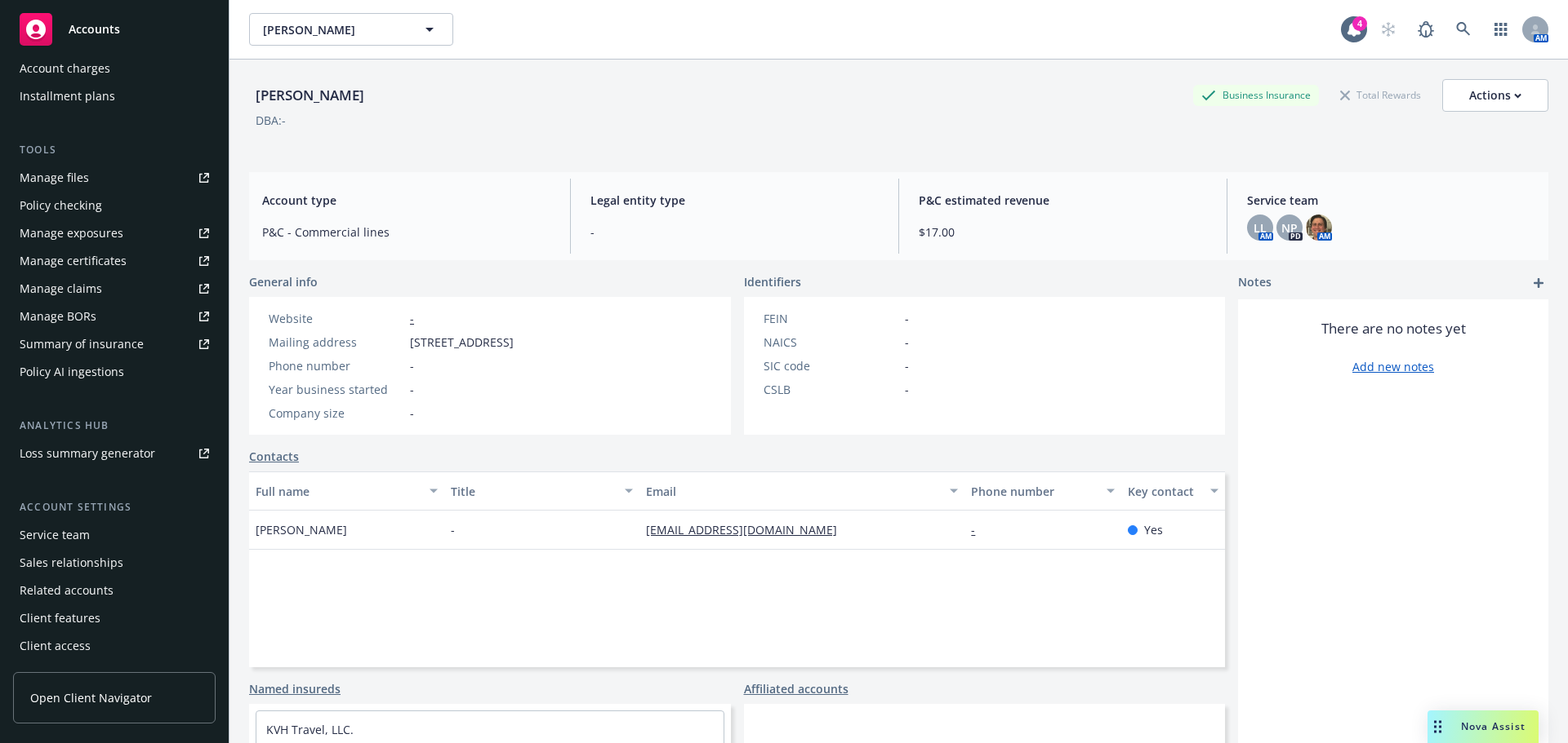
click at [75, 532] on div "Service team" at bounding box center [55, 535] width 70 height 26
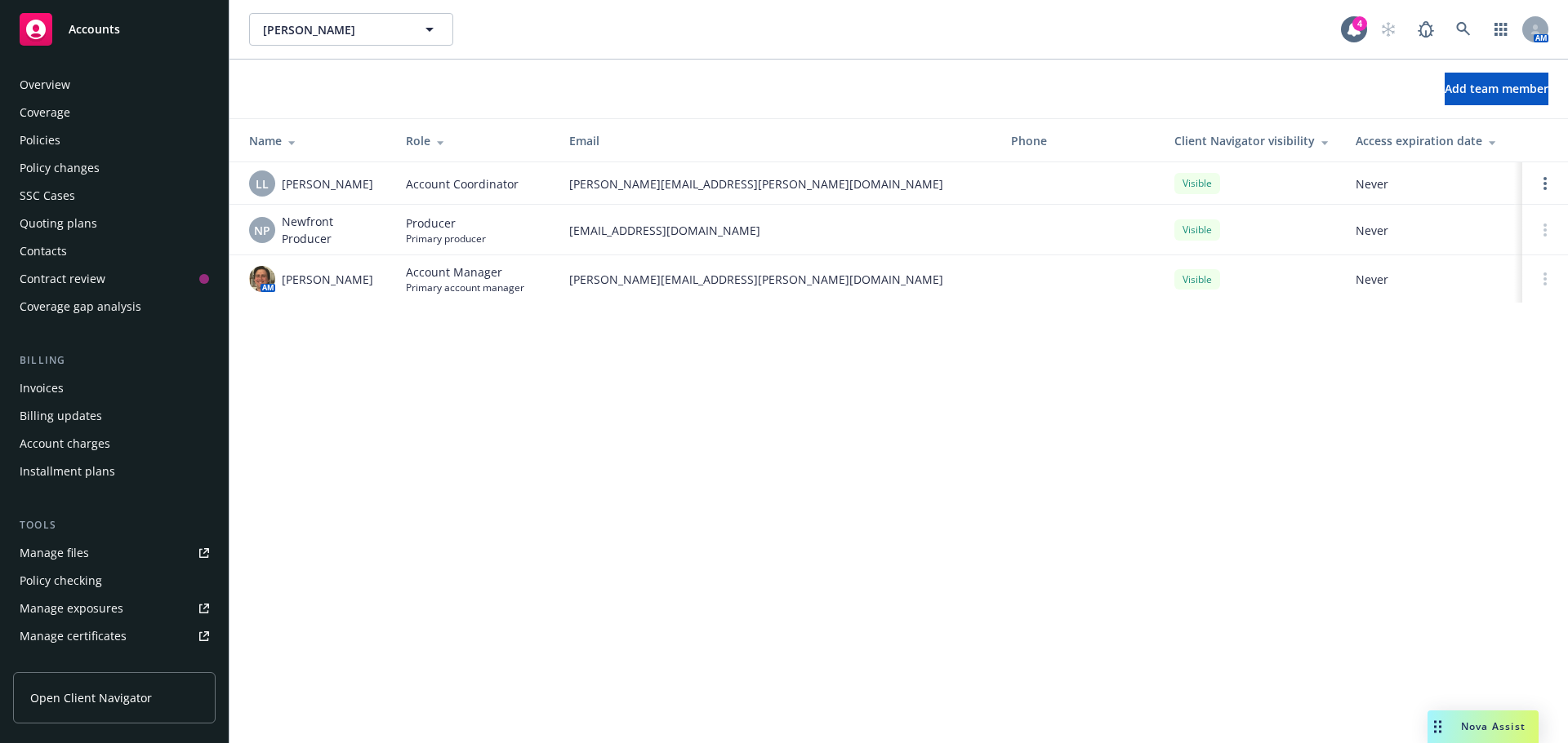
click at [61, 141] on div "Policies" at bounding box center [114, 141] width 190 height 26
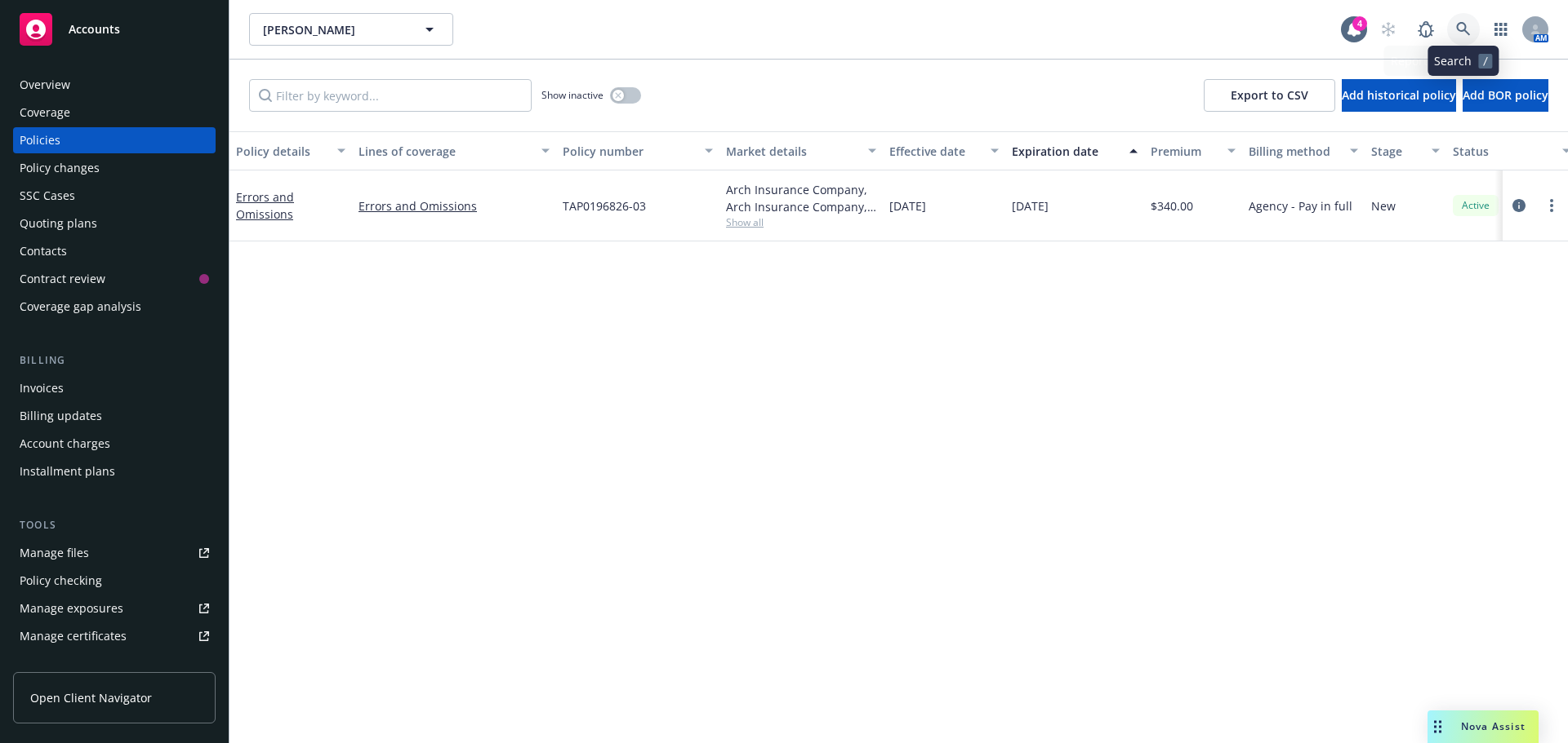
click at [1469, 26] on icon at bounding box center [1463, 30] width 15 height 15
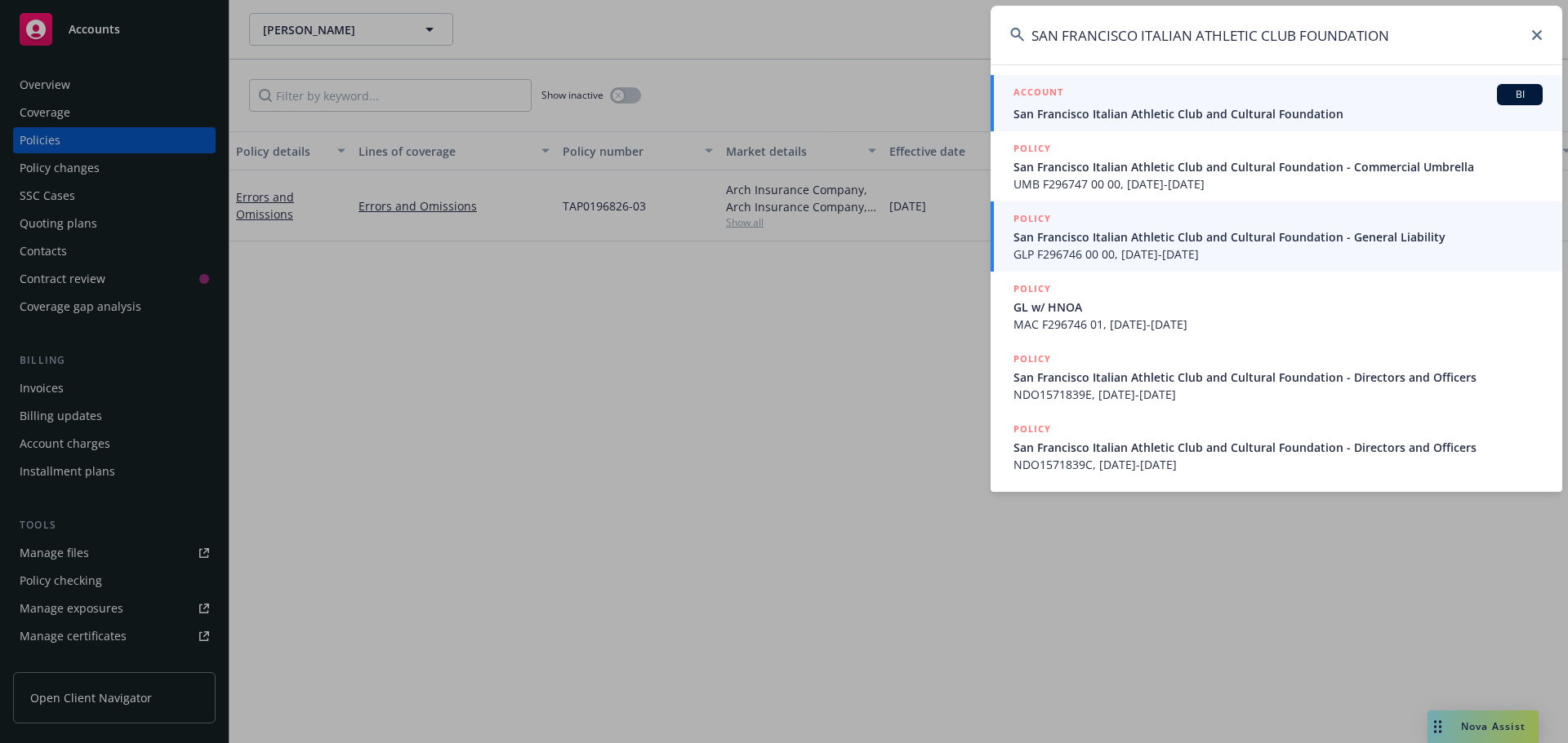
type input "SAN FRANCISCO ITALIAN ATHLETIC CLUB FOUNDATION"
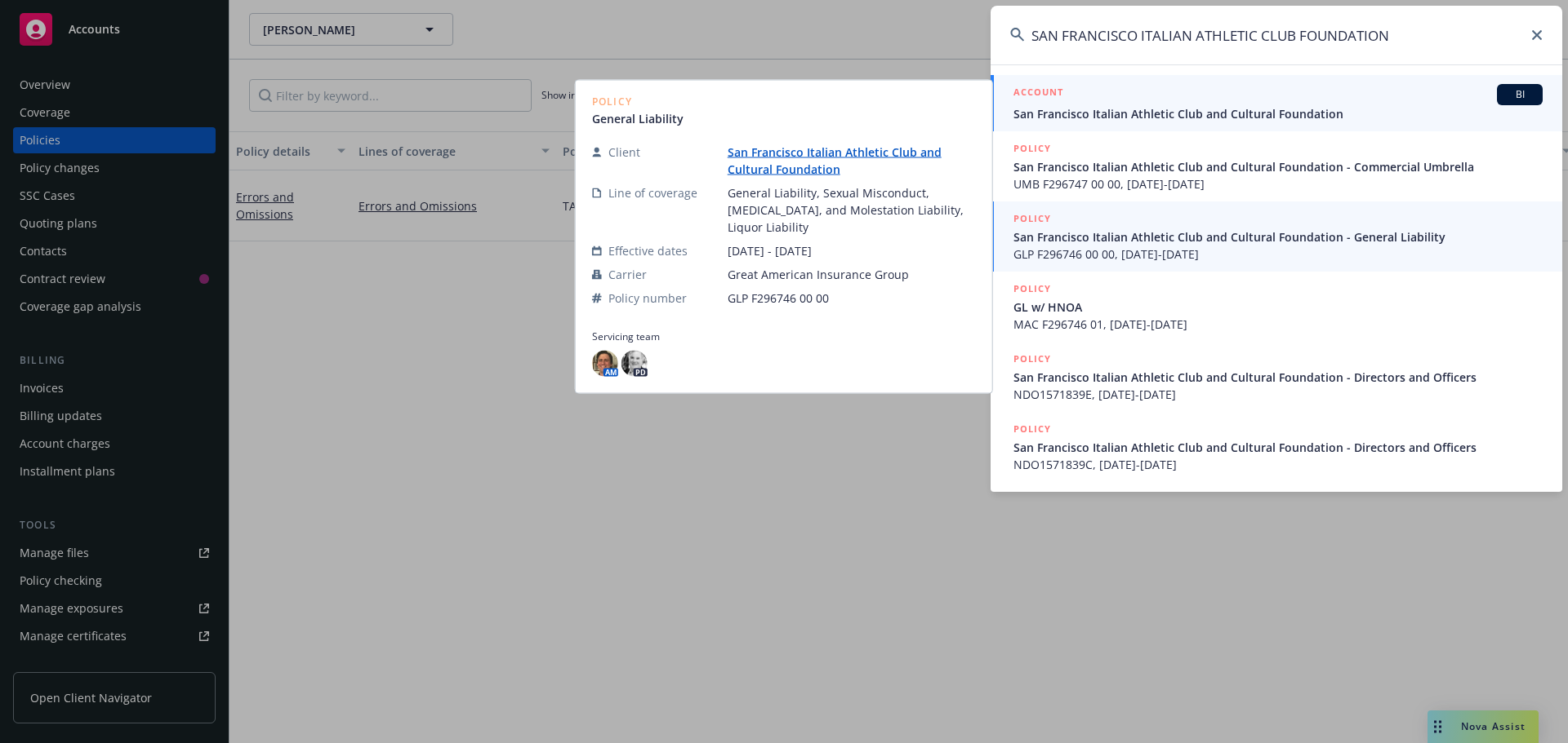
click at [1117, 103] on div "ACCOUNT BI" at bounding box center [1277, 95] width 529 height 22
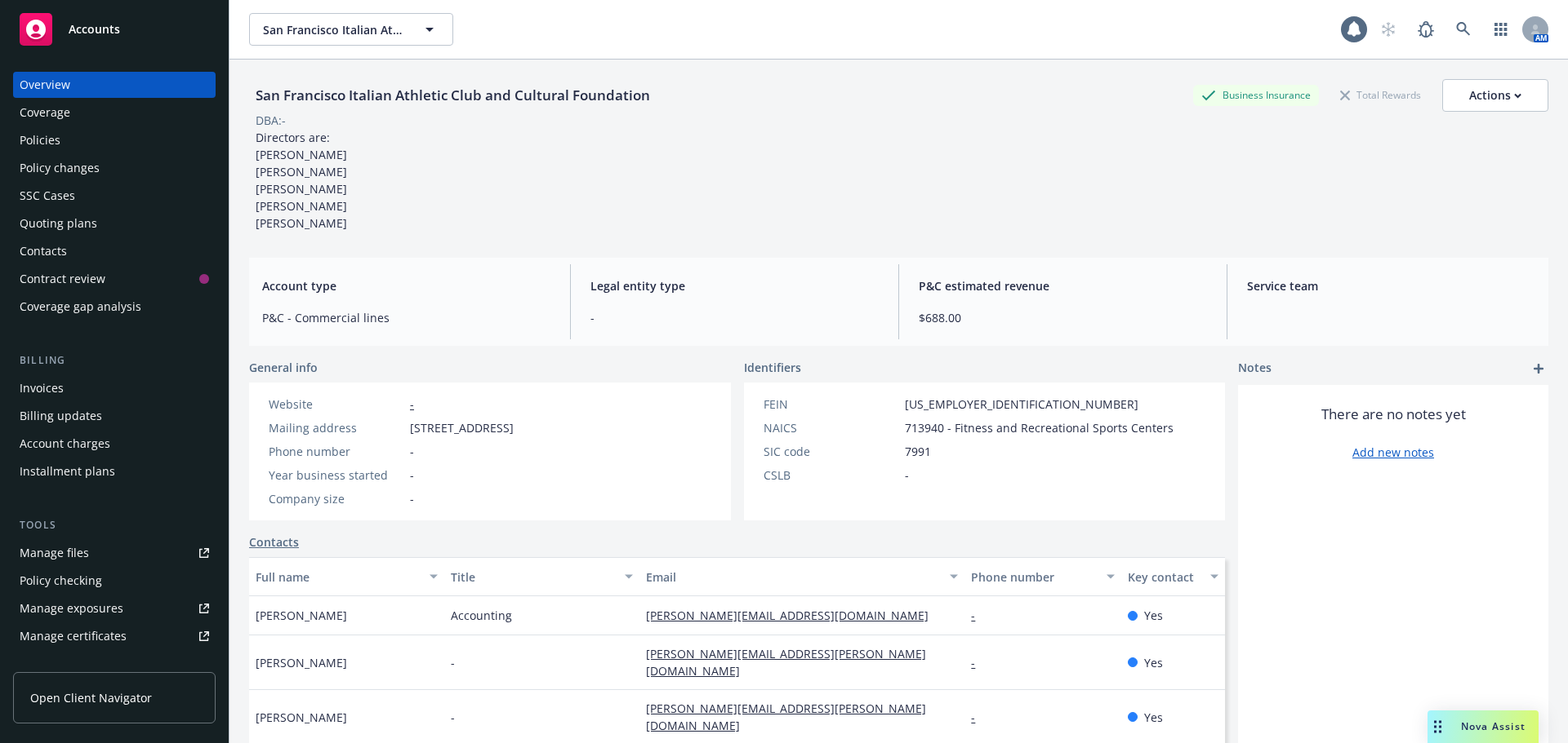
click at [60, 134] on div "Policies" at bounding box center [114, 141] width 190 height 26
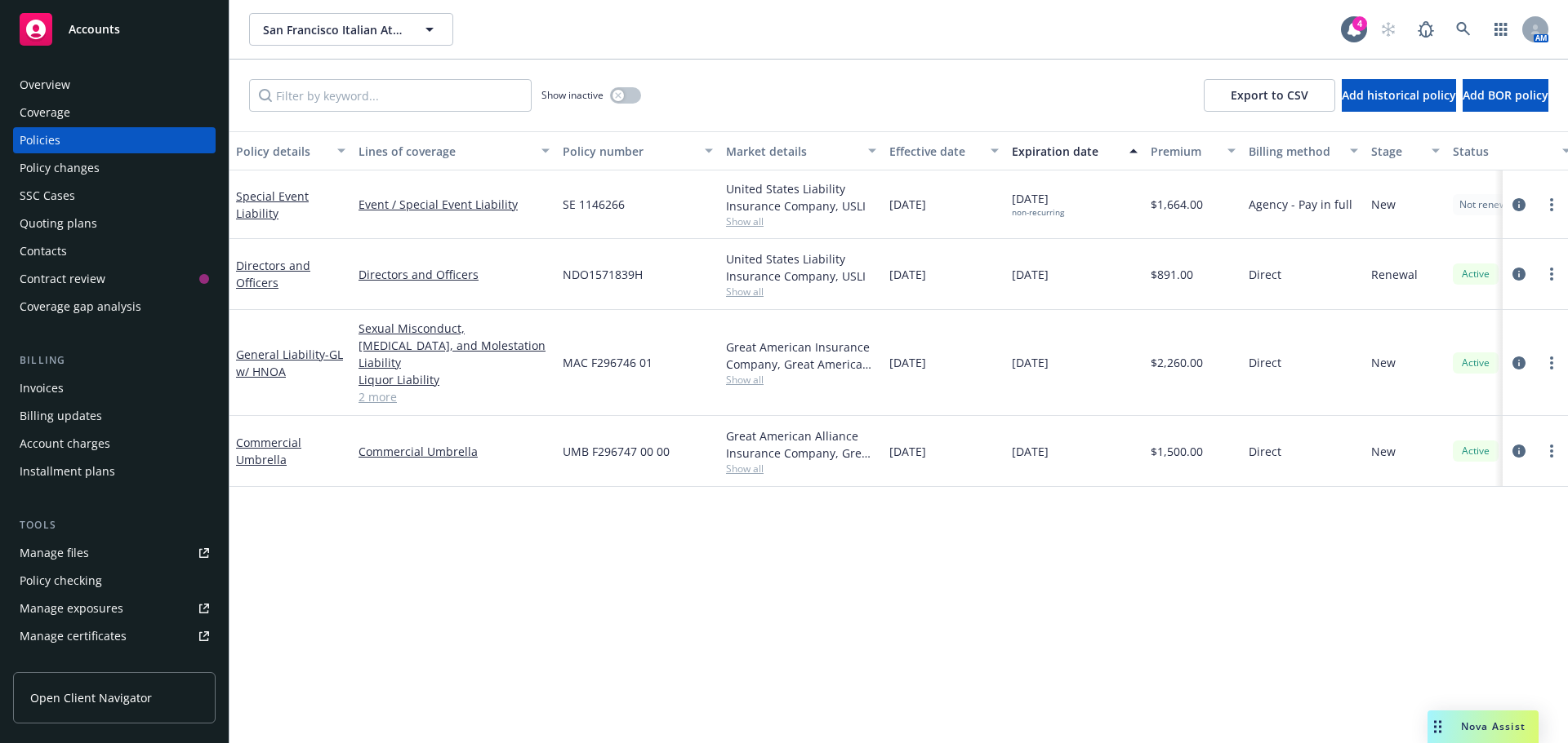
click at [81, 398] on div "Invoices" at bounding box center [114, 389] width 190 height 26
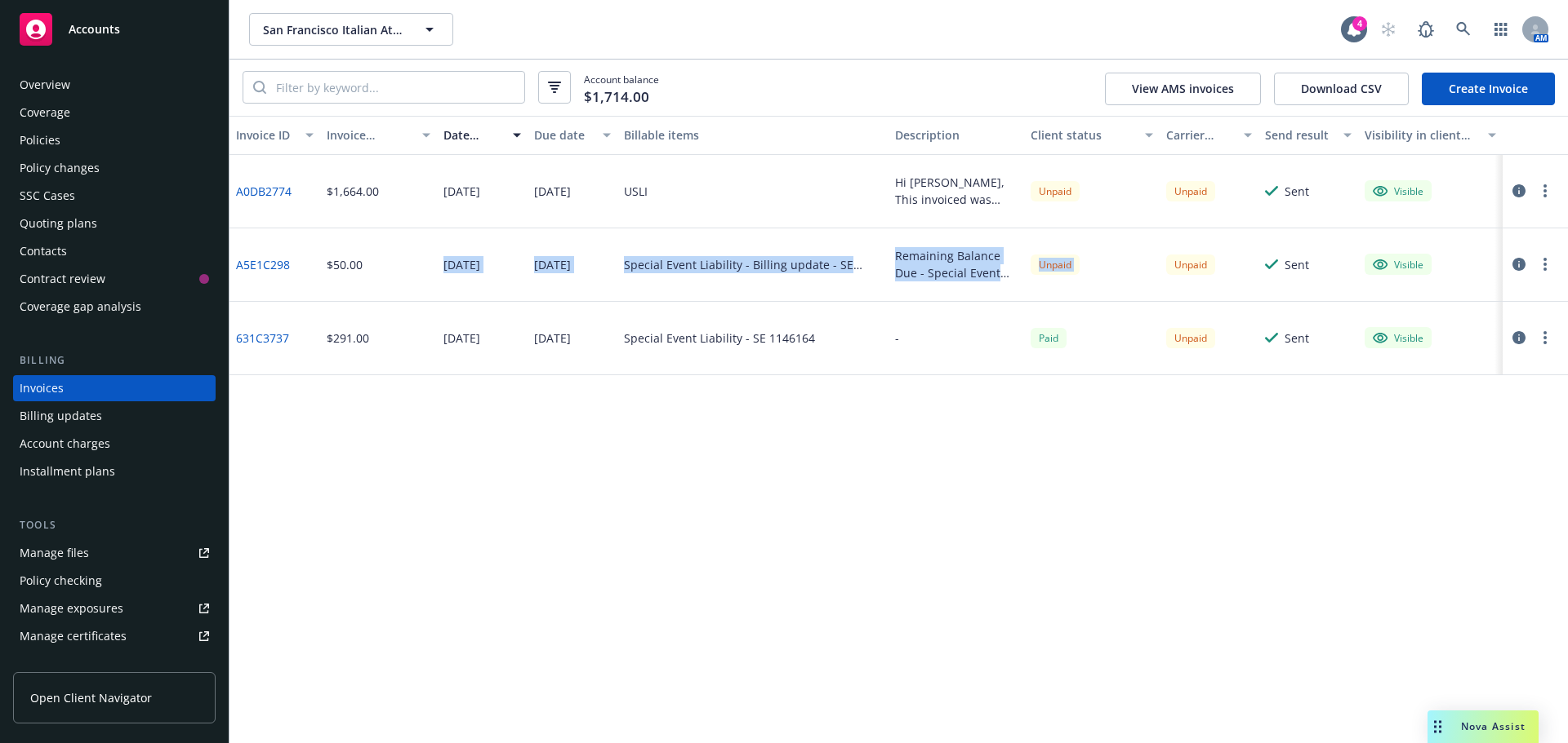
drag, startPoint x: 553, startPoint y: 274, endPoint x: 1273, endPoint y: 424, distance: 735.5
click at [1164, 271] on div "A5E1C298 $50.00 09/16/2025 09/16/2025 Special Event Liability - Billing update …" at bounding box center [898, 265] width 1338 height 74
click at [1151, 497] on div "Invoice ID Invoice amount Date issued Due date Billable items Description Clien…" at bounding box center [898, 429] width 1338 height 627
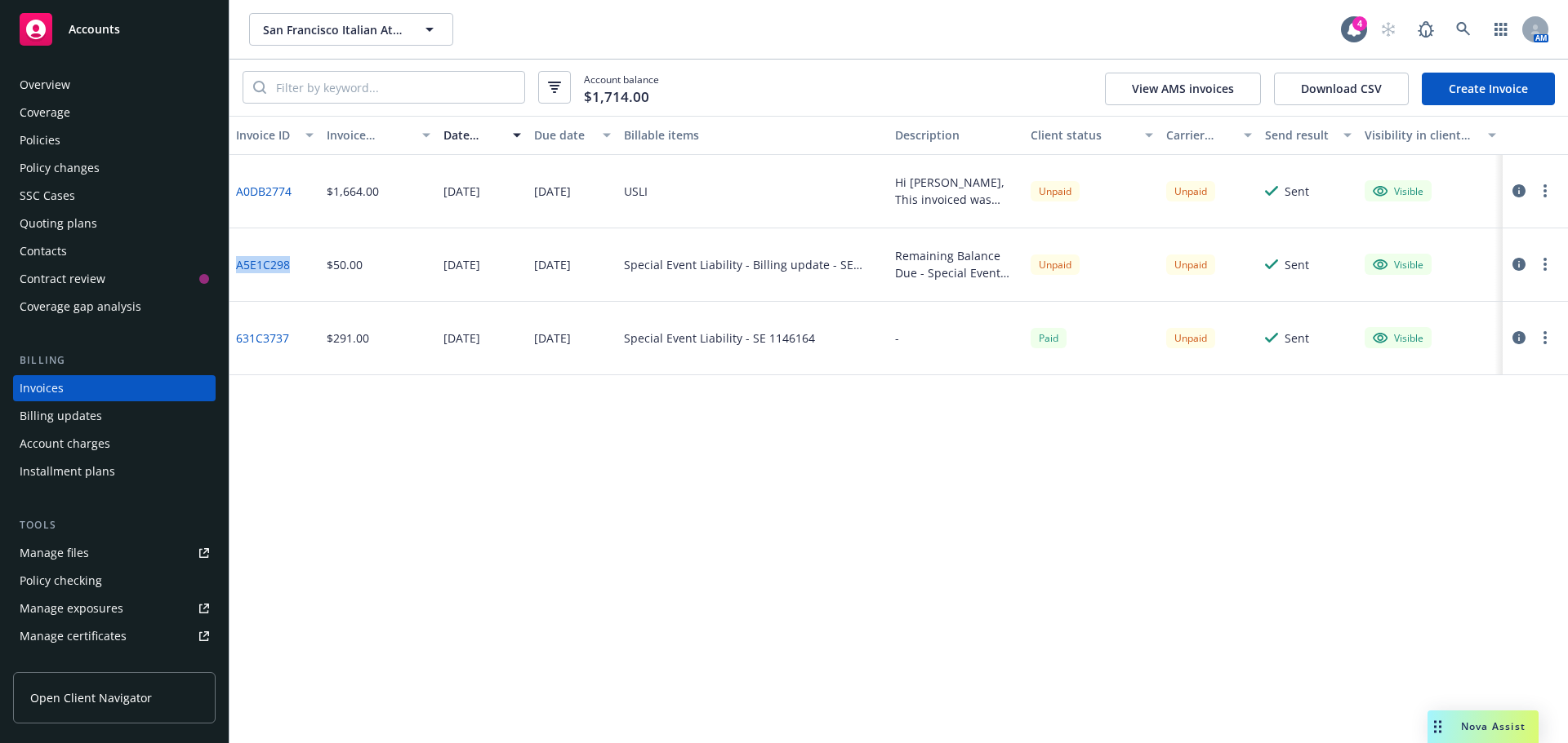
drag, startPoint x: 318, startPoint y: 271, endPoint x: 232, endPoint y: 268, distance: 86.1
click at [232, 268] on div "A5E1C298" at bounding box center [274, 265] width 90 height 74
copy link "A5E1C298"
click at [1517, 263] on icon "button" at bounding box center [1518, 265] width 13 height 13
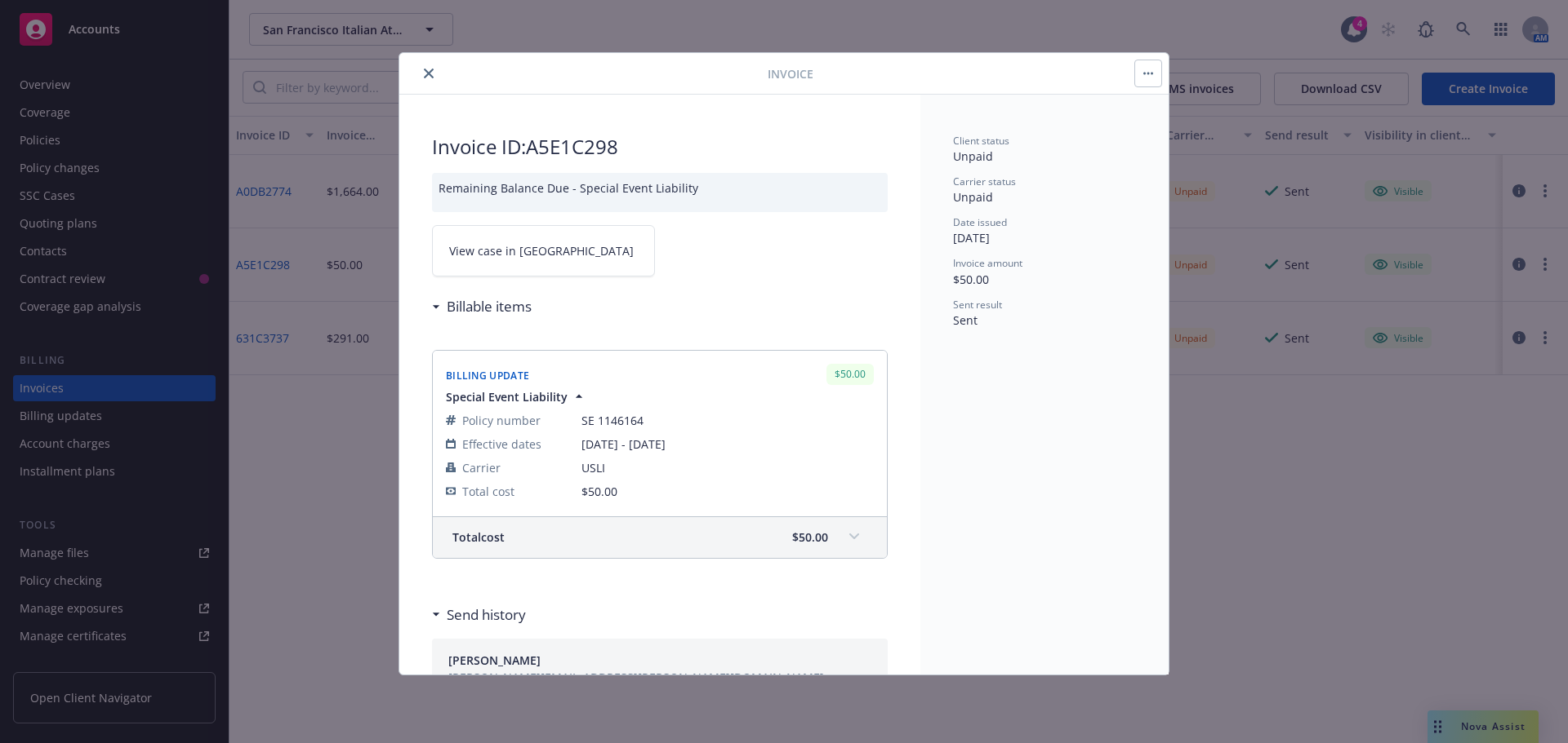
click at [492, 257] on span "View case in SSC" at bounding box center [541, 251] width 185 height 17
click at [428, 82] on div "Invoice" at bounding box center [783, 74] width 769 height 41
click at [428, 75] on icon "close" at bounding box center [429, 74] width 10 height 10
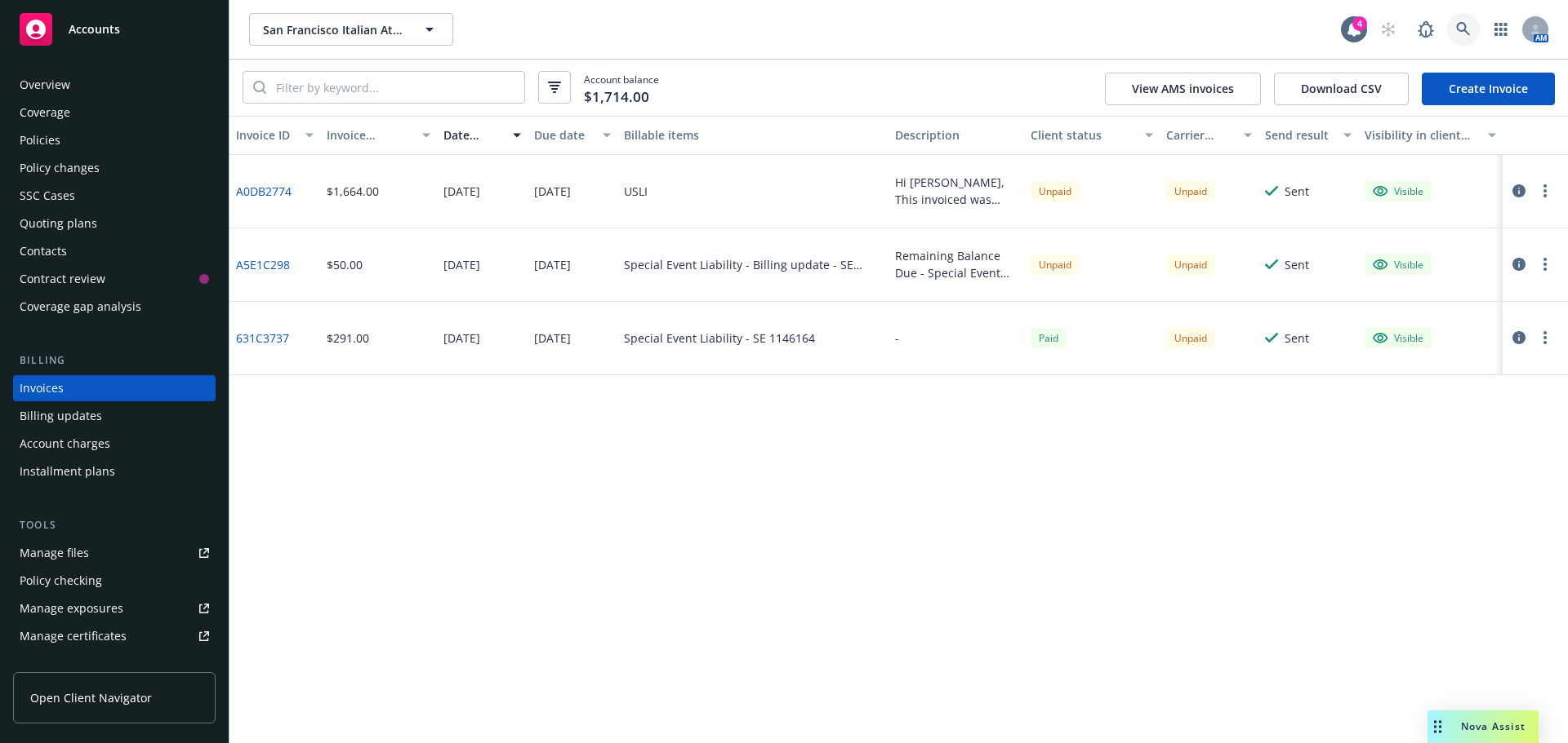
click at [1450, 30] on link at bounding box center [1463, 29] width 32 height 32
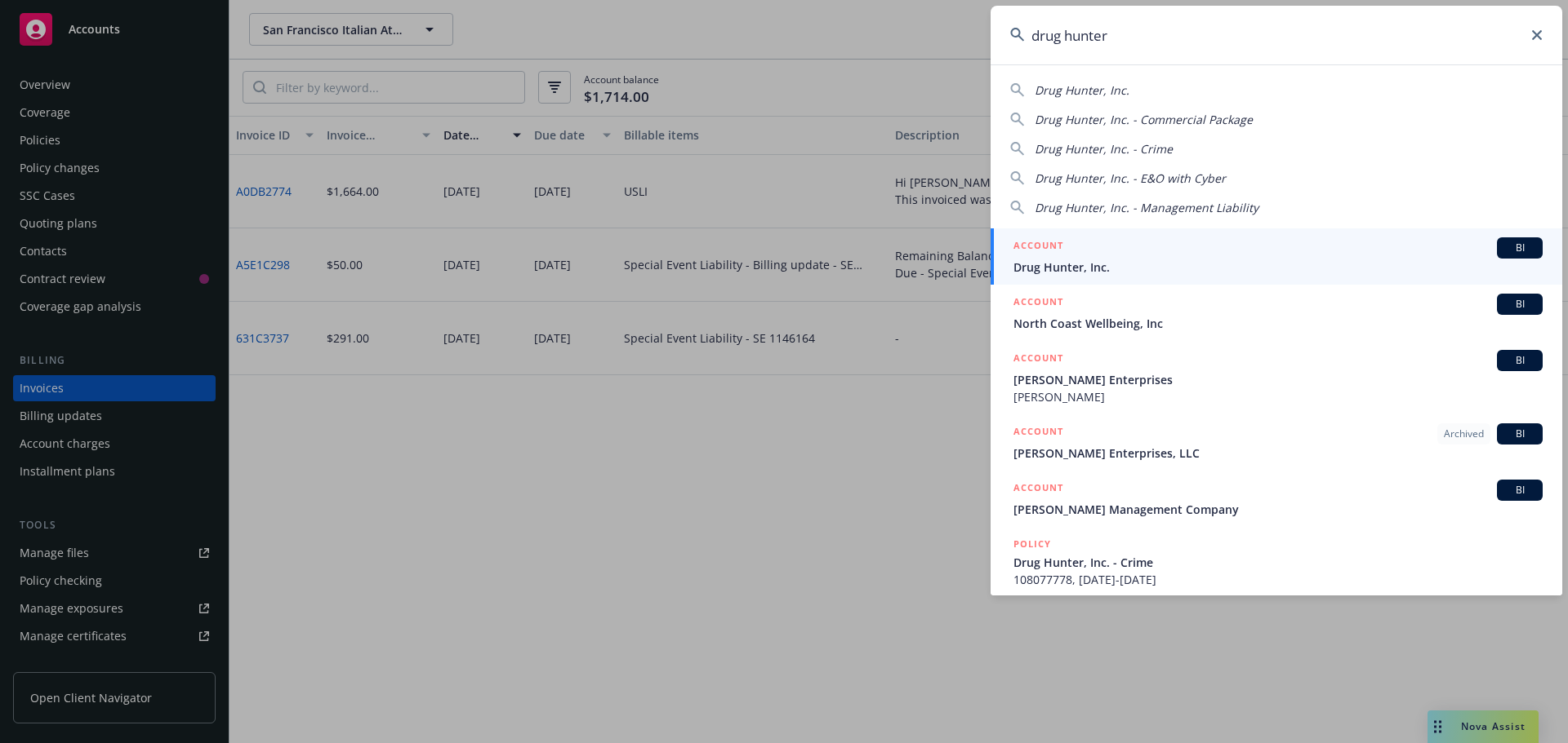
type input "drug hunter"
click at [1099, 260] on span "Drug Hunter, Inc." at bounding box center [1277, 267] width 529 height 17
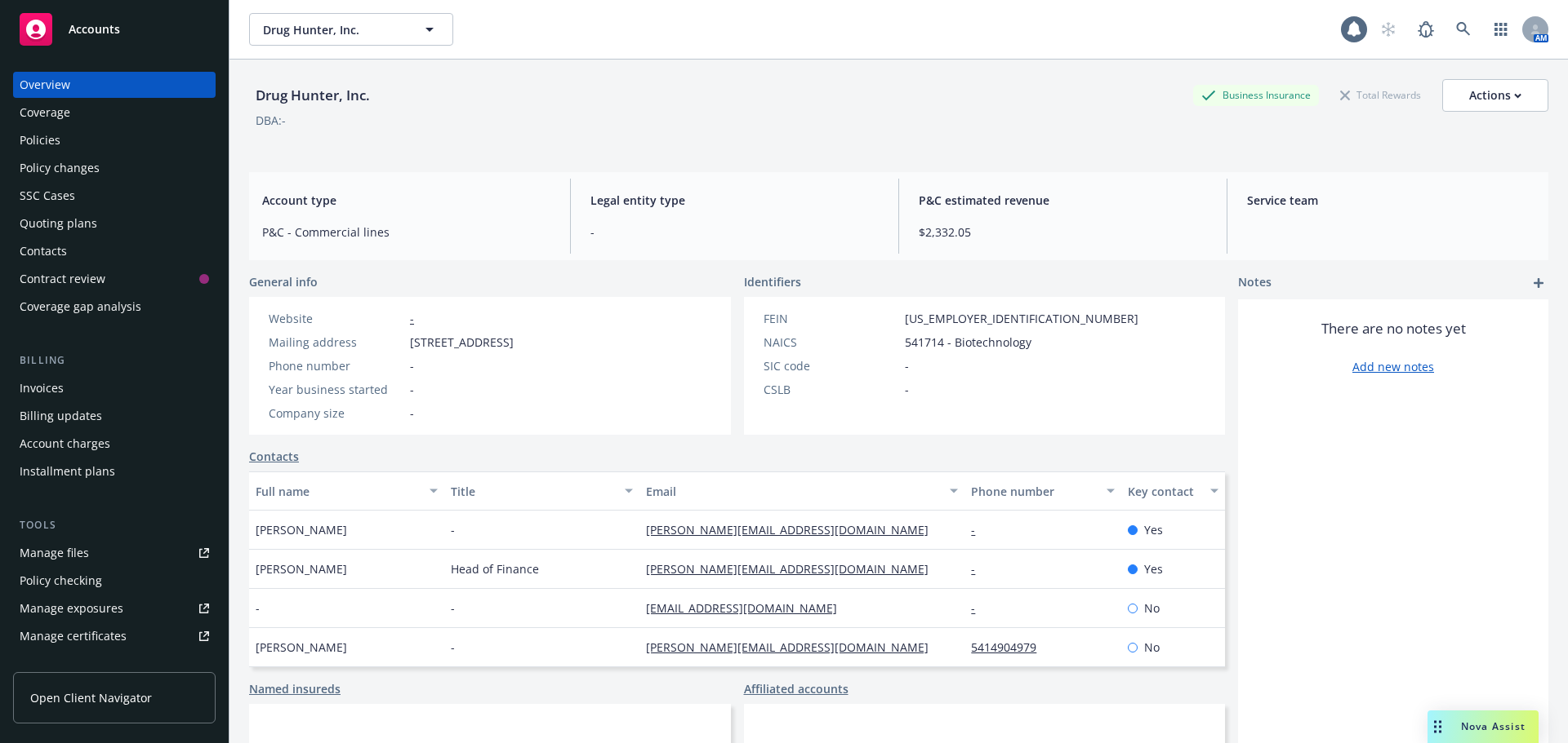
click at [46, 140] on div "Policies" at bounding box center [40, 141] width 41 height 26
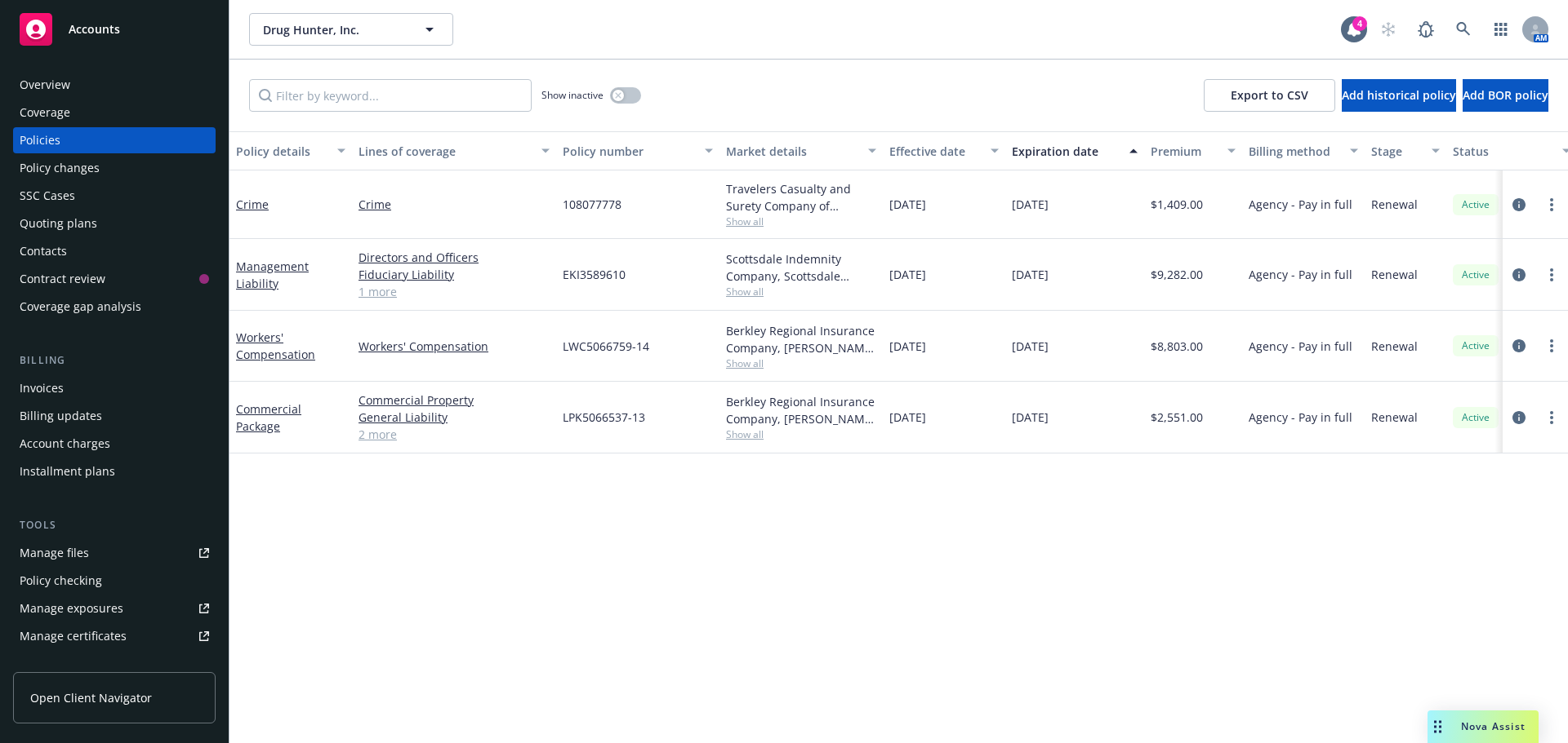
click at [1499, 731] on span "Nova Assist" at bounding box center [1493, 726] width 65 height 14
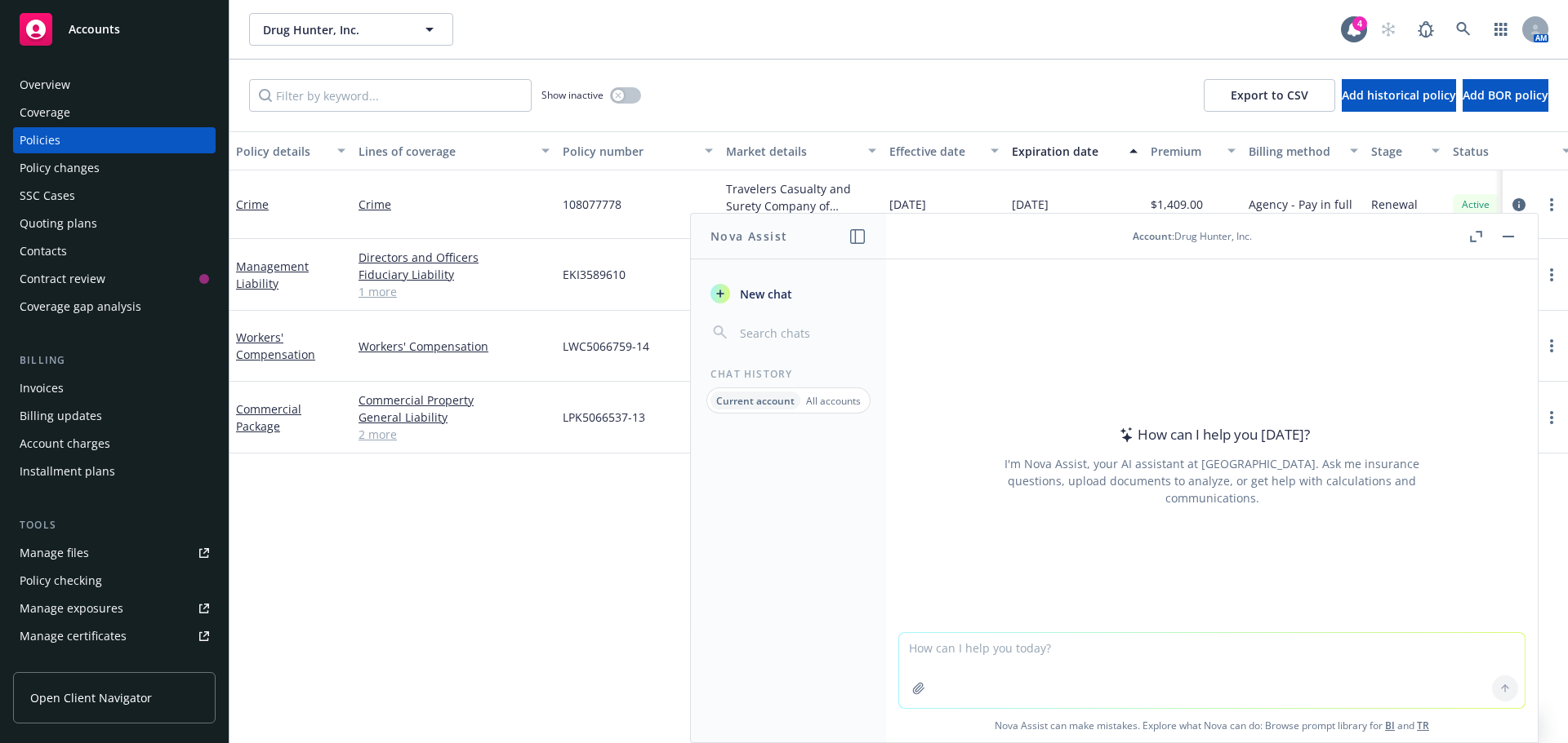
click at [1125, 652] on textarea at bounding box center [1211, 670] width 625 height 75
paste textarea "Markets for a standalone BPP policy"
type textarea "Markets for a standalone BPP policy"
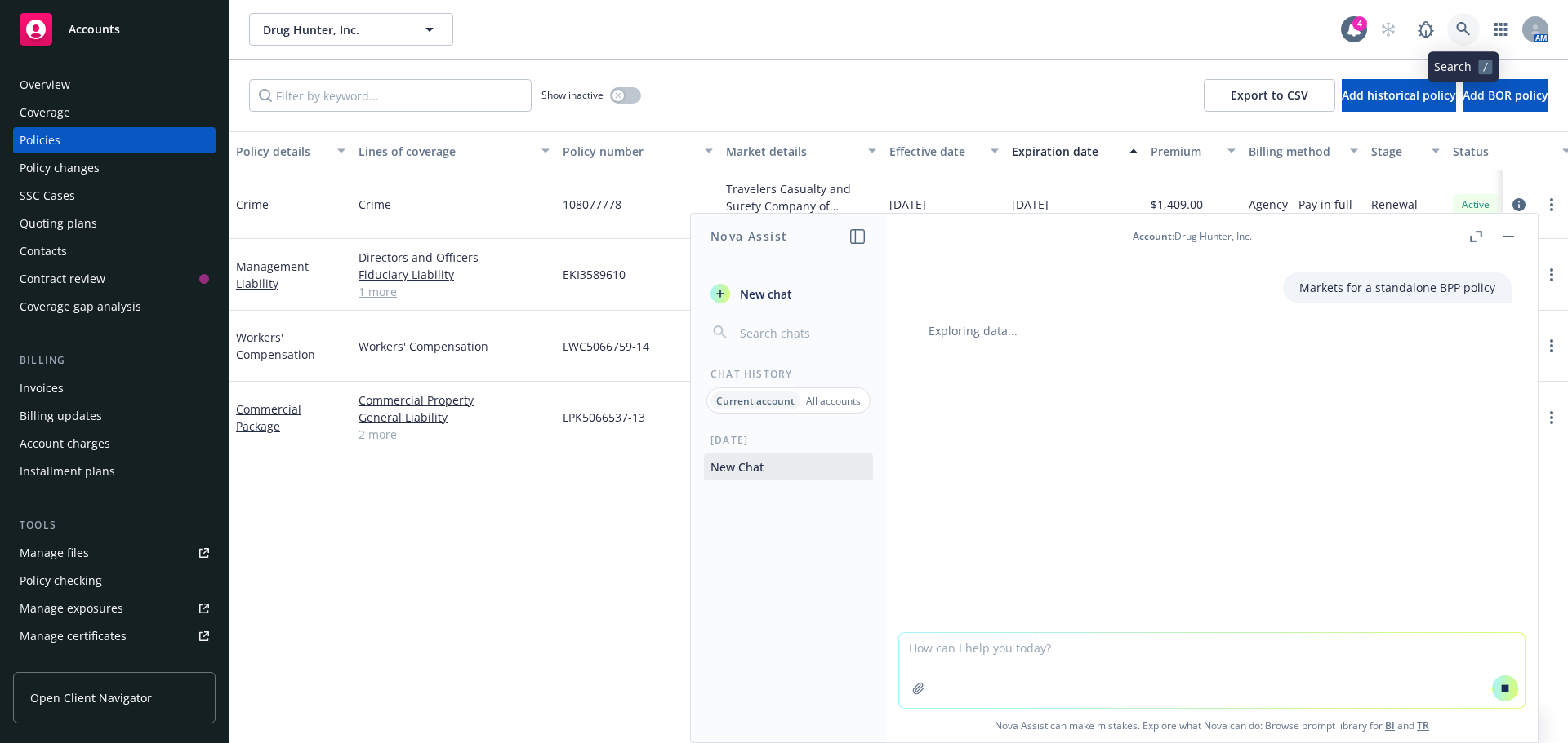
click at [1469, 35] on link at bounding box center [1463, 29] width 32 height 32
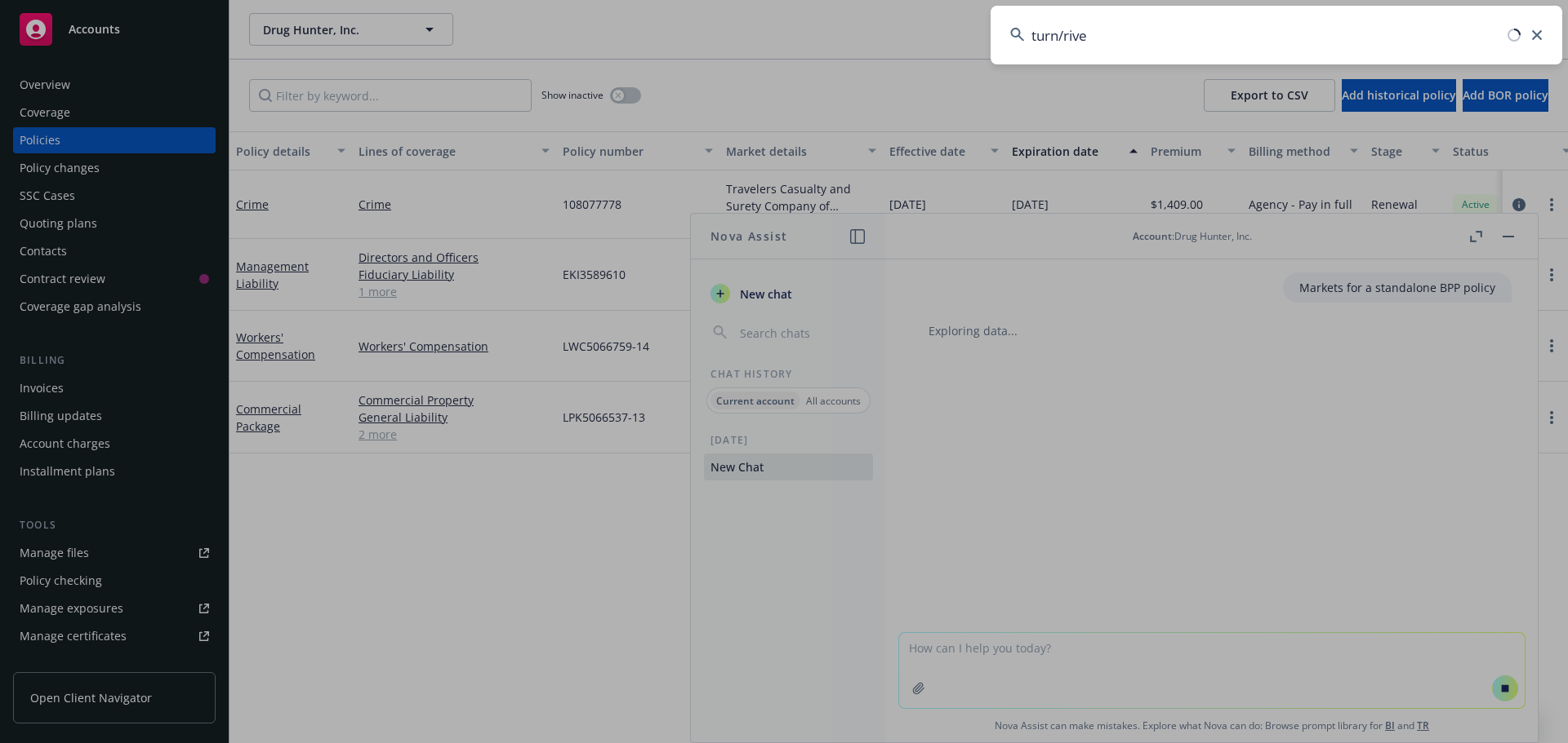
type input "turn/river"
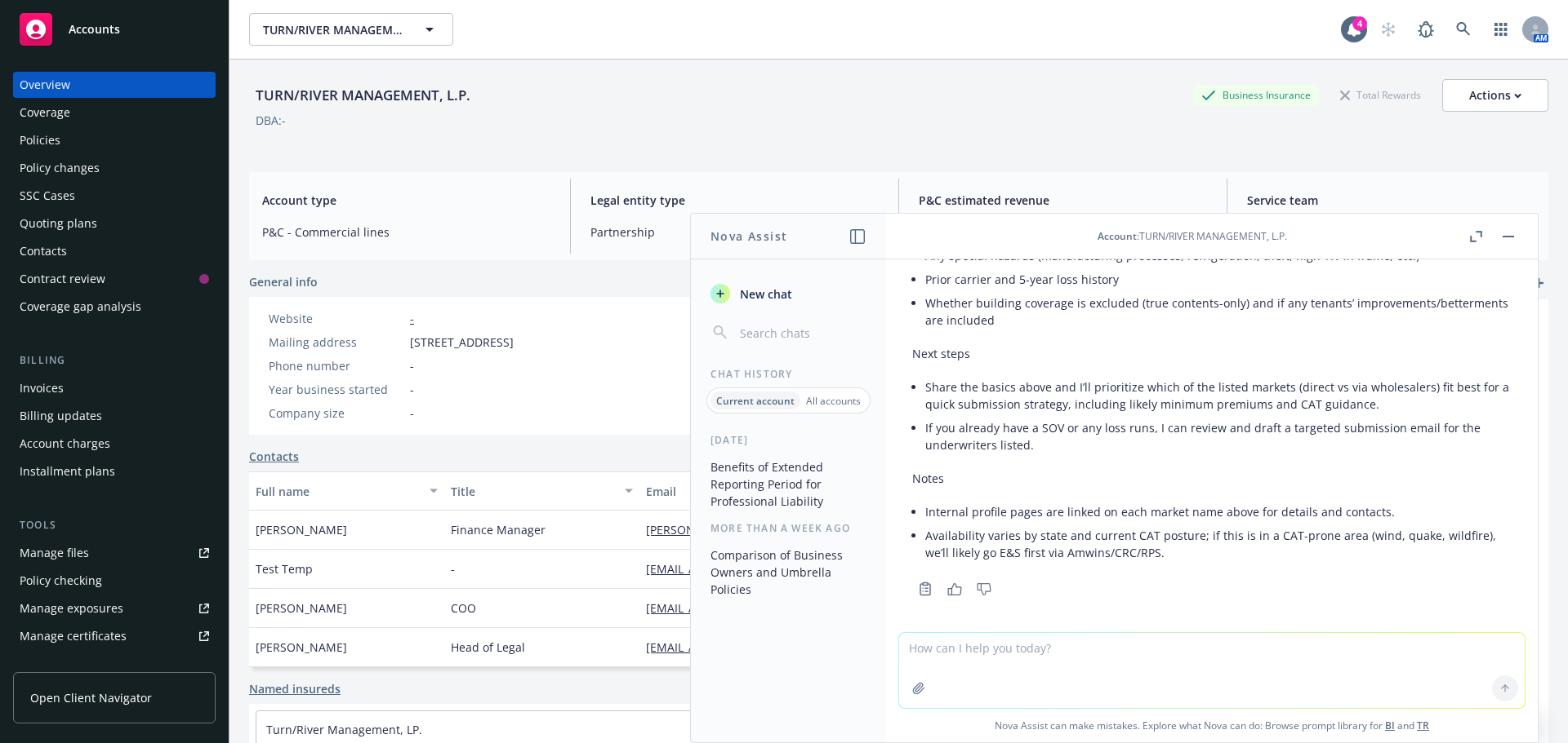
scroll to position [878, 0]
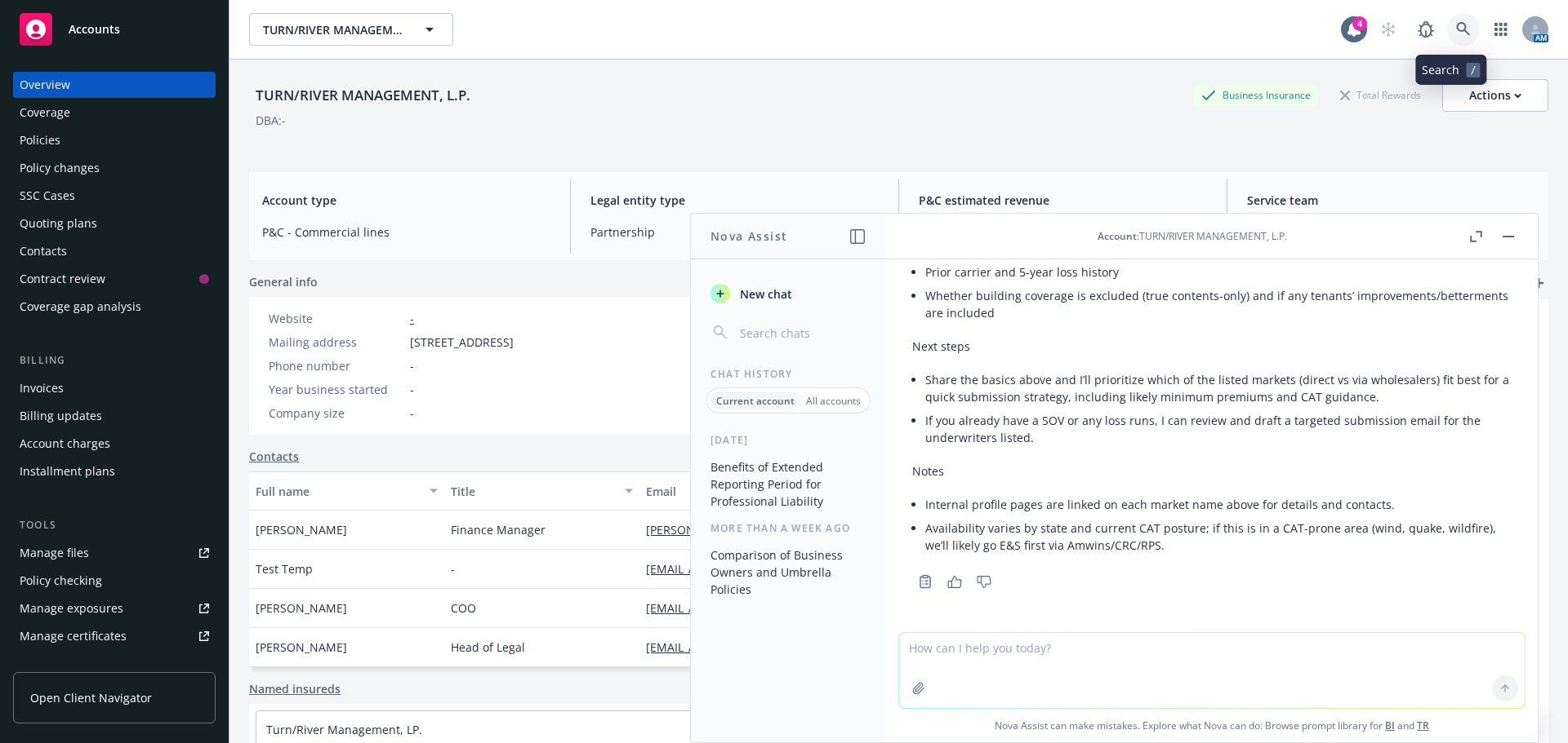
click at [1455, 31] on icon at bounding box center [1463, 30] width 15 height 15
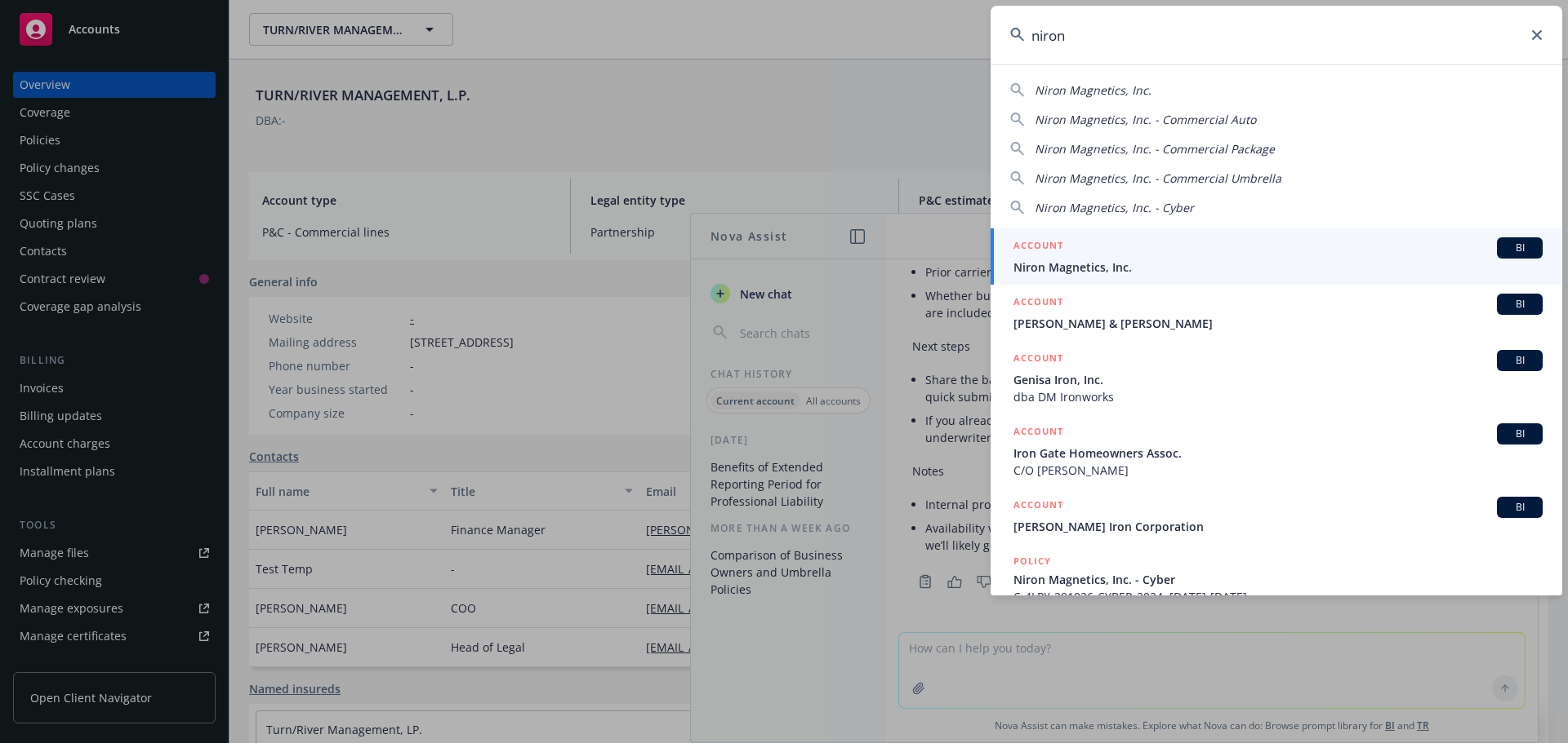
type input "niron"
click at [1078, 254] on div "ACCOUNT BI" at bounding box center [1277, 248] width 529 height 22
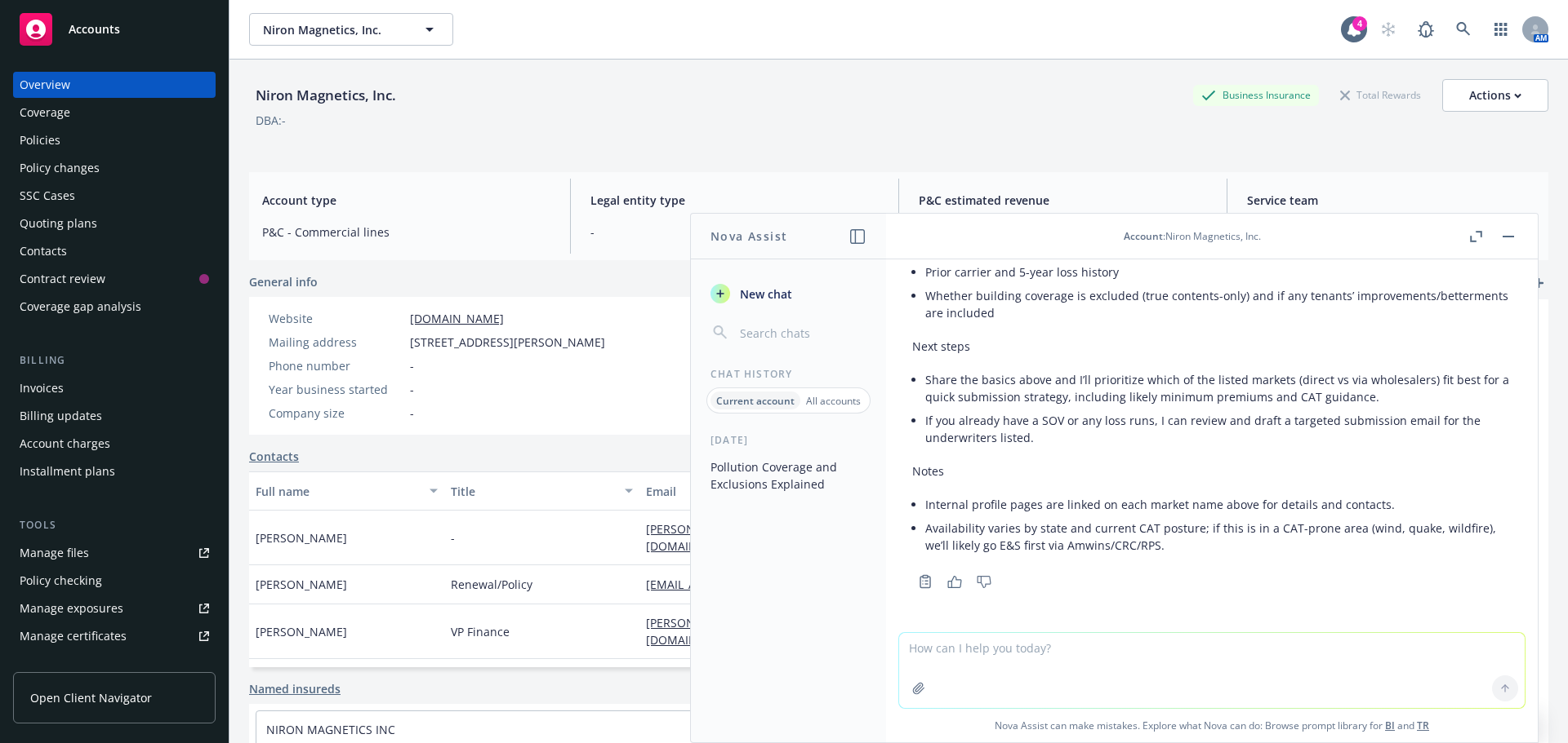
click at [65, 128] on div "Policies" at bounding box center [114, 141] width 190 height 26
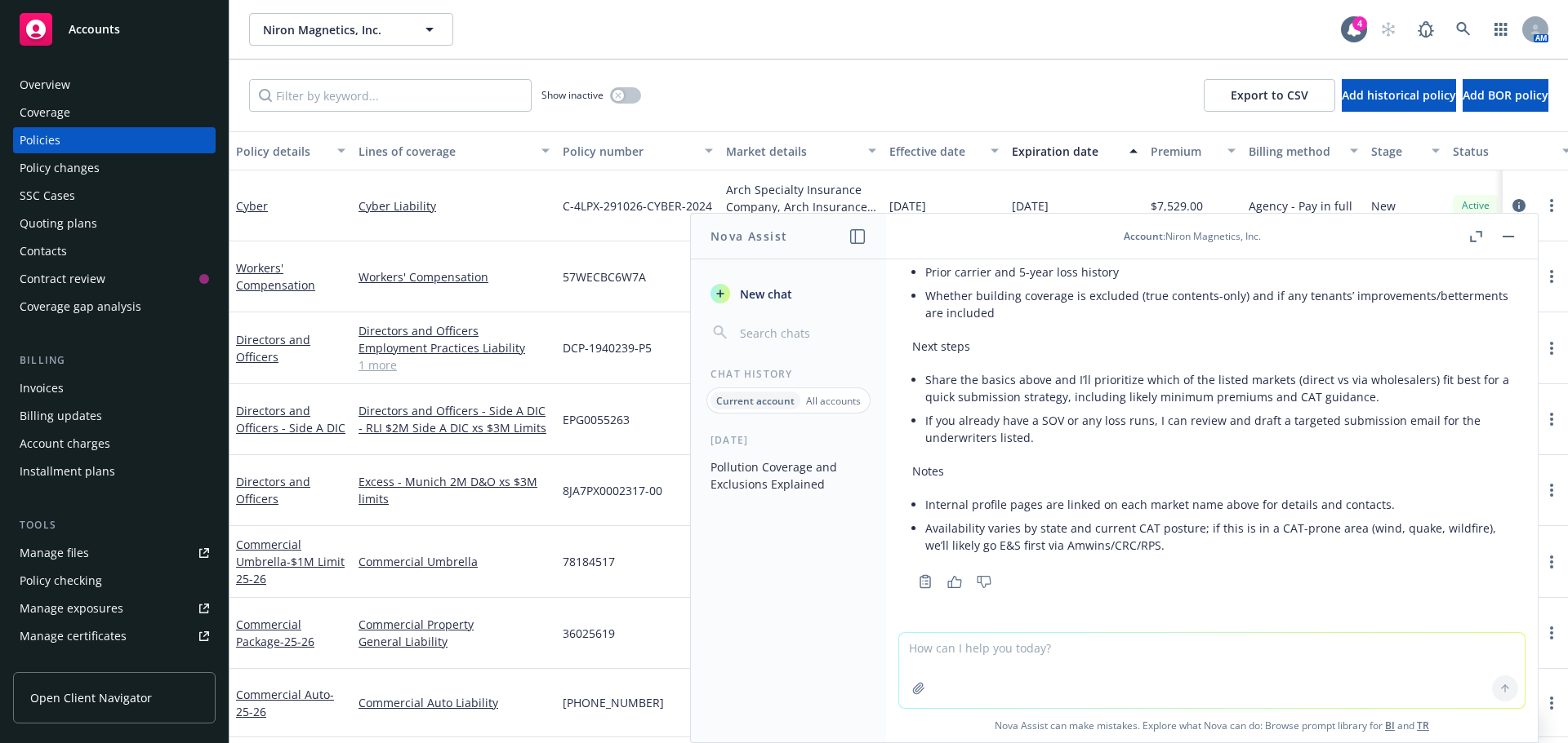
click at [1512, 242] on button "button" at bounding box center [1508, 237] width 20 height 20
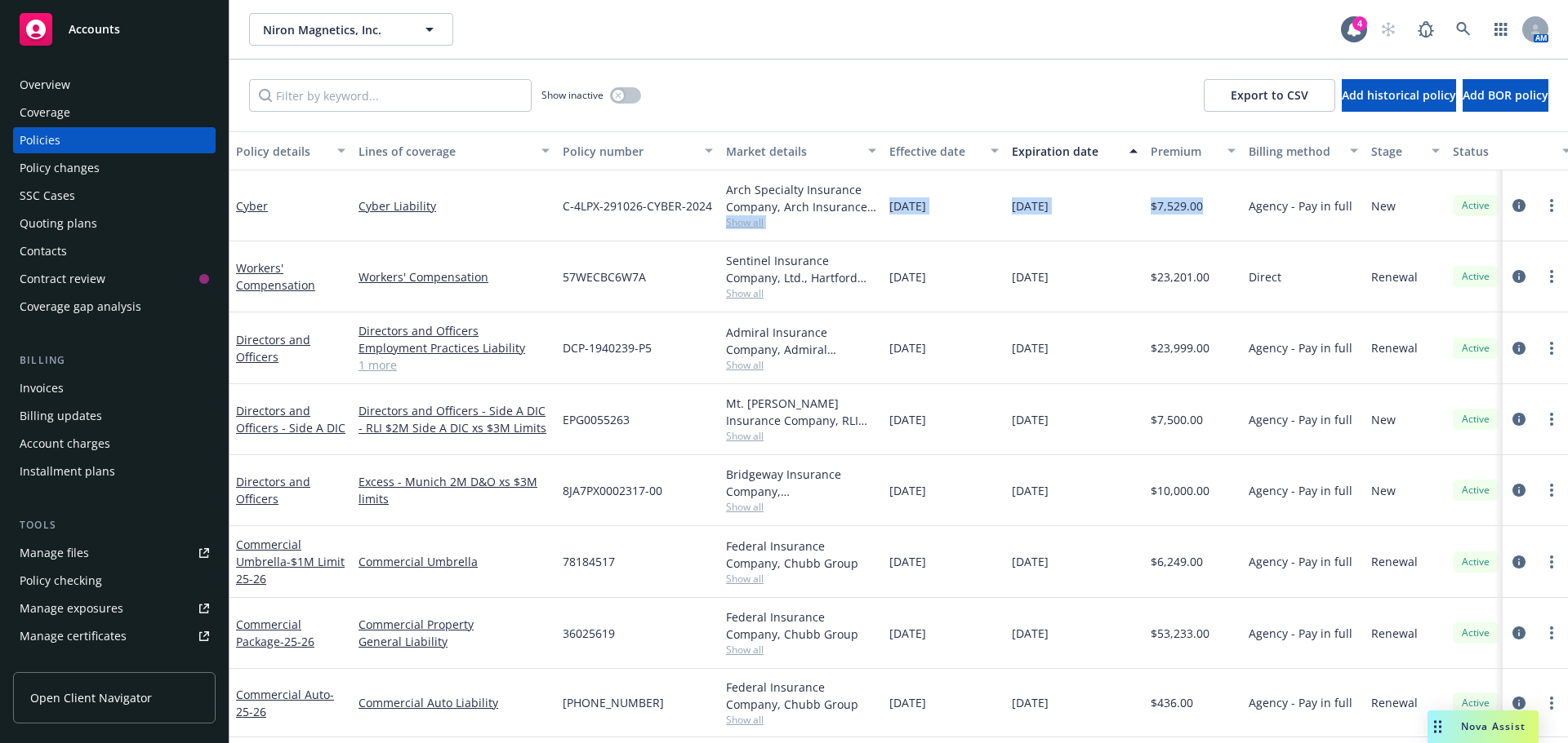
drag, startPoint x: 882, startPoint y: 204, endPoint x: 1230, endPoint y: 200, distance: 348.0
click at [1230, 200] on div "Cyber Cyber Liability C-4LPX-291026-CYBER-2024 Arch Specialty Insurance Company…" at bounding box center [1017, 206] width 1575 height 71
click at [751, 226] on span "Show all" at bounding box center [801, 222] width 150 height 14
click at [1461, 739] on div "Nova Assist" at bounding box center [1483, 726] width 111 height 32
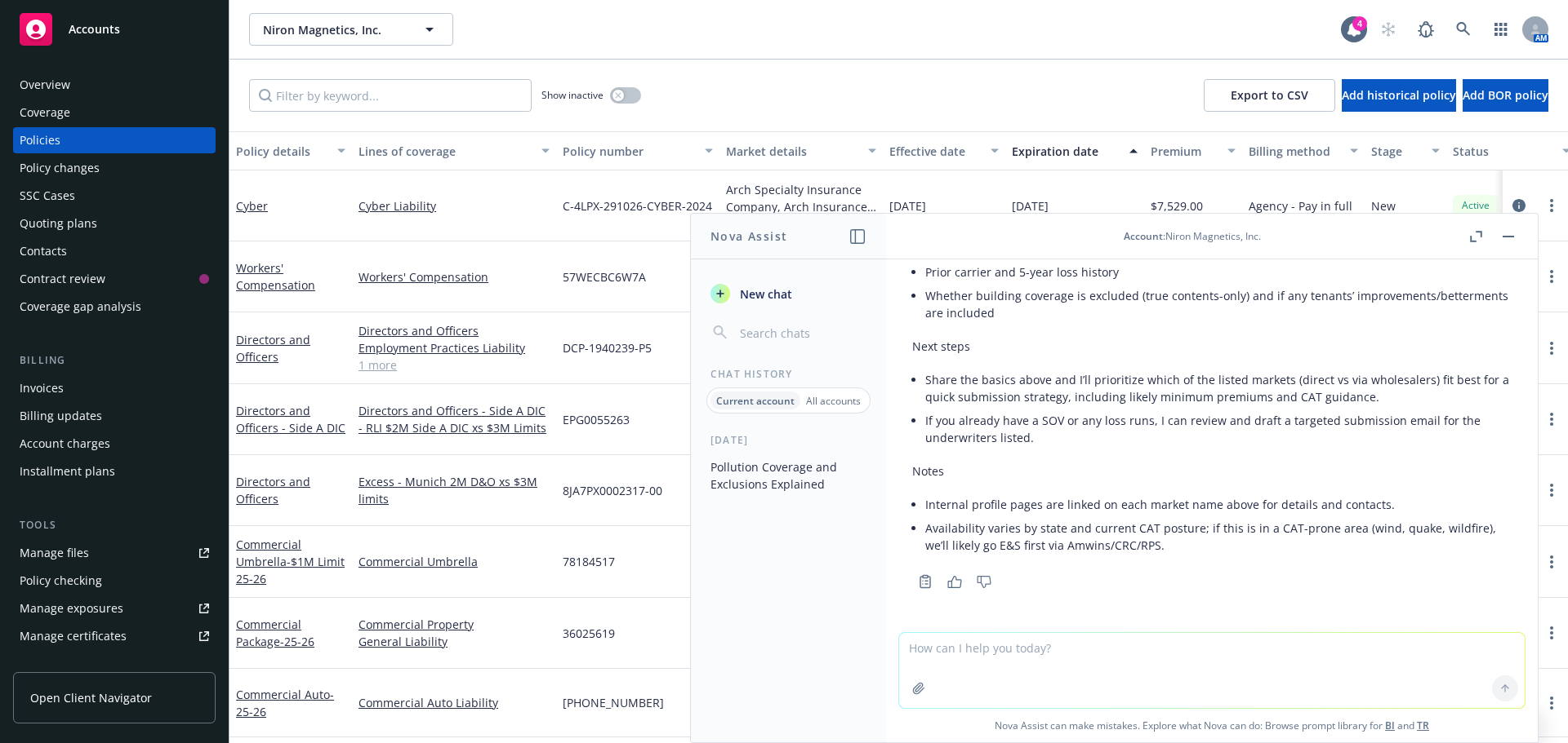
click at [1099, 643] on textarea at bounding box center [1211, 670] width 625 height 75
click at [1091, 650] on textarea at bounding box center [1211, 670] width 625 height 75
paste textarea "ESOP"
type textarea "what is ESOP for management liability insurance"
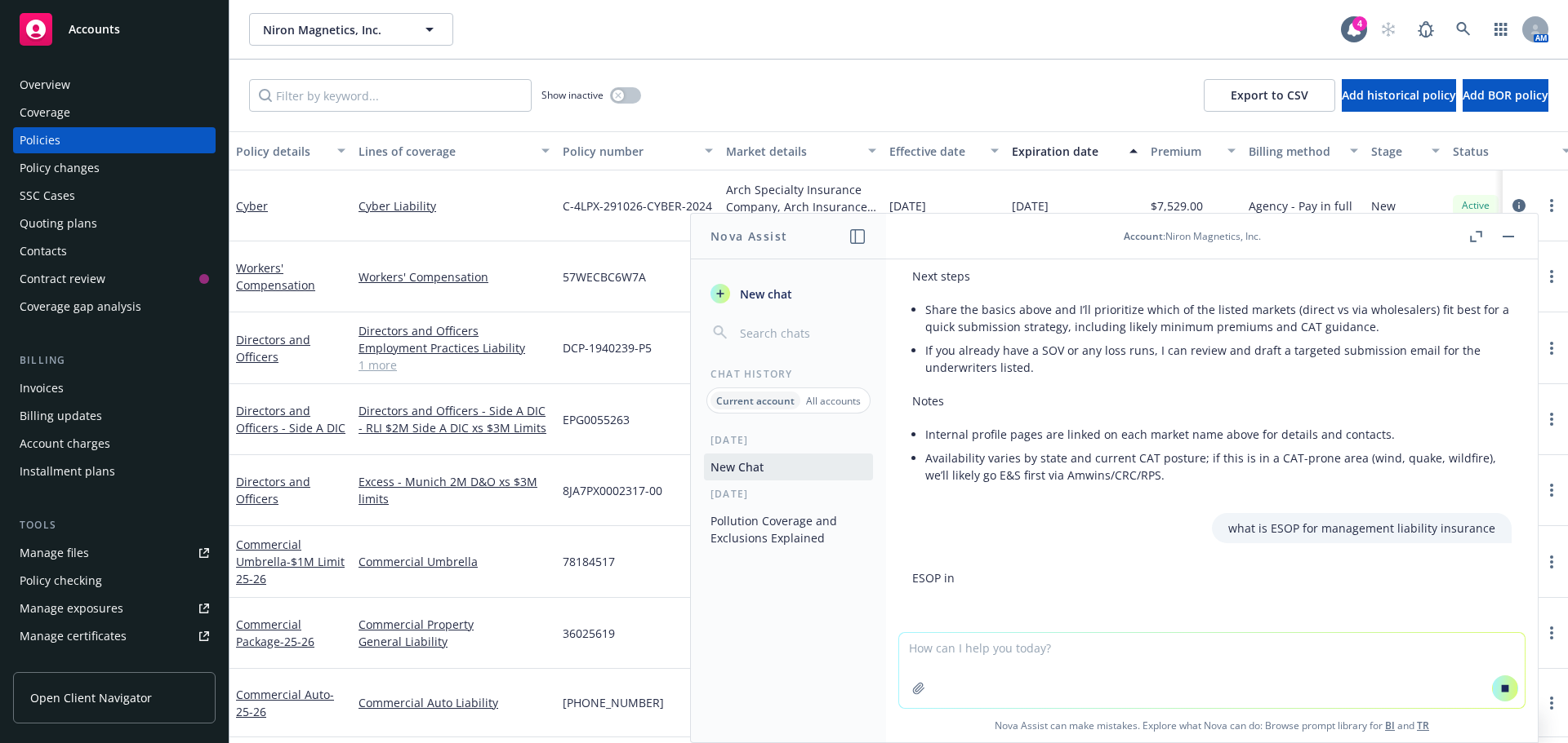
scroll to position [954, 0]
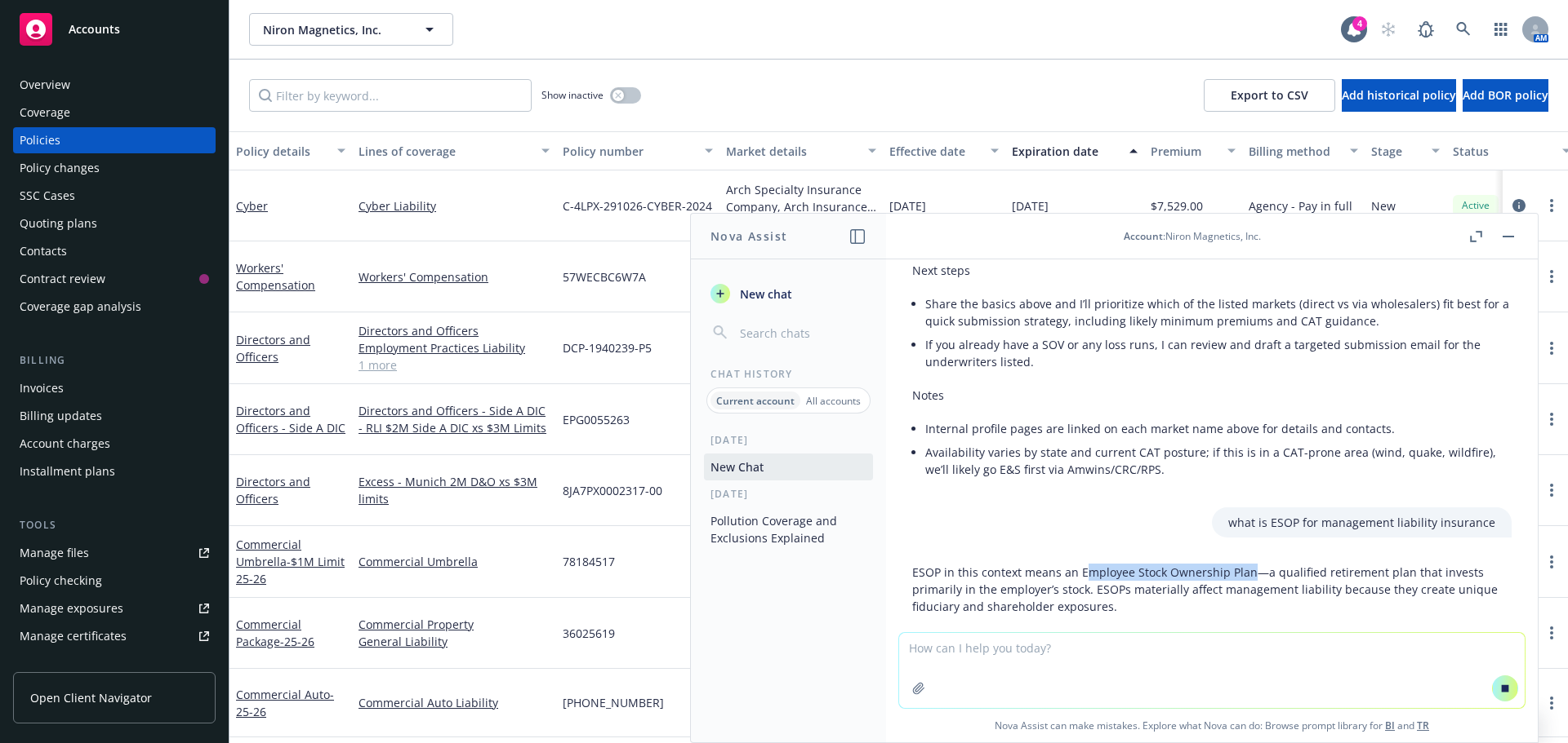
drag, startPoint x: 1085, startPoint y: 573, endPoint x: 1248, endPoint y: 572, distance: 163.0
click at [1248, 572] on p "ESOP in this context means an Employee Stock Ownership Plan—a qualified retirem…" at bounding box center [1212, 589] width 599 height 51
click at [1339, 582] on p "ESOP in this context means an Employee Stock Ownership Plan—a qualified retirem…" at bounding box center [1212, 589] width 599 height 51
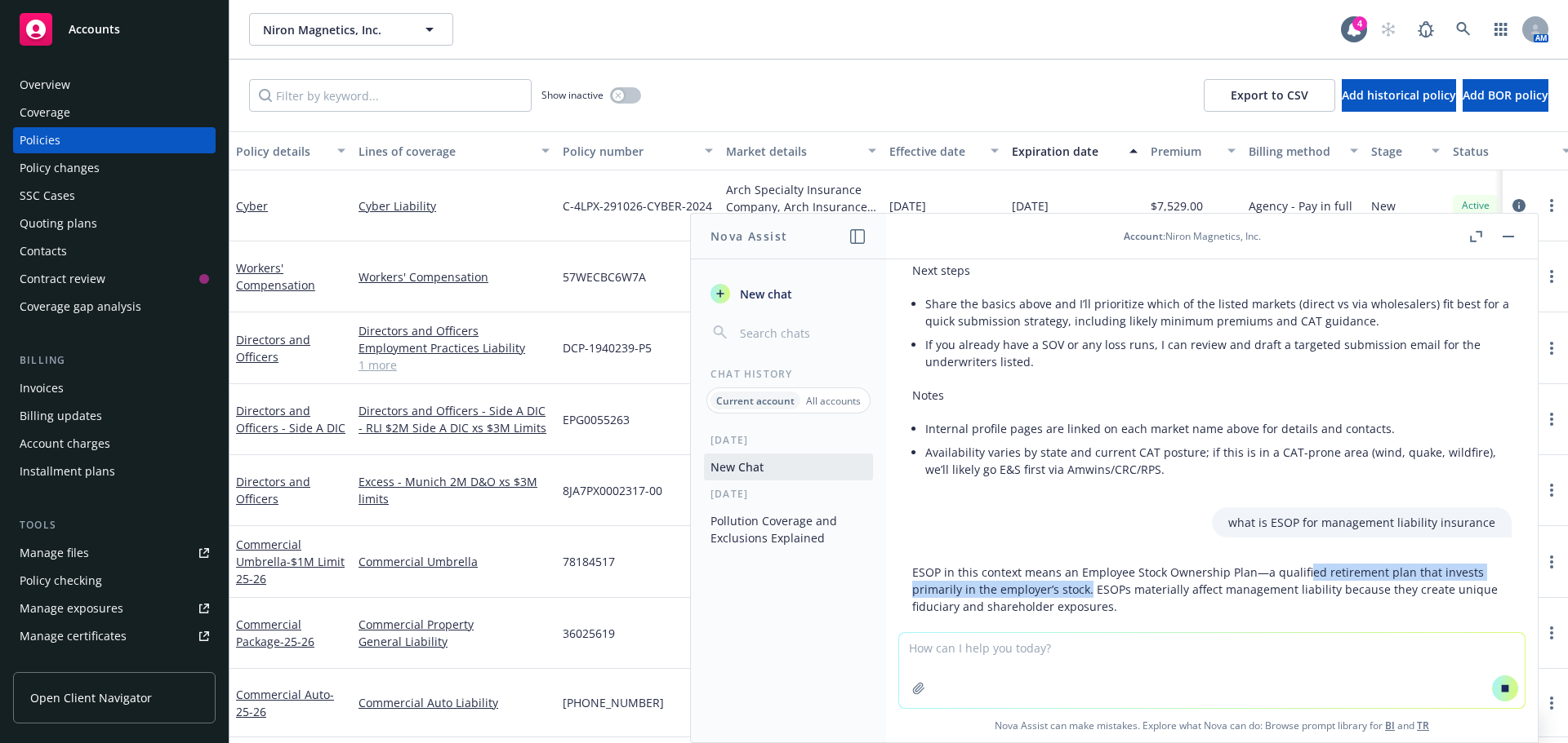
drag, startPoint x: 1291, startPoint y: 563, endPoint x: 1320, endPoint y: 565, distance: 29.1
click at [1325, 565] on p "ESOP in this context means an Employee Stock Ownership Plan—a qualified retirem…" at bounding box center [1212, 589] width 599 height 51
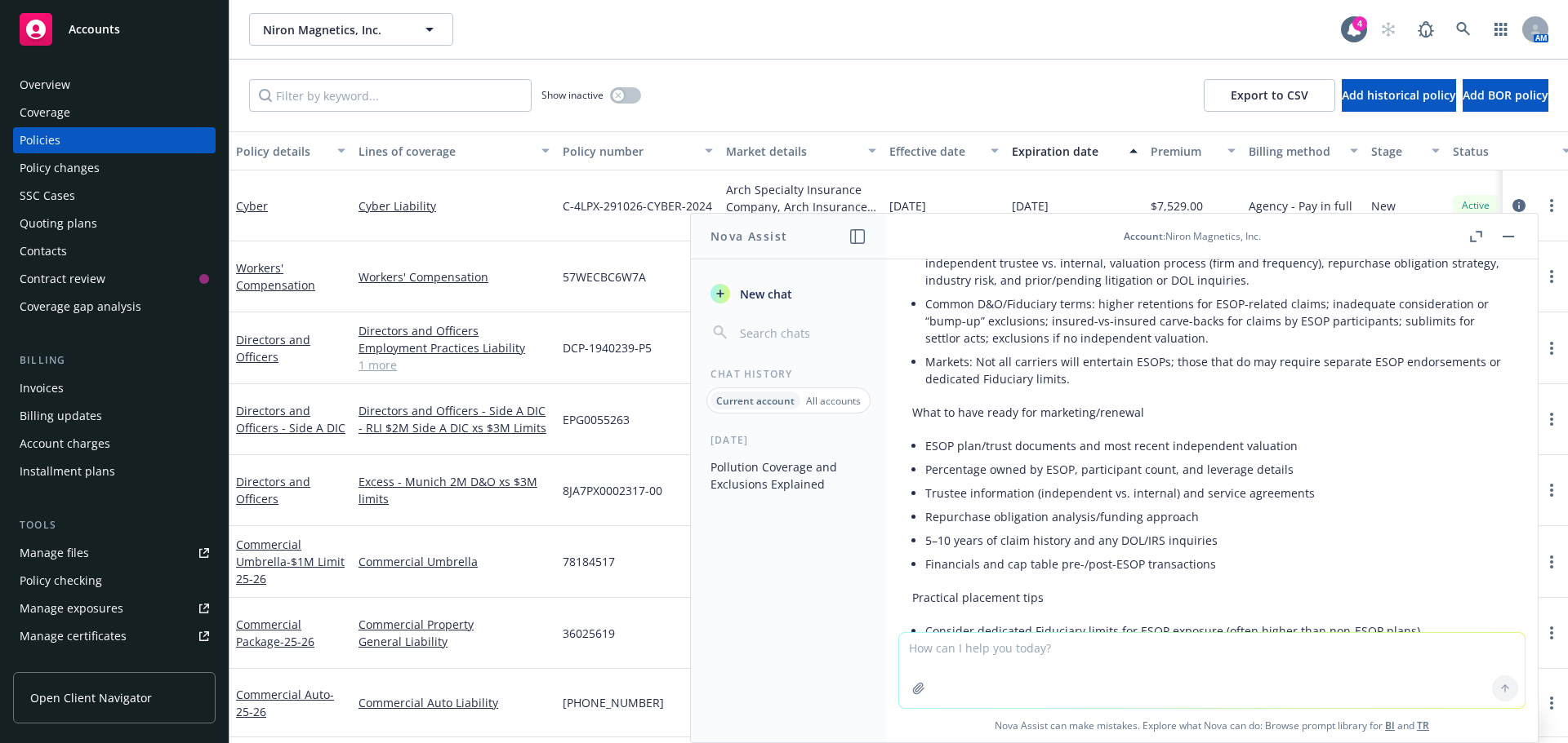
scroll to position [1846, 0]
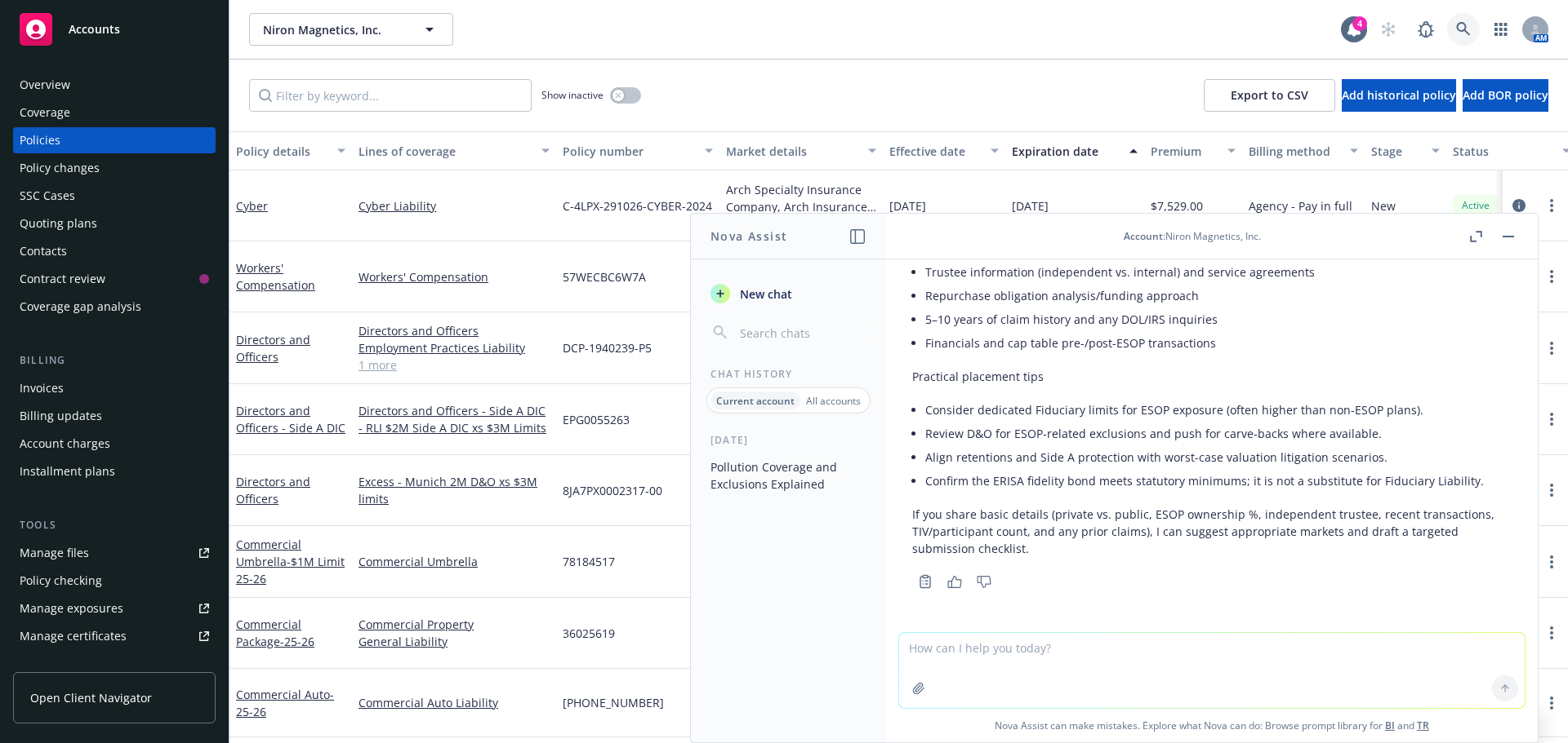
click at [1469, 31] on link at bounding box center [1463, 29] width 32 height 32
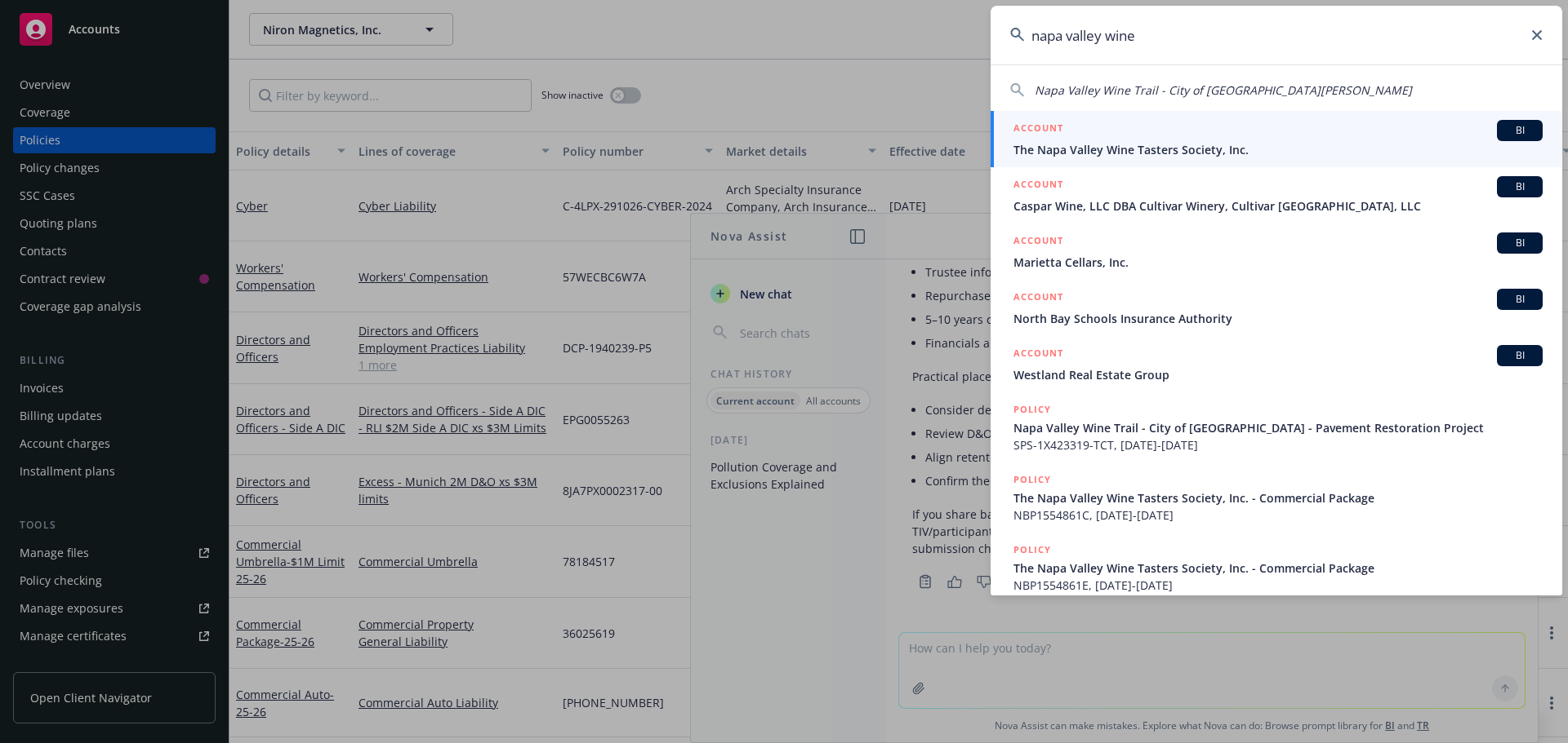
type input "napa valley wine"
click at [1180, 132] on div "ACCOUNT BI" at bounding box center [1277, 131] width 529 height 22
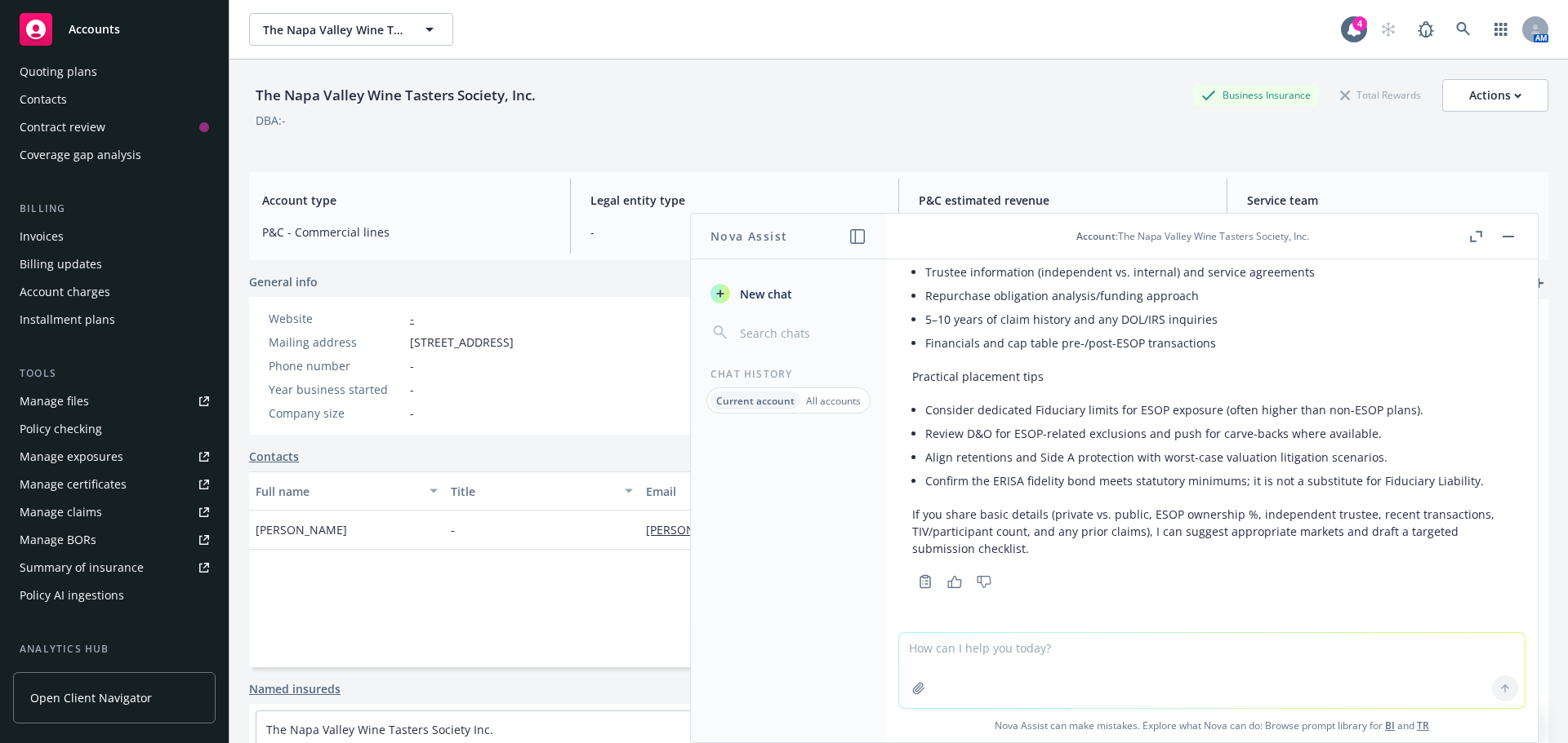
scroll to position [326, 0]
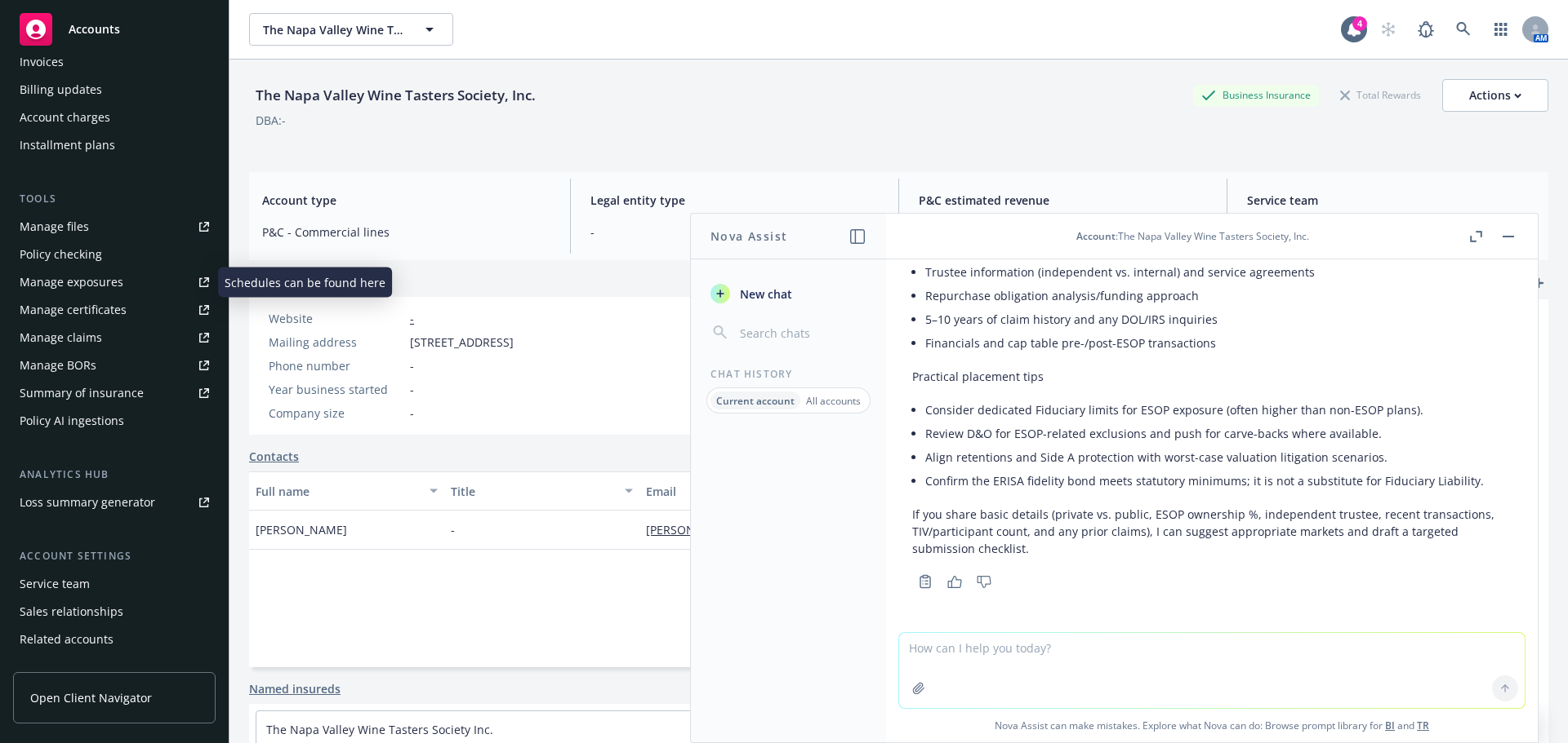
click at [94, 306] on div "Manage certificates" at bounding box center [73, 310] width 107 height 26
click at [1455, 29] on icon at bounding box center [1463, 30] width 15 height 15
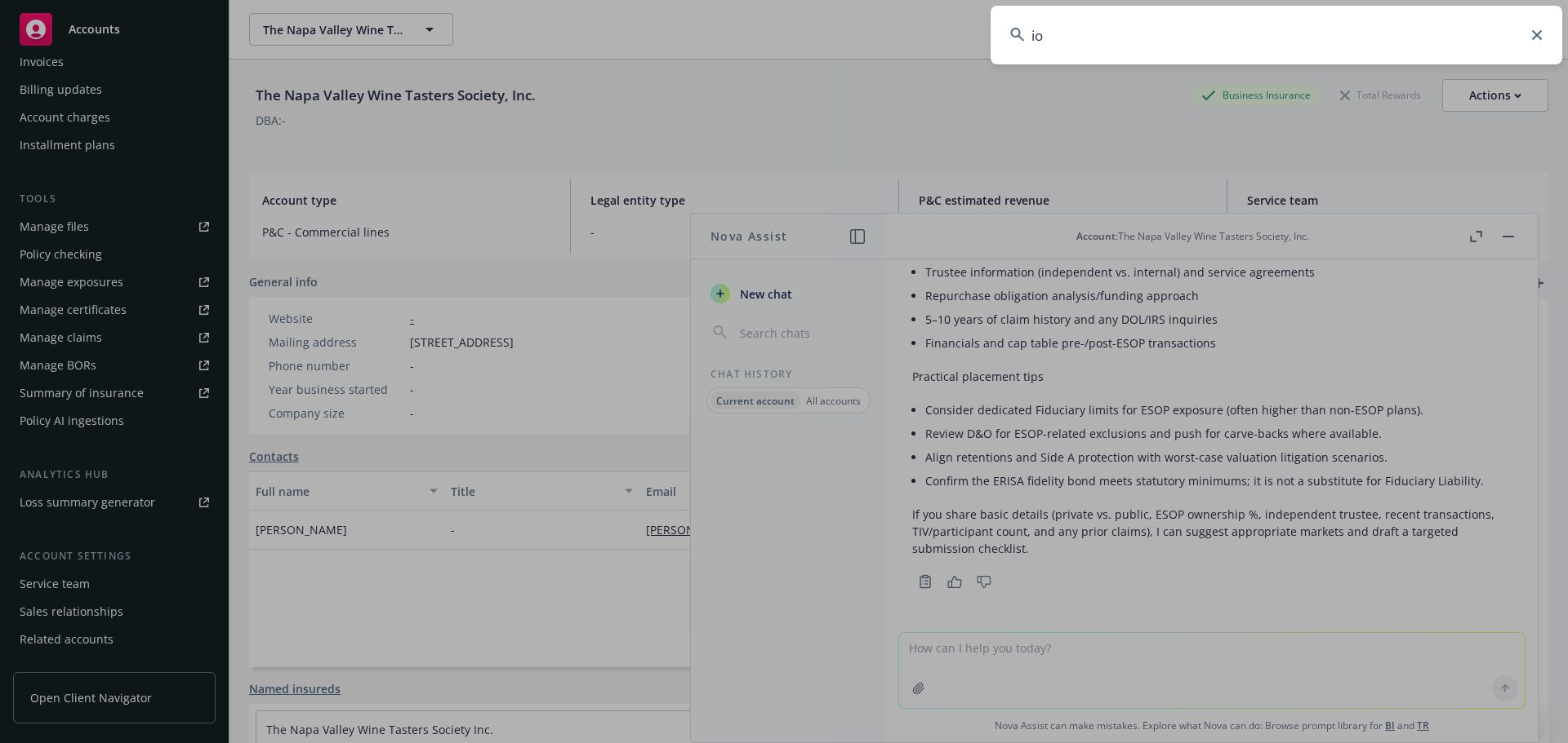
type input "i"
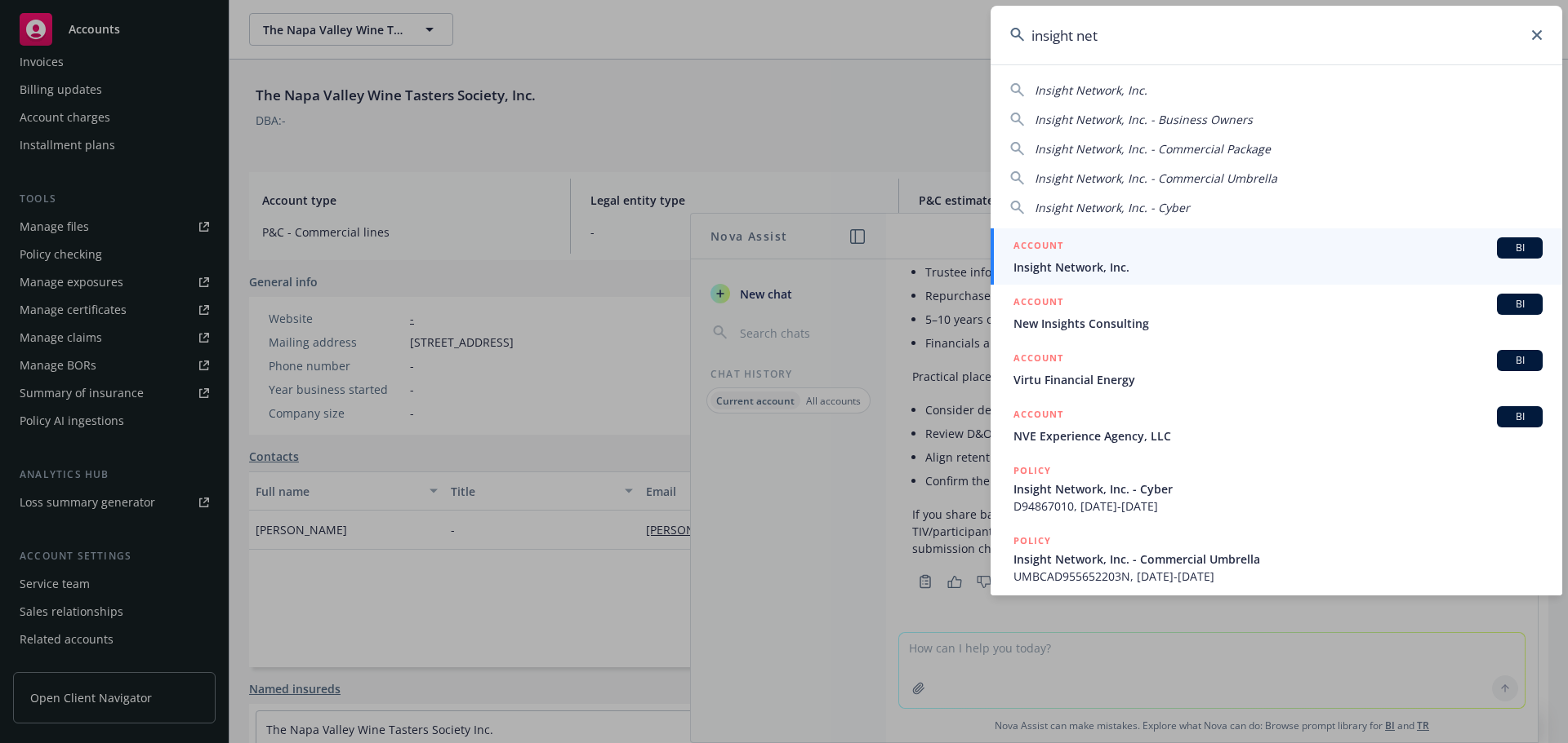
type input "insight net"
click at [1093, 242] on div "ACCOUNT BI" at bounding box center [1277, 248] width 529 height 22
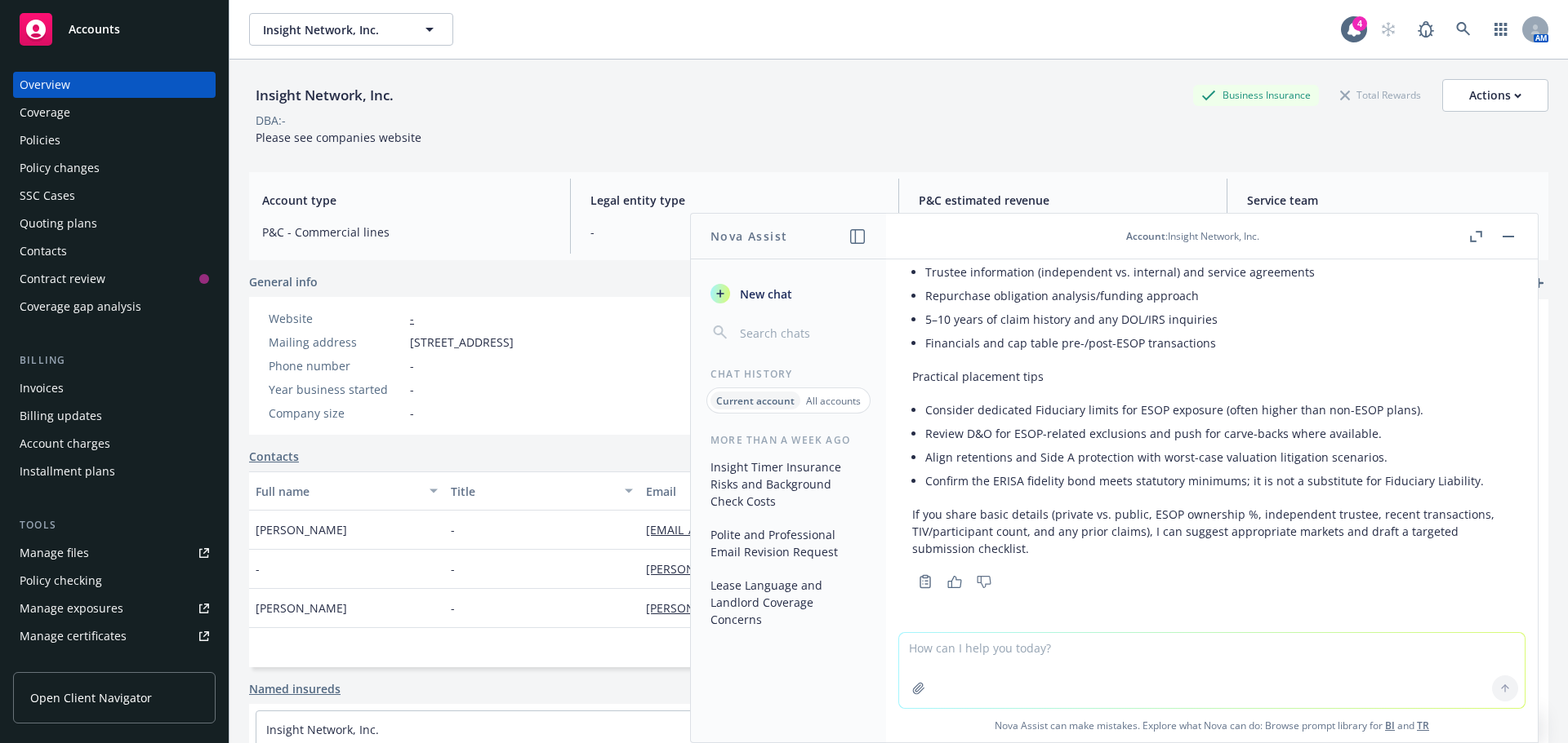
drag, startPoint x: 44, startPoint y: 140, endPoint x: 110, endPoint y: 140, distance: 66.0
click at [45, 140] on div "Policies" at bounding box center [40, 141] width 41 height 26
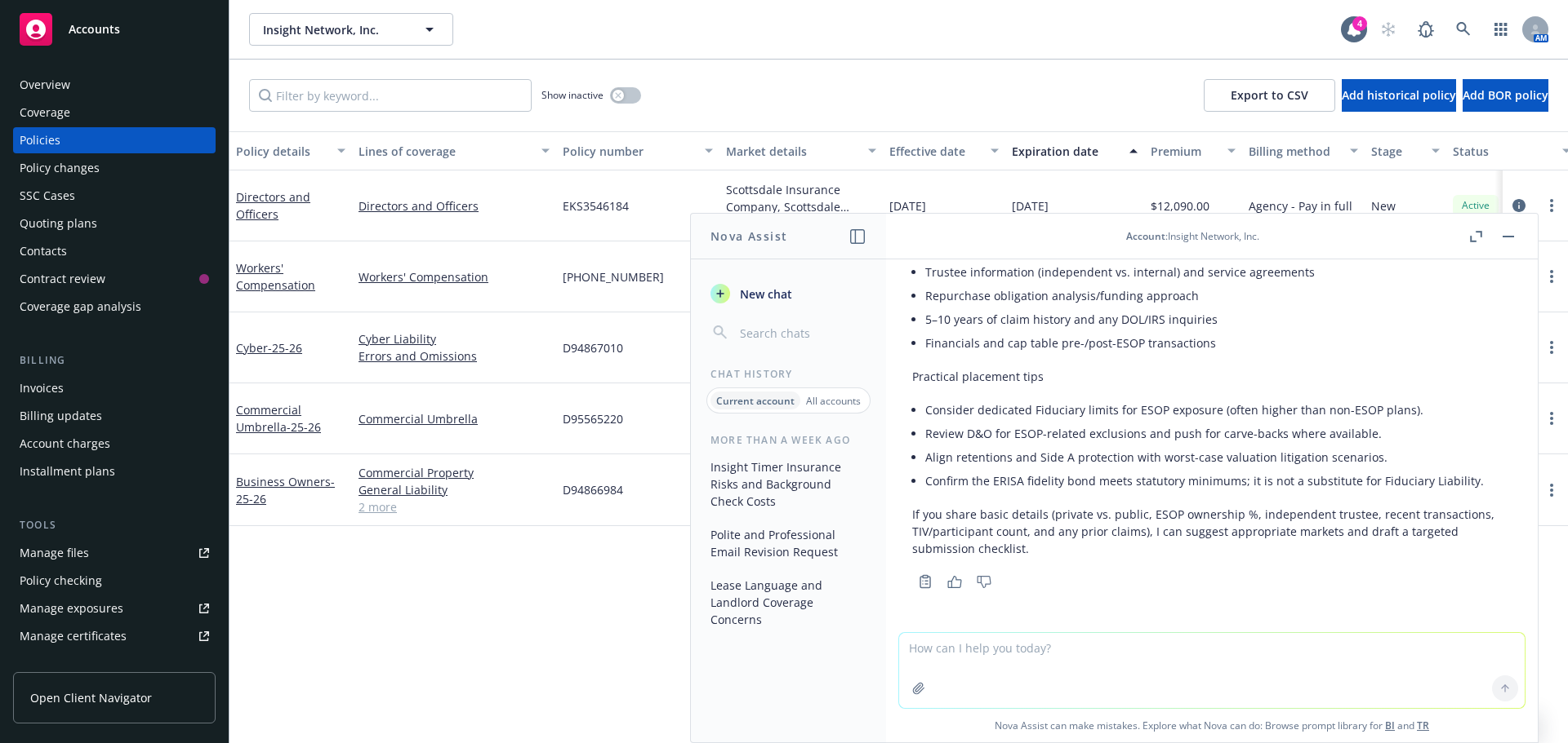
click at [1507, 238] on button "button" at bounding box center [1508, 237] width 20 height 20
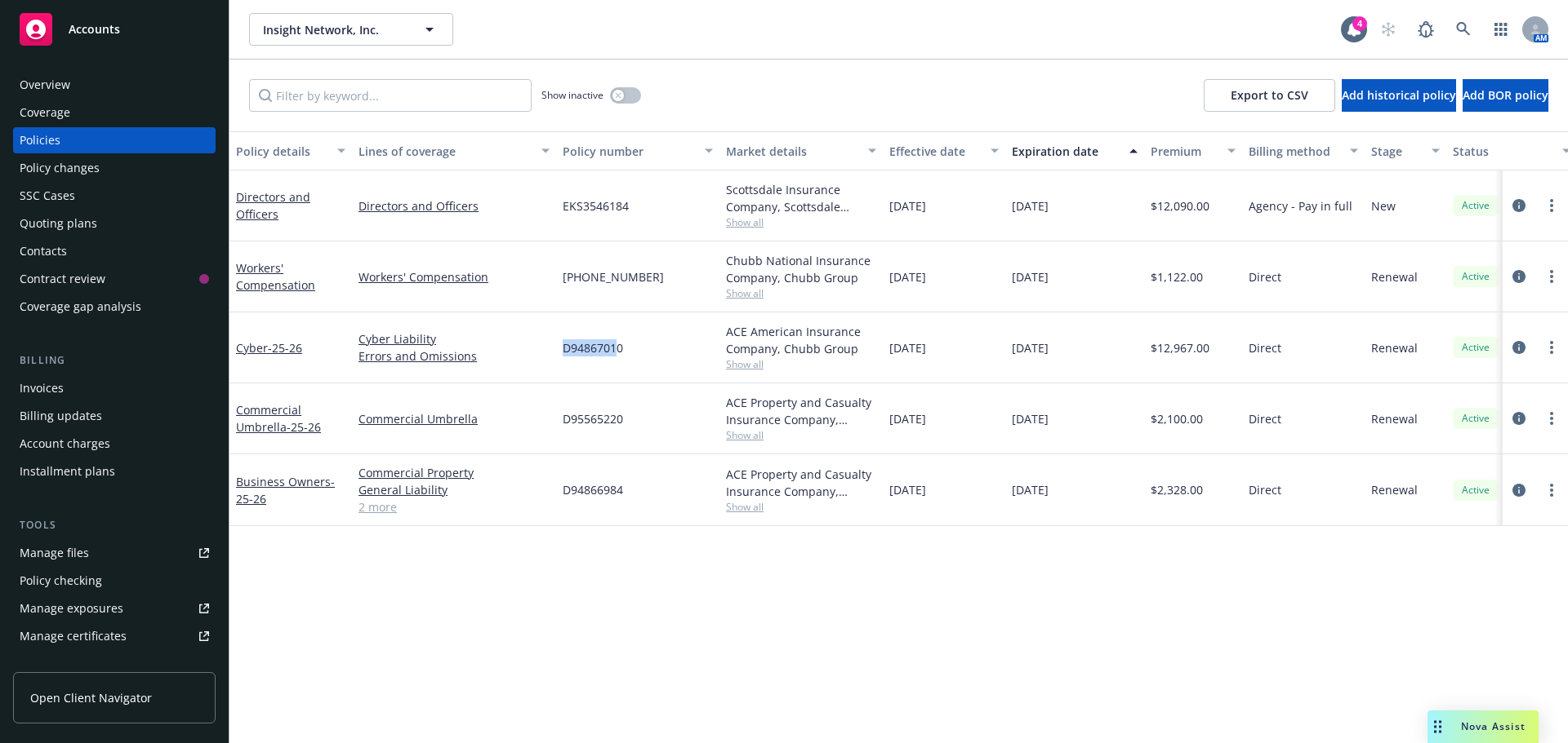
drag, startPoint x: 560, startPoint y: 351, endPoint x: 636, endPoint y: 351, distance: 76.0
click at [618, 350] on div "D94867010" at bounding box center [637, 348] width 163 height 71
copy span "D9486701"
drag, startPoint x: 652, startPoint y: 352, endPoint x: 563, endPoint y: 351, distance: 89.0
click at [563, 351] on div "D94867010" at bounding box center [637, 348] width 163 height 71
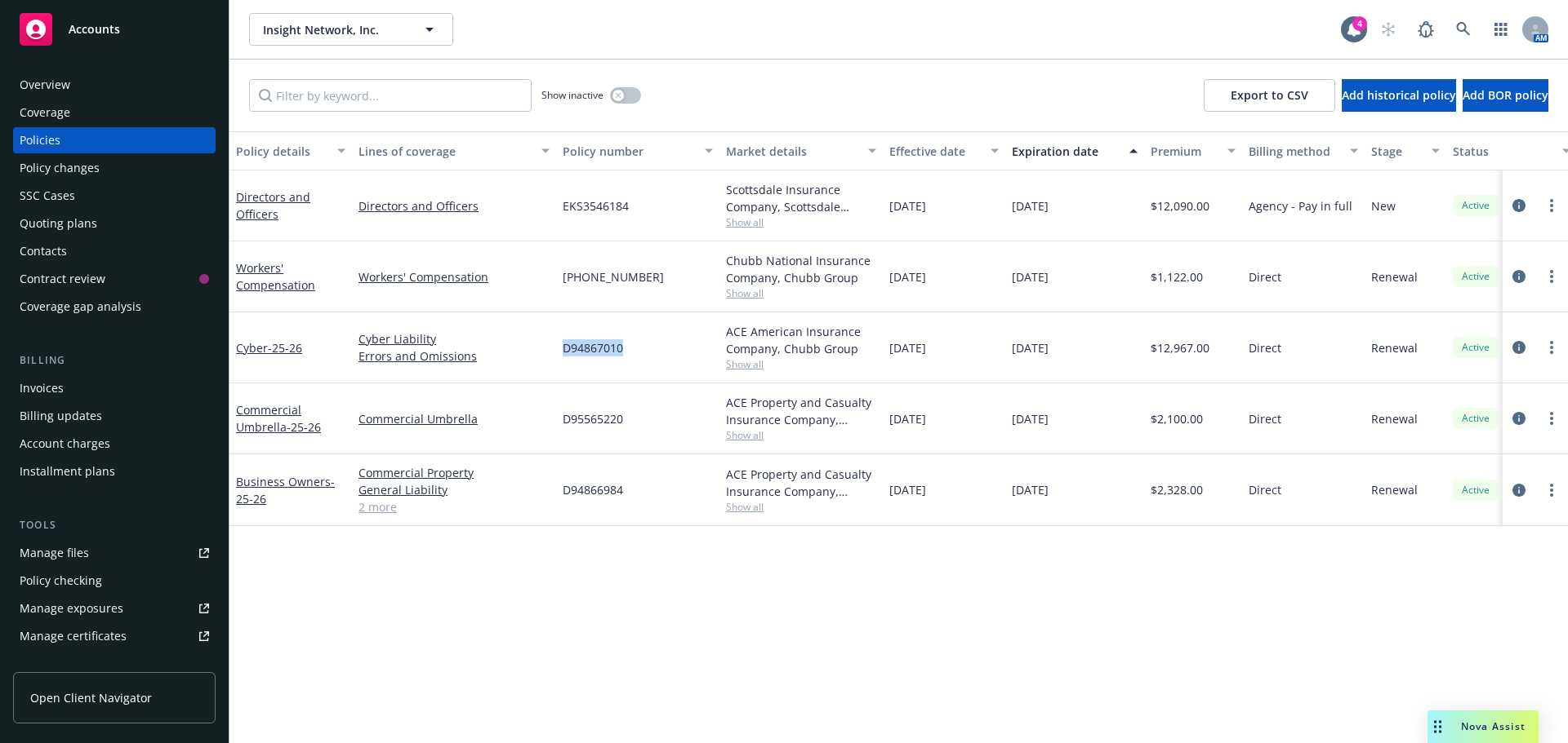
copy span "D94867010"
click at [1520, 343] on icon "circleInformation" at bounding box center [1518, 348] width 13 height 13
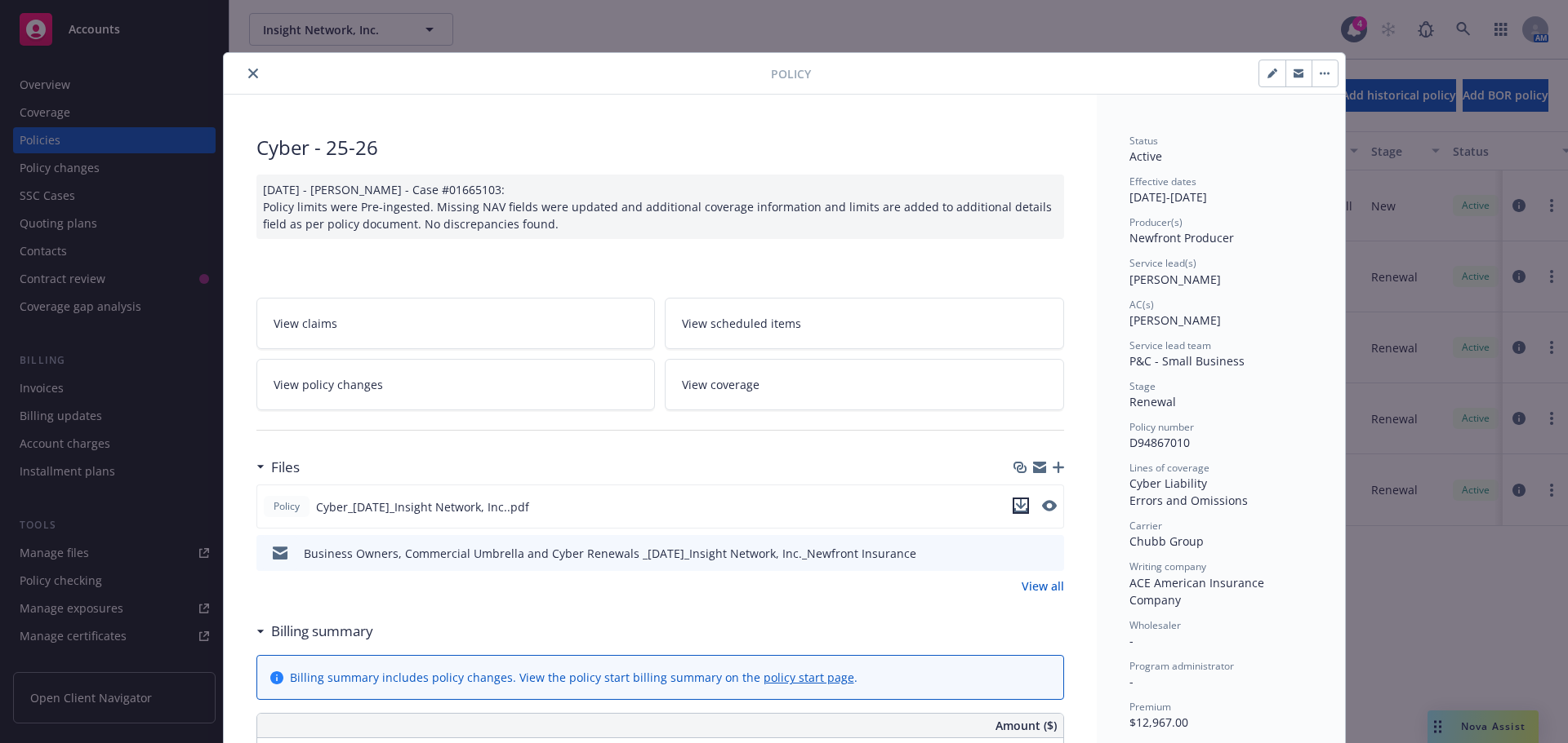
click at [1018, 502] on icon "download file" at bounding box center [1021, 506] width 13 height 13
drag, startPoint x: 243, startPoint y: 76, endPoint x: 426, endPoint y: 37, distance: 187.1
click at [248, 76] on icon "close" at bounding box center [253, 74] width 10 height 10
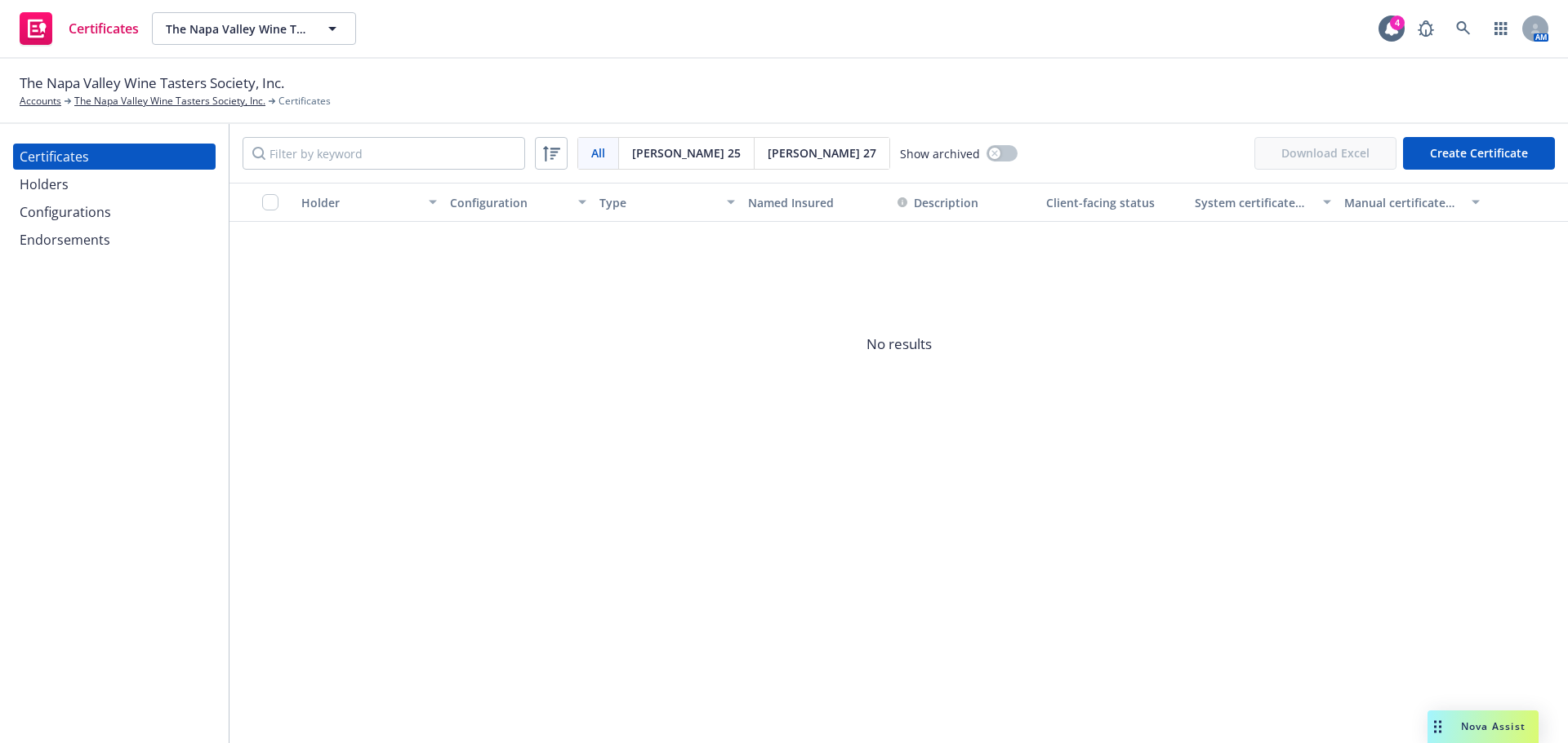
click at [54, 185] on div "Holders" at bounding box center [44, 185] width 49 height 26
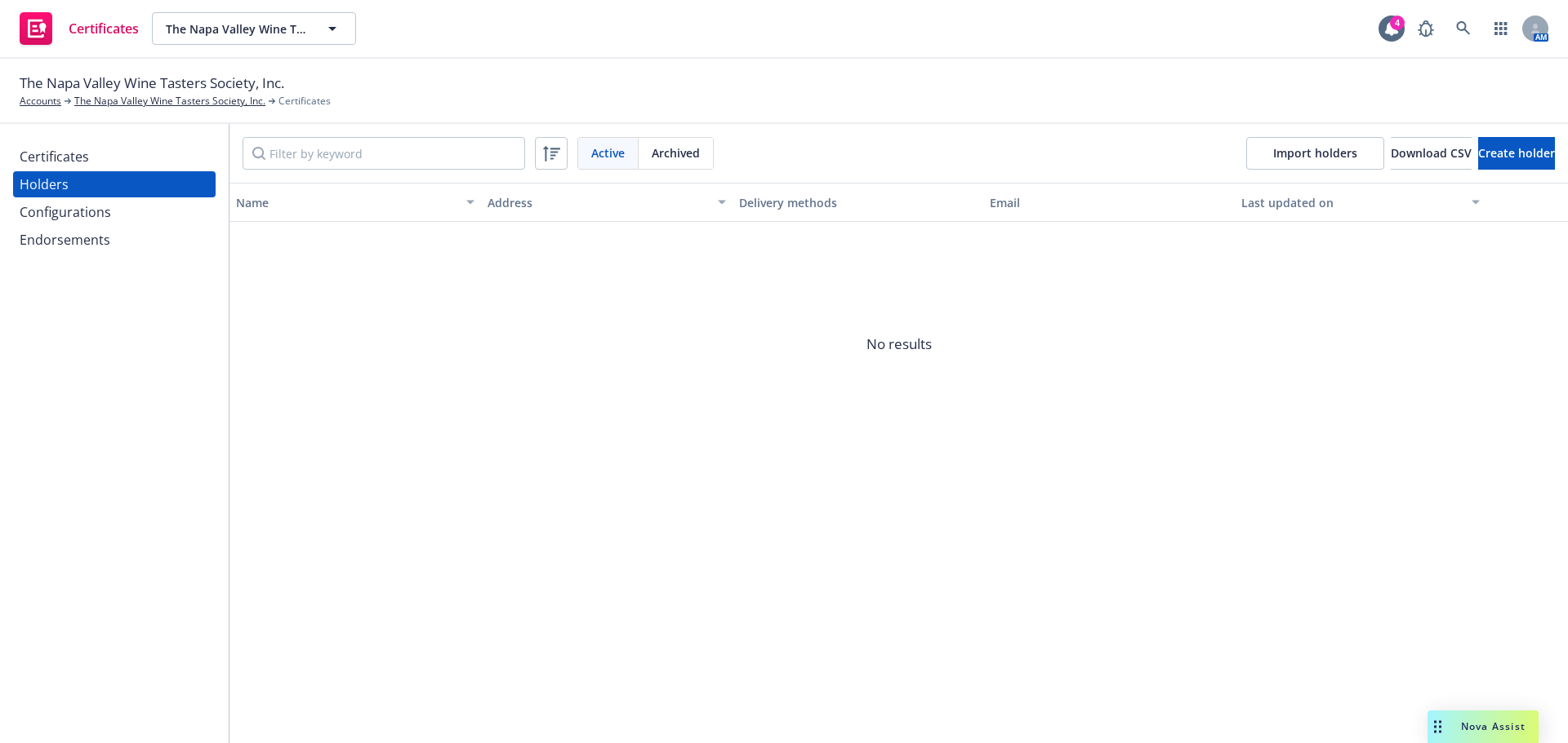
click at [87, 220] on div "Configurations" at bounding box center [65, 213] width 91 height 26
